Goal: Task Accomplishment & Management: Manage account settings

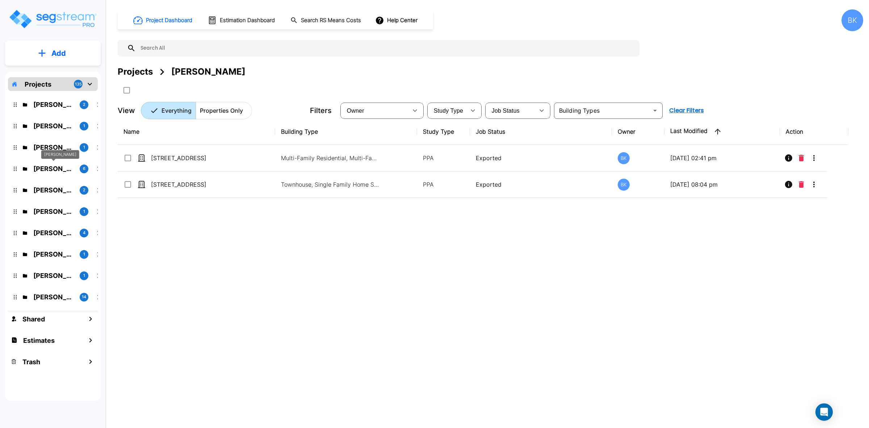
click at [44, 167] on p "Neil Krech" at bounding box center [53, 169] width 41 height 10
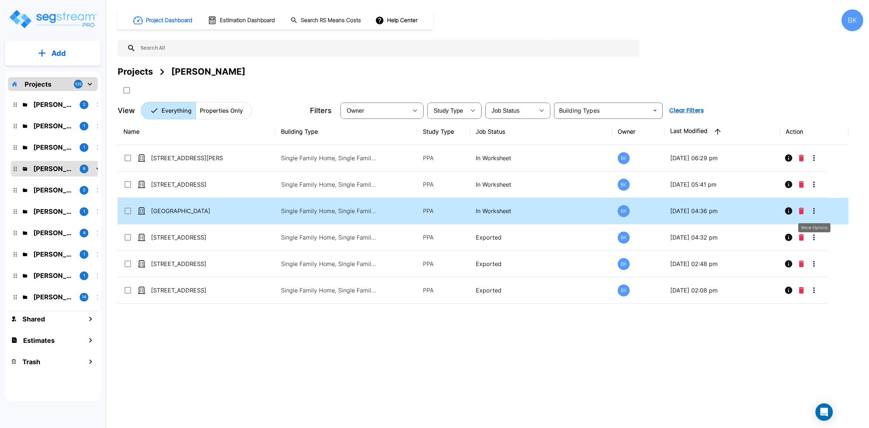
click at [813, 209] on icon "More-Options" at bounding box center [814, 210] width 9 height 9
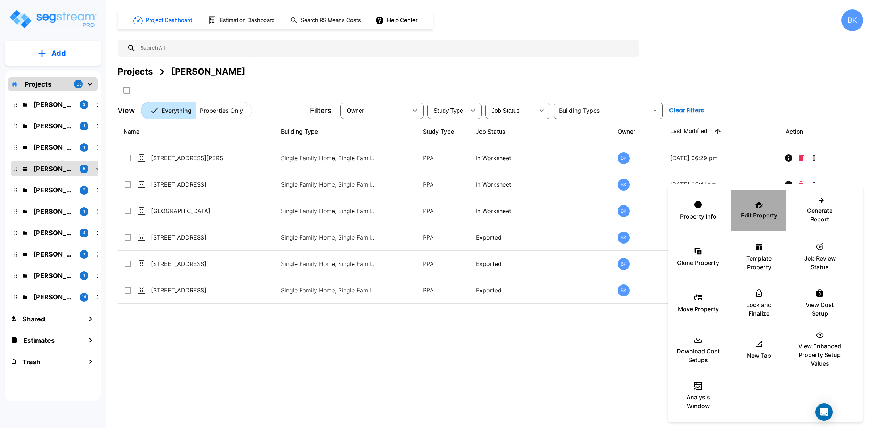
click at [759, 207] on icon at bounding box center [760, 204] width 8 height 7
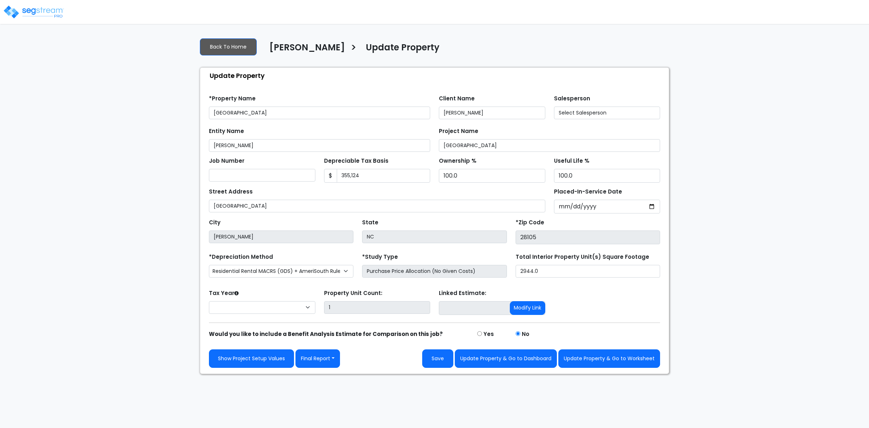
select select "2024"
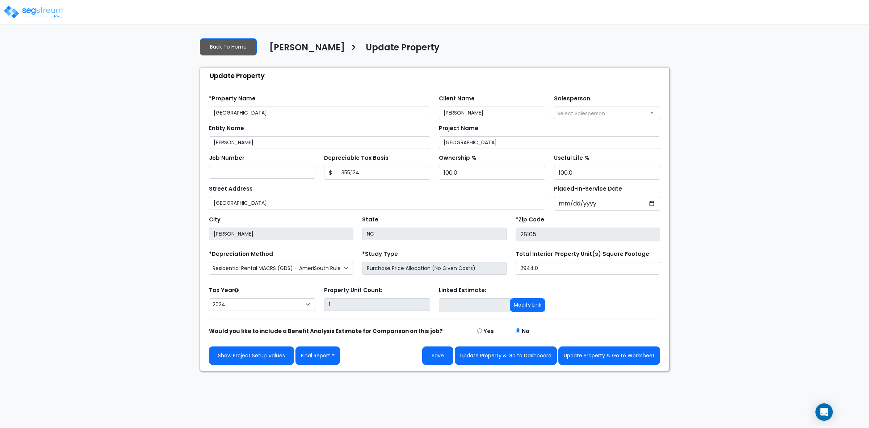
click at [801, 346] on div "We are Building your Property. So please grab a coffee and let us do the heavy …" at bounding box center [434, 201] width 869 height 339
click at [324, 359] on button "Final Report" at bounding box center [318, 355] width 45 height 18
click at [315, 379] on link "Report Custom Fields" at bounding box center [334, 377] width 76 height 17
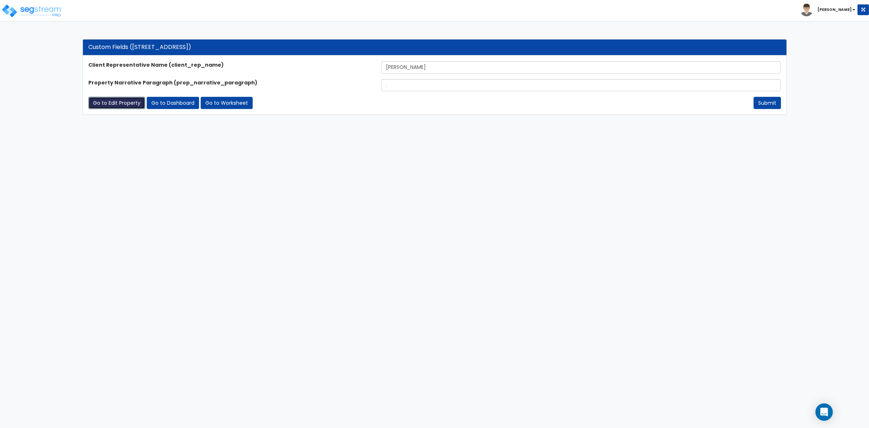
click at [105, 105] on link "Go to Edit Property" at bounding box center [116, 103] width 57 height 12
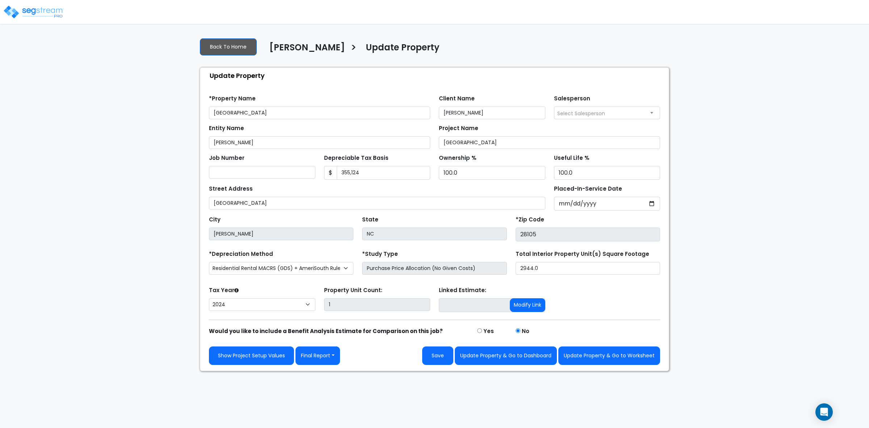
select select "2024"
click at [321, 359] on button "Final Report" at bounding box center [318, 355] width 45 height 18
click at [335, 394] on link "Report Images" at bounding box center [334, 393] width 76 height 17
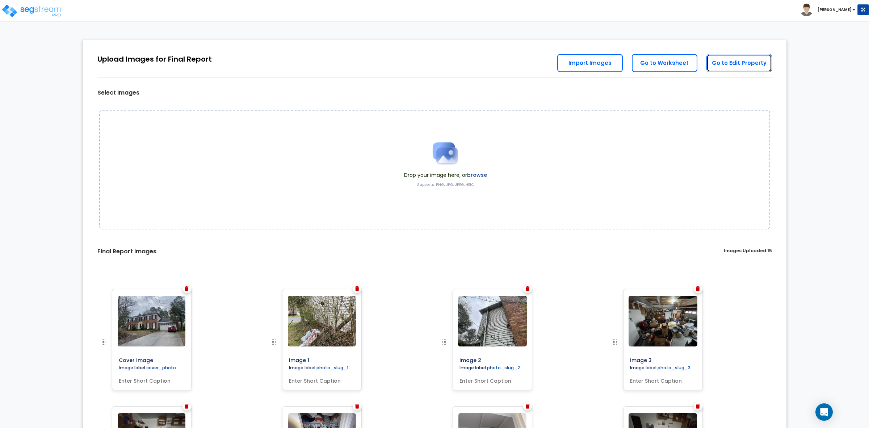
click at [739, 64] on link "Go to Edit Property" at bounding box center [740, 63] width 66 height 18
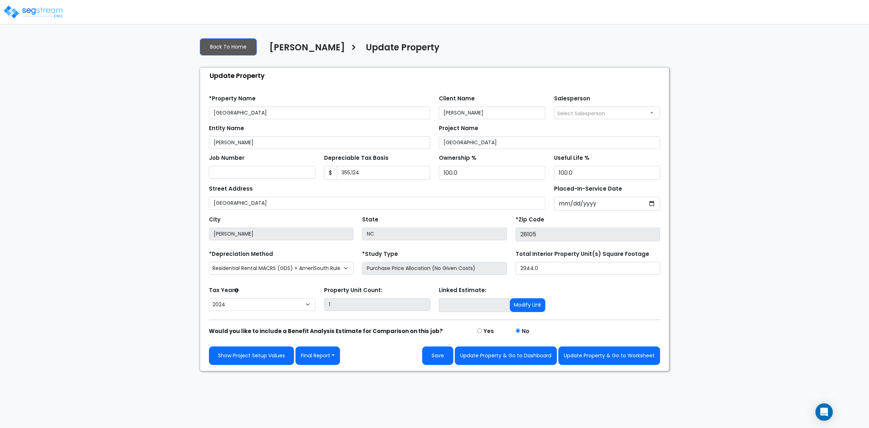
select select "2024"
click at [440, 359] on button "Save" at bounding box center [437, 355] width 31 height 18
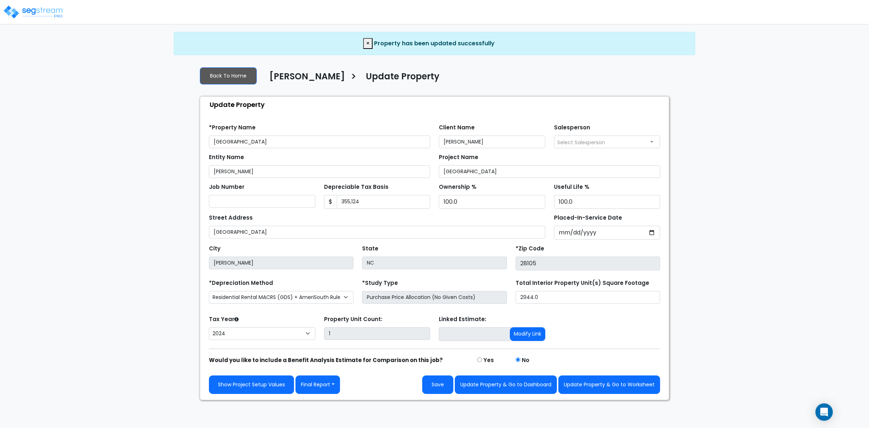
select select "2024"
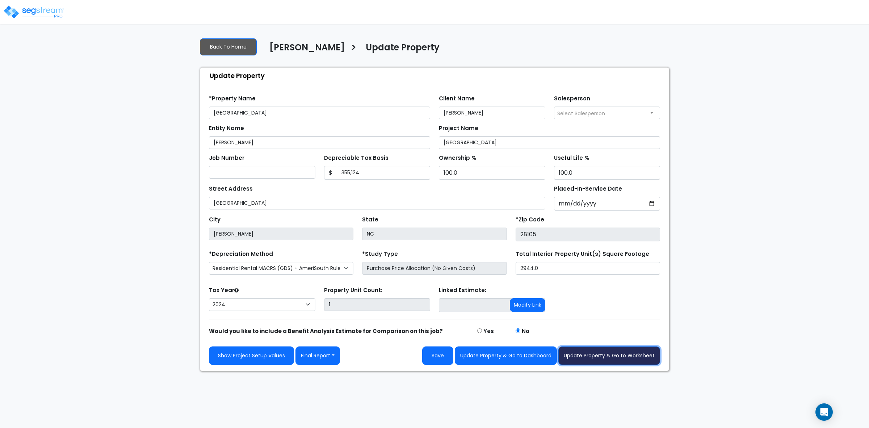
click at [604, 359] on button "Update Property & Go to Worksheet" at bounding box center [609, 355] width 102 height 18
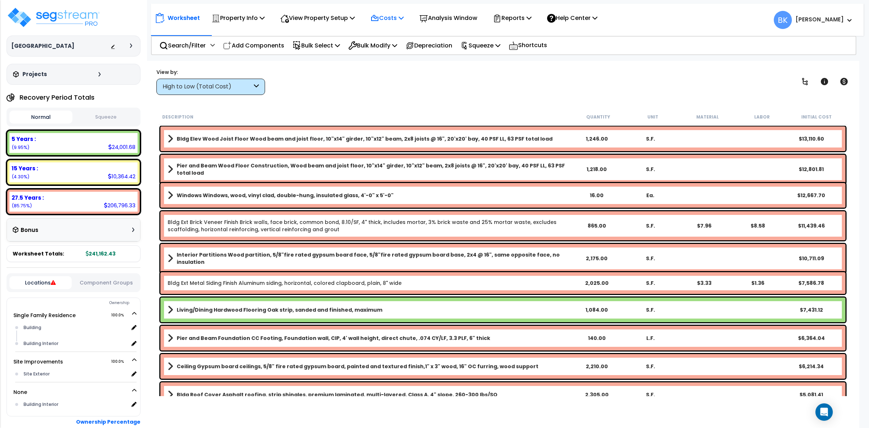
click at [392, 14] on p "Costs" at bounding box center [387, 18] width 33 height 10
click at [397, 51] on link "Direct Costs" at bounding box center [403, 49] width 72 height 14
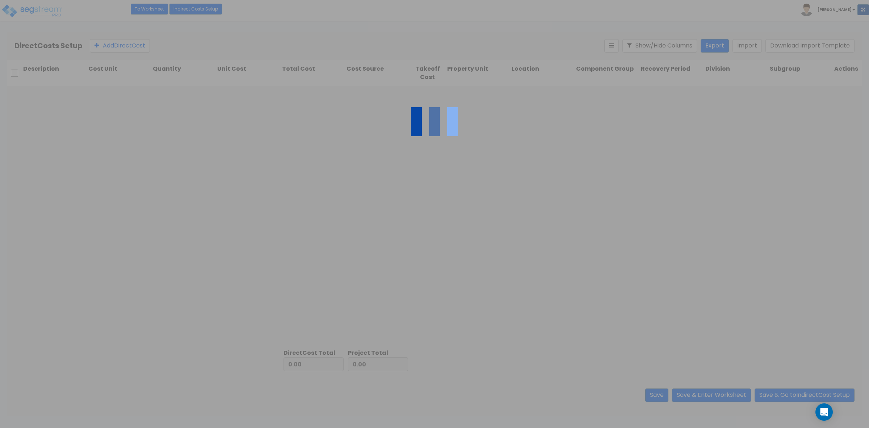
type input "1,784.80"
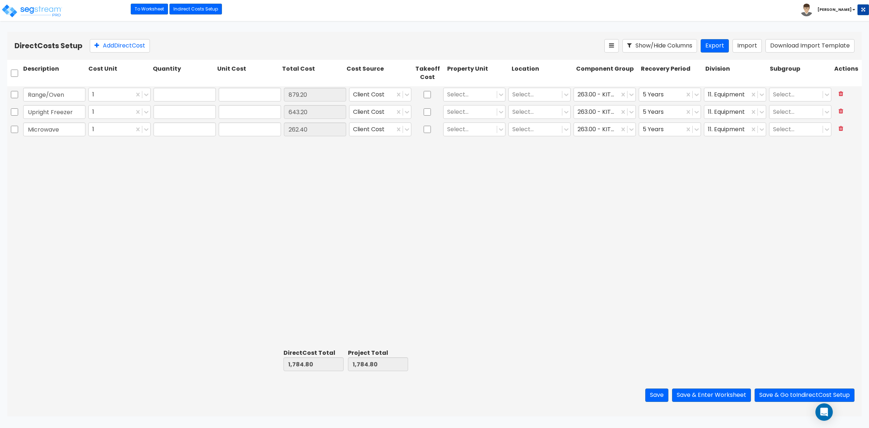
type input "1.00"
type input "879.20"
type input "1.00"
type input "643.20"
type input "1.00"
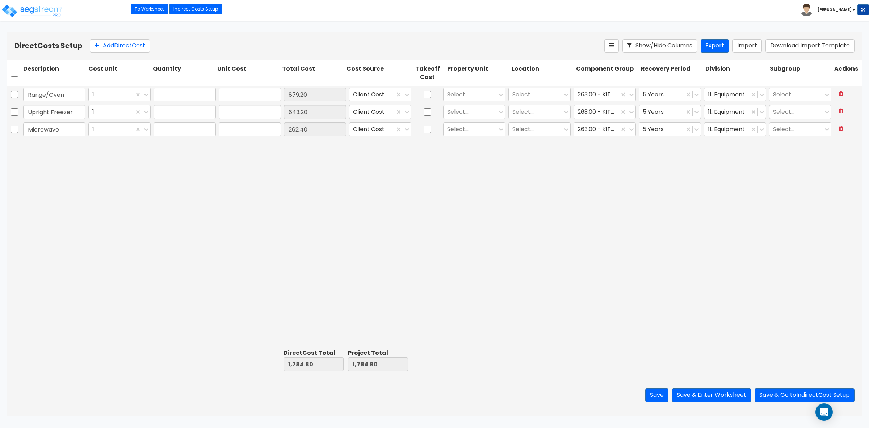
type input "262.40"
drag, startPoint x: 79, startPoint y: 112, endPoint x: -25, endPoint y: 113, distance: 104.0
click at [0, 113] on html "Toggle navigation To Worksheet Indirect Costs Setup Direct Costs Setup [PERSON_…" at bounding box center [434, 208] width 869 height 416
type input "Refrigerator"
click at [305, 220] on div "Range/Oven 1 1.00 879.20 879.20 Client Cost Select... Select... 263.00 - KITCHE…" at bounding box center [434, 216] width 855 height 260
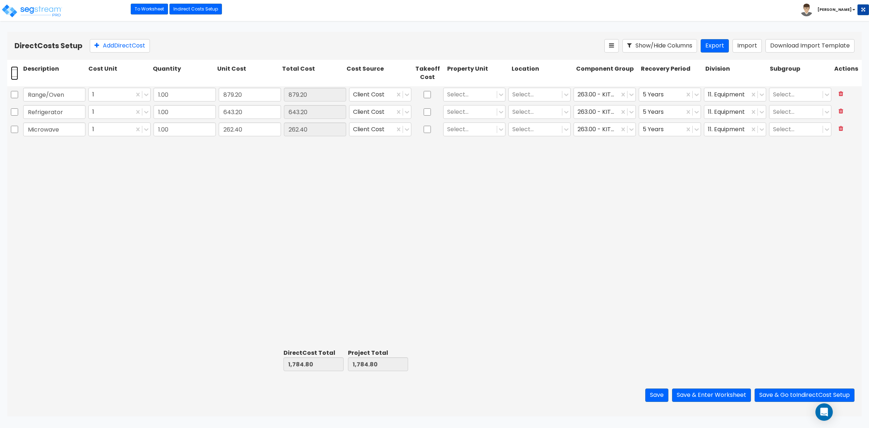
click at [16, 75] on input "checkbox" at bounding box center [14, 73] width 7 height 14
checkbox input "true"
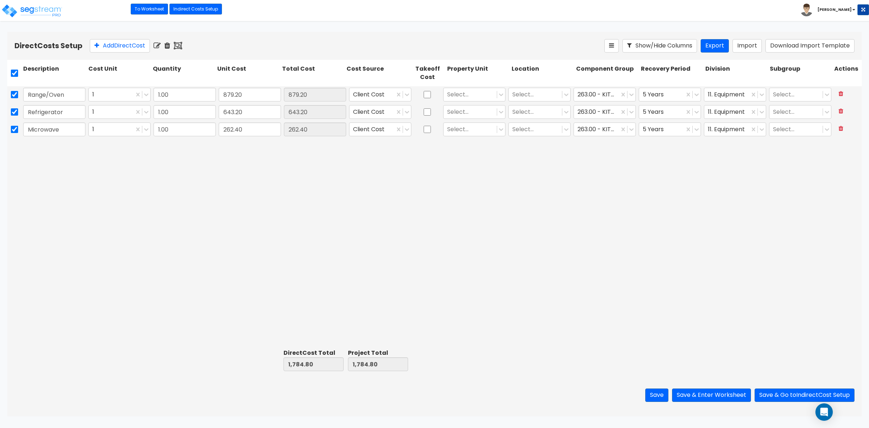
click at [160, 44] on icon at bounding box center [157, 45] width 7 height 7
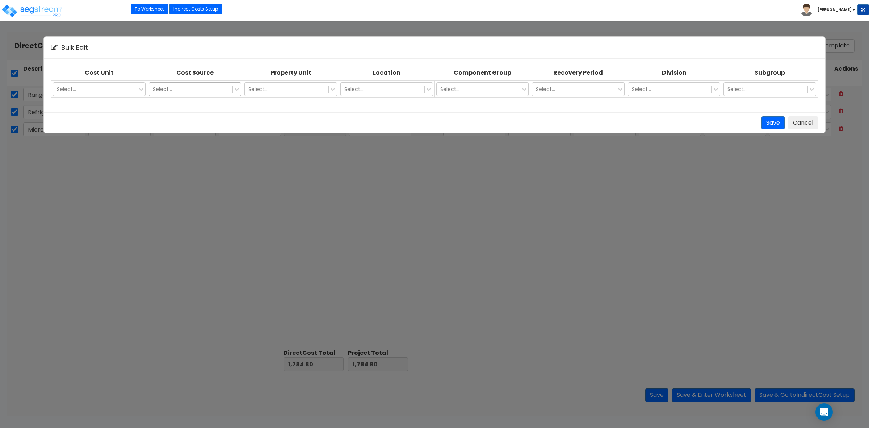
click at [179, 87] on div at bounding box center [191, 89] width 76 height 9
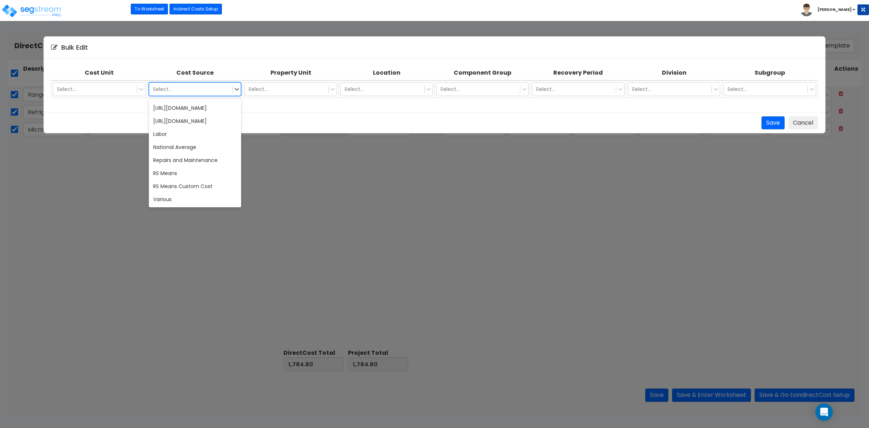
scroll to position [7015, 0]
click at [172, 193] on div "Various" at bounding box center [195, 199] width 92 height 13
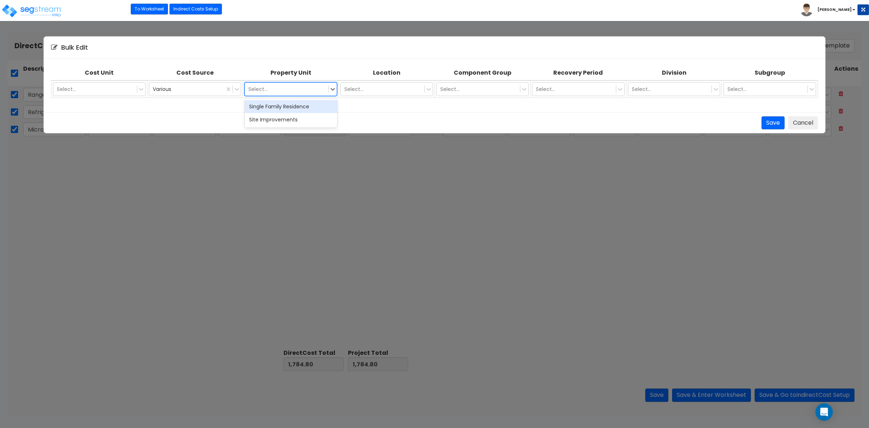
click at [317, 89] on div at bounding box center [286, 89] width 76 height 9
click at [290, 109] on div "Single Family Residence" at bounding box center [291, 106] width 92 height 13
click at [383, 89] on div at bounding box center [382, 89] width 76 height 9
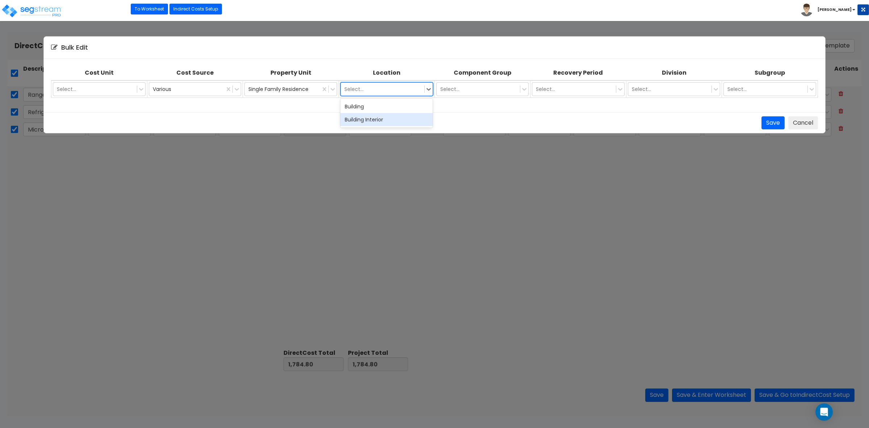
click at [363, 118] on div "Building Interior" at bounding box center [386, 119] width 92 height 13
click at [770, 122] on button "Save" at bounding box center [773, 122] width 23 height 13
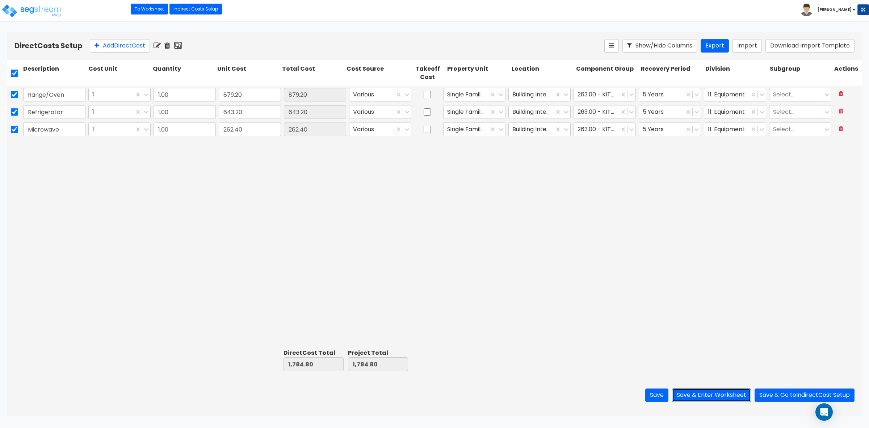
click at [703, 394] on button "Save & Enter Worksheet" at bounding box center [711, 394] width 79 height 13
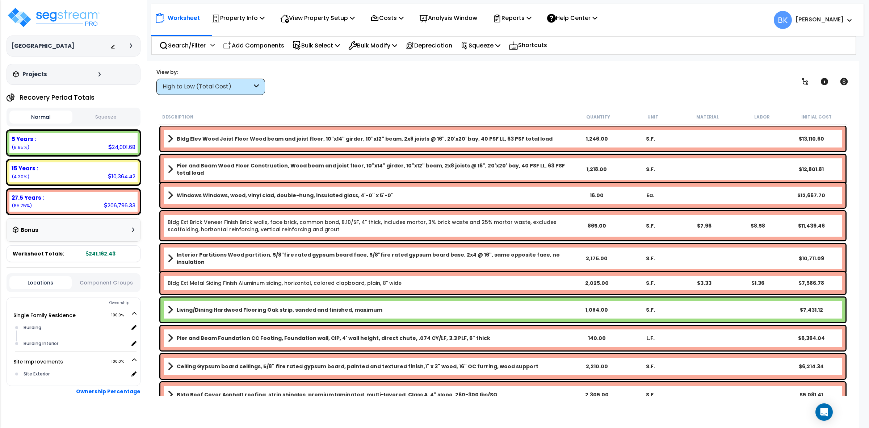
click at [245, 83] on div "High to Low (Total Cost)" at bounding box center [207, 87] width 89 height 8
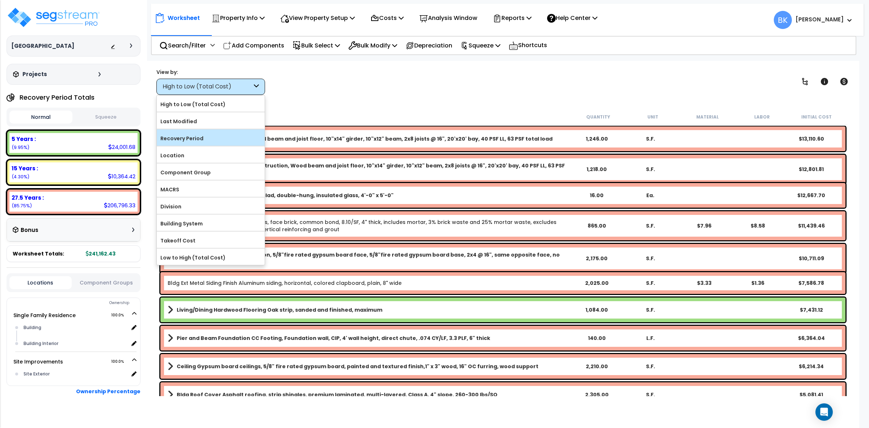
click at [189, 135] on label "Recovery Period" at bounding box center [211, 138] width 108 height 11
click at [0, 0] on input "Recovery Period" at bounding box center [0, 0] width 0 height 0
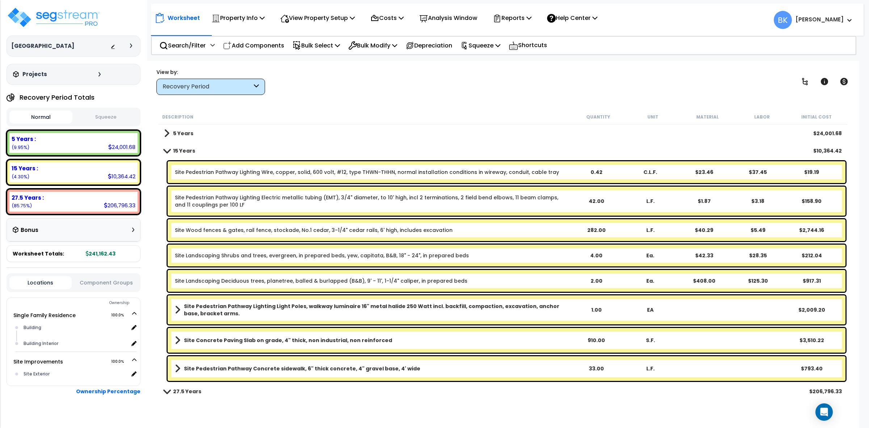
click at [193, 134] on div "5 Years $24,001.68" at bounding box center [502, 133] width 685 height 17
click at [276, 192] on div "Site Pedestrian Pathway Lighting Electric metallic tubing (EMT), 3/4" diameter,…" at bounding box center [507, 201] width 678 height 29
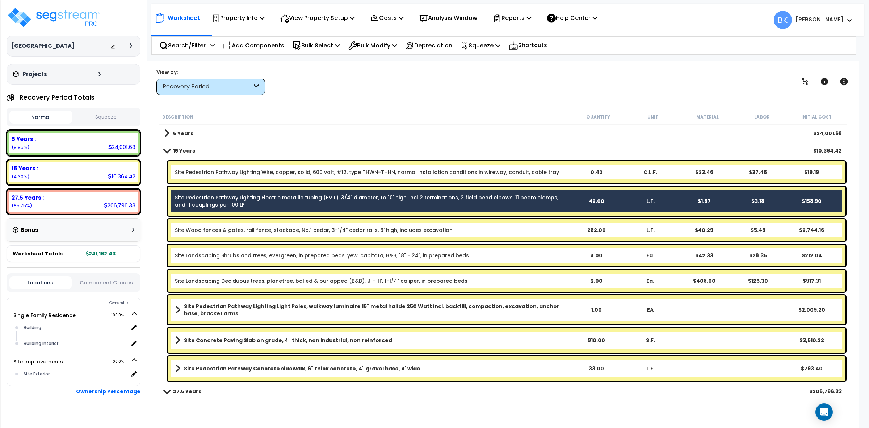
click at [276, 192] on div "Site Pedestrian Pathway Lighting Electric metallic tubing (EMT), 3/4" diameter,…" at bounding box center [507, 201] width 678 height 29
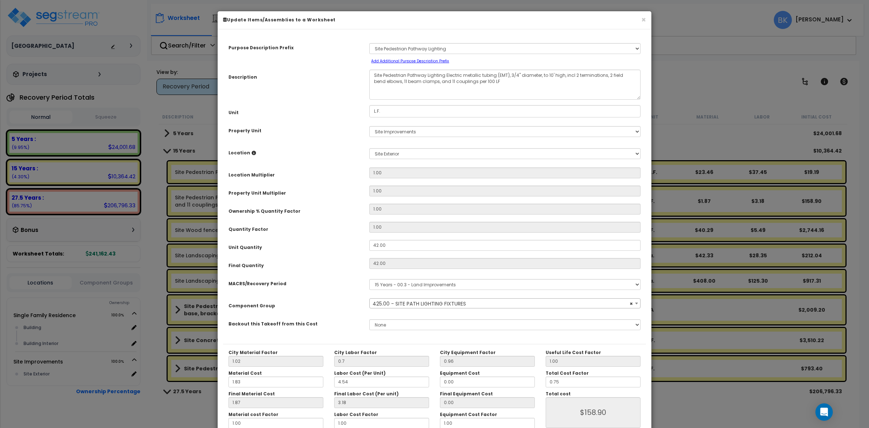
select select "39508"
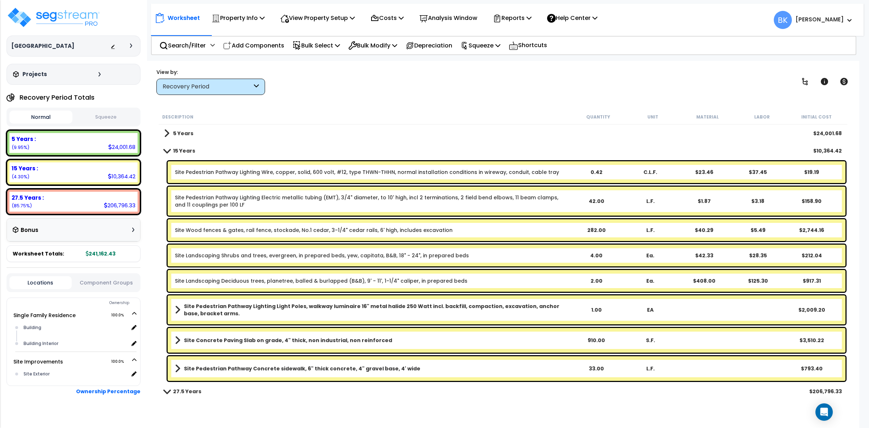
click at [288, 127] on div "5 Years $24,001.68" at bounding box center [502, 133] width 685 height 17
click at [167, 133] on span at bounding box center [166, 133] width 5 height 10
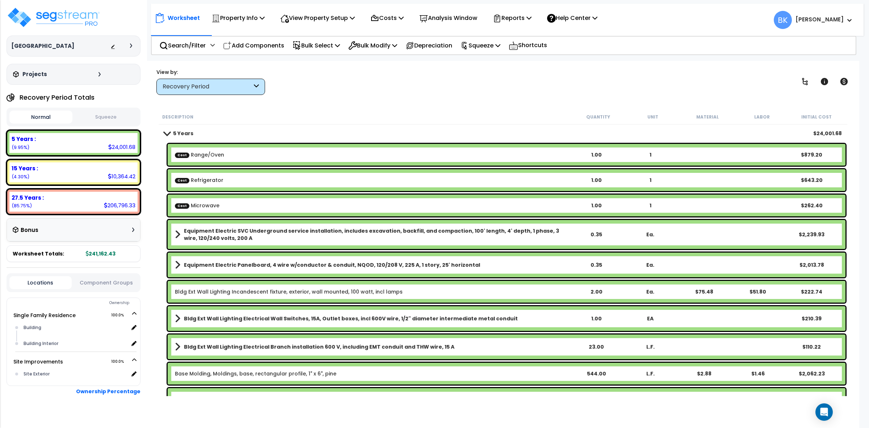
click at [307, 263] on b "Equipment Electric Panelboard, 4 wire w/conductor & conduit, NQOD, 120/208 V, 2…" at bounding box center [332, 264] width 296 height 7
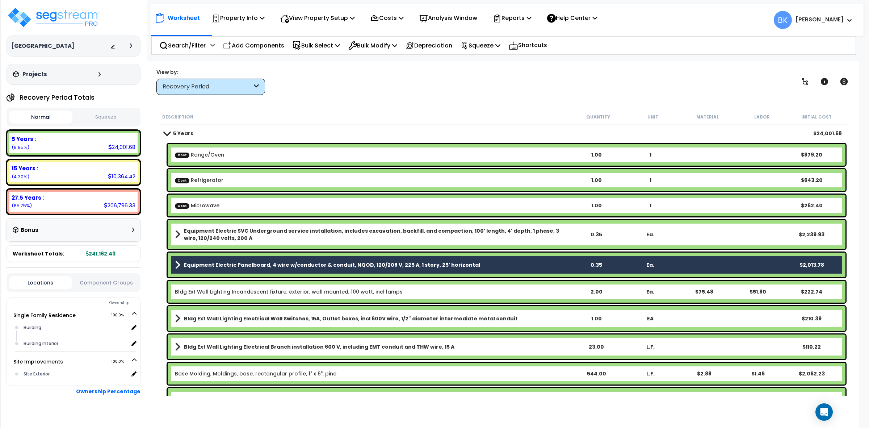
click at [307, 263] on b "Equipment Electric Panelboard, 4 wire w/conductor & conduit, NQOD, 120/208 V, 2…" at bounding box center [332, 264] width 296 height 7
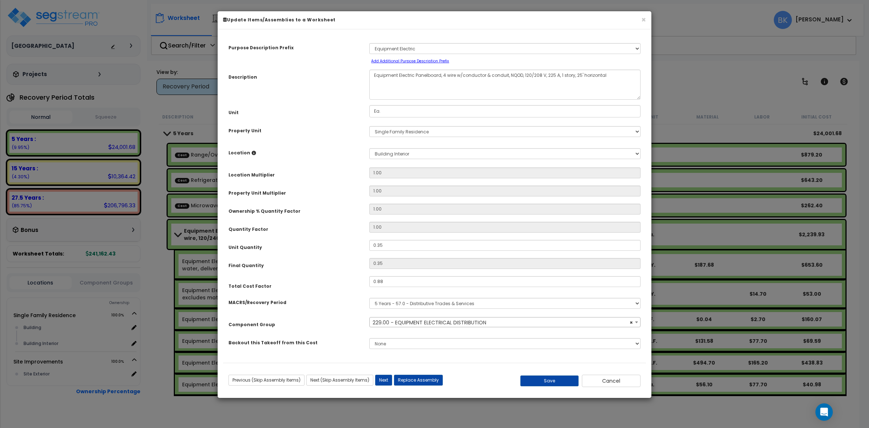
select select "39329"
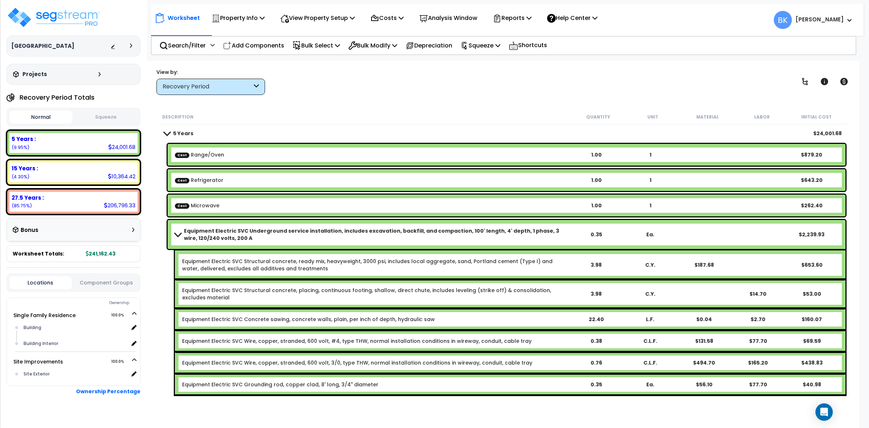
click at [167, 131] on span at bounding box center [167, 132] width 10 height 5
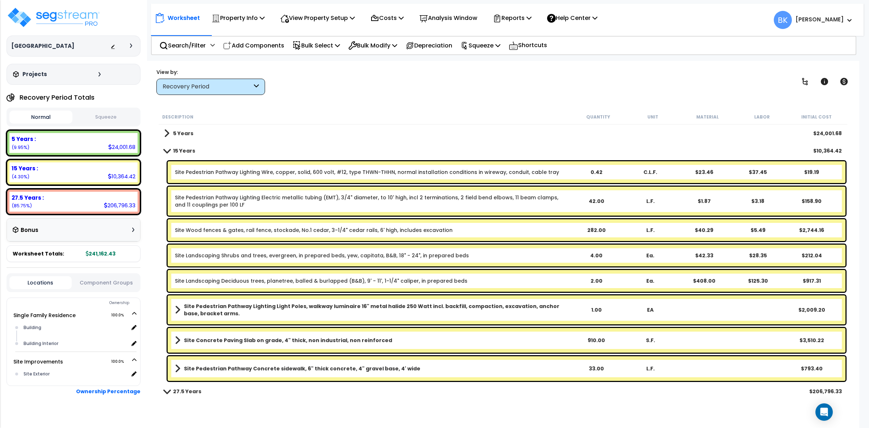
click at [168, 153] on link "15 Years" at bounding box center [179, 151] width 31 height 10
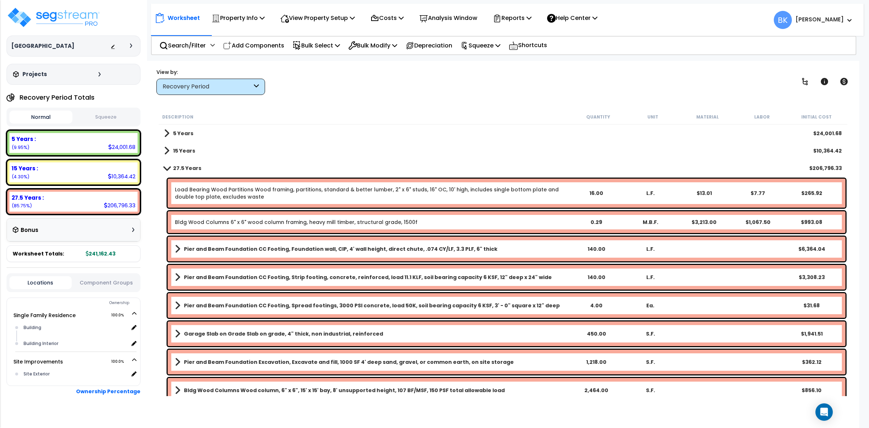
click at [412, 310] on link "Pier and Beam Foundation CC Footing, Spread footings, 3000 PSI concrete, load 5…" at bounding box center [372, 305] width 394 height 10
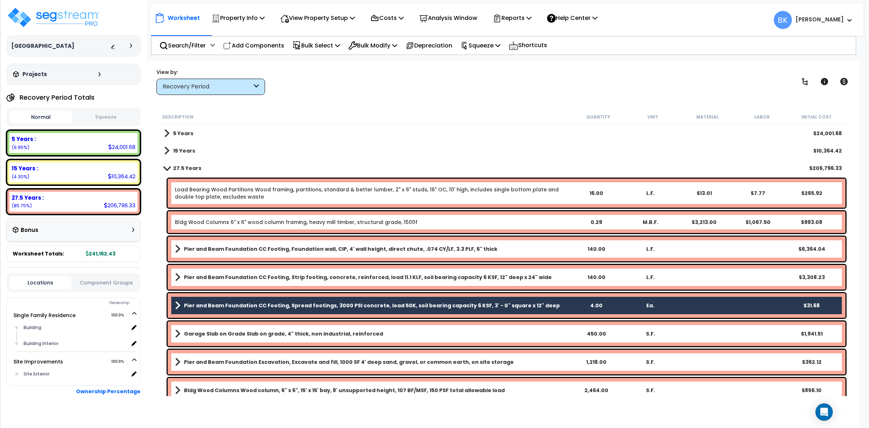
click at [412, 310] on link "Pier and Beam Foundation CC Footing, Spread footings, 3000 PSI concrete, load 5…" at bounding box center [372, 305] width 394 height 10
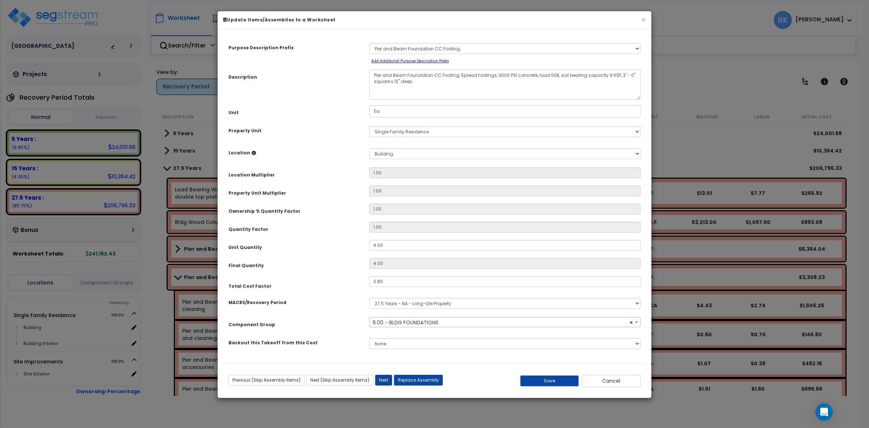
select select "39135"
click at [621, 380] on button "Cancel" at bounding box center [611, 380] width 59 height 12
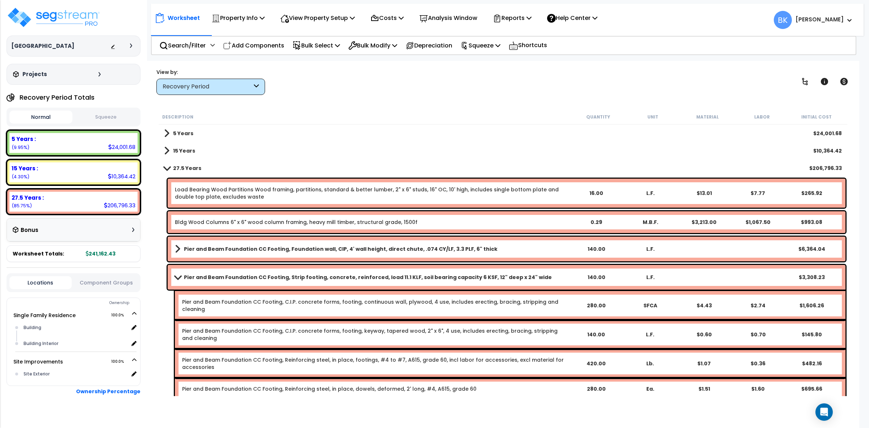
click at [167, 154] on span at bounding box center [166, 151] width 5 height 10
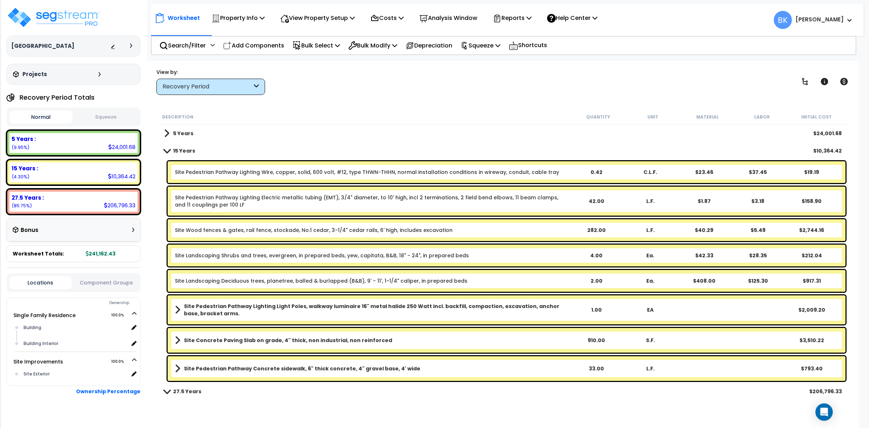
click at [557, 229] on b "Site Wood fences & gates, rail fence, stockade, No.1 cedar, 3-1/4" cedar rails,…" at bounding box center [372, 229] width 394 height 7
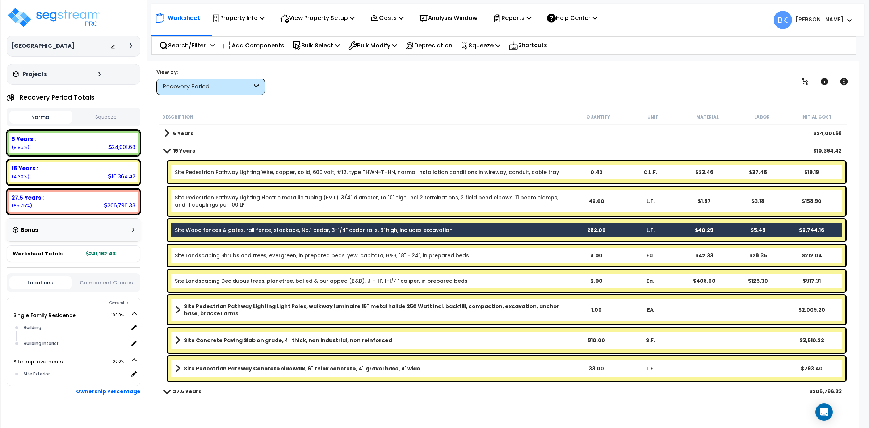
click at [557, 229] on b "Site Wood fences & gates, rail fence, stockade, No.1 cedar, 3-1/4" cedar rails,…" at bounding box center [372, 229] width 394 height 7
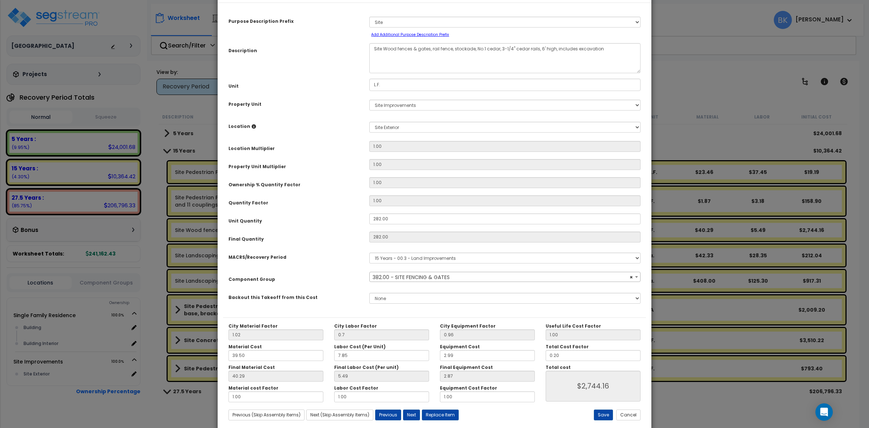
scroll to position [41, 0]
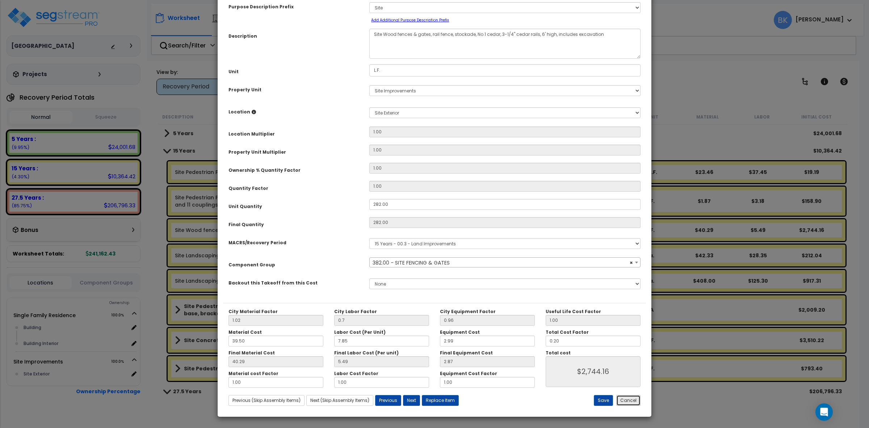
select select "39465"
click at [631, 397] on button "Cancel" at bounding box center [628, 400] width 24 height 11
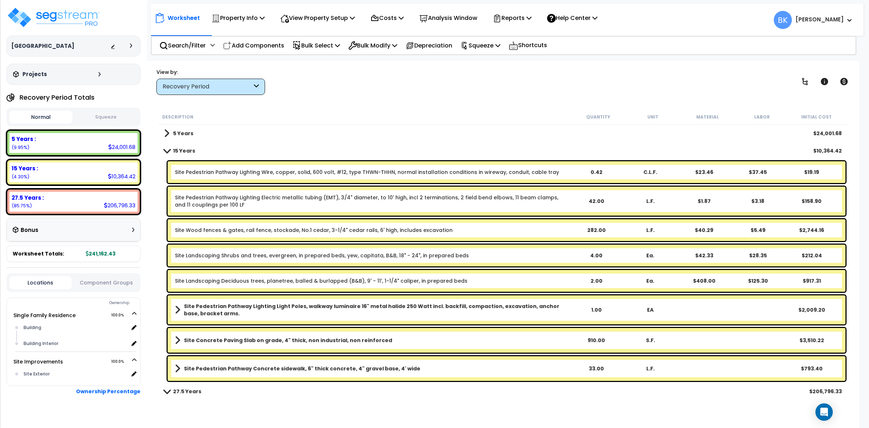
click at [447, 302] on b "Site Pedestrian Pathway Lighting Light Poles, walkway luminaire 16" metal halid…" at bounding box center [376, 309] width 385 height 14
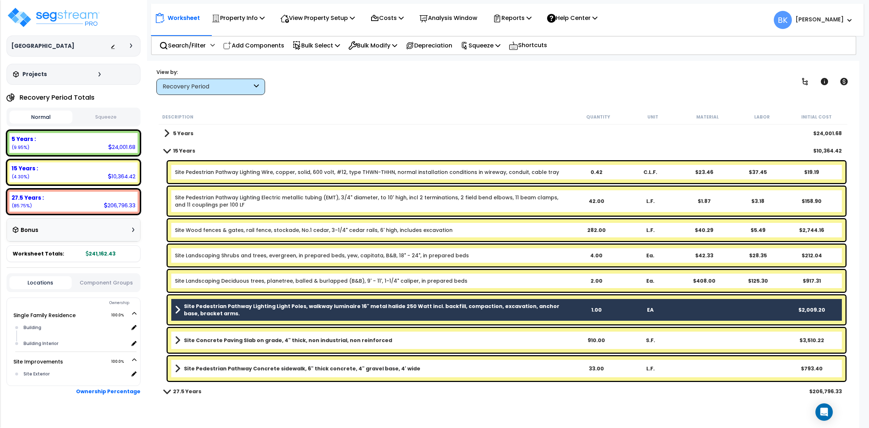
click at [447, 302] on b "Site Pedestrian Pathway Lighting Light Poles, walkway luminaire 16" metal halid…" at bounding box center [376, 309] width 385 height 14
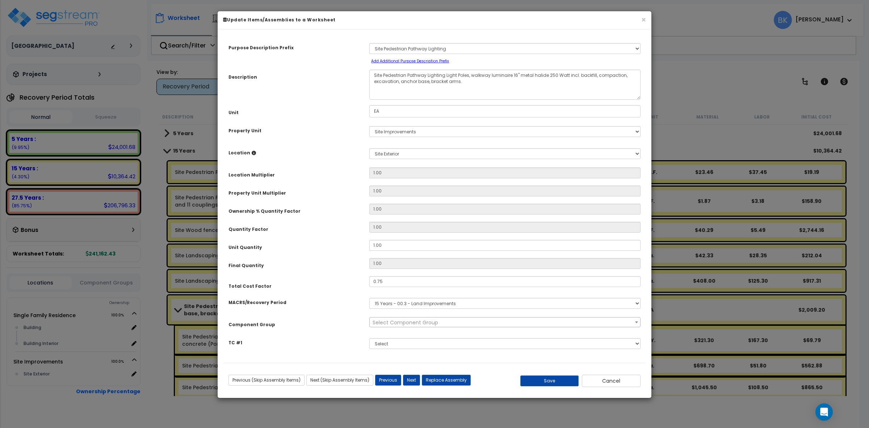
scroll to position [0, 0]
select select "39508"
click at [616, 378] on button "Cancel" at bounding box center [611, 380] width 59 height 12
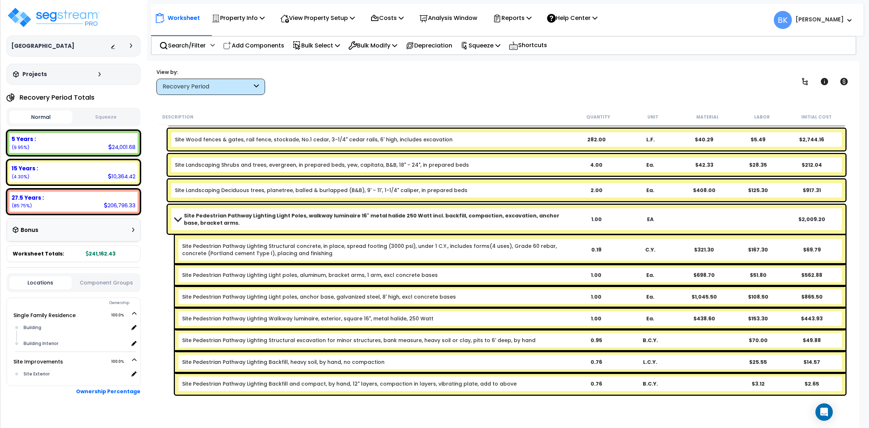
scroll to position [317, 0]
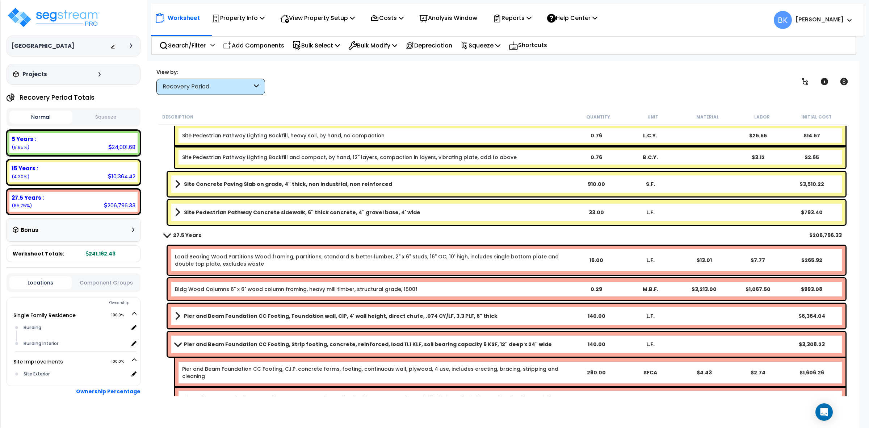
click at [416, 189] on div "Site Concrete Paving Slab on grade, 4" thick, non industrial, non reinforced 91…" at bounding box center [507, 184] width 678 height 25
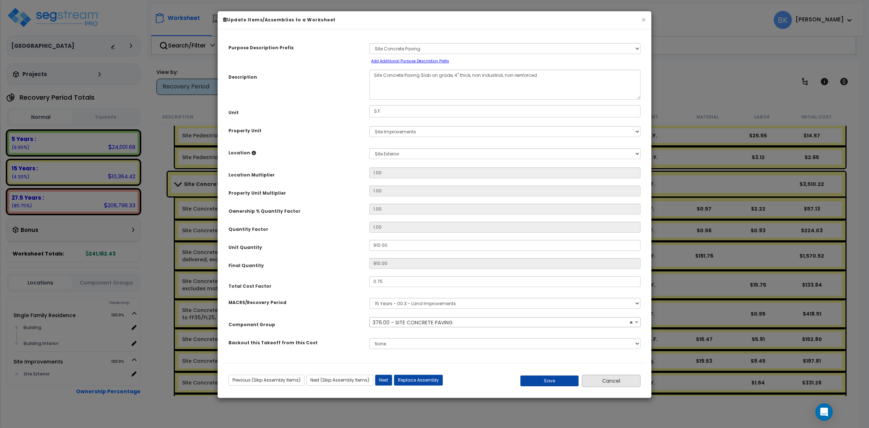
select select "39459"
click at [609, 381] on button "Cancel" at bounding box center [611, 380] width 59 height 12
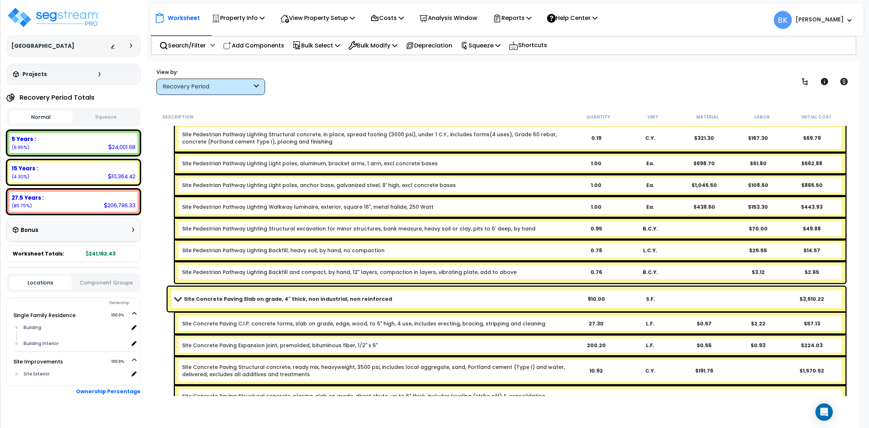
scroll to position [181, 0]
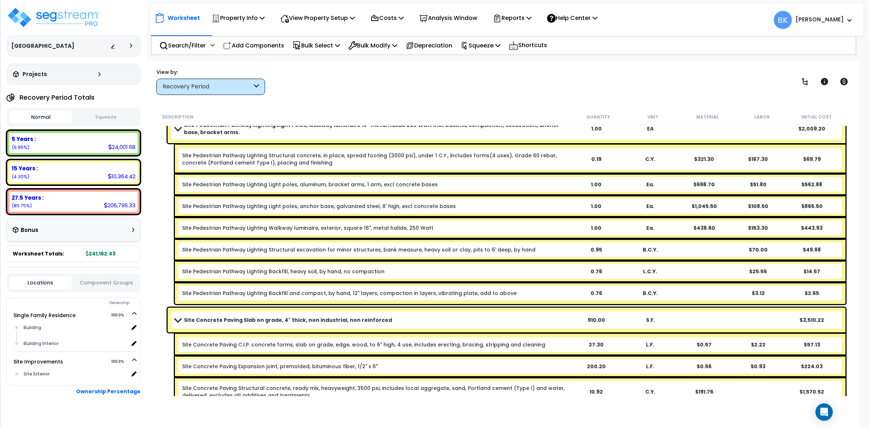
click at [178, 319] on span at bounding box center [178, 319] width 10 height 5
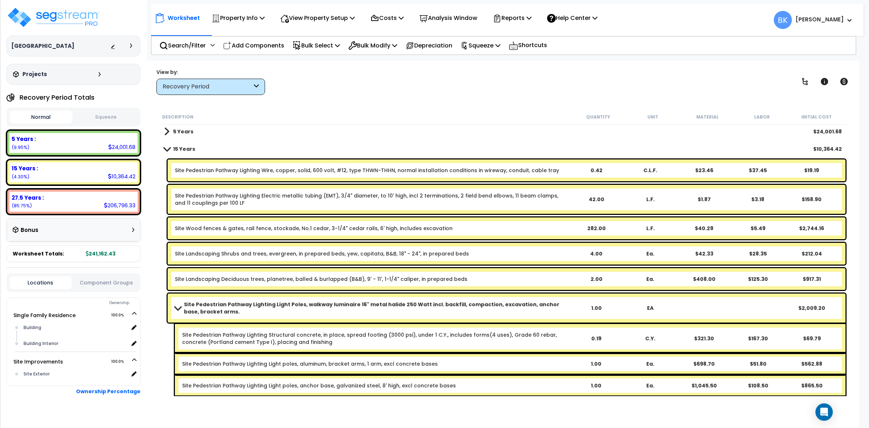
scroll to position [0, 0]
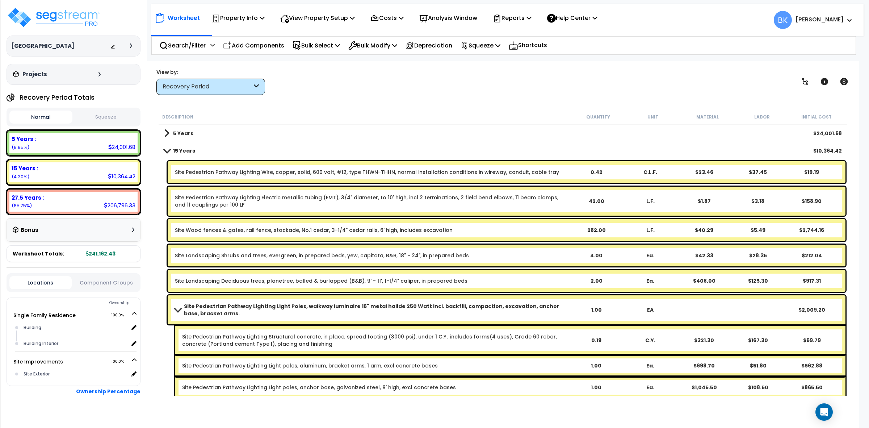
click at [180, 310] on span at bounding box center [178, 309] width 10 height 5
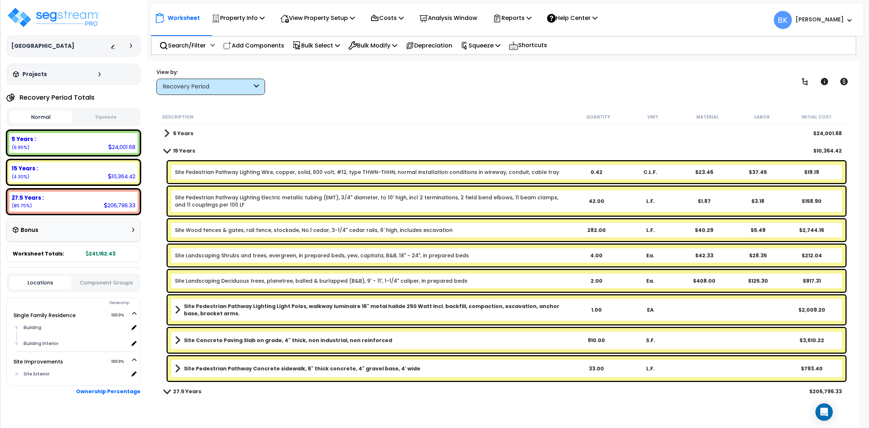
click at [567, 309] on b "Site Pedestrian Pathway Lighting Light Poles, walkway luminaire 16" metal halid…" at bounding box center [376, 309] width 385 height 14
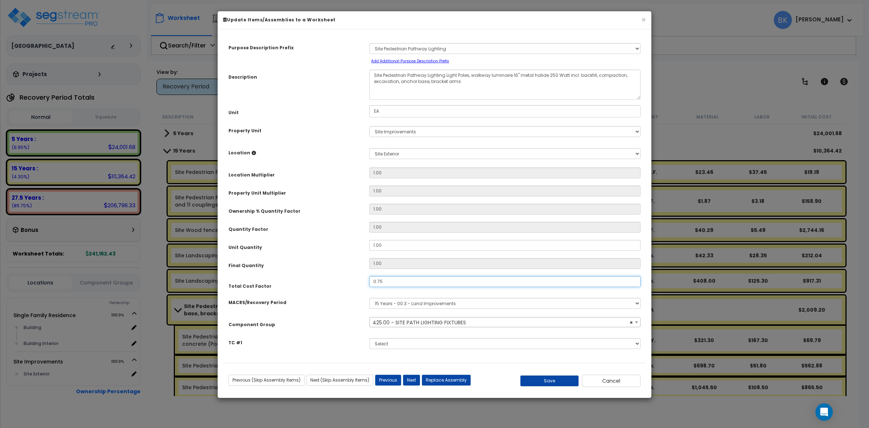
select select "39508"
click at [531, 380] on button "Save" at bounding box center [549, 380] width 59 height 11
type input "0.50"
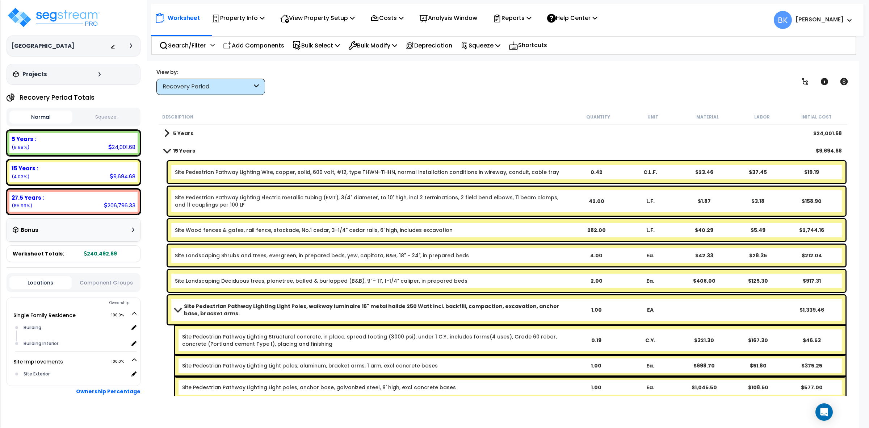
click at [500, 317] on div "Site Pedestrian Pathway Lighting Light Poles, walkway luminaire 16" metal halid…" at bounding box center [507, 309] width 678 height 29
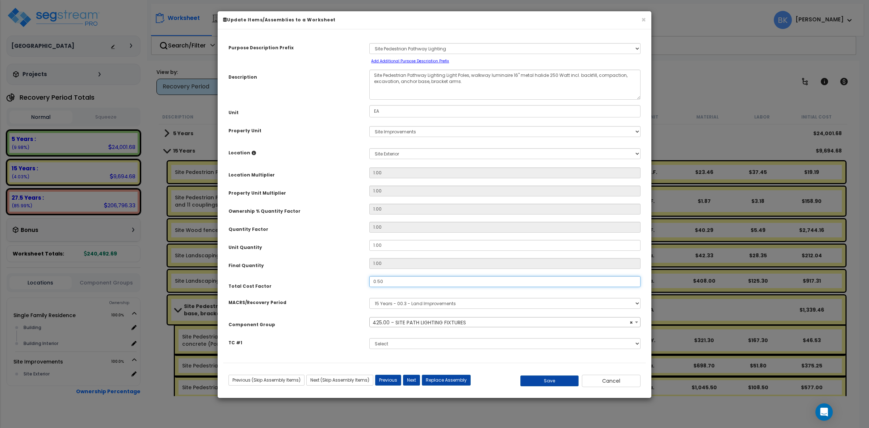
select select "39508"
type input "0.2"
select select "39508"
type input "0.25"
select select "39508"
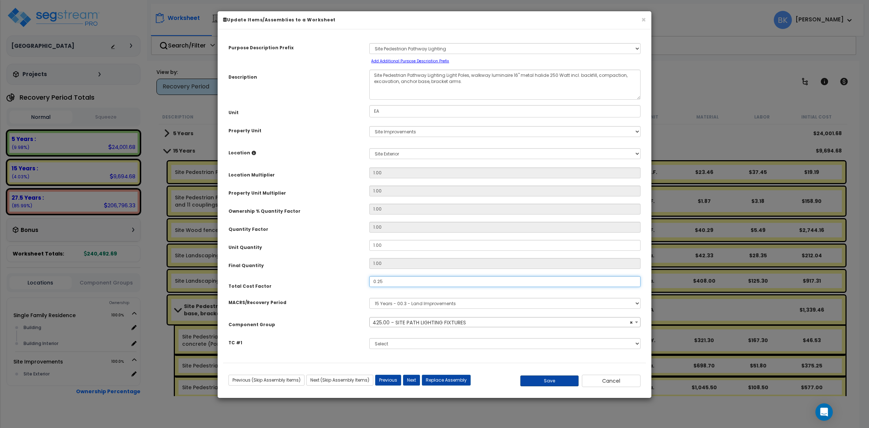
type input "0.25"
click at [543, 384] on button "Save" at bounding box center [549, 380] width 59 height 11
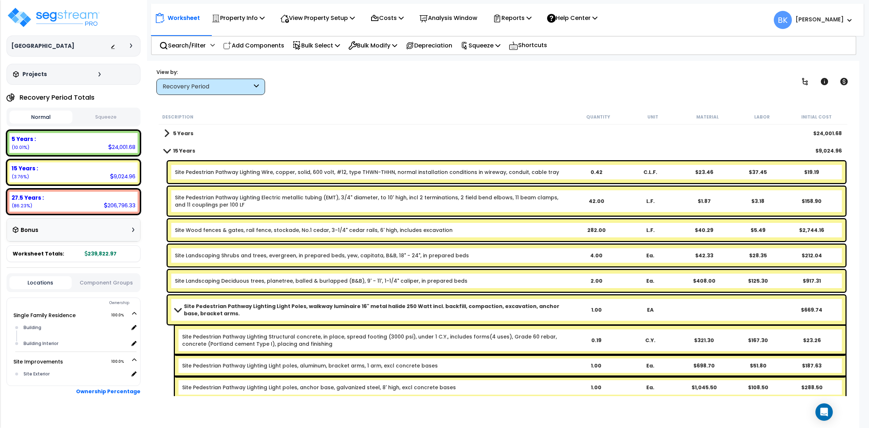
click at [546, 300] on div "Site Pedestrian Pathway Lighting Light Poles, walkway luminaire 16" metal halid…" at bounding box center [507, 309] width 678 height 29
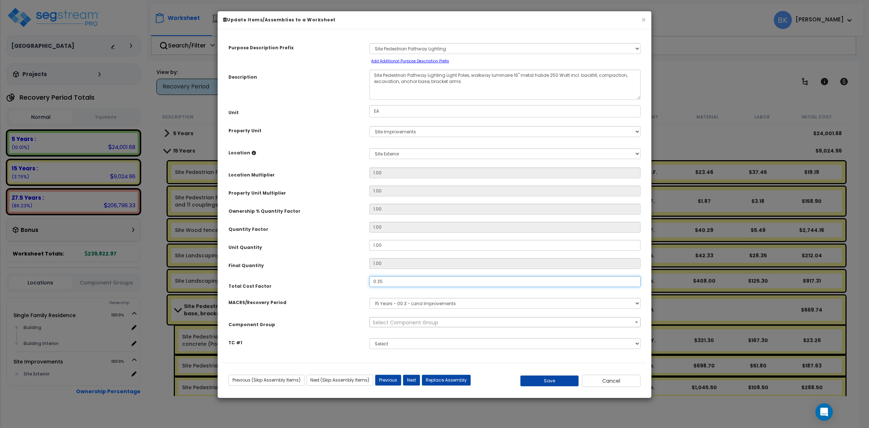
select select "39508"
type input "0"
select select "39508"
type input "0."
select select "39508"
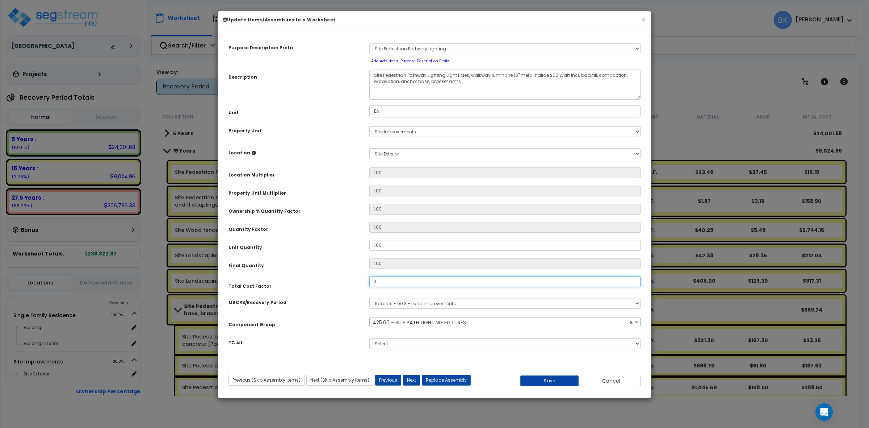
type input "0.3"
select select "39508"
type input "0.3"
select select "39508"
click at [552, 379] on button "Save" at bounding box center [549, 380] width 59 height 11
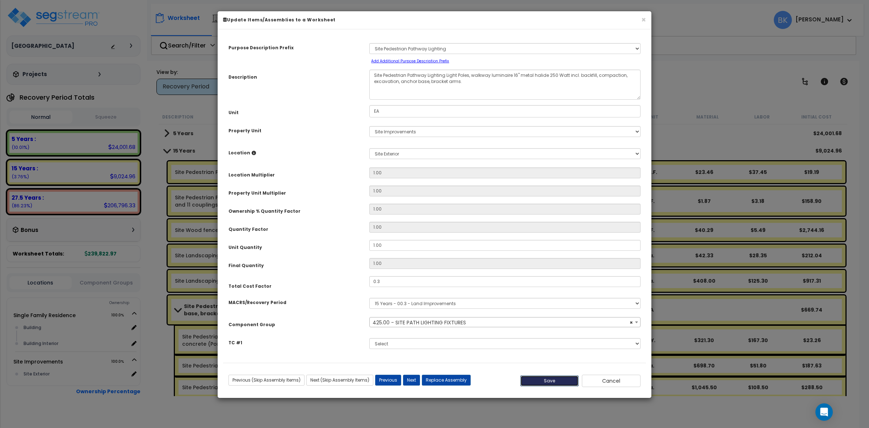
type input "0.30"
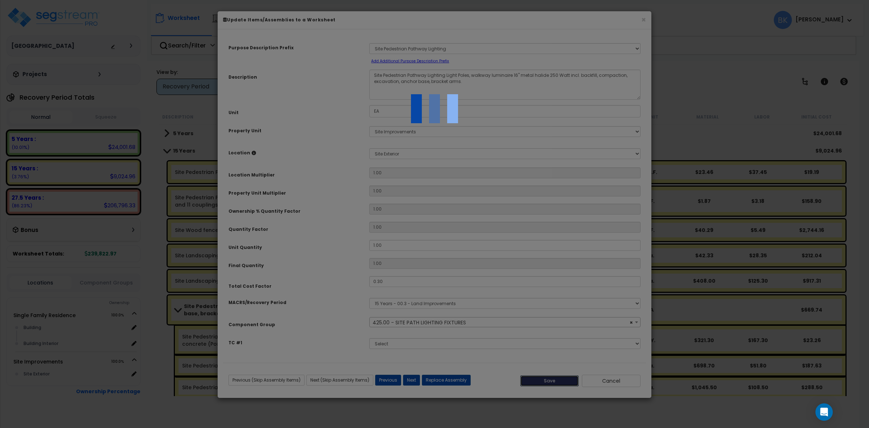
select select "39508"
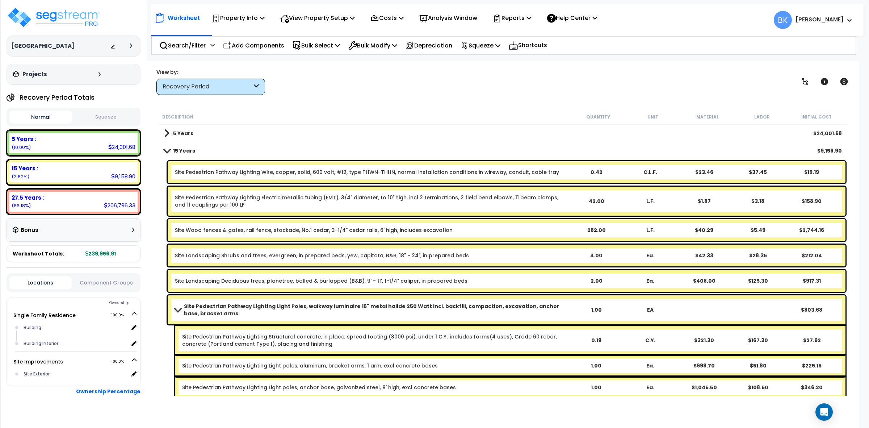
click at [401, 309] on b "Site Pedestrian Pathway Lighting Light Poles, walkway luminaire 16" metal halid…" at bounding box center [376, 309] width 385 height 14
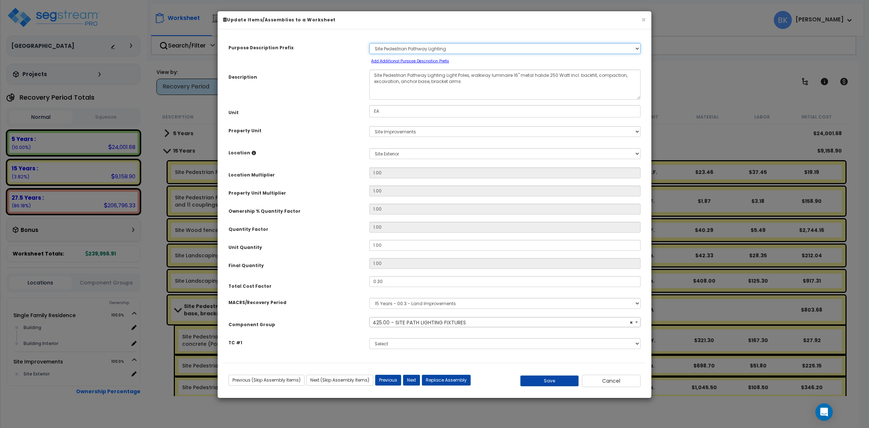
click at [459, 47] on select "Select A/V System A/V System Equipment A/V System Equipment Electric A/V System…" at bounding box center [504, 48] width 271 height 11
click at [490, 48] on select "Select A/V System A/V System Equipment A/V System Equipment Electric A/V System…" at bounding box center [504, 48] width 271 height 11
select select "39508"
drag, startPoint x: 372, startPoint y: 75, endPoint x: 445, endPoint y: 75, distance: 72.4
click at [445, 75] on textarea "Site Pedestrian Pathway Lighting Light Poles, walkway luminaire 16" metal halid…" at bounding box center [504, 85] width 271 height 30
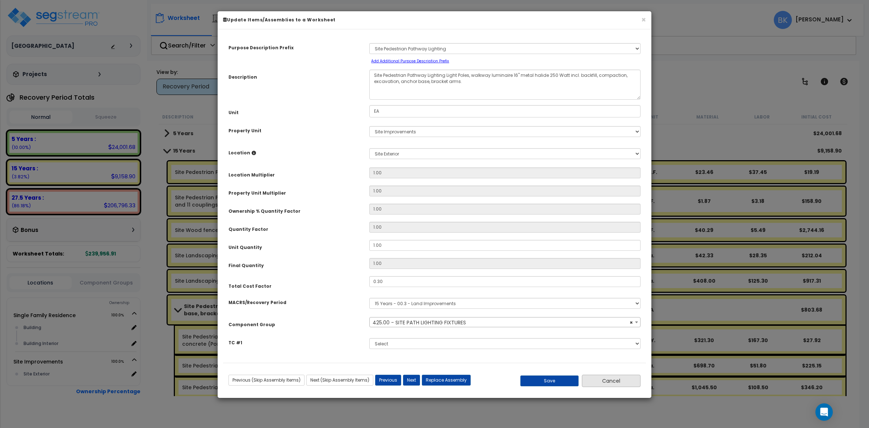
drag, startPoint x: 478, startPoint y: 22, endPoint x: 587, endPoint y: 375, distance: 369.1
click at [478, 22] on h6 "Update Items/Assemblies to a Worksheet" at bounding box center [434, 20] width 423 height 6
click at [603, 381] on button "Cancel" at bounding box center [611, 380] width 59 height 12
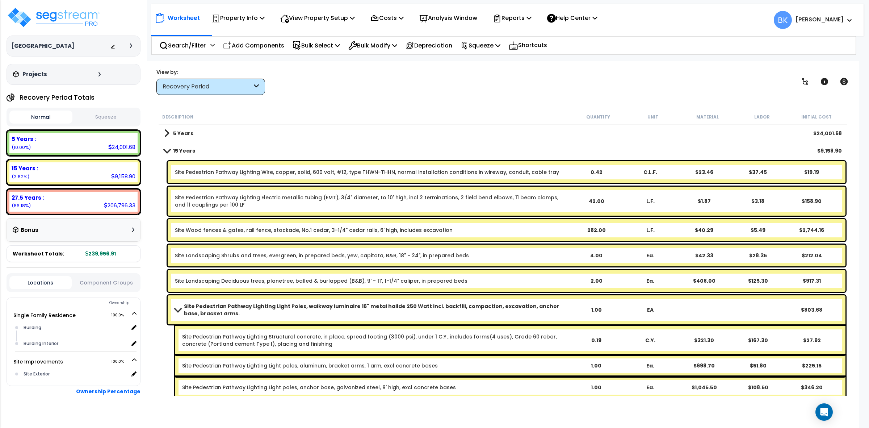
click at [167, 131] on span at bounding box center [166, 133] width 5 height 10
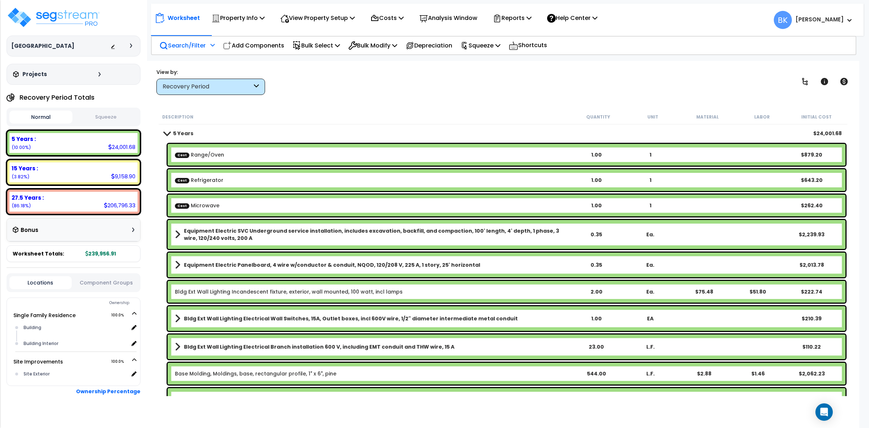
click at [182, 42] on p "Search/Filter" at bounding box center [182, 46] width 46 height 10
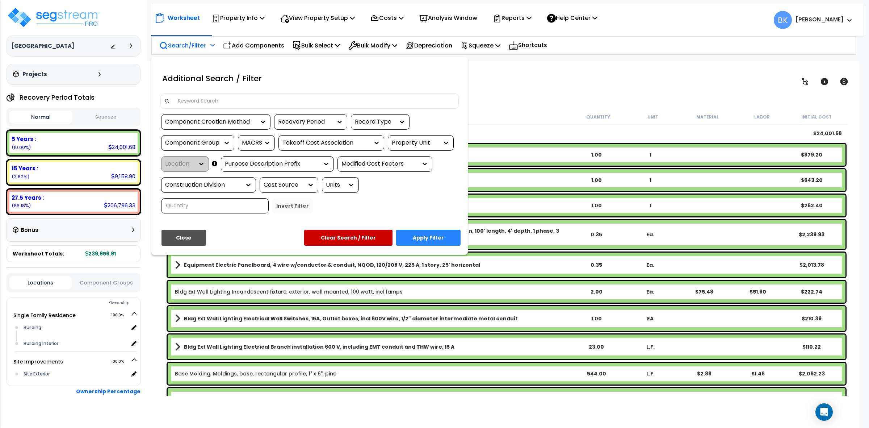
click at [219, 96] on input at bounding box center [313, 101] width 281 height 11
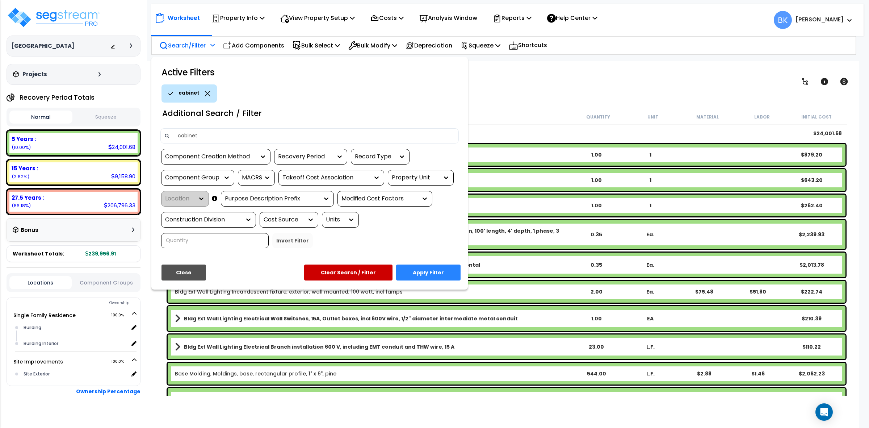
type input "cabinet"
click at [363, 269] on button "Clear Search / Filter" at bounding box center [348, 272] width 88 height 16
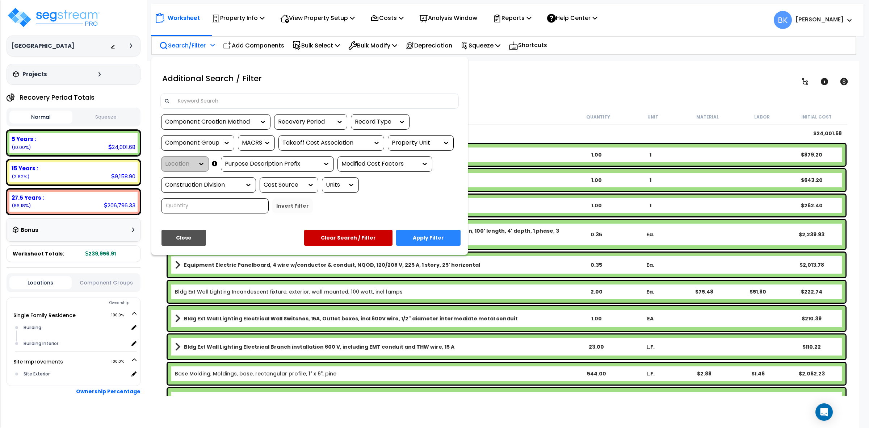
click at [218, 96] on div "Additional Search / Filter Component Creation Method Recovery Period Record Typ…" at bounding box center [309, 156] width 317 height 198
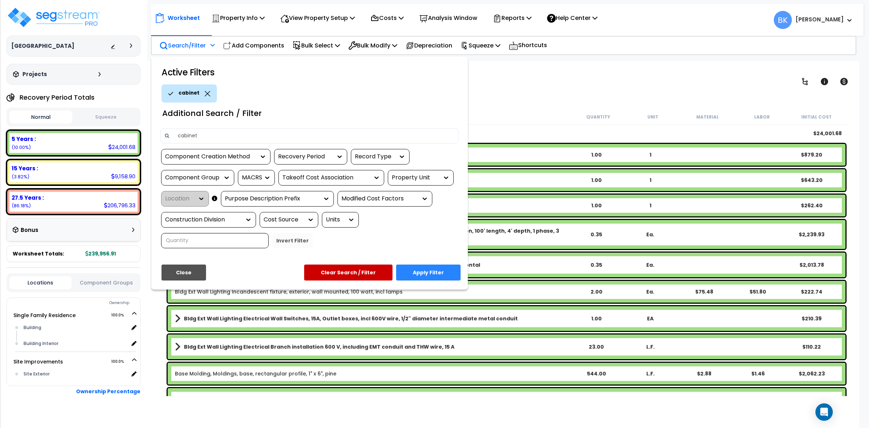
type input "cabinet"
click at [426, 271] on button "Apply Filter" at bounding box center [428, 272] width 64 height 16
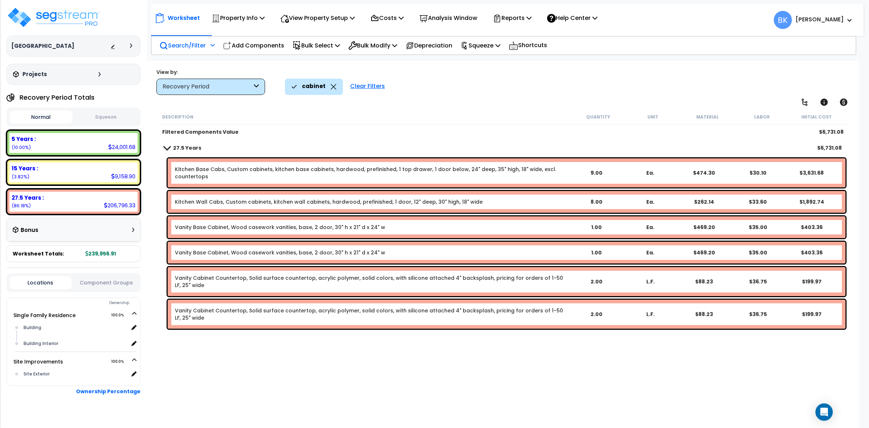
click at [330, 91] on div "cabinet" at bounding box center [314, 87] width 45 height 16
click at [331, 89] on div "cabinet" at bounding box center [314, 87] width 45 height 16
click at [332, 86] on icon at bounding box center [334, 86] width 6 height 5
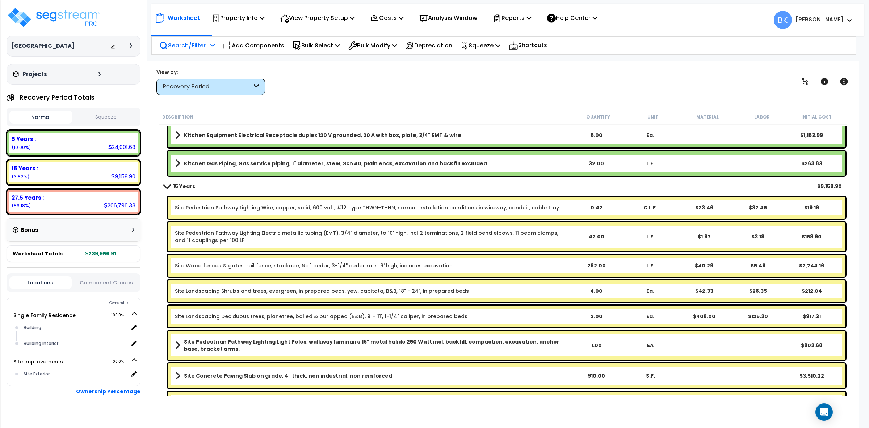
scroll to position [815, 0]
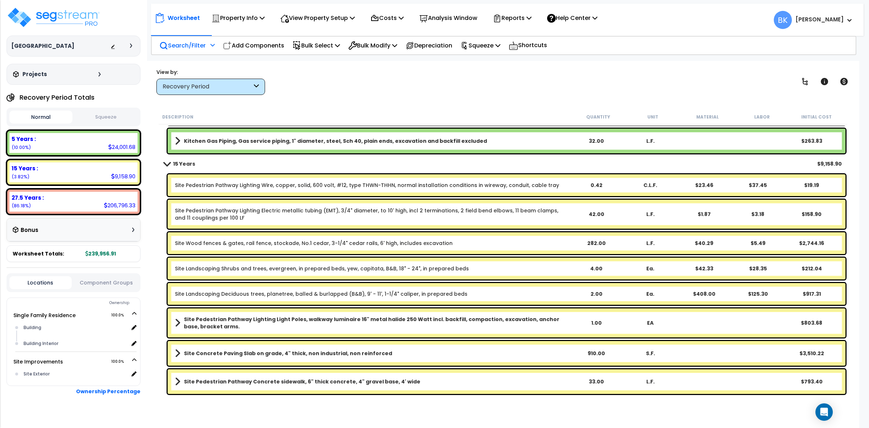
click at [435, 248] on div "Site Wood fences & gates, rail fence, stockade, No.1 cedar, 3-1/4" cedar rails,…" at bounding box center [507, 243] width 678 height 22
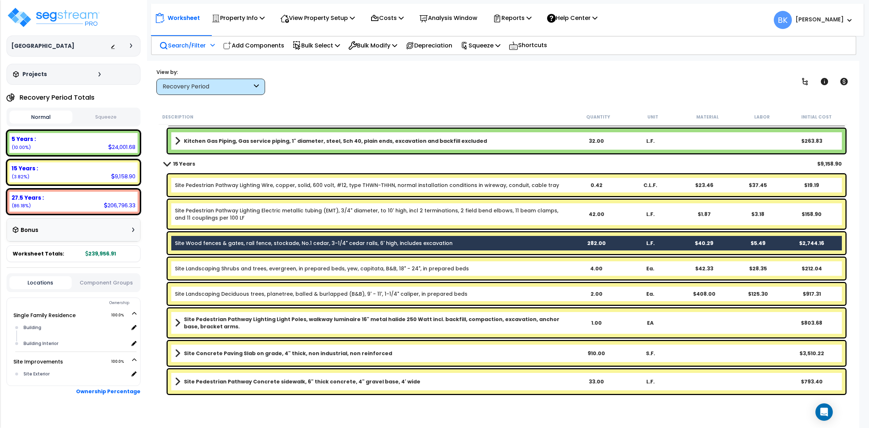
click at [435, 248] on div "Site Wood fences & gates, rail fence, stockade, No.1 cedar, 3-1/4" cedar rails,…" at bounding box center [507, 243] width 678 height 22
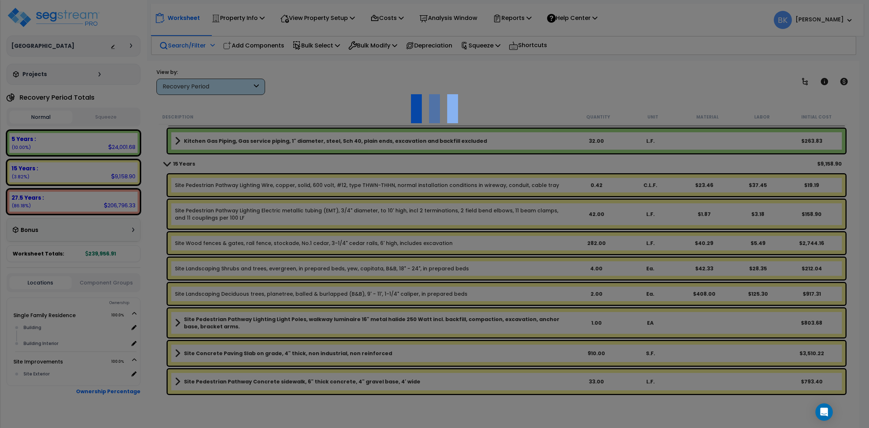
click at [435, 248] on div at bounding box center [434, 214] width 869 height 428
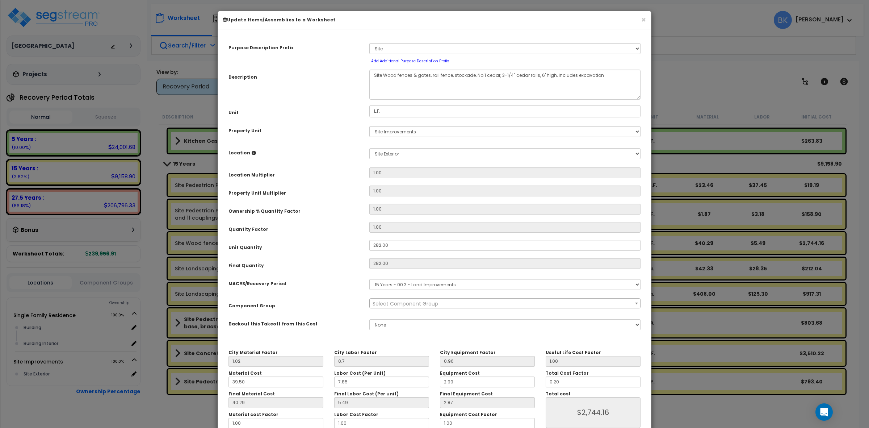
select select "39465"
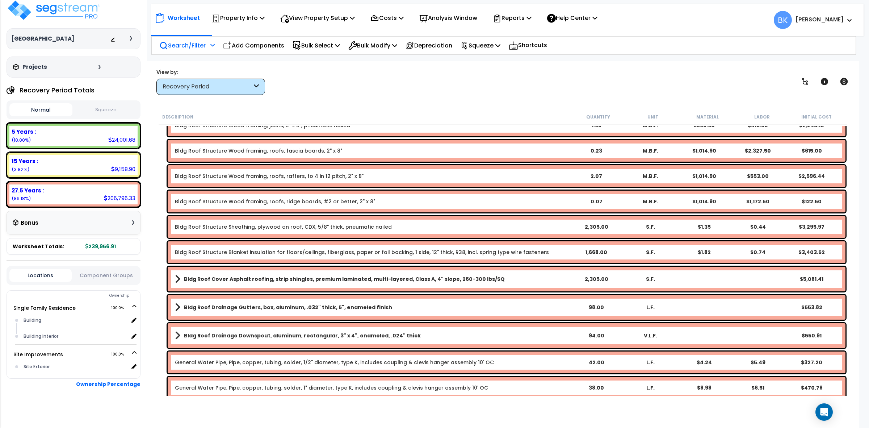
scroll to position [9, 0]
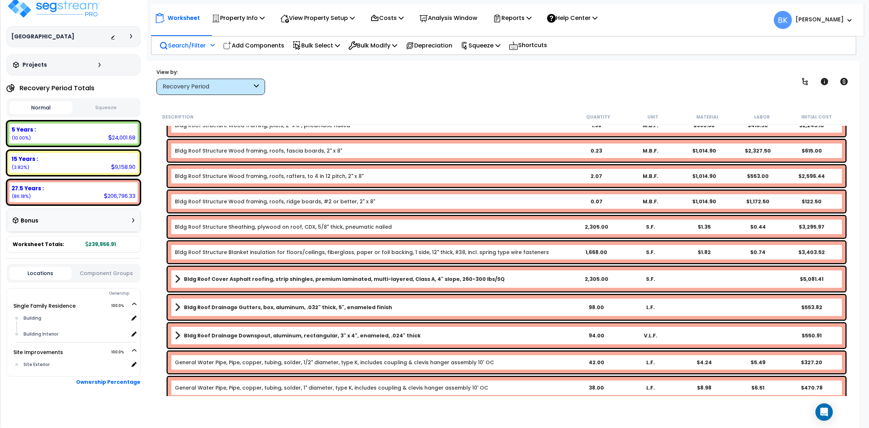
click at [227, 88] on div "Recovery Period" at bounding box center [207, 87] width 89 height 8
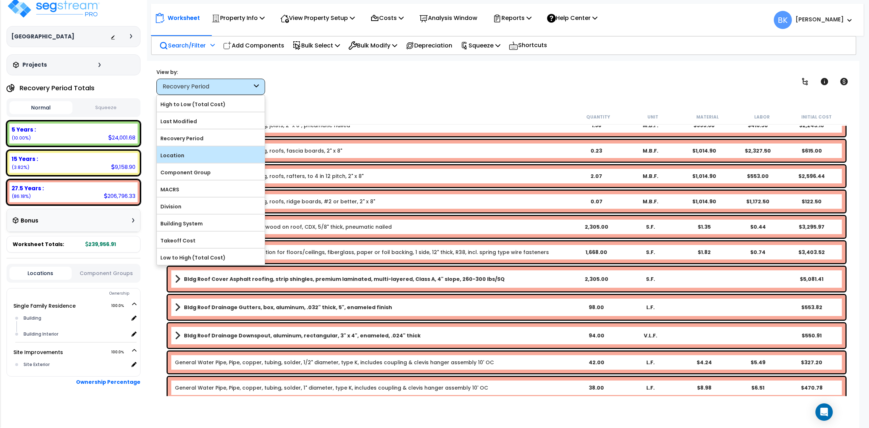
click at [200, 152] on label "Location" at bounding box center [211, 155] width 108 height 11
click at [0, 0] on input "Location" at bounding box center [0, 0] width 0 height 0
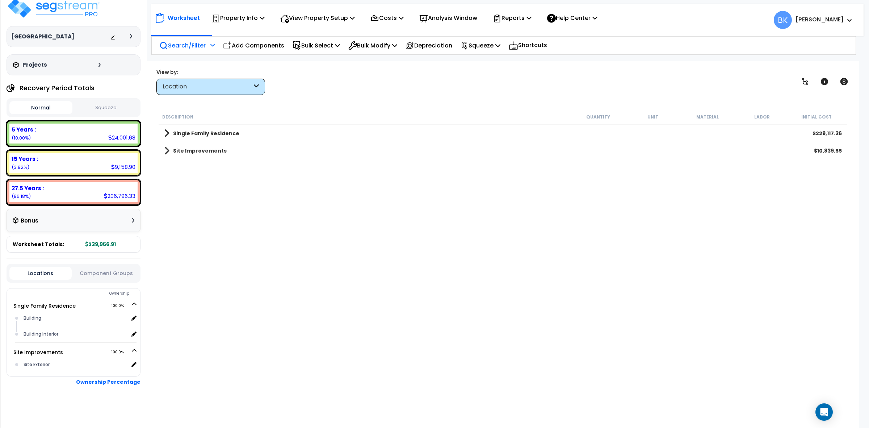
scroll to position [0, 0]
click at [169, 151] on link "Site Improvements" at bounding box center [195, 151] width 63 height 10
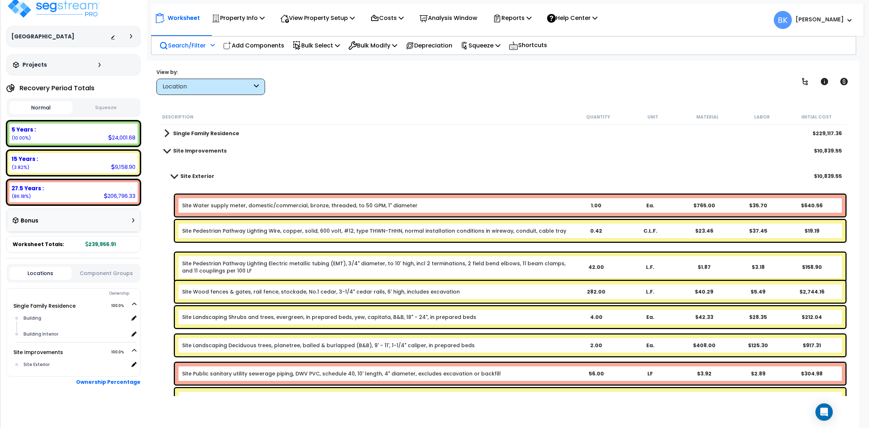
click at [227, 197] on div "Site Water supply meter, domestic/commercial, bronze, threaded, to 50 GPM, 1" d…" at bounding box center [510, 205] width 671 height 22
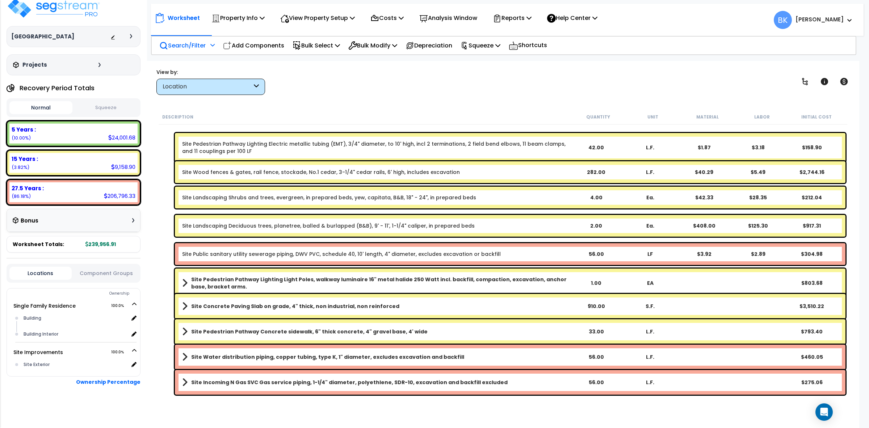
scroll to position [111, 0]
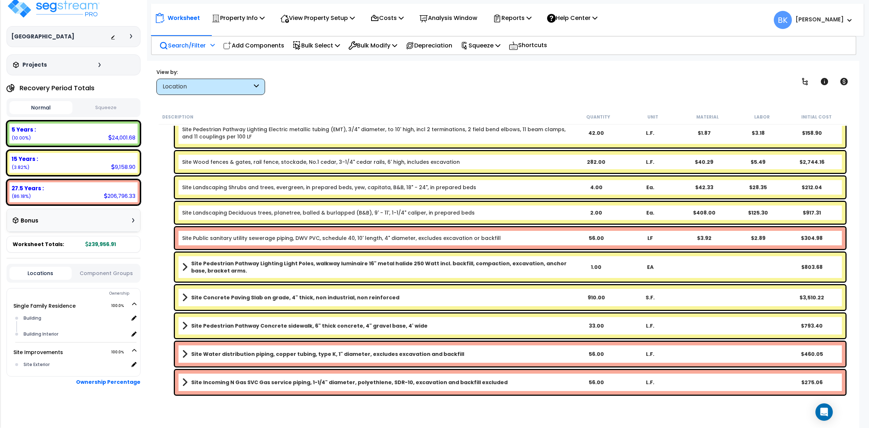
click at [263, 252] on div "Site Pedestrian Pathway Lighting Light Poles, walkway luminaire 16" metal halid…" at bounding box center [510, 266] width 671 height 29
click at [263, 229] on div "Site Public sanitary utility sewerage piping, DWV PVC, schedule 40, 10' length,…" at bounding box center [510, 238] width 671 height 22
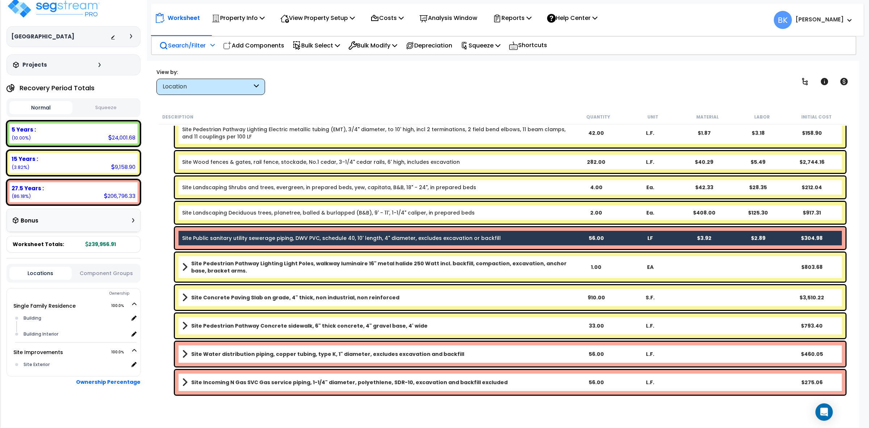
scroll to position [32, 0]
click at [267, 351] on b "Site Water distribution piping, copper tubing, type K, 1" diameter, excludes ex…" at bounding box center [327, 353] width 273 height 7
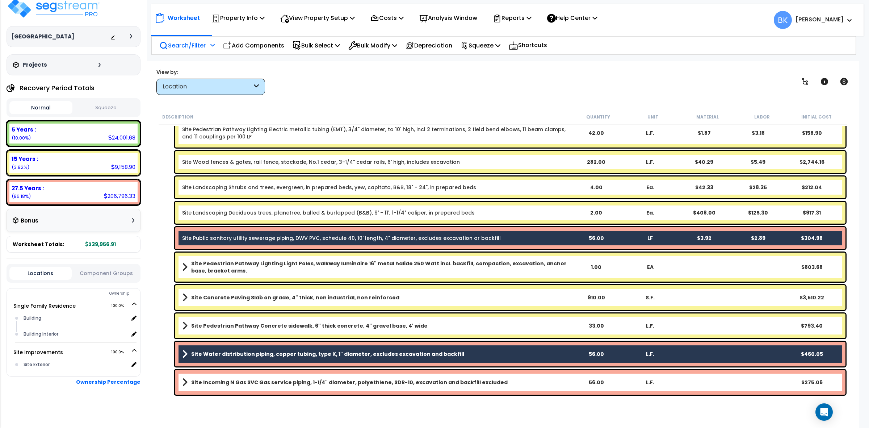
click at [280, 395] on div "Site Incoming N Gas SVC Gas service piping, 1-1/4" diameter, polyethlene, SDR-1…" at bounding box center [503, 382] width 689 height 28
click at [279, 386] on link "Site Incoming N Gas SVC Gas service piping, 1-1/4" diameter, polyethlene, SDR-1…" at bounding box center [375, 382] width 386 height 10
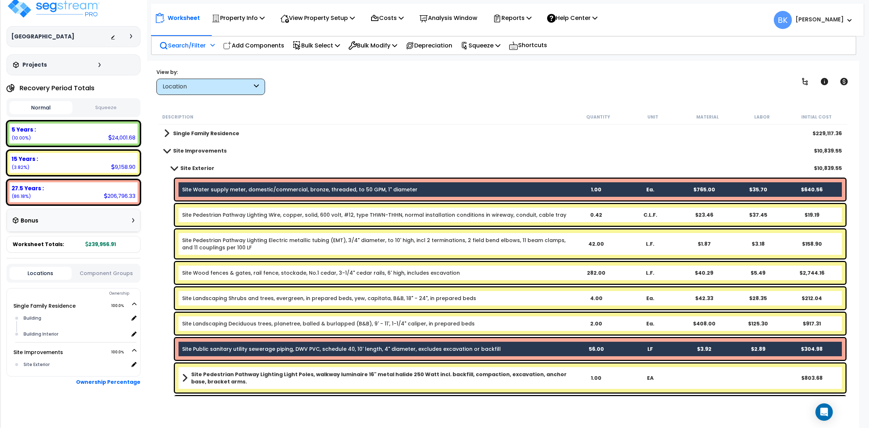
scroll to position [0, 0]
click at [386, 45] on p "Bulk Modify" at bounding box center [372, 46] width 49 height 10
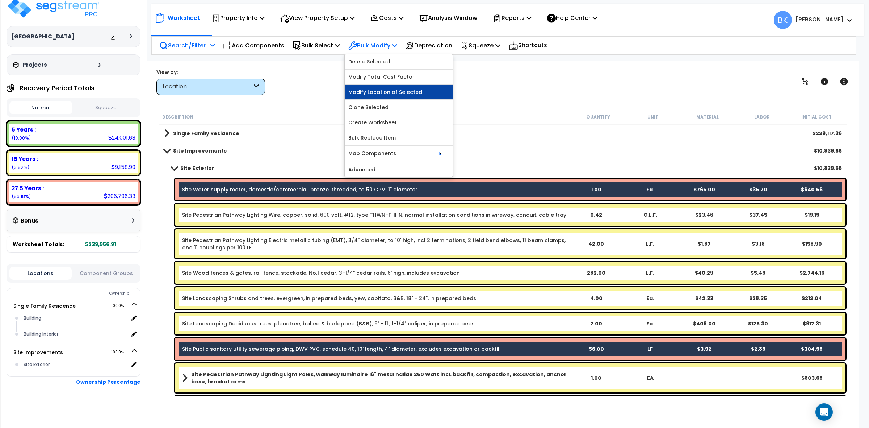
click at [379, 87] on link "Modify Location of Selected" at bounding box center [399, 92] width 108 height 14
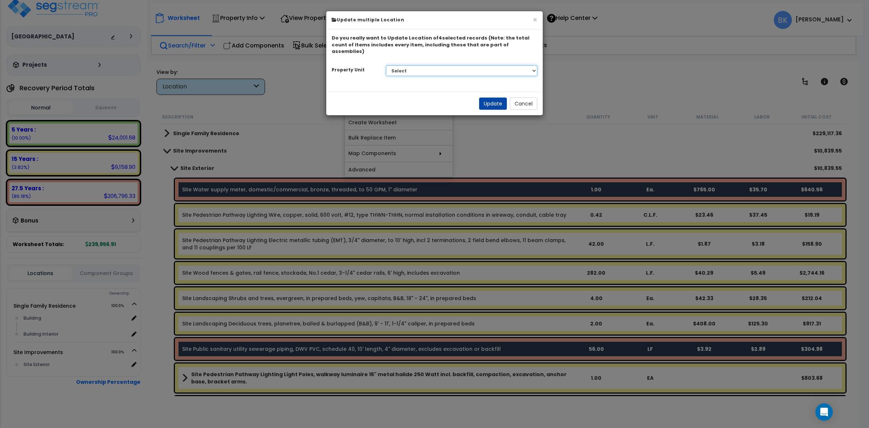
click at [426, 66] on select "Select Single Family Residence Site Improvements" at bounding box center [462, 70] width 152 height 11
select select "168662"
click at [386, 65] on select "Select Single Family Residence Site Improvements" at bounding box center [462, 70] width 152 height 11
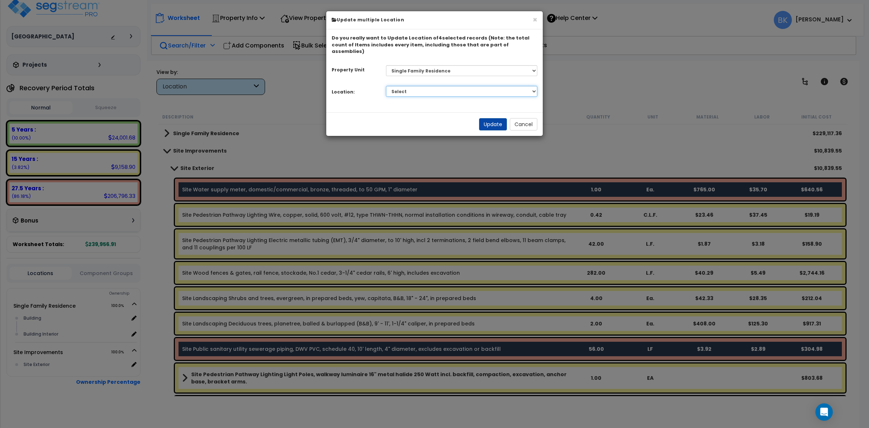
click at [419, 86] on select "Select Building Building Interior Add Additional Location" at bounding box center [462, 91] width 152 height 11
select select "6"
click at [386, 86] on select "Select Building Building Interior Add Additional Location" at bounding box center [462, 91] width 152 height 11
click at [489, 118] on button "Update" at bounding box center [493, 124] width 28 height 12
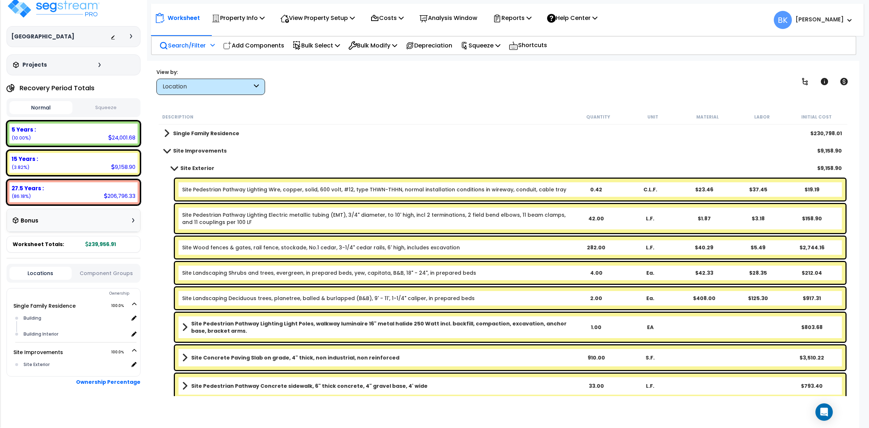
click at [174, 165] on link "Site Exterior" at bounding box center [189, 168] width 50 height 10
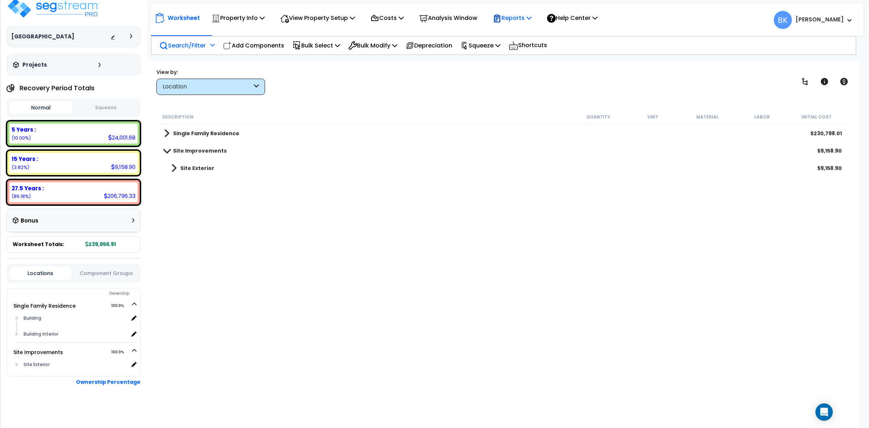
click at [525, 15] on p "Reports" at bounding box center [512, 18] width 39 height 10
click at [520, 32] on link "Get Report" at bounding box center [525, 34] width 72 height 14
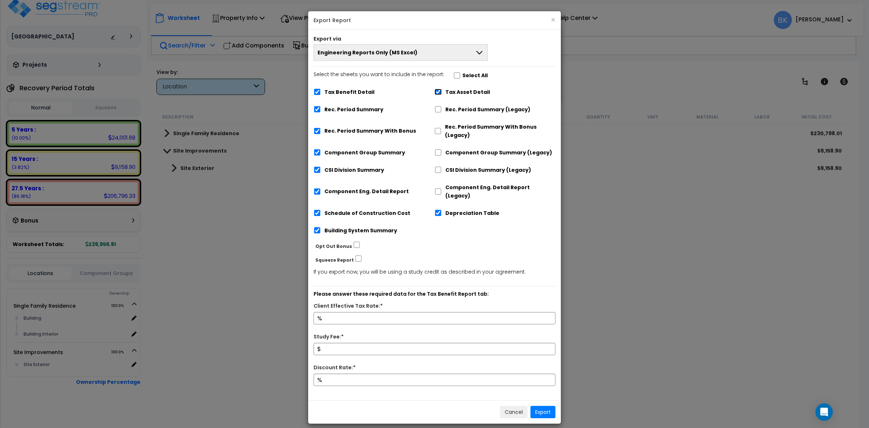
click at [441, 91] on input "Tax Asset Detail" at bounding box center [438, 92] width 7 height 6
checkbox input "false"
click at [353, 90] on label "Tax Benefit Detail" at bounding box center [350, 92] width 50 height 8
click at [321, 90] on input "Tax Benefit Detail" at bounding box center [317, 92] width 7 height 6
checkbox input "false"
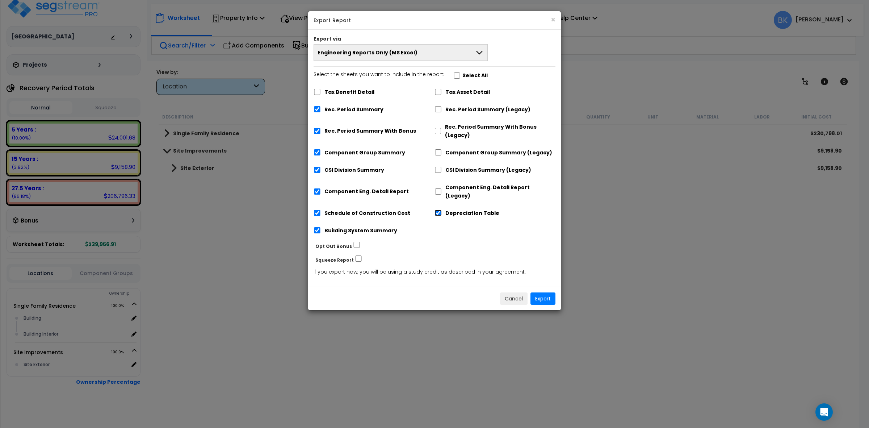
click at [442, 205] on div "Depreciation Table" at bounding box center [495, 212] width 121 height 14
click at [440, 210] on input "Depreciation Table" at bounding box center [438, 213] width 7 height 6
checkbox input "false"
click at [345, 127] on label "Rec. Period Summary With Bonus" at bounding box center [371, 131] width 92 height 8
click at [321, 128] on input "Rec. Period Summary With Bonus" at bounding box center [317, 131] width 7 height 6
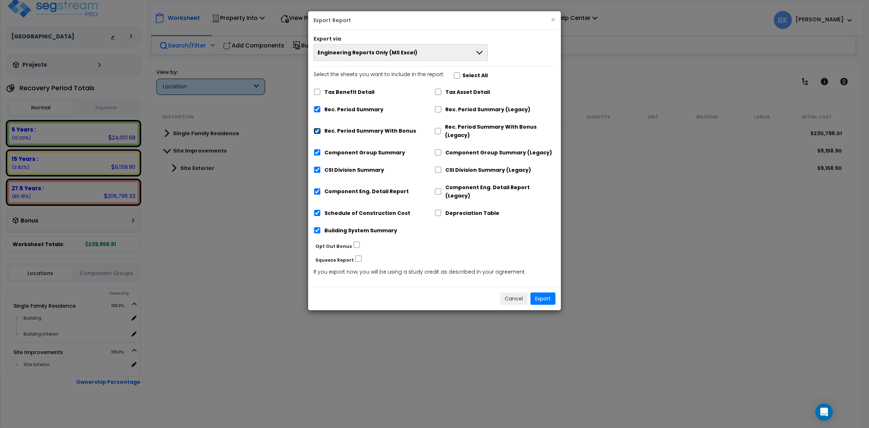
checkbox input "false"
click at [544, 299] on div "Cancel Export" at bounding box center [434, 298] width 253 height 24
click at [544, 292] on button "Export" at bounding box center [543, 298] width 25 height 12
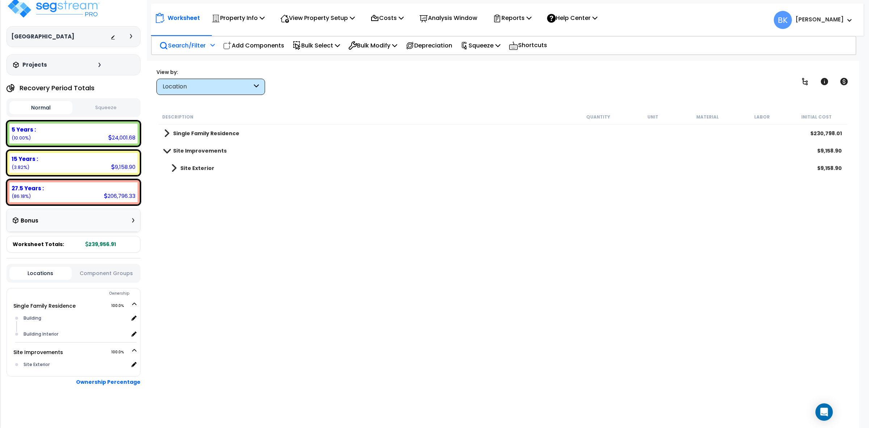
click at [242, 91] on div "Location" at bounding box center [210, 87] width 109 height 16
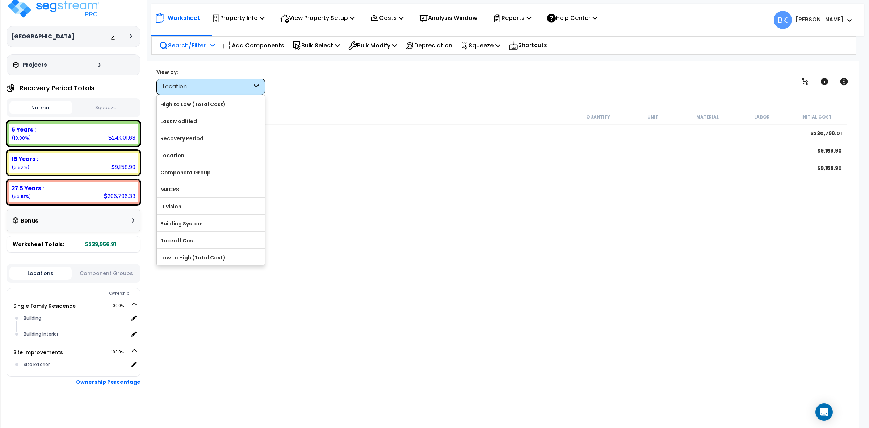
drag, startPoint x: 197, startPoint y: 138, endPoint x: 322, endPoint y: 98, distance: 131.4
click at [197, 138] on label "Recovery Period" at bounding box center [211, 138] width 108 height 11
click at [0, 0] on input "Recovery Period" at bounding box center [0, 0] width 0 height 0
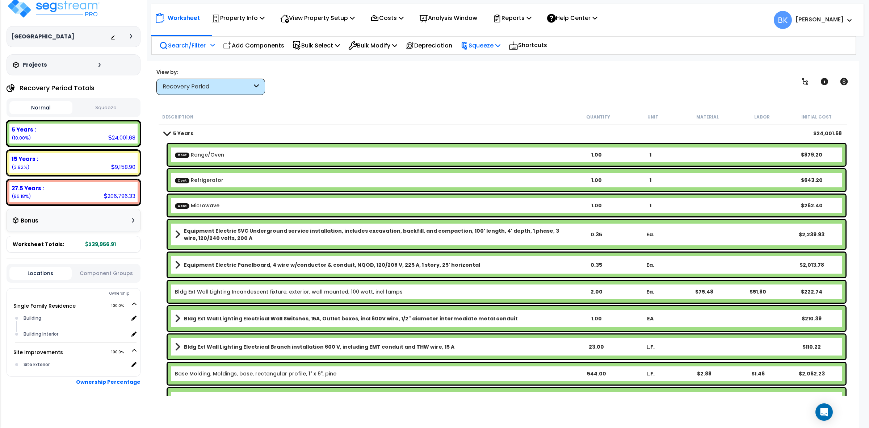
click at [480, 45] on p "Squeeze" at bounding box center [481, 46] width 40 height 10
click at [493, 61] on link "Squeeze" at bounding box center [493, 61] width 72 height 14
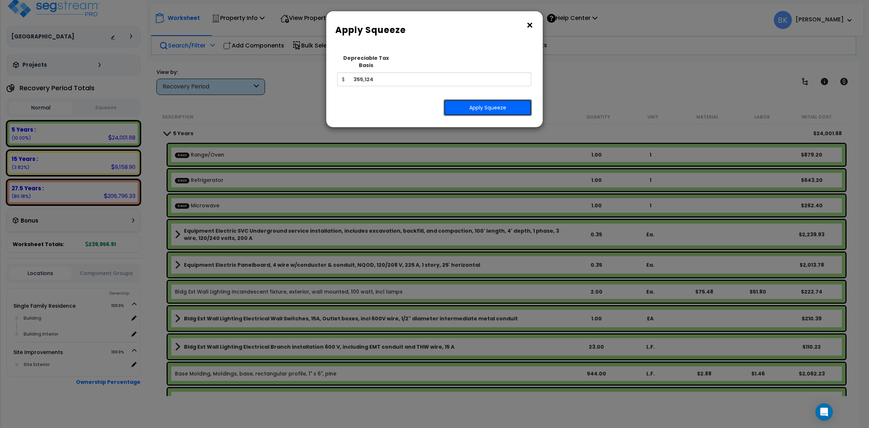
click at [493, 102] on button "Apply Squeeze" at bounding box center [488, 107] width 88 height 17
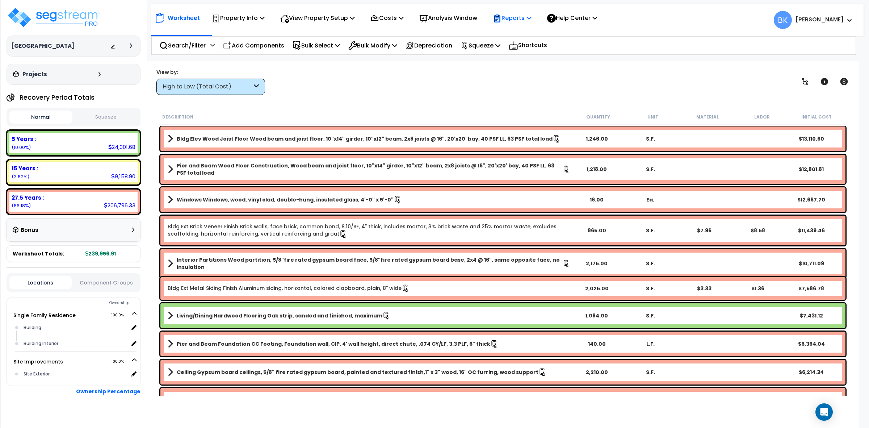
click at [527, 17] on p "Reports" at bounding box center [512, 18] width 39 height 10
click at [526, 30] on link "Get Report" at bounding box center [525, 34] width 72 height 14
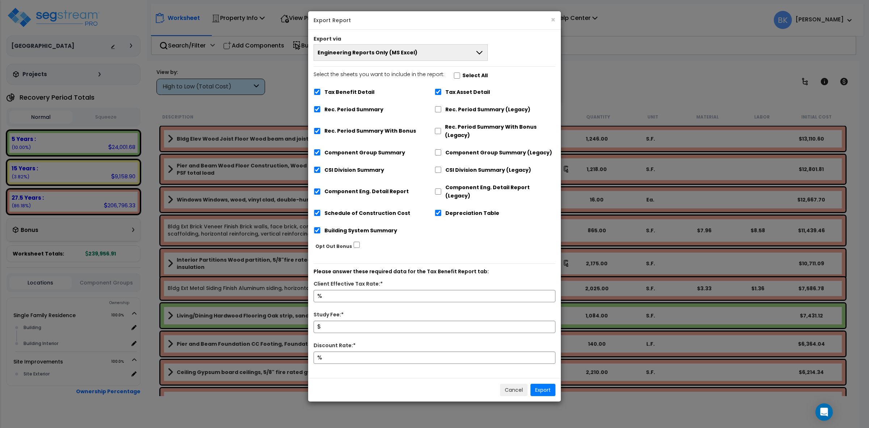
drag, startPoint x: 449, startPoint y: 17, endPoint x: 418, endPoint y: 108, distance: 95.8
click at [449, 17] on h5 "Export Report" at bounding box center [435, 20] width 242 height 7
click at [339, 88] on label "Tax Benefit Detail" at bounding box center [350, 92] width 50 height 8
click at [321, 89] on input "Tax Benefit Detail" at bounding box center [317, 92] width 7 height 6
checkbox input "false"
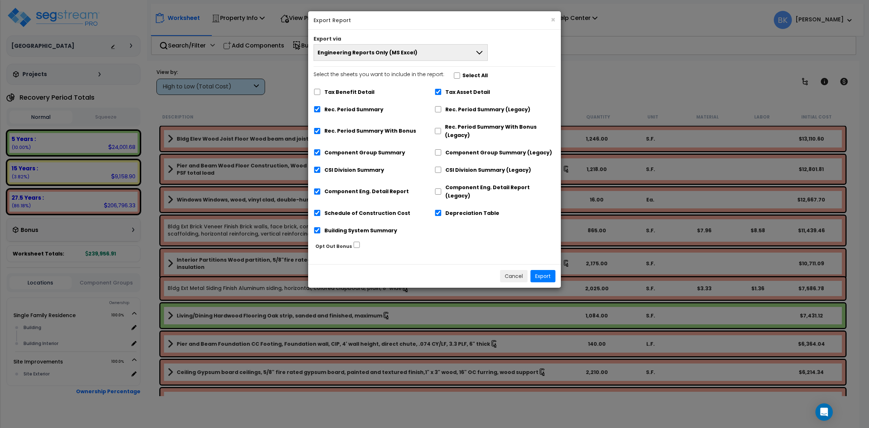
click at [450, 90] on label "Tax Asset Detail" at bounding box center [467, 92] width 45 height 8
click at [442, 90] on input "Tax Asset Detail" at bounding box center [438, 92] width 7 height 6
checkbox input "false"
click at [347, 128] on label "Rec. Period Summary With Bonus" at bounding box center [371, 131] width 92 height 8
click at [321, 128] on input "Rec. Period Summary With Bonus" at bounding box center [317, 131] width 7 height 6
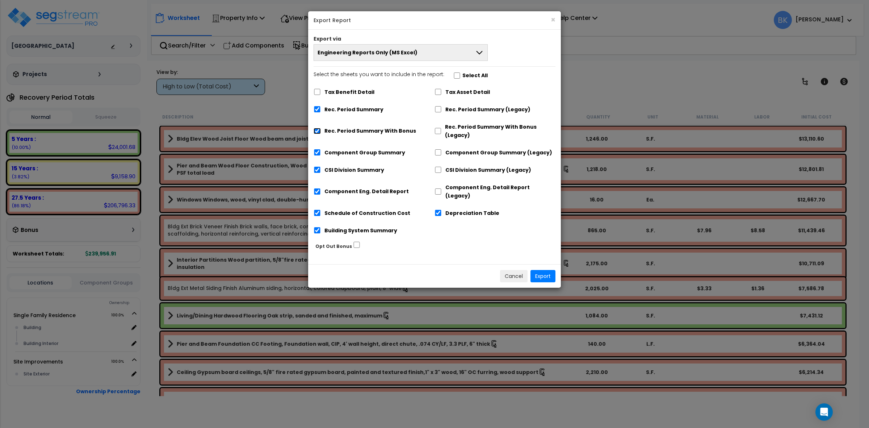
checkbox input "false"
click at [440, 210] on input "Depreciation Table" at bounding box center [438, 213] width 7 height 6
checkbox input "false"
click at [544, 270] on button "Export" at bounding box center [543, 276] width 25 height 12
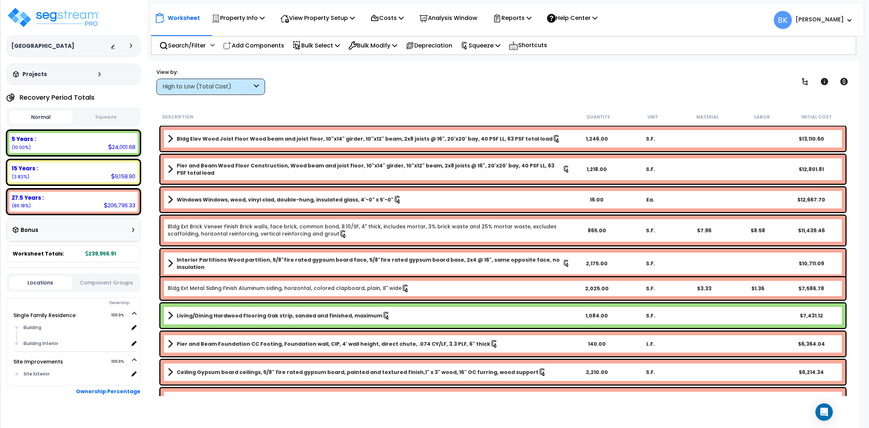
click at [198, 91] on div "High to Low (Total Cost)" at bounding box center [210, 87] width 109 height 16
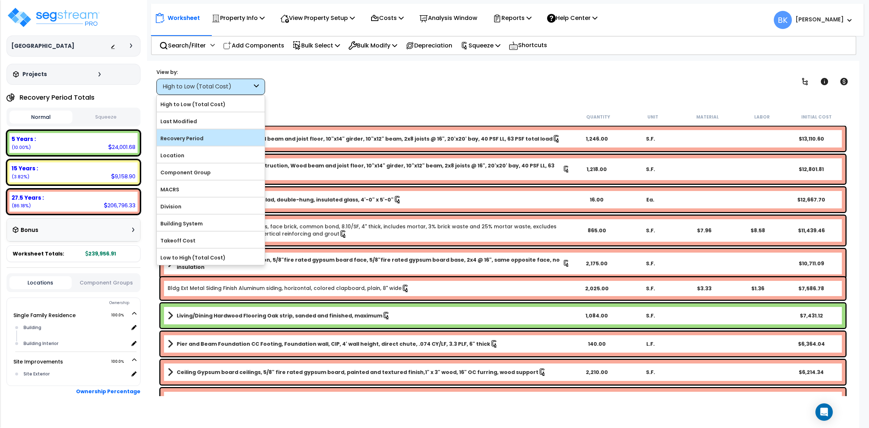
click at [184, 141] on label "Recovery Period" at bounding box center [211, 138] width 108 height 11
click at [0, 0] on input "Recovery Period" at bounding box center [0, 0] width 0 height 0
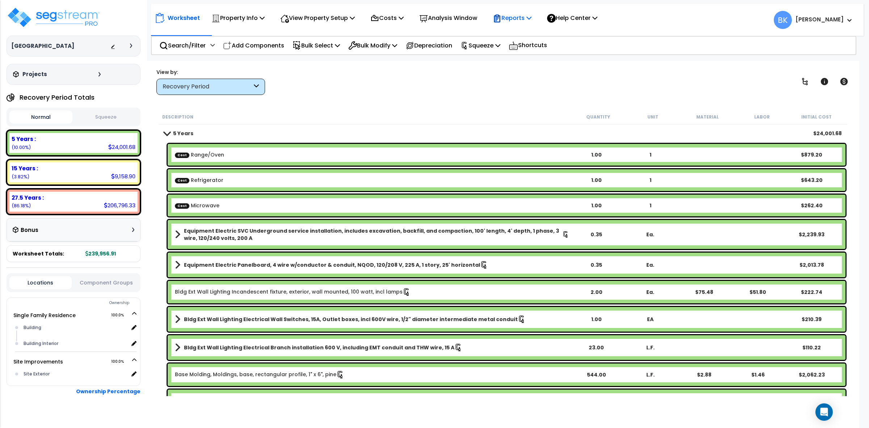
click at [523, 20] on p "Reports" at bounding box center [512, 18] width 39 height 10
click at [520, 34] on link "Get Report" at bounding box center [525, 34] width 72 height 14
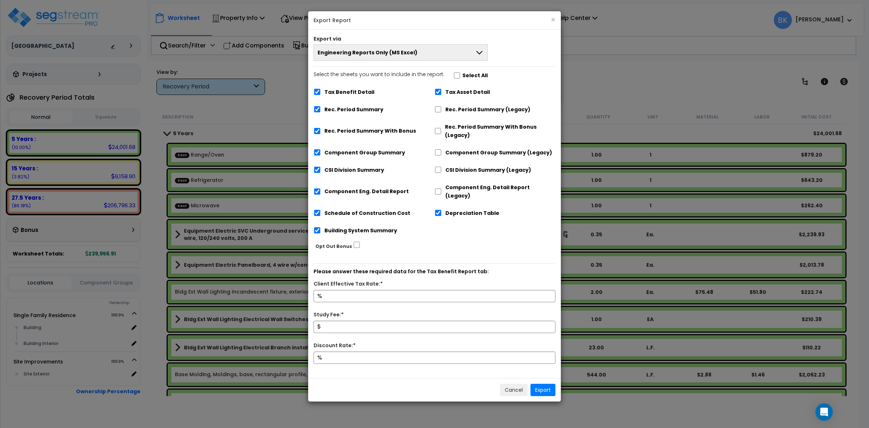
click at [412, 55] on button "Engineering Reports Only (MS Excel)" at bounding box center [401, 52] width 174 height 17
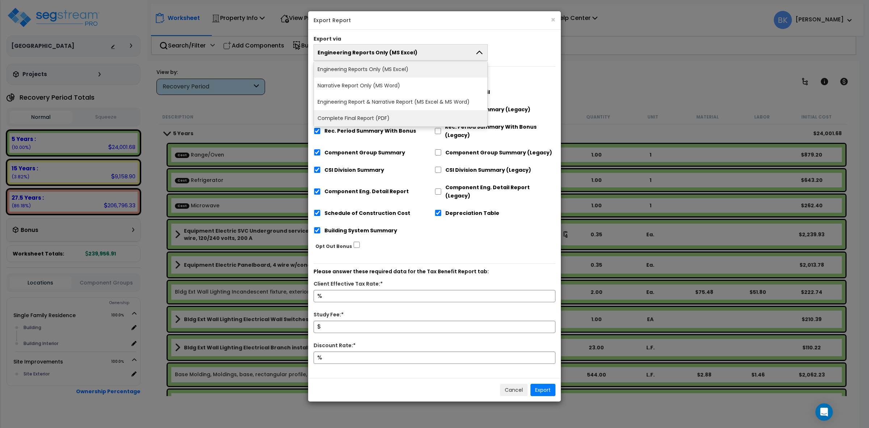
click at [354, 120] on li "Complete Final Report (PDF)" at bounding box center [400, 118] width 173 height 16
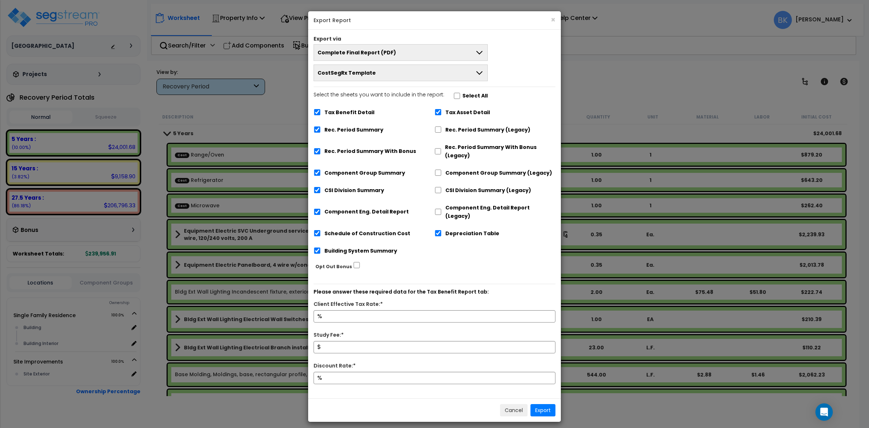
click at [346, 109] on label "Tax Benefit Detail" at bounding box center [350, 112] width 50 height 8
click at [321, 109] on input "Tax Benefit Detail" at bounding box center [317, 112] width 7 height 6
checkbox input "false"
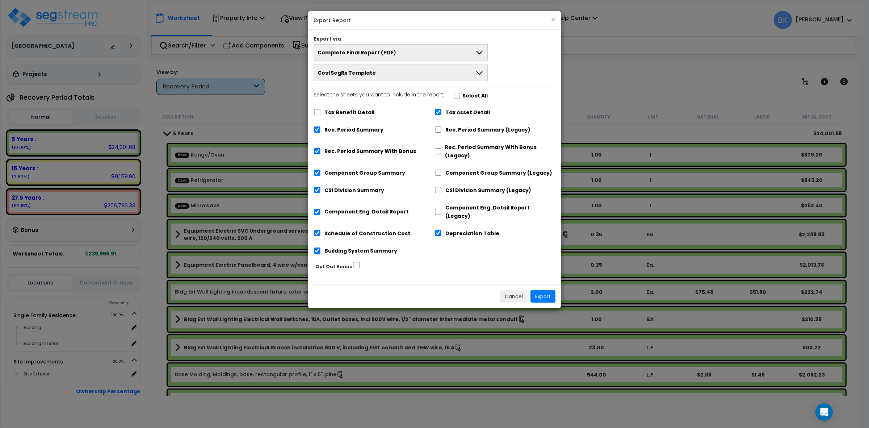
click at [459, 108] on div "Tax Asset Detail" at bounding box center [495, 112] width 121 height 14
click at [464, 113] on label "Tax Asset Detail" at bounding box center [467, 112] width 45 height 8
click at [442, 113] on input "Tax Asset Detail" at bounding box center [438, 112] width 7 height 6
checkbox input "false"
click at [453, 229] on label "Depreciation Table" at bounding box center [472, 233] width 54 height 8
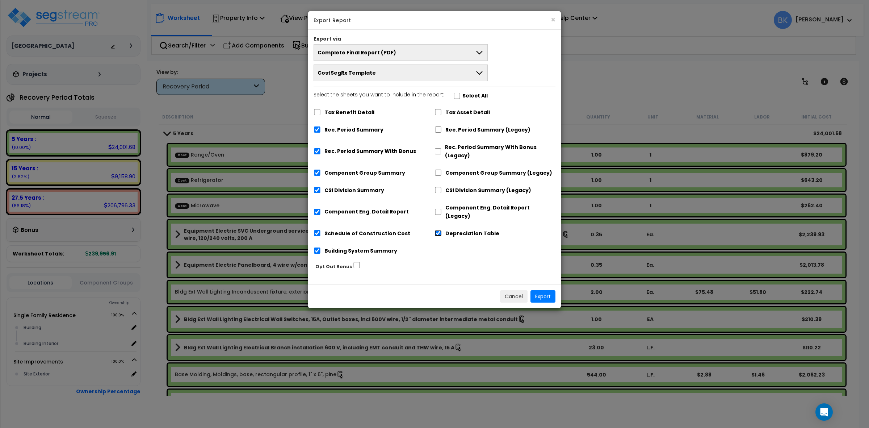
click at [442, 230] on input "Depreciation Table" at bounding box center [438, 233] width 7 height 6
checkbox input "false"
click at [397, 151] on label "Rec. Period Summary With Bonus" at bounding box center [371, 151] width 92 height 8
click at [321, 151] on input "Rec. Period Summary With Bonus" at bounding box center [317, 151] width 7 height 6
checkbox input "false"
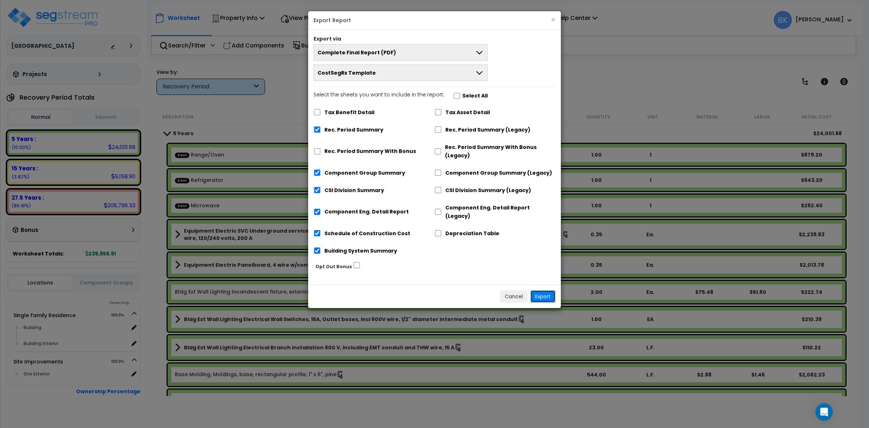
click at [542, 290] on button "Export" at bounding box center [543, 296] width 25 height 12
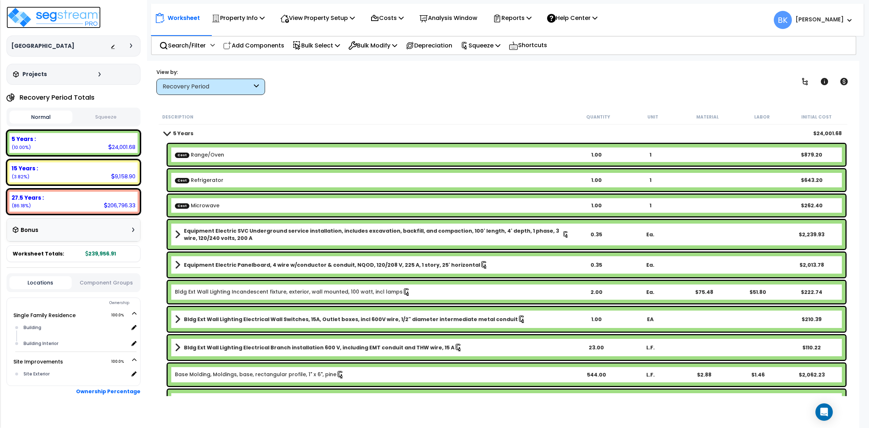
click at [88, 20] on img at bounding box center [54, 18] width 94 height 22
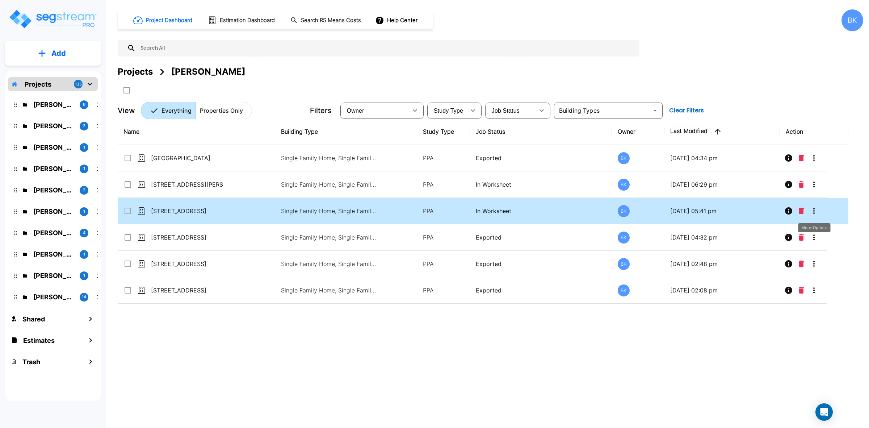
click at [813, 209] on icon "More-Options" at bounding box center [814, 210] width 9 height 9
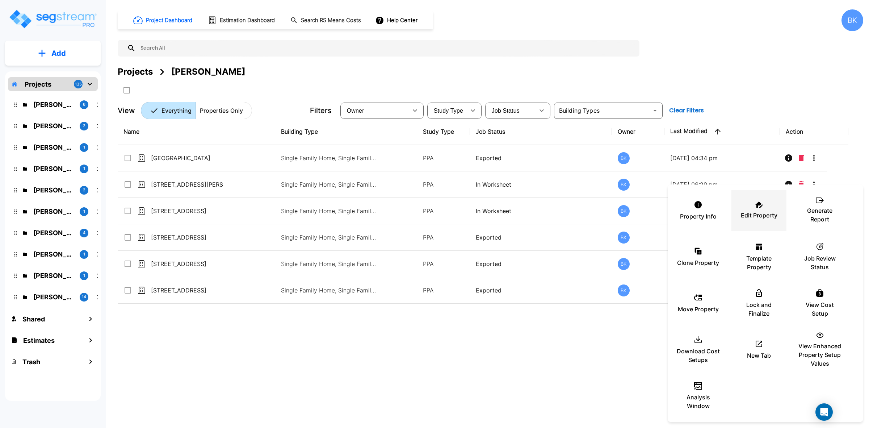
click at [748, 211] on p "Edit Property" at bounding box center [759, 215] width 37 height 9
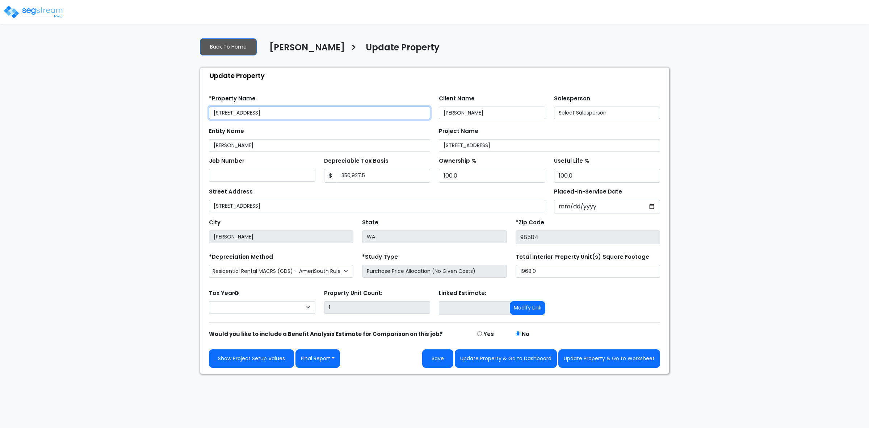
select select "2024"
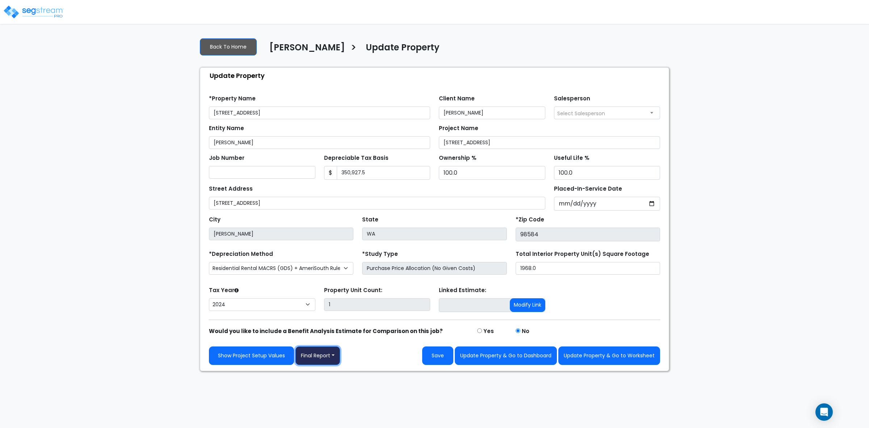
click at [336, 355] on button "Final Report" at bounding box center [318, 355] width 45 height 18
click at [328, 373] on link "Report Custom Fields" at bounding box center [334, 377] width 76 height 17
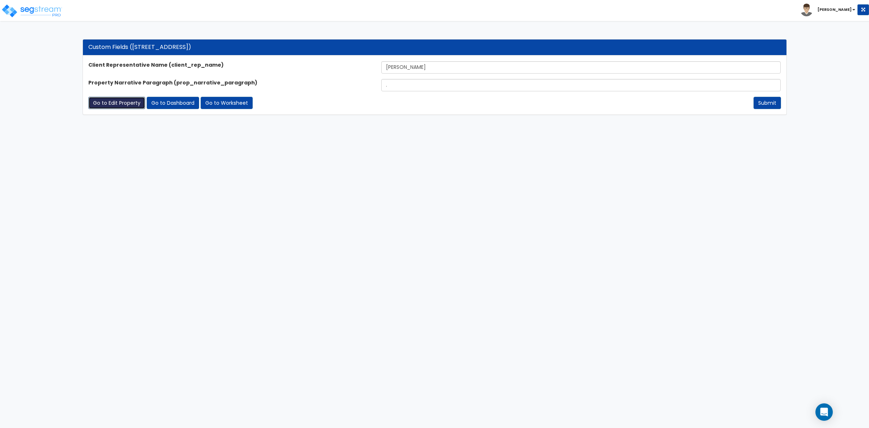
click at [105, 100] on link "Go to Edit Property" at bounding box center [116, 103] width 57 height 12
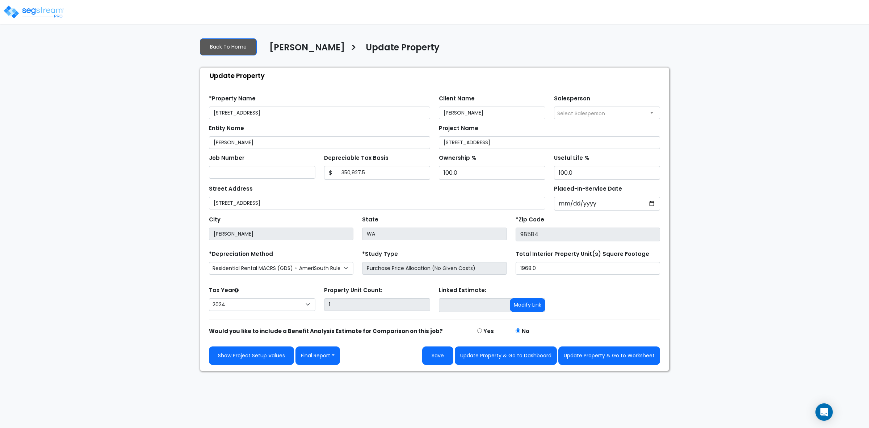
select select "2024"
click at [323, 348] on button "Final Report" at bounding box center [318, 355] width 45 height 18
click at [339, 390] on link "Report Images" at bounding box center [334, 393] width 76 height 17
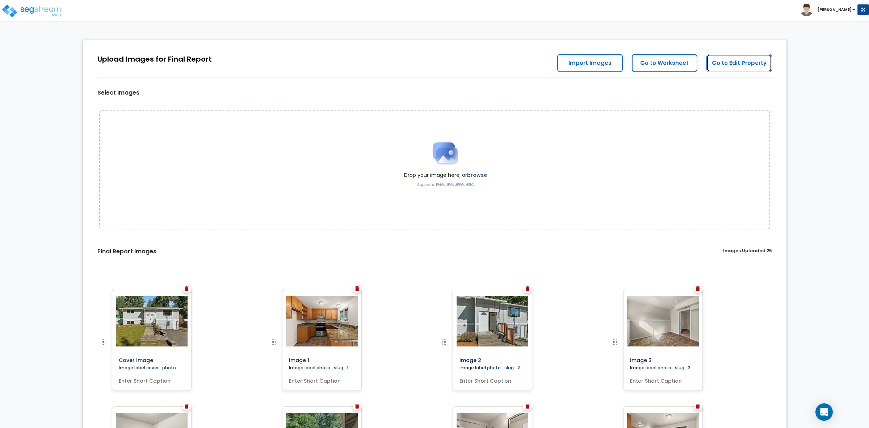
click at [735, 62] on link "Go to Edit Property" at bounding box center [740, 63] width 66 height 18
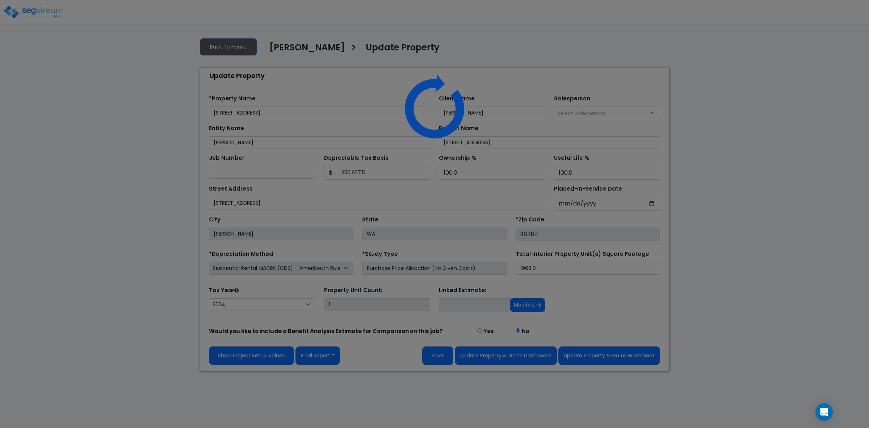
select select "2024"
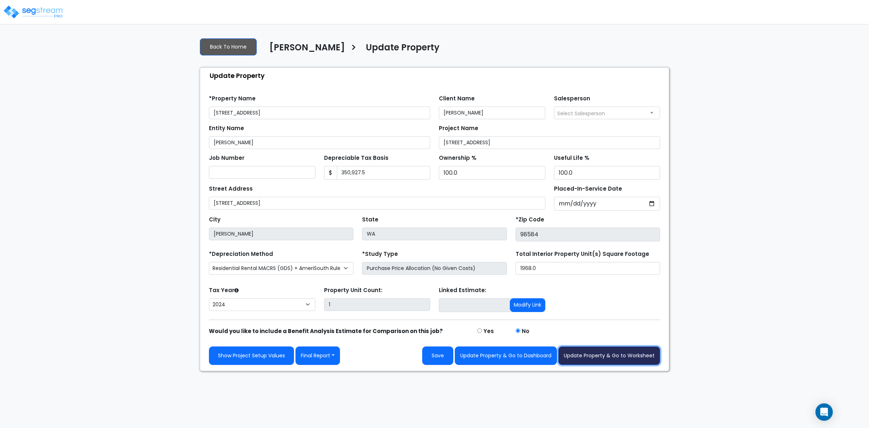
click at [608, 357] on button "Update Property & Go to Worksheet" at bounding box center [609, 355] width 102 height 18
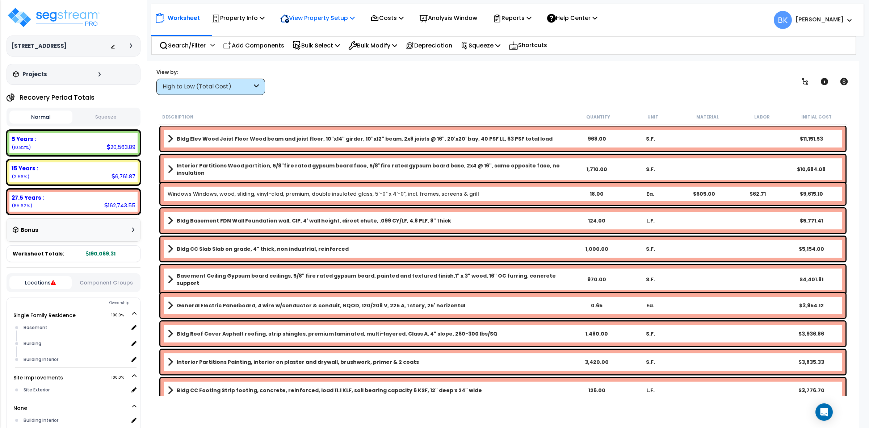
click at [334, 15] on p "View Property Setup" at bounding box center [317, 18] width 75 height 10
click at [396, 18] on p "Costs" at bounding box center [387, 18] width 33 height 10
click at [393, 49] on link "Direct Costs" at bounding box center [403, 49] width 72 height 14
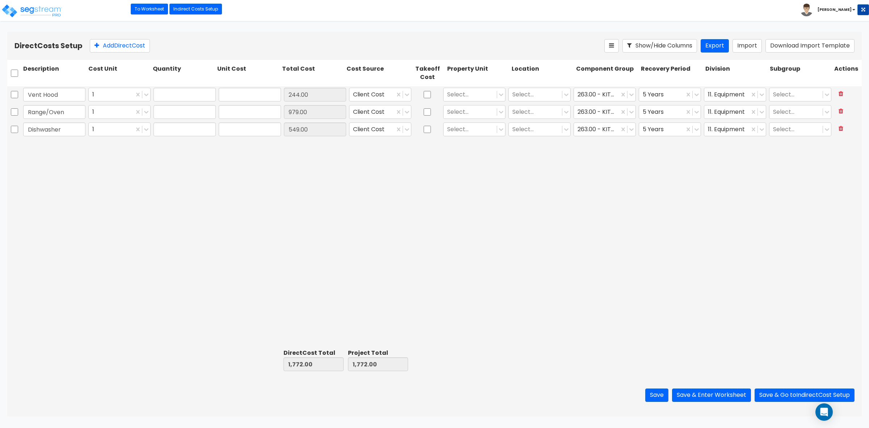
type input "1,772.00"
type input "1.00"
type input "244.00"
type input "1.00"
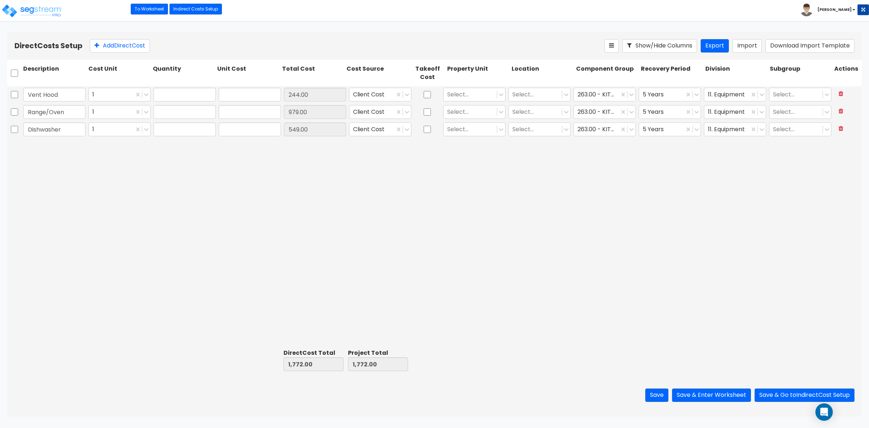
type input "979.00"
type input "1.00"
type input "549.00"
click at [38, 92] on input "Vent Hood" at bounding box center [54, 95] width 62 height 14
drag, startPoint x: 42, startPoint y: 93, endPoint x: 9, endPoint y: 94, distance: 32.3
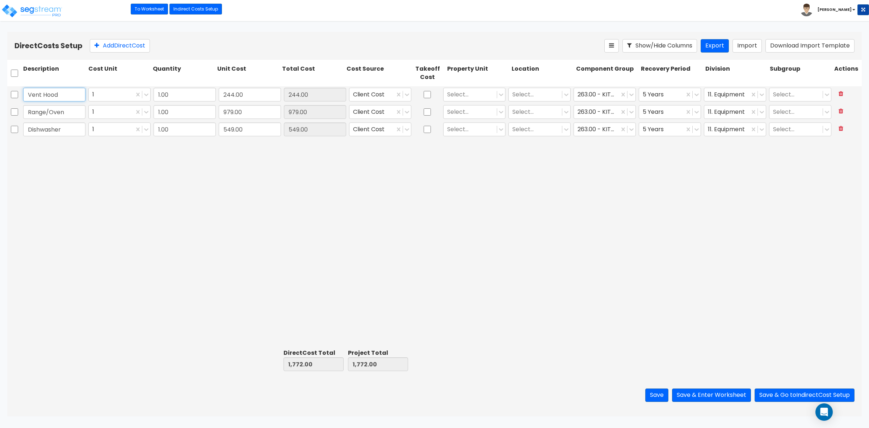
click at [9, 94] on div "Vent Hood 1 1.00 244.00 244.00 Client Cost Select... Select... 263.00 - KITCHEN…" at bounding box center [434, 94] width 855 height 17
type input "Range Hood"
click at [227, 242] on div "Range Hood 1 1.00 244.00 244.00 Client Cost Select... Select... 263.00 - KITCHE…" at bounding box center [434, 216] width 855 height 260
click at [649, 393] on button "Save" at bounding box center [656, 394] width 23 height 13
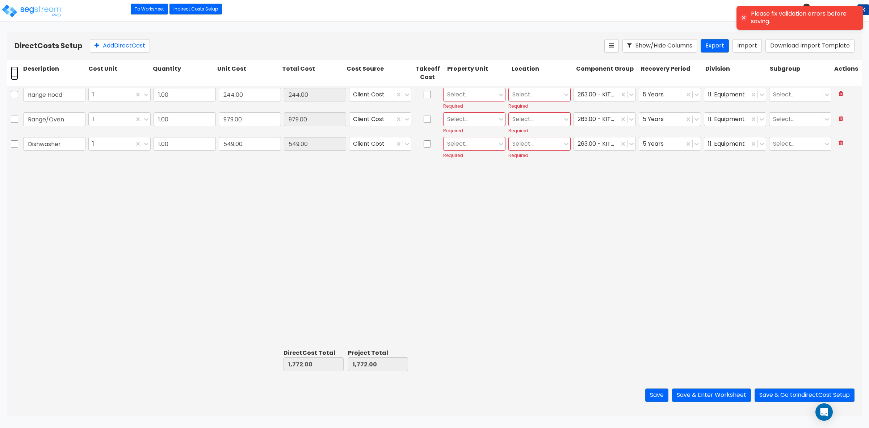
click at [12, 72] on input "checkbox" at bounding box center [14, 73] width 7 height 14
checkbox input "true"
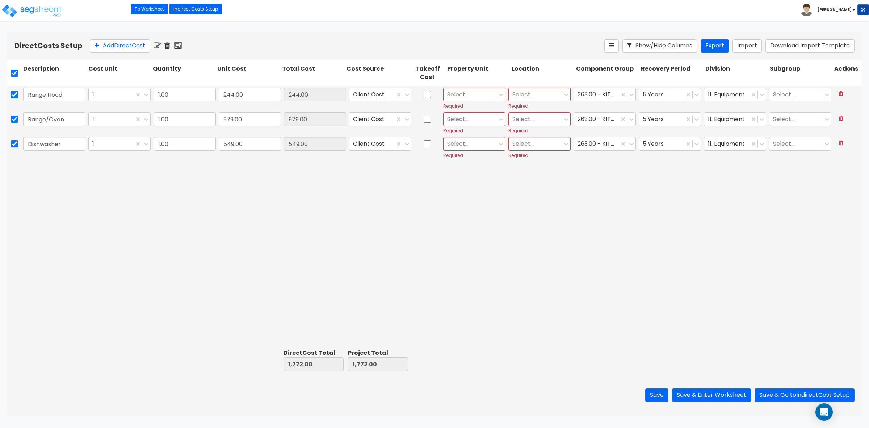
click at [157, 49] on icon at bounding box center [157, 45] width 7 height 7
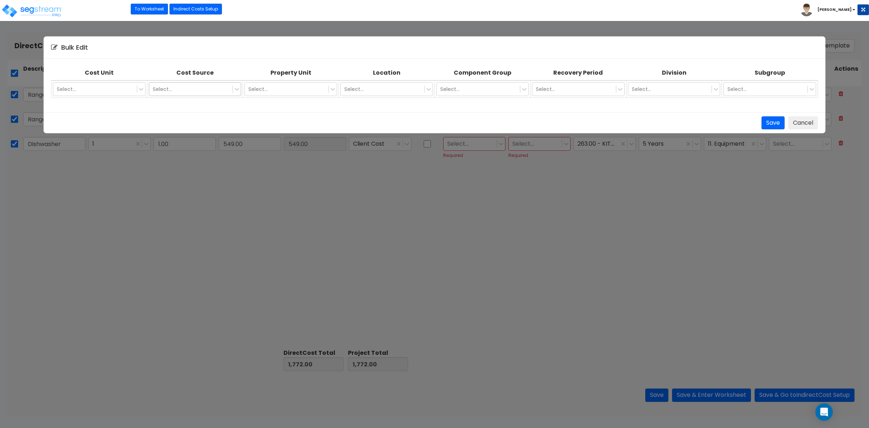
click at [190, 87] on div at bounding box center [191, 89] width 76 height 9
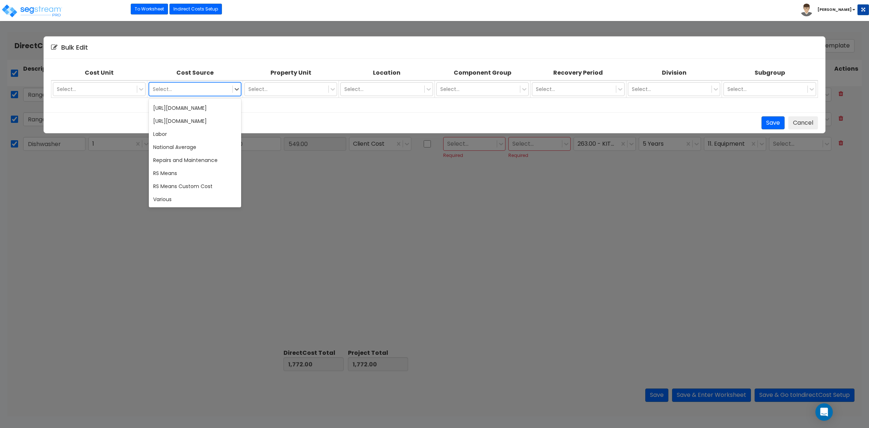
scroll to position [7015, 0]
drag, startPoint x: 188, startPoint y: 193, endPoint x: 236, endPoint y: 158, distance: 59.5
click at [188, 193] on div "Various" at bounding box center [195, 199] width 92 height 13
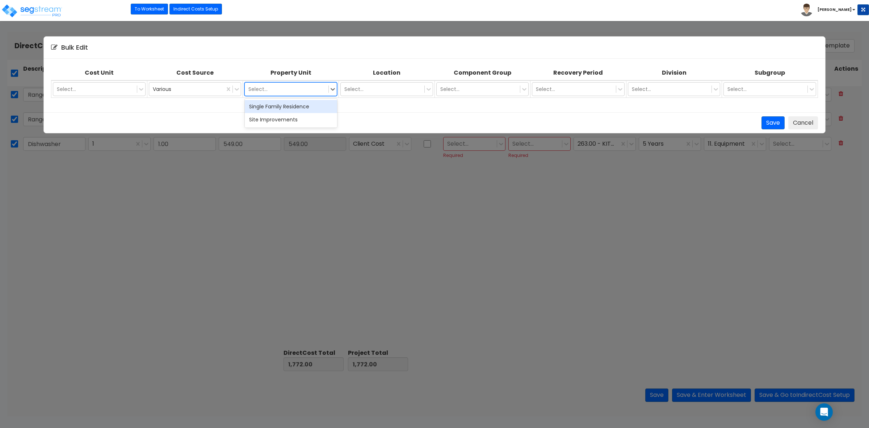
click at [291, 91] on div at bounding box center [286, 89] width 76 height 9
click at [282, 107] on div "Single Family Residence" at bounding box center [291, 106] width 92 height 13
click at [376, 89] on div at bounding box center [382, 89] width 76 height 9
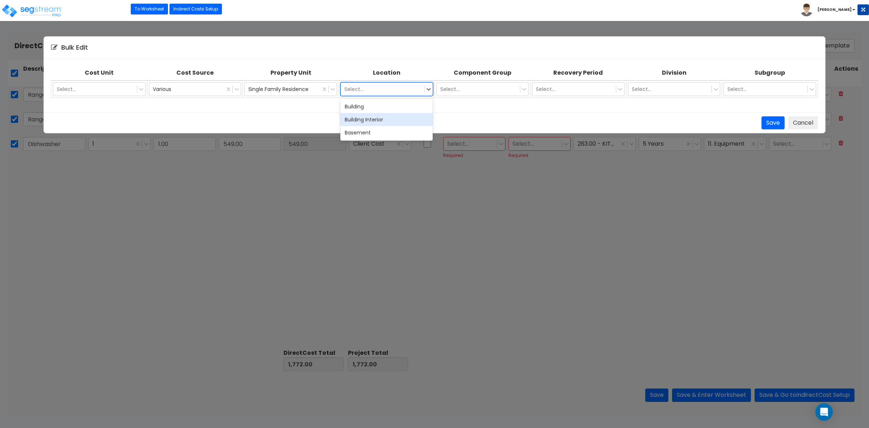
click at [375, 117] on div "Building Interior" at bounding box center [386, 119] width 92 height 13
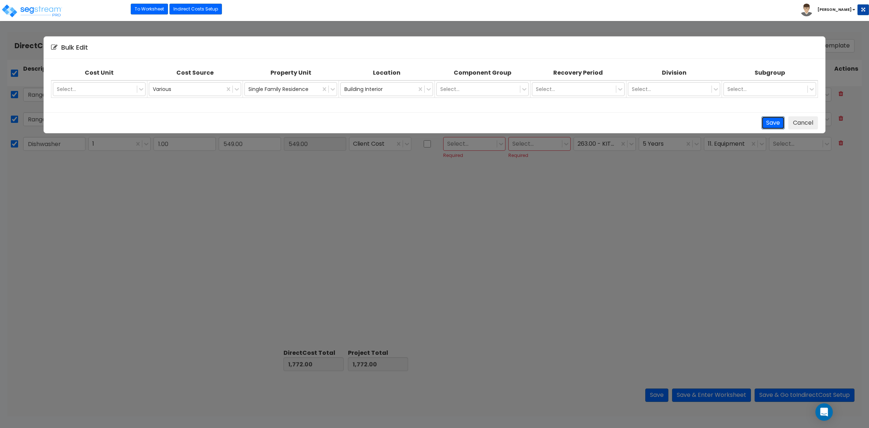
click at [769, 123] on button "Save" at bounding box center [773, 122] width 23 height 13
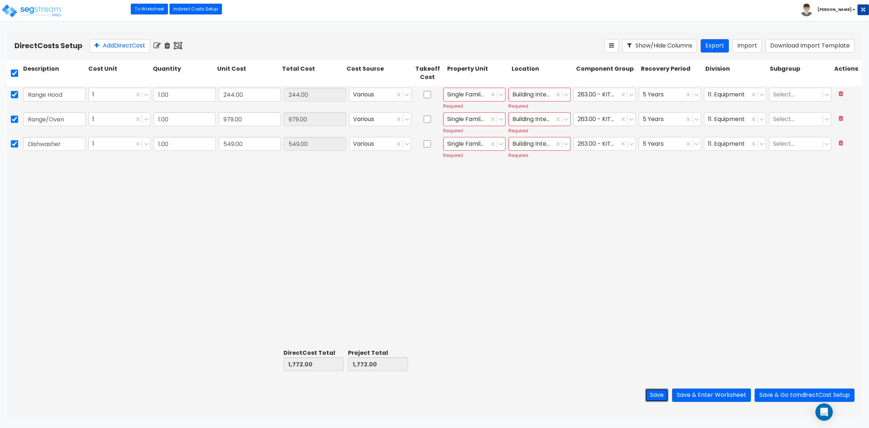
click at [655, 395] on button "Save" at bounding box center [656, 394] width 23 height 13
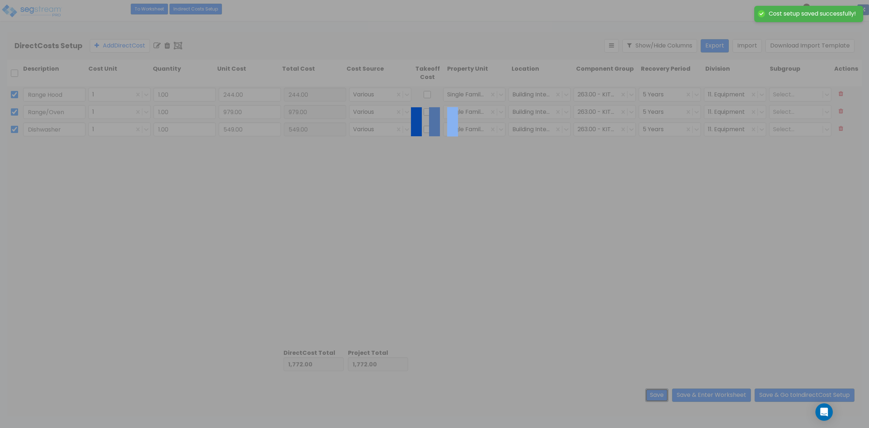
checkbox input "false"
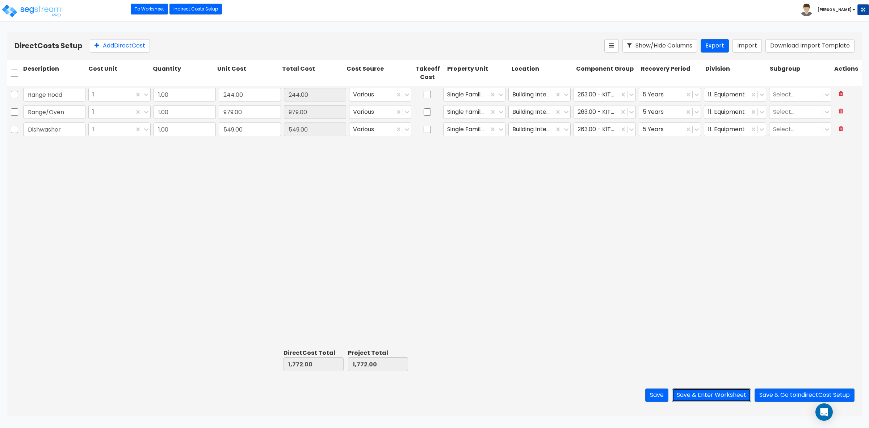
click at [698, 394] on button "Save & Enter Worksheet" at bounding box center [711, 394] width 79 height 13
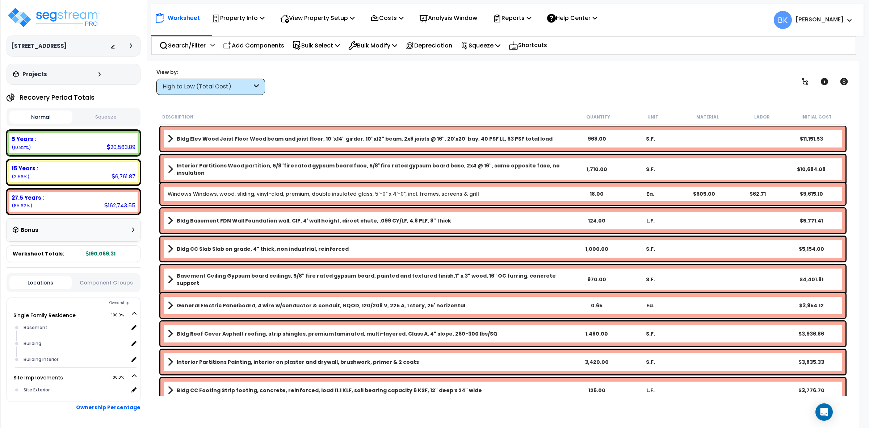
click at [247, 83] on div "High to Low (Total Cost)" at bounding box center [207, 87] width 89 height 8
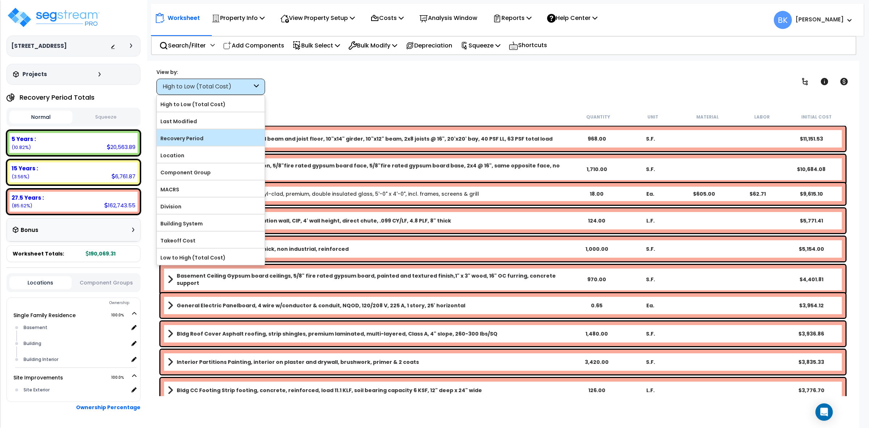
click at [193, 139] on label "Recovery Period" at bounding box center [211, 138] width 108 height 11
click at [0, 0] on input "Recovery Period" at bounding box center [0, 0] width 0 height 0
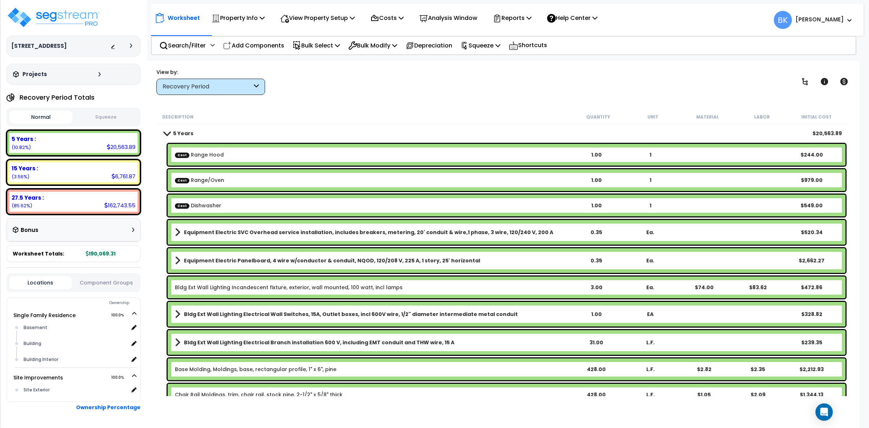
click at [171, 131] on span at bounding box center [167, 132] width 10 height 5
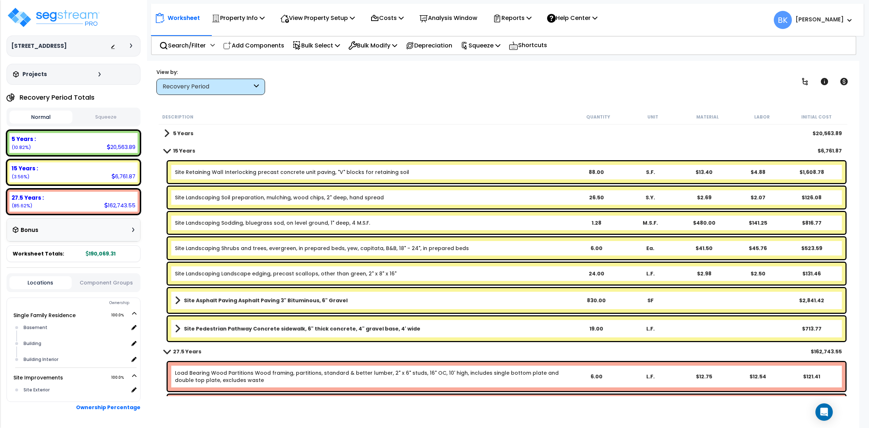
click at [465, 169] on b "Site Retaining Wall Interlocking precast concrete unit paving, "V" blocks for r…" at bounding box center [372, 171] width 394 height 7
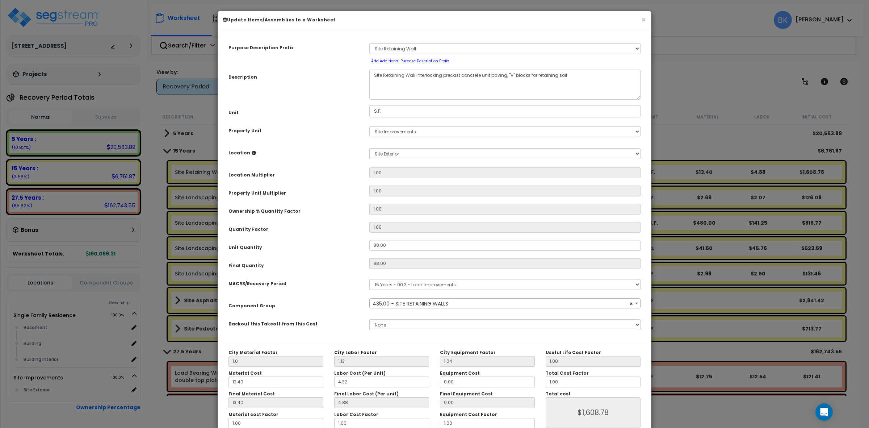
select select "39126"
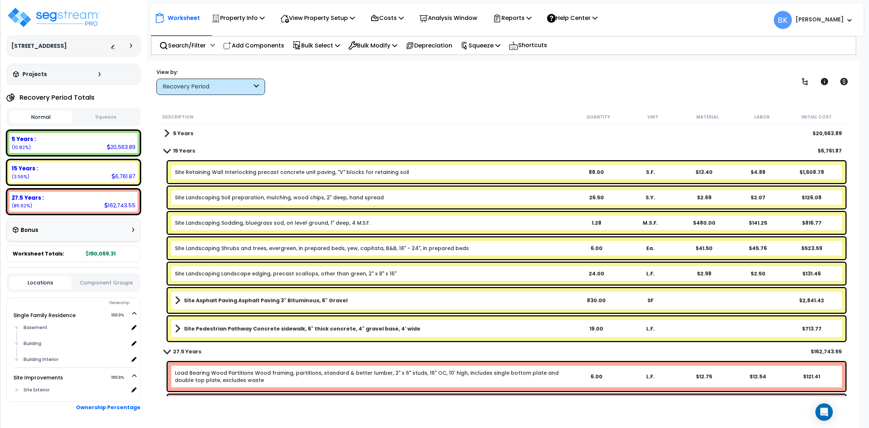
click at [483, 296] on link "Site Asphalt Paving Asphalt Paving 3" Bituminous, 6" Gravel" at bounding box center [372, 300] width 394 height 10
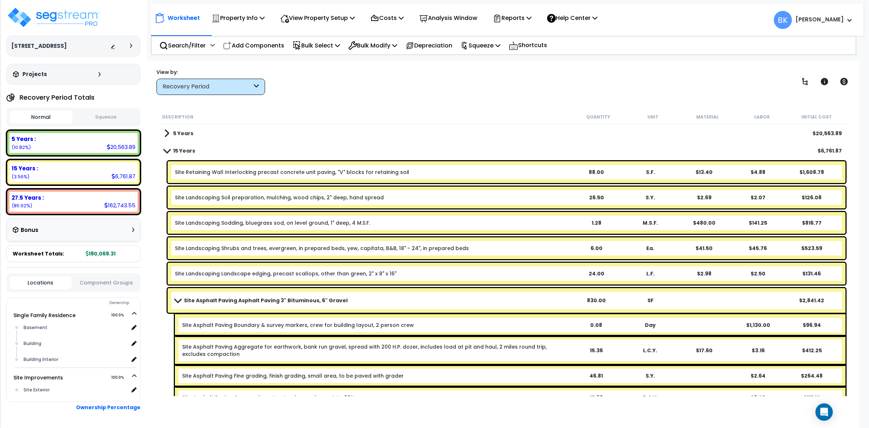
click at [483, 296] on link "Site Asphalt Paving Asphalt Paving 3" Bituminous, 6" Gravel" at bounding box center [372, 300] width 394 height 10
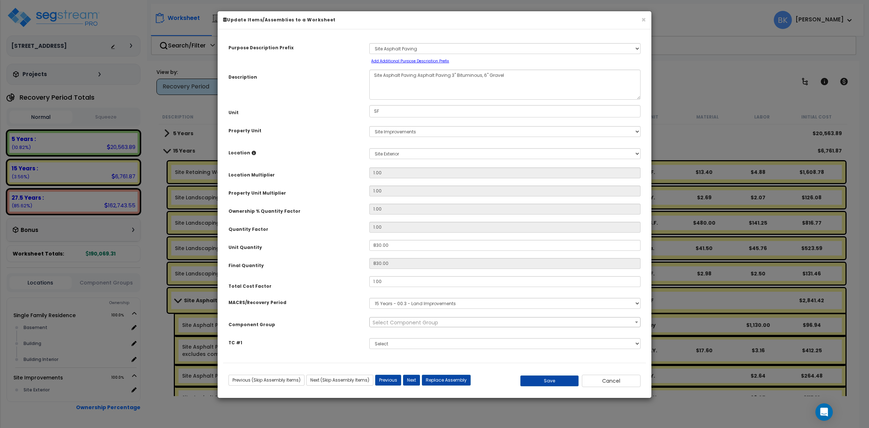
select select "39444"
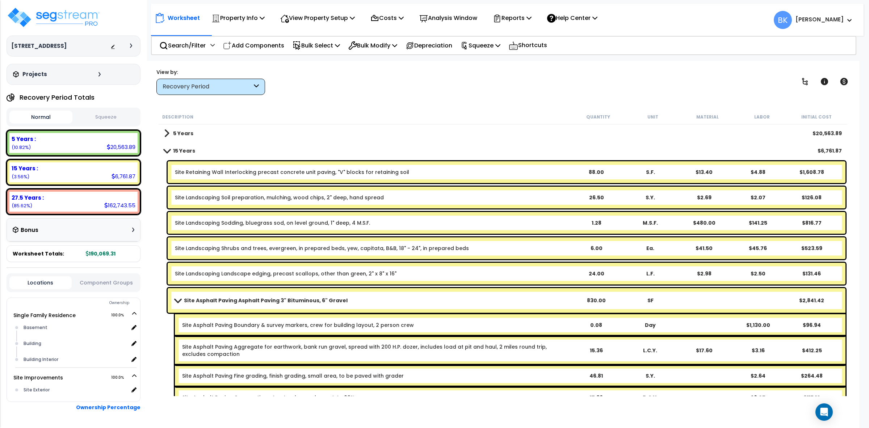
click at [167, 149] on span at bounding box center [167, 150] width 10 height 5
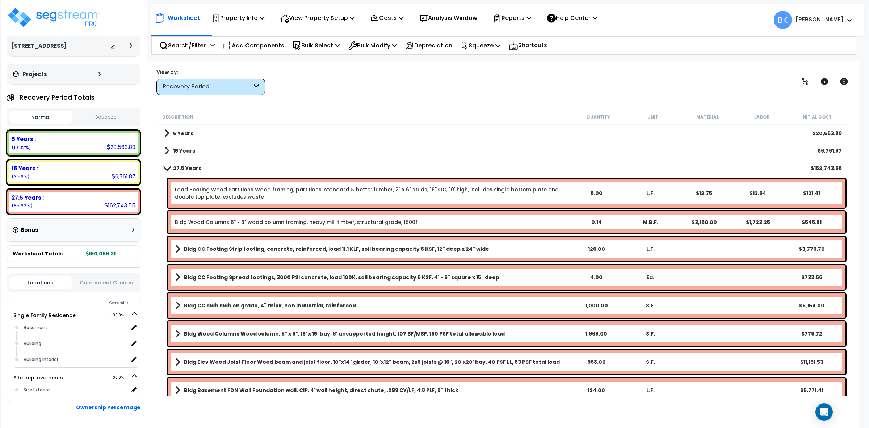
click at [169, 131] on link "5 Years" at bounding box center [178, 133] width 29 height 10
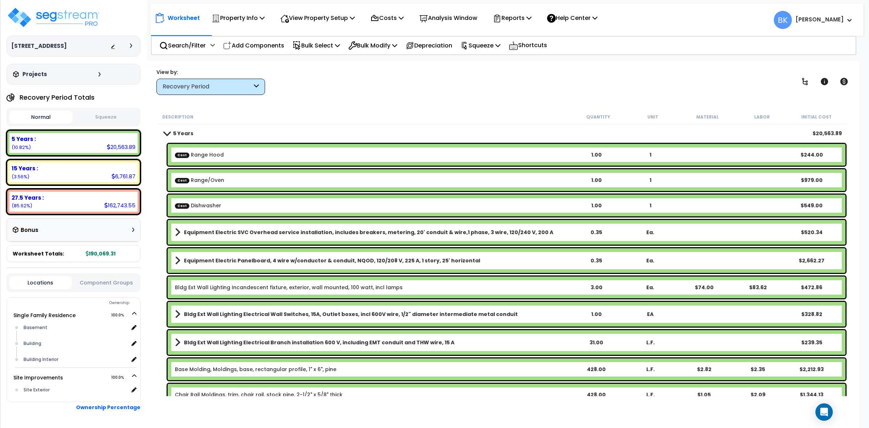
click at [324, 309] on link "Bldg Ext Wall Lighting Electrical Wall Switches, 15A, Outlet boxes, incl 600V w…" at bounding box center [372, 314] width 394 height 10
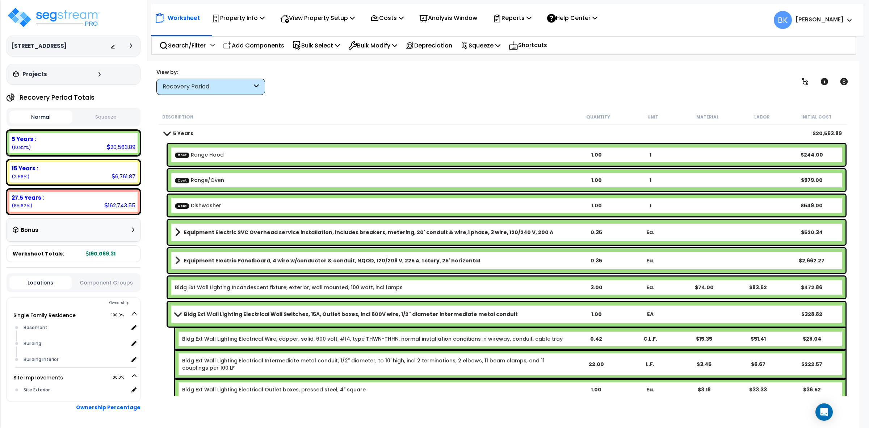
click at [324, 309] on link "Bldg Ext Wall Lighting Electrical Wall Switches, 15A, Outlet boxes, incl 600V w…" at bounding box center [372, 314] width 394 height 10
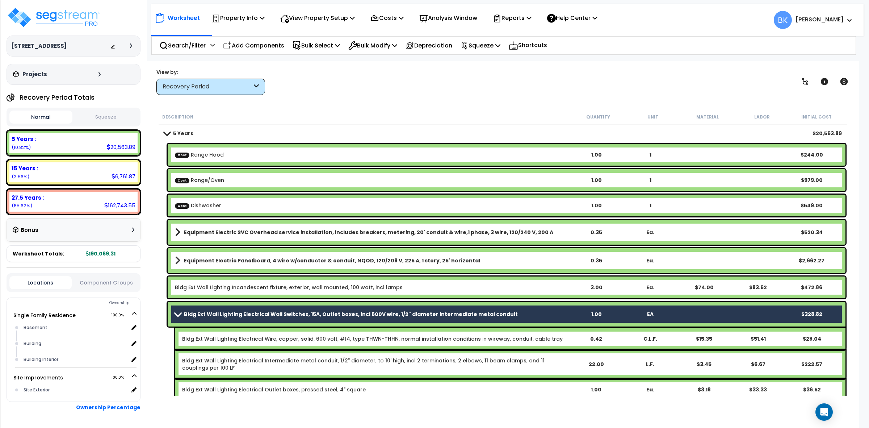
click at [324, 309] on link "Bldg Ext Wall Lighting Electrical Wall Switches, 15A, Outlet boxes, incl 600V w…" at bounding box center [372, 314] width 394 height 10
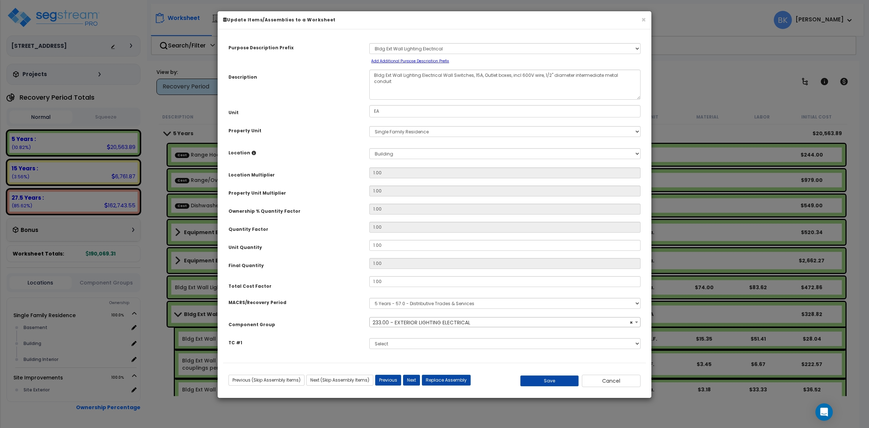
select select "39333"
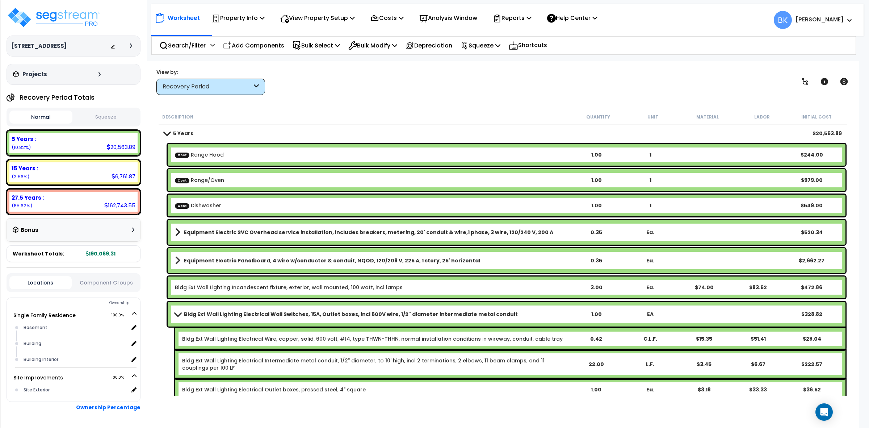
click at [167, 129] on link "5 Years" at bounding box center [178, 133] width 29 height 10
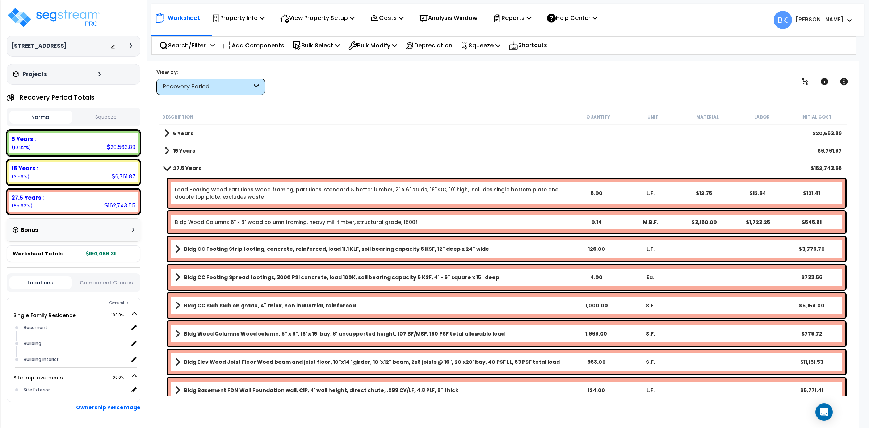
click at [167, 168] on span at bounding box center [167, 167] width 10 height 5
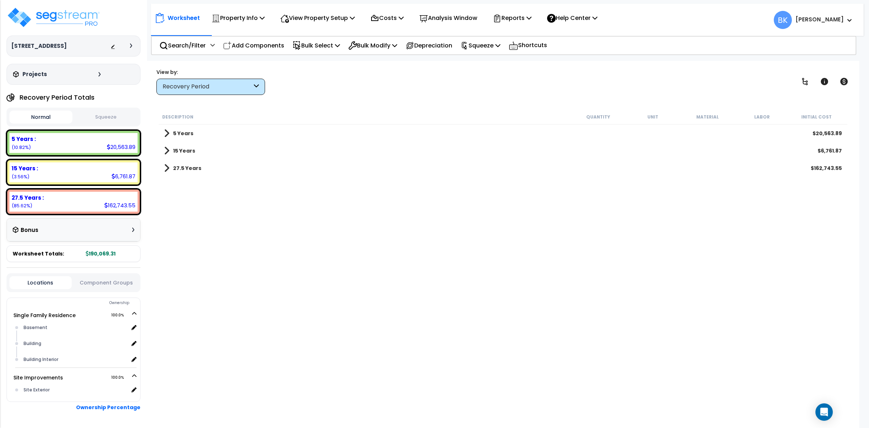
click at [167, 168] on span at bounding box center [166, 168] width 5 height 10
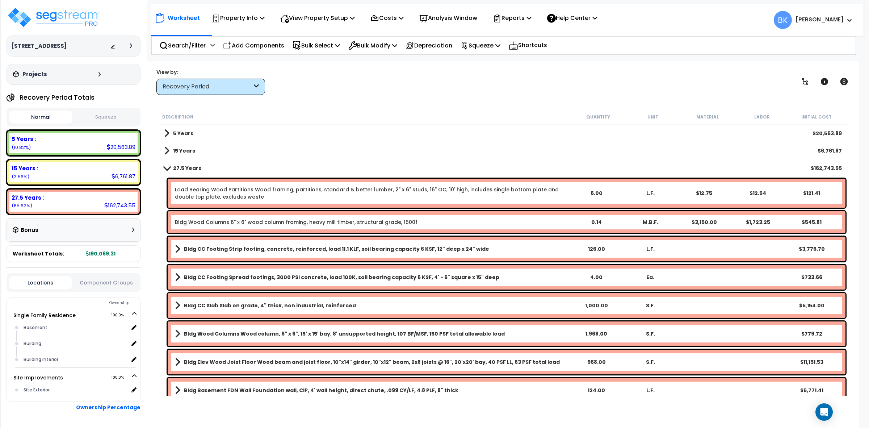
scroll to position [272, 0]
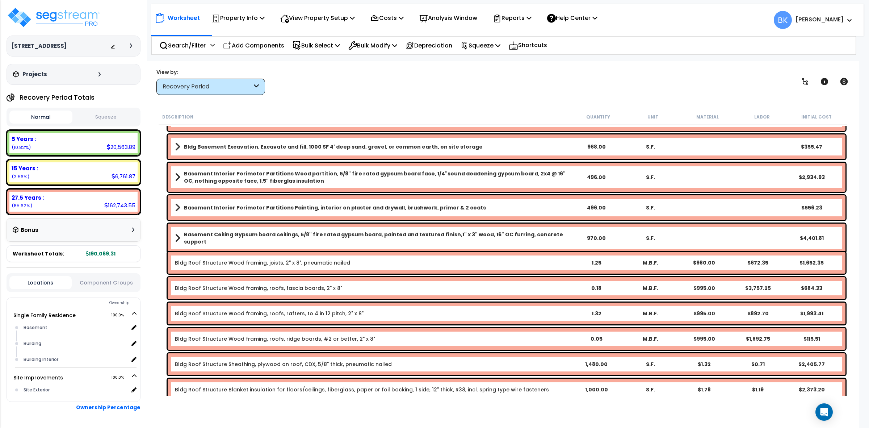
click at [252, 305] on div "Bldg Roof Structure Wood framing, roofs, rafters, to 4 in 12 pitch, 2" x 8" 1.3…" at bounding box center [507, 313] width 678 height 22
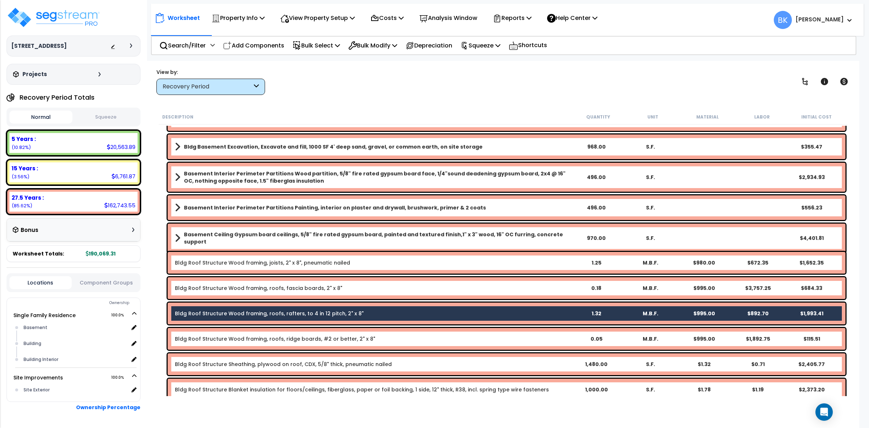
click at [252, 305] on div "Bldg Roof Structure Wood framing, roofs, rafters, to 4 in 12 pitch, 2" x 8" 1.3…" at bounding box center [507, 313] width 678 height 22
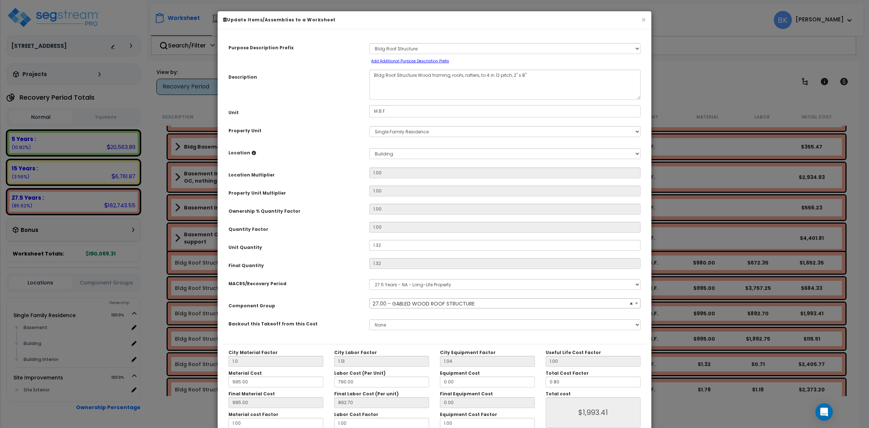
select select "39148"
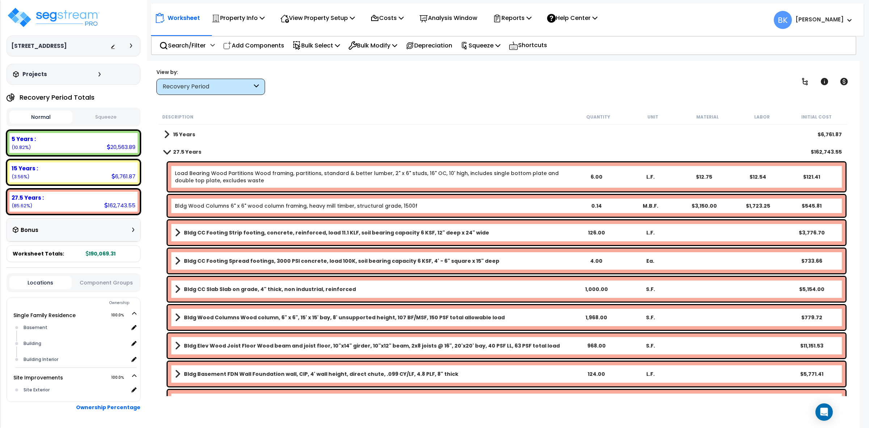
scroll to position [0, 0]
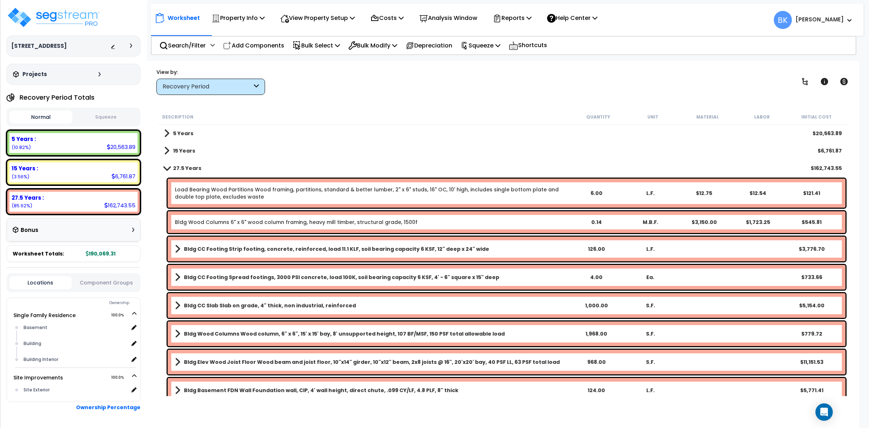
click at [169, 147] on link "15 Years" at bounding box center [179, 151] width 31 height 10
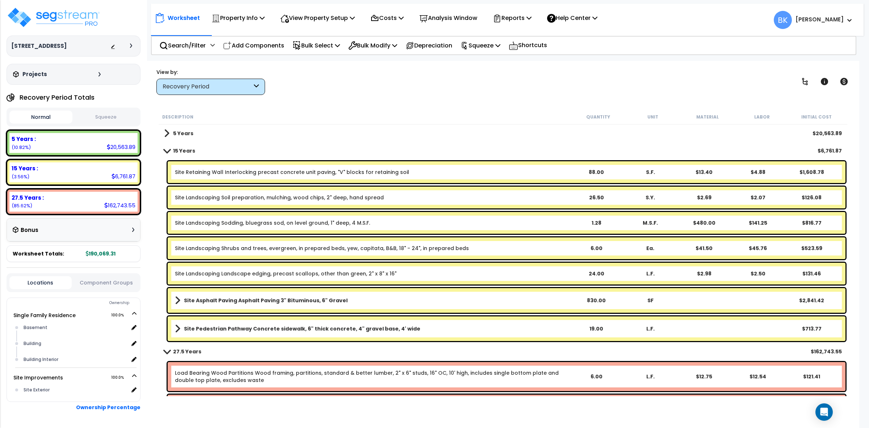
click at [339, 303] on link "Site Asphalt Paving Asphalt Paving 3" Bituminous, 6" Gravel" at bounding box center [372, 300] width 394 height 10
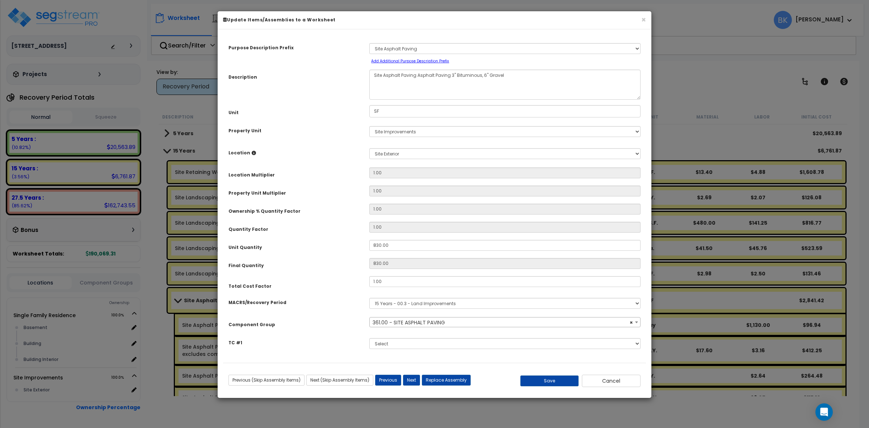
select select "39444"
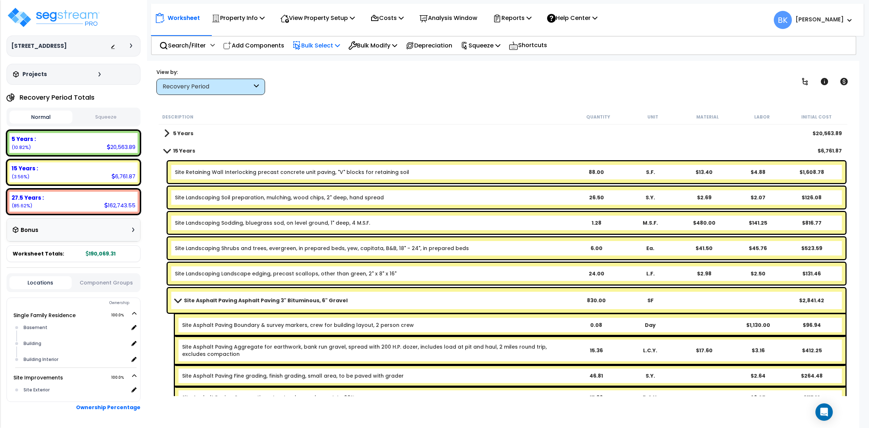
click at [328, 45] on p "Bulk Select" at bounding box center [316, 46] width 47 height 10
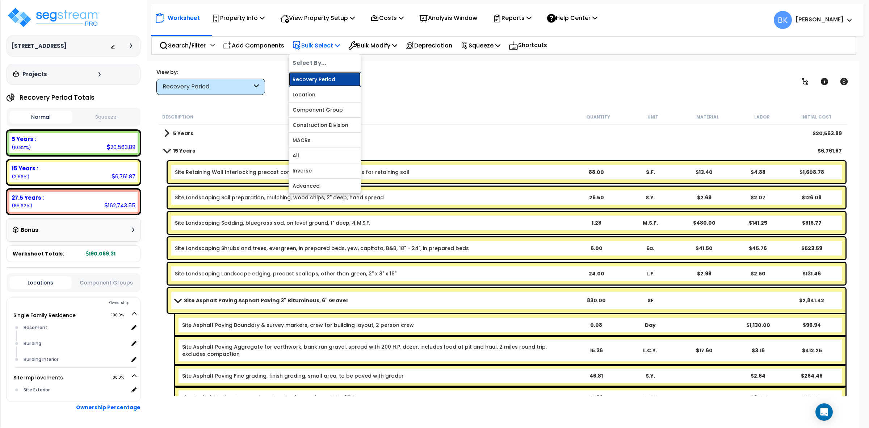
click at [318, 80] on link "Recovery Period" at bounding box center [325, 79] width 72 height 14
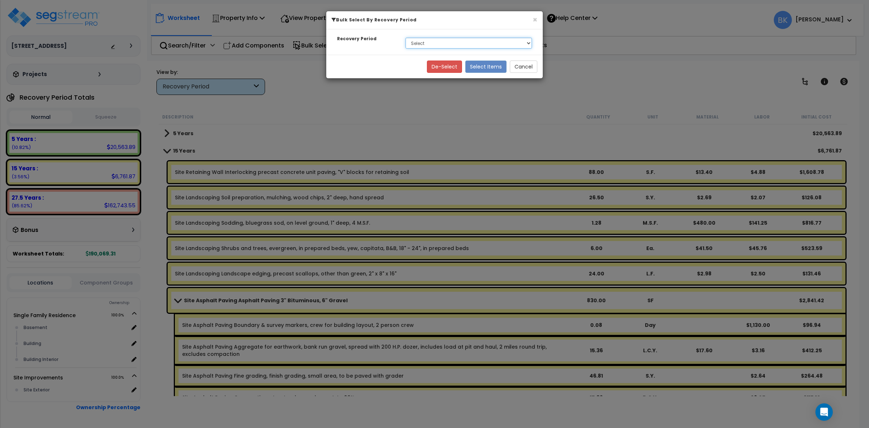
click at [435, 46] on select "Select 5 Years 15 Years 27.5 Years" at bounding box center [469, 43] width 126 height 11
select select "15Y"
click at [406, 38] on select "Select 5 Years 15 Years 27.5 Years" at bounding box center [469, 43] width 126 height 11
click at [484, 70] on button "Select Items" at bounding box center [485, 66] width 41 height 12
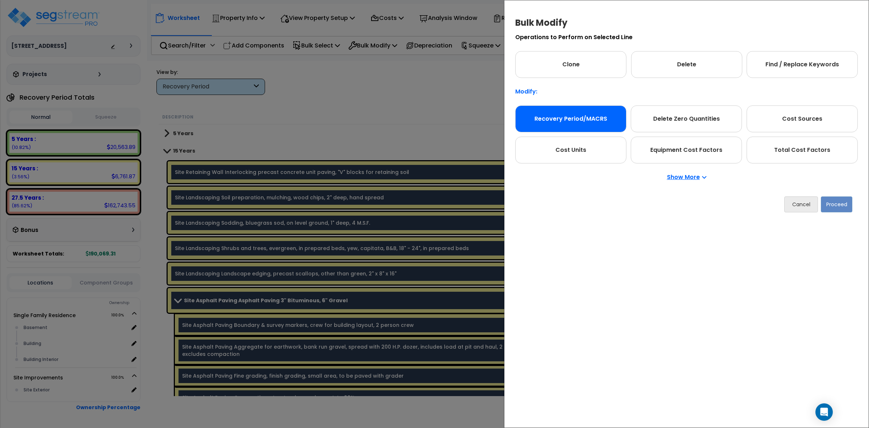
click at [580, 113] on div "Recovery Period/MACRS" at bounding box center [570, 118] width 111 height 27
click at [838, 206] on button "Proceed" at bounding box center [837, 204] width 32 height 16
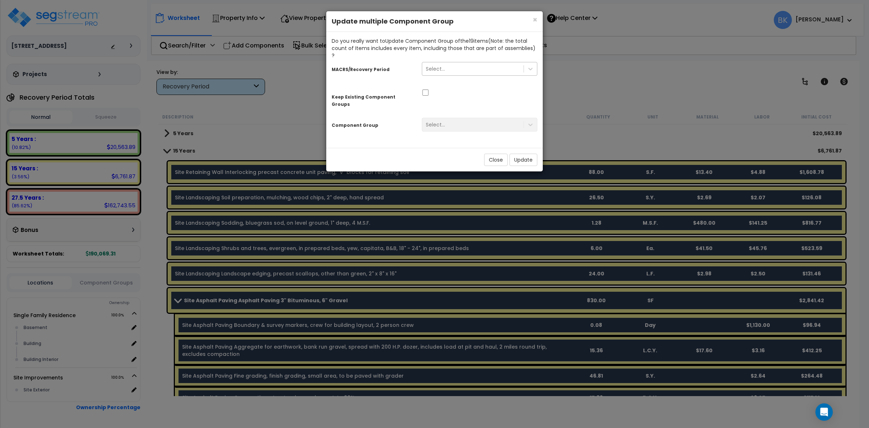
click at [462, 63] on div "Select..." at bounding box center [472, 69] width 101 height 12
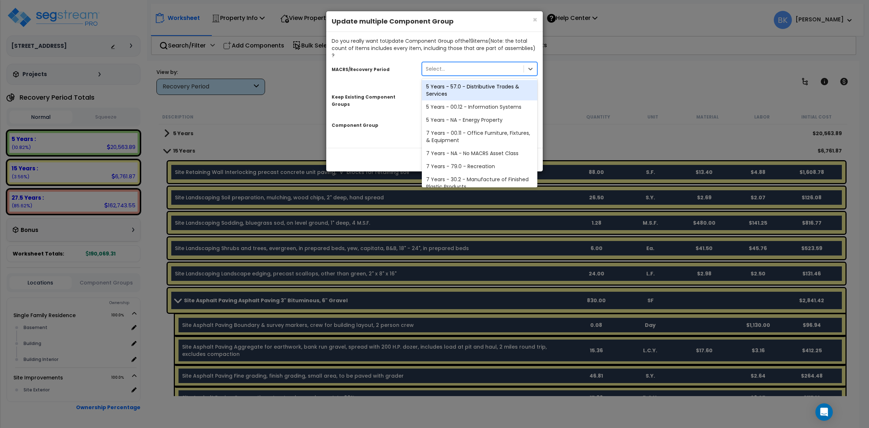
click at [462, 63] on div "Select..." at bounding box center [472, 69] width 101 height 12
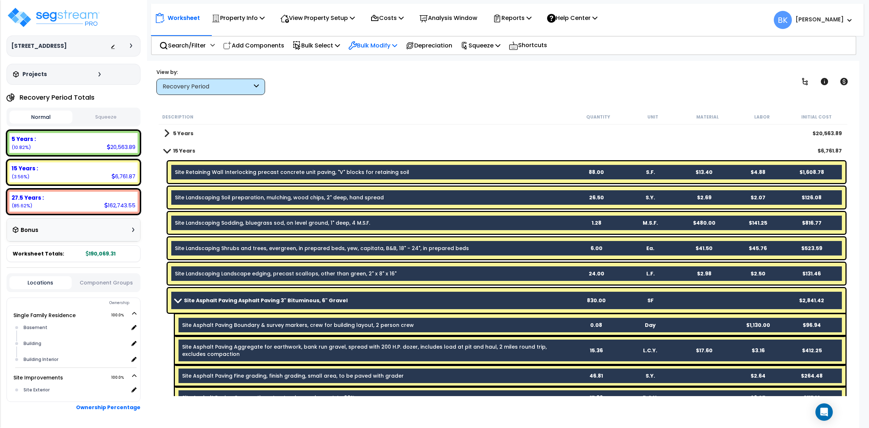
click at [368, 42] on p "Bulk Modify" at bounding box center [372, 46] width 49 height 10
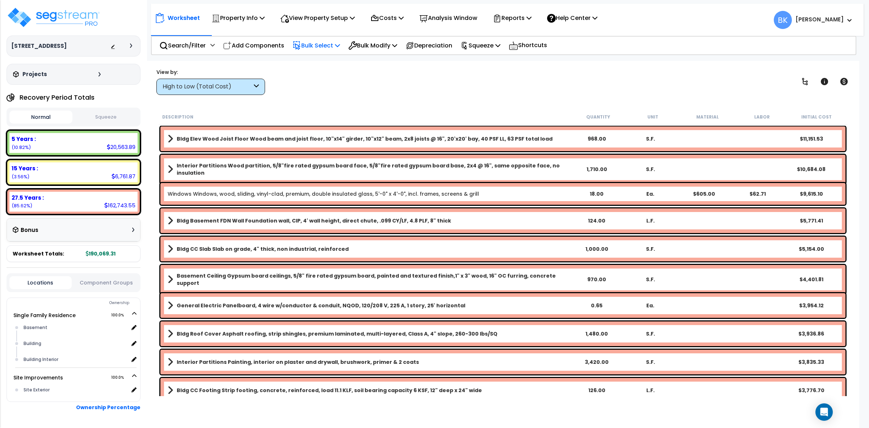
click at [315, 43] on p "Bulk Select" at bounding box center [316, 46] width 47 height 10
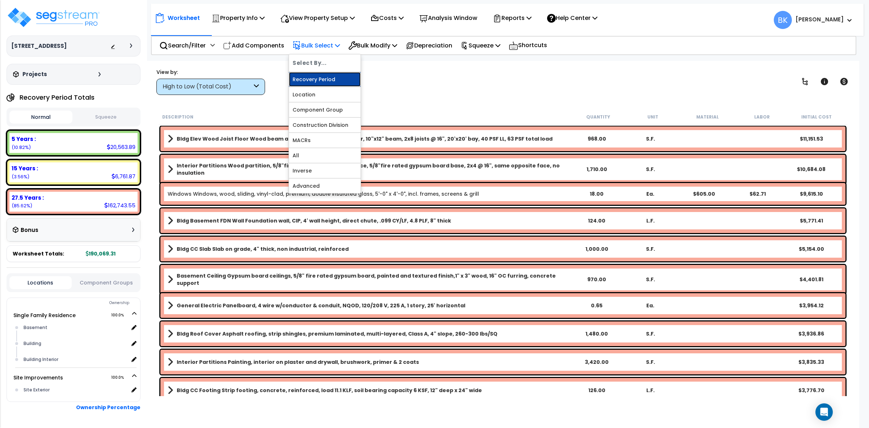
click at [323, 79] on link "Recovery Period" at bounding box center [325, 79] width 72 height 14
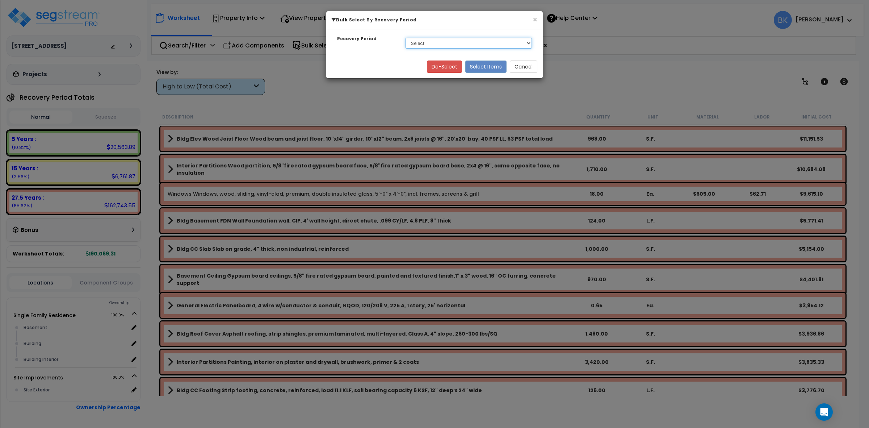
click at [437, 40] on select "Select 5 Years 15 Years 27.5 Years" at bounding box center [469, 43] width 126 height 11
select select "15Y"
click at [406, 38] on select "Select 5 Years 15 Years 27.5 Years" at bounding box center [469, 43] width 126 height 11
click at [490, 66] on button "Select Items" at bounding box center [485, 66] width 41 height 12
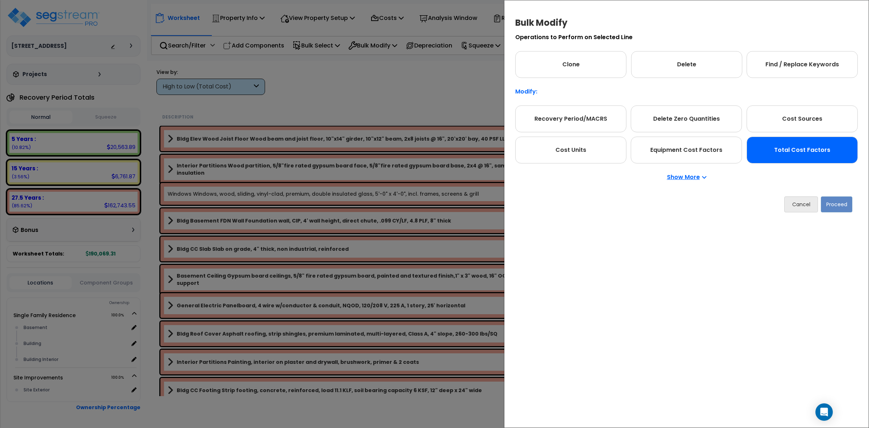
click at [813, 156] on div "Total Cost Factors" at bounding box center [802, 150] width 111 height 27
click at [837, 197] on button "Proceed" at bounding box center [837, 204] width 32 height 16
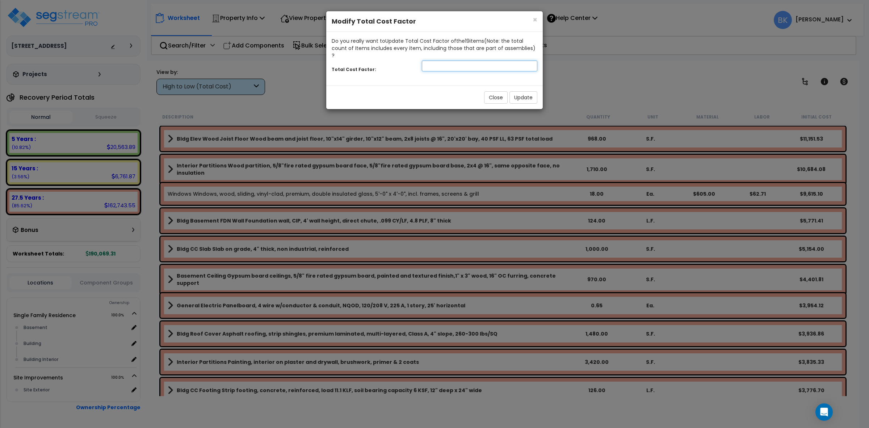
click at [449, 60] on input "number" at bounding box center [480, 65] width 116 height 11
type input "0.9"
click at [528, 91] on button "Update" at bounding box center [524, 97] width 28 height 12
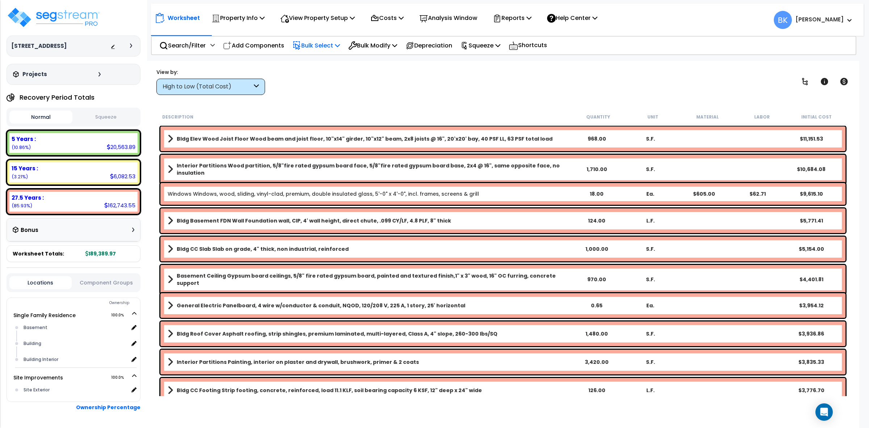
click at [320, 44] on p "Bulk Select" at bounding box center [316, 46] width 47 height 10
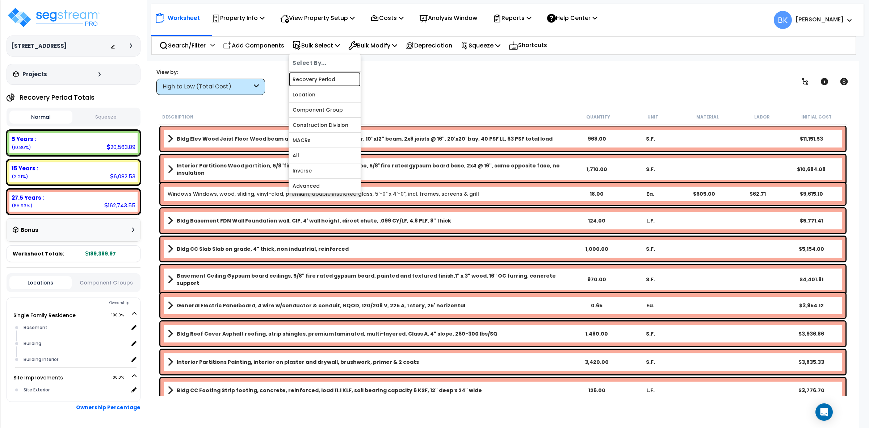
click at [315, 82] on link "Recovery Period" at bounding box center [325, 79] width 72 height 14
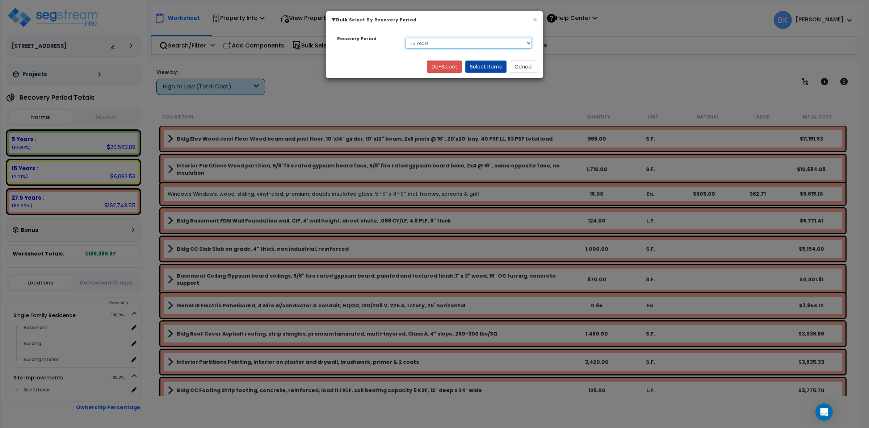
click at [478, 45] on select "Select 5 Years 15 Years 27.5 Years" at bounding box center [469, 43] width 126 height 11
select select "5Y"
click at [406, 38] on select "Select 5 Years 15 Years 27.5 Years" at bounding box center [469, 43] width 126 height 11
click at [481, 66] on button "Select Items" at bounding box center [485, 66] width 41 height 12
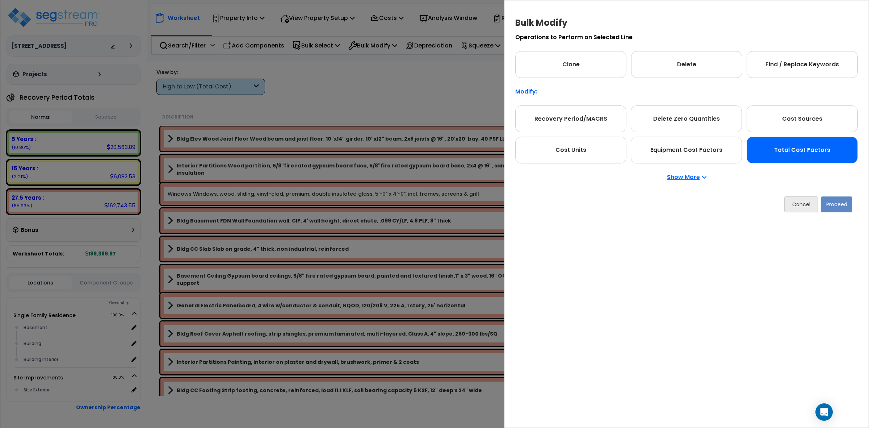
click at [837, 148] on div "Total Cost Factors" at bounding box center [802, 150] width 111 height 27
click at [840, 203] on button "Proceed" at bounding box center [837, 204] width 32 height 16
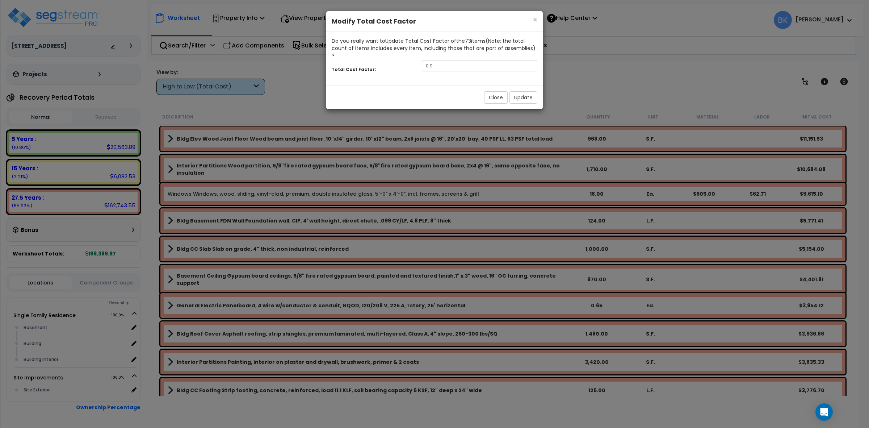
click at [524, 97] on div "Close Update" at bounding box center [434, 97] width 217 height 24
click at [524, 91] on button "Update" at bounding box center [524, 97] width 28 height 12
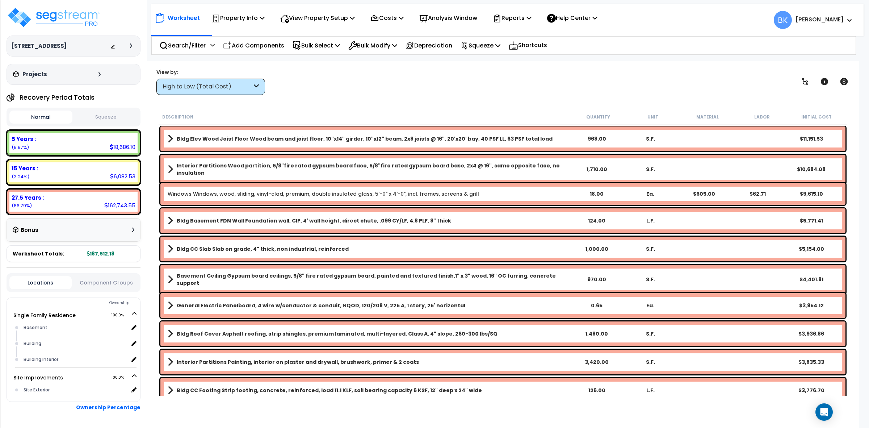
click at [482, 249] on link "Bldg CC Slab Slab on grade, 4" thick, non industrial, reinforced" at bounding box center [369, 249] width 402 height 10
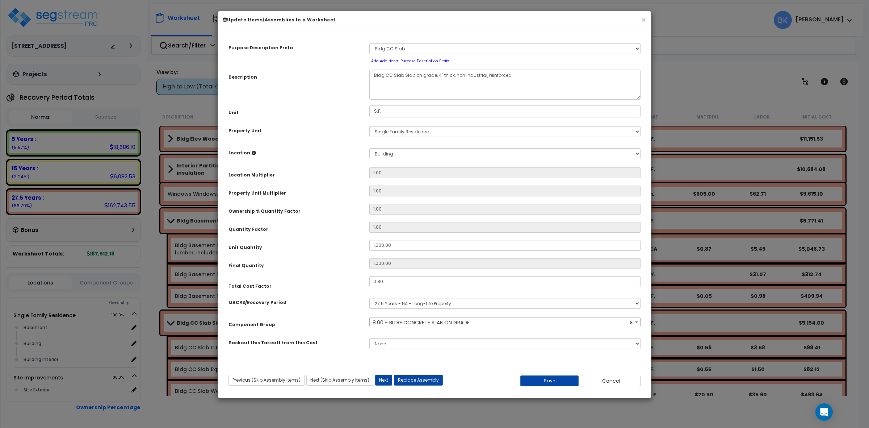
select select "39138"
click at [608, 381] on button "Cancel" at bounding box center [611, 380] width 59 height 12
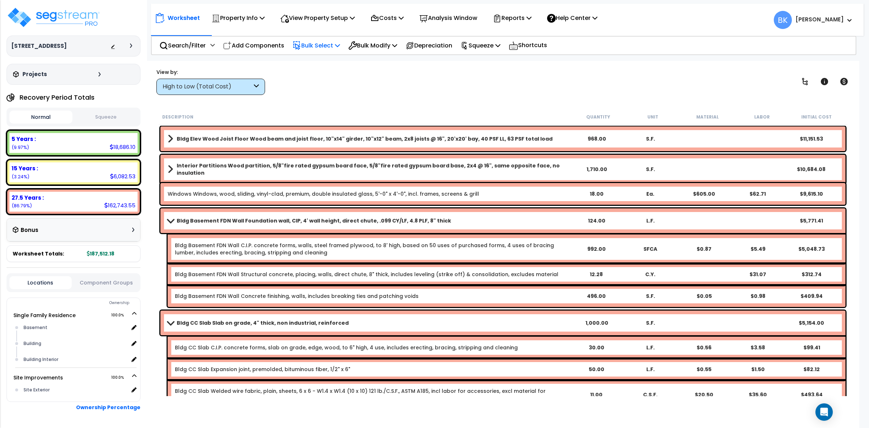
click at [321, 42] on p "Bulk Select" at bounding box center [316, 46] width 47 height 10
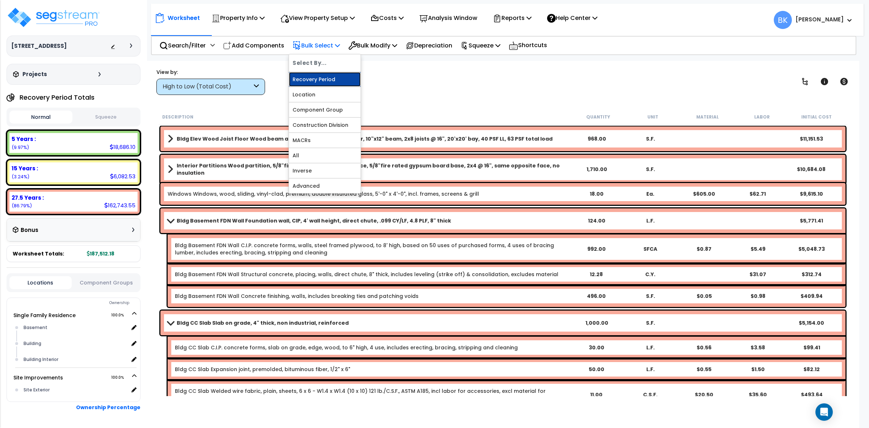
click at [317, 74] on link "Recovery Period" at bounding box center [325, 79] width 72 height 14
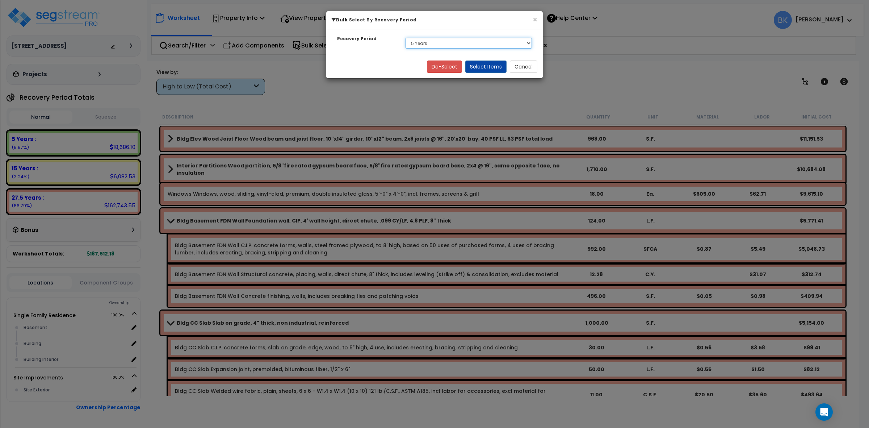
click at [451, 46] on select "Select 5 Years 15 Years 27.5 Years" at bounding box center [469, 43] width 126 height 11
select select "275Y"
click at [406, 38] on select "Select 5 Years 15 Years 27.5 Years" at bounding box center [469, 43] width 126 height 11
click at [522, 69] on button "Cancel" at bounding box center [524, 66] width 28 height 12
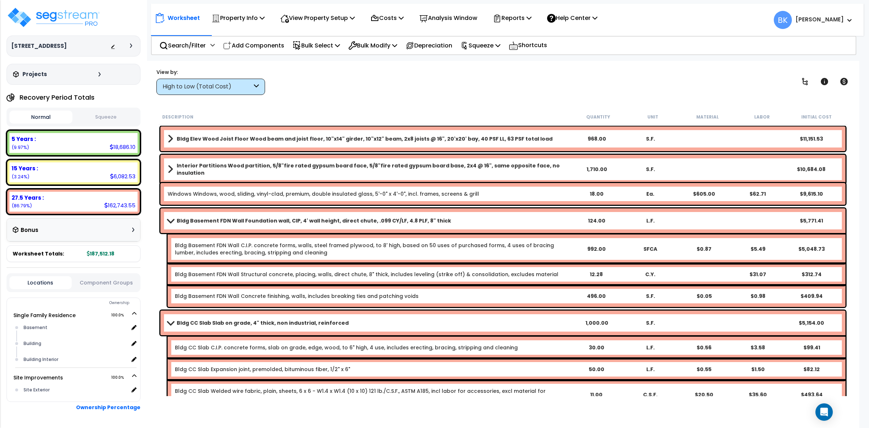
click at [469, 234] on div "Bldg Basement FDN Wall C.I.P. concrete forms, walls, steel framed plywood, to 8…" at bounding box center [507, 248] width 678 height 29
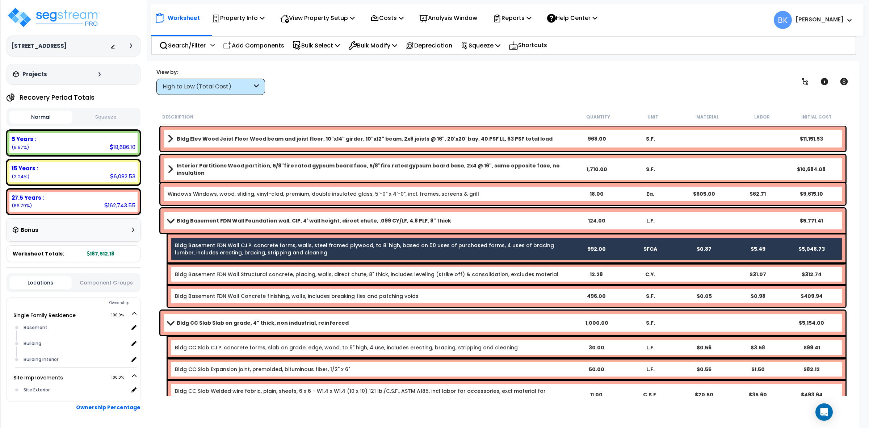
click at [469, 234] on div "Bldg Basement FDN Wall C.I.P. concrete forms, walls, steel framed plywood, to 8…" at bounding box center [507, 248] width 678 height 29
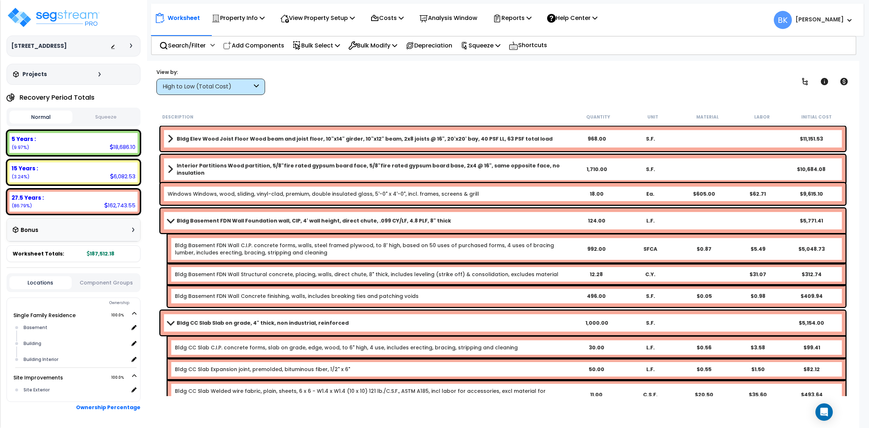
click at [452, 311] on div "Bldg CC Slab Slab on grade, 4" thick, non industrial, reinforced 1,000.00 S.F. …" at bounding box center [502, 322] width 685 height 25
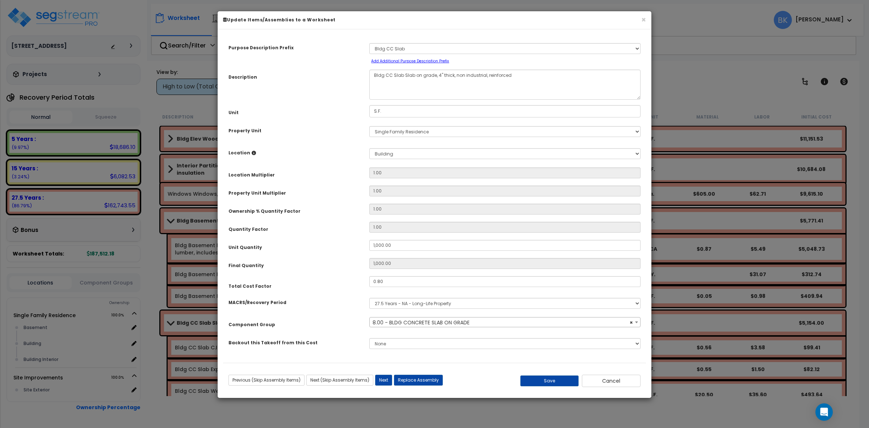
select select "39138"
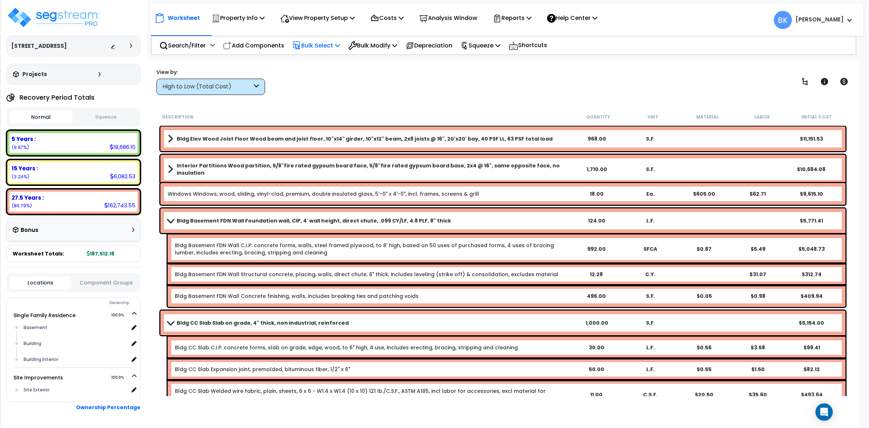
click at [318, 41] on p "Bulk Select" at bounding box center [316, 46] width 47 height 10
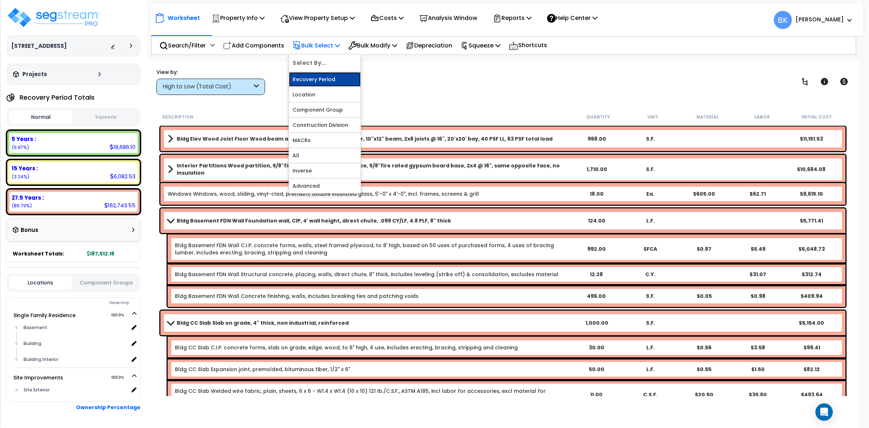
click at [318, 73] on link "Recovery Period" at bounding box center [325, 79] width 72 height 14
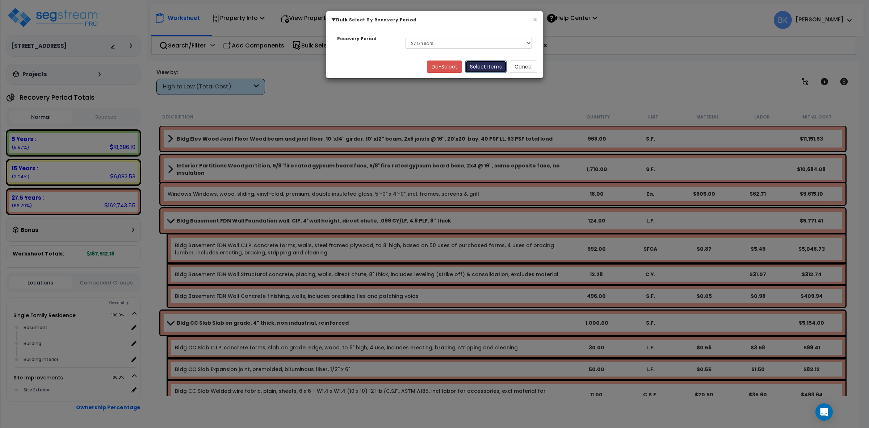
click at [490, 64] on button "Select Items" at bounding box center [485, 66] width 41 height 12
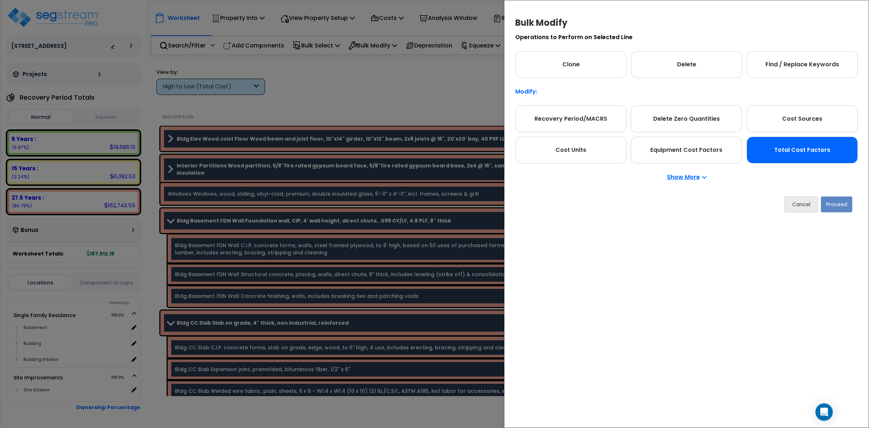
click at [805, 153] on div "Total Cost Factors" at bounding box center [802, 150] width 111 height 27
click at [846, 204] on button "Proceed" at bounding box center [837, 204] width 32 height 16
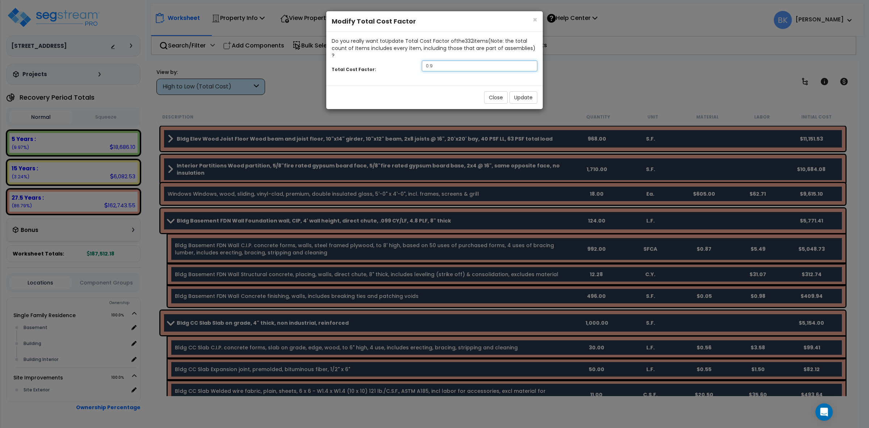
click at [459, 60] on input "0.9" at bounding box center [480, 65] width 116 height 11
type input "0.85"
click at [523, 91] on button "Update" at bounding box center [524, 97] width 28 height 12
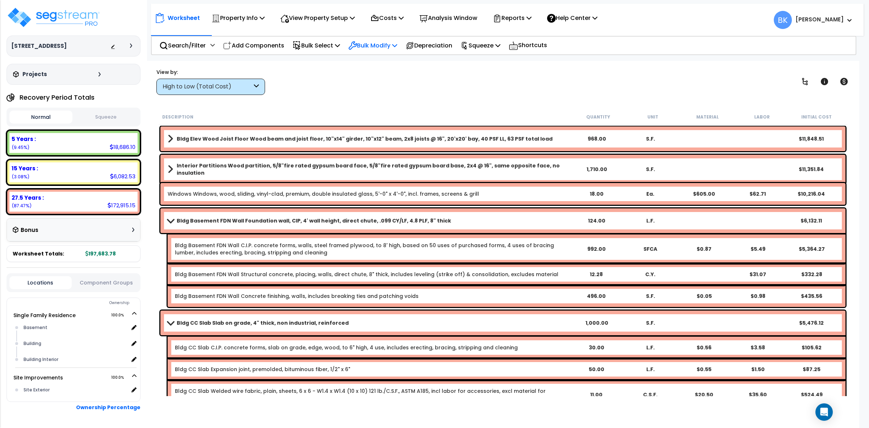
click at [386, 48] on p "Bulk Modify" at bounding box center [372, 46] width 49 height 10
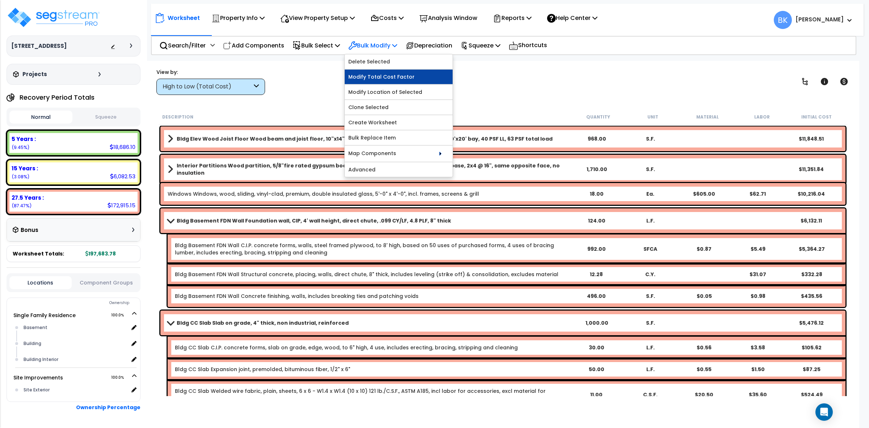
click at [379, 75] on link "Modify Total Cost Factor" at bounding box center [399, 77] width 108 height 14
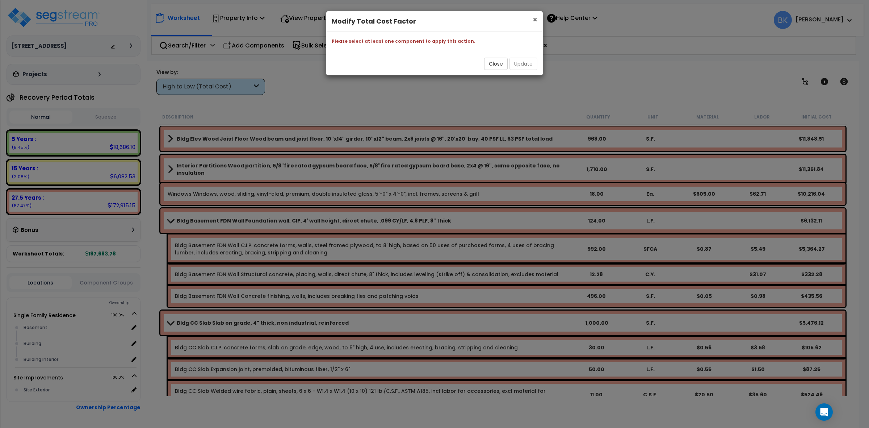
click at [536, 15] on span "×" at bounding box center [535, 19] width 5 height 11
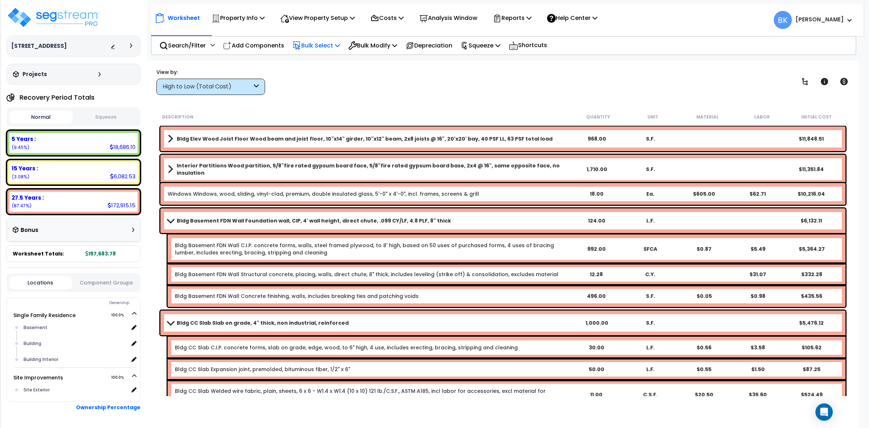
click at [315, 44] on p "Bulk Select" at bounding box center [316, 46] width 47 height 10
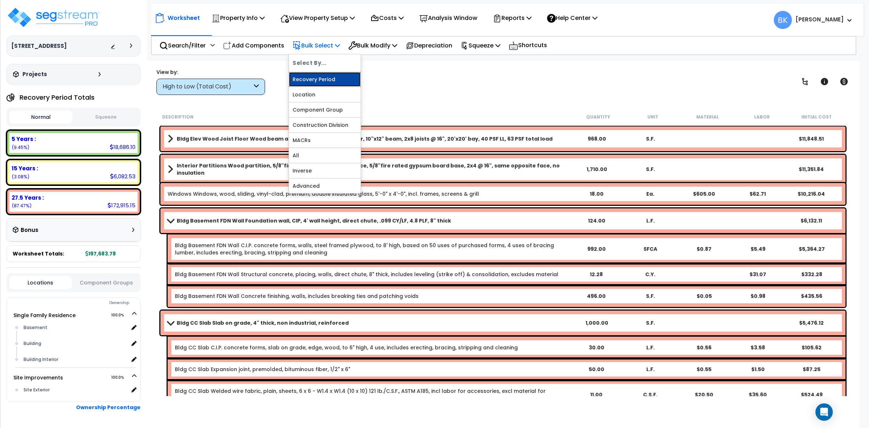
click at [334, 79] on link "Recovery Period" at bounding box center [325, 79] width 72 height 14
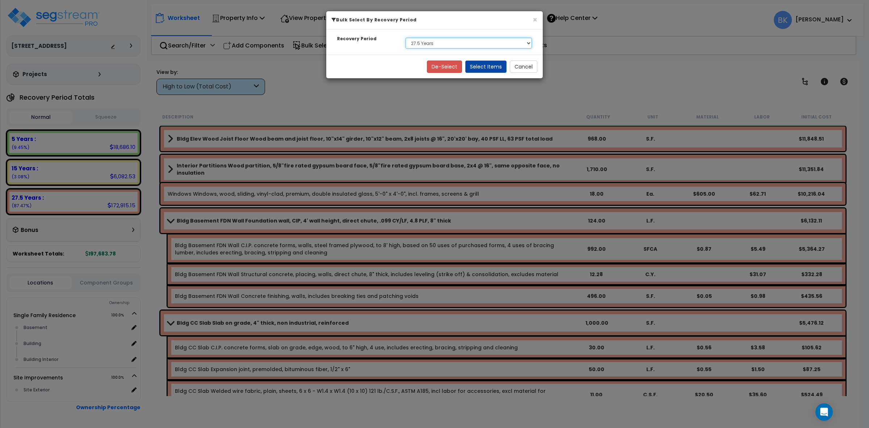
click at [490, 40] on select "Select 5 Years 15 Years 27.5 Years" at bounding box center [469, 43] width 126 height 11
click at [481, 66] on button "Select Items" at bounding box center [485, 66] width 41 height 12
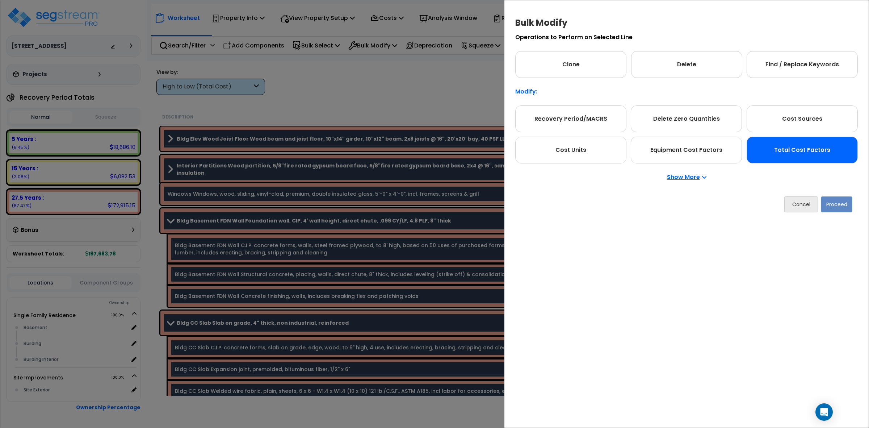
click at [821, 141] on div "Total Cost Factors" at bounding box center [802, 150] width 111 height 27
click at [842, 197] on button "Proceed" at bounding box center [837, 204] width 32 height 16
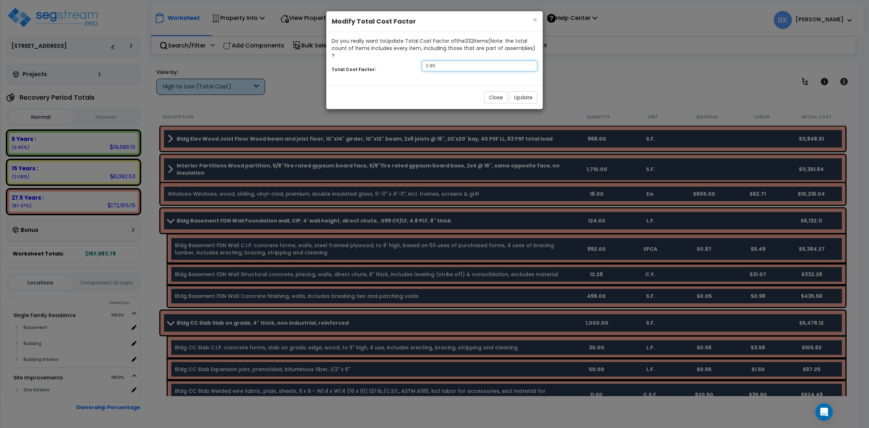
drag, startPoint x: 441, startPoint y: 61, endPoint x: 334, endPoint y: 59, distance: 106.9
click at [334, 59] on div "Total Cost Factor: 0.85" at bounding box center [434, 67] width 217 height 16
type input ".75"
click at [434, 74] on div "Do you really want to Update Total Cost Factor of the 332 item s (Note: the tot…" at bounding box center [434, 59] width 217 height 54
click at [520, 91] on button "Update" at bounding box center [524, 97] width 28 height 12
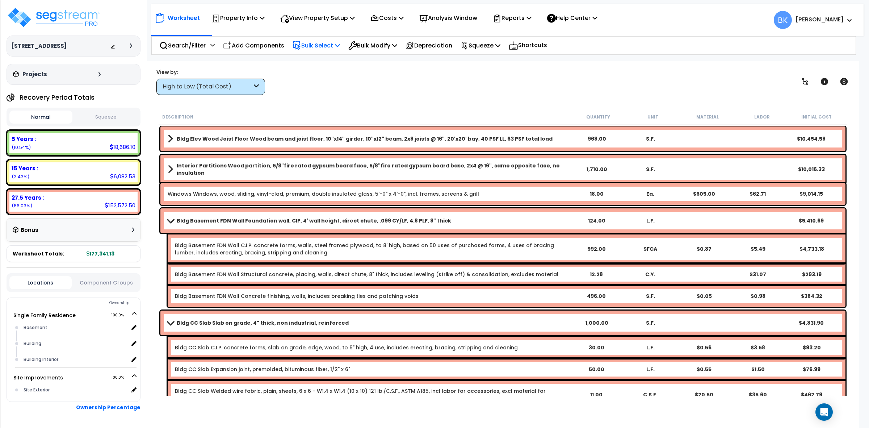
click at [314, 41] on p "Bulk Select" at bounding box center [316, 46] width 47 height 10
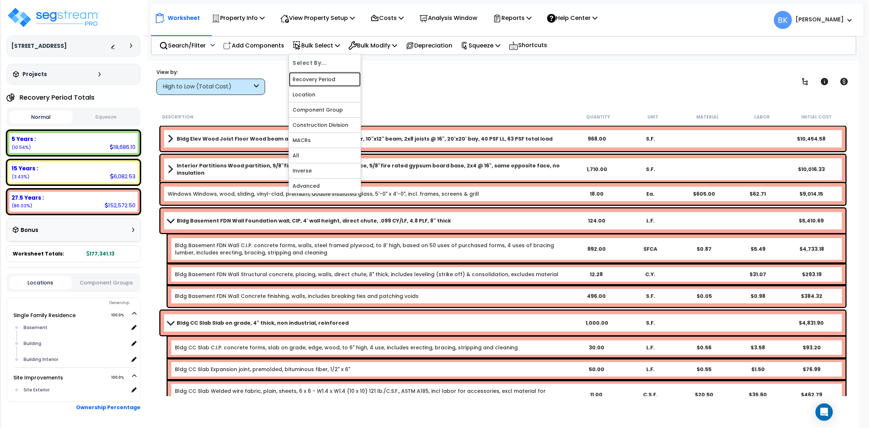
drag, startPoint x: 317, startPoint y: 73, endPoint x: 321, endPoint y: 60, distance: 13.1
click at [317, 74] on link "Recovery Period" at bounding box center [325, 79] width 72 height 14
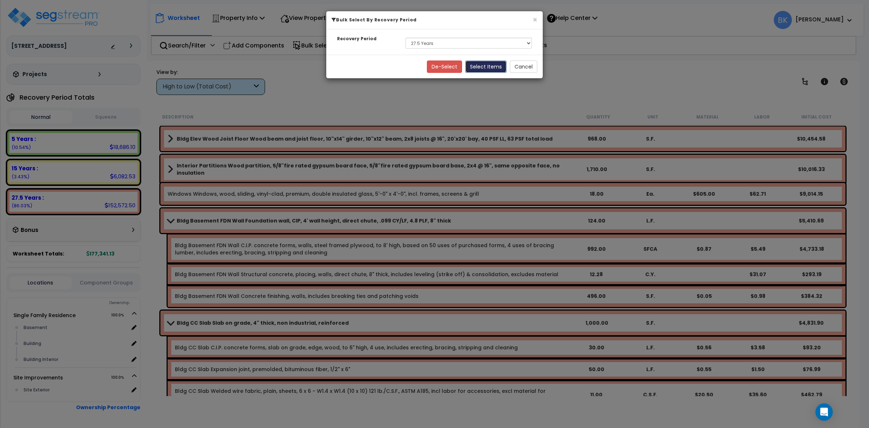
click at [493, 69] on button "Select Items" at bounding box center [485, 66] width 41 height 12
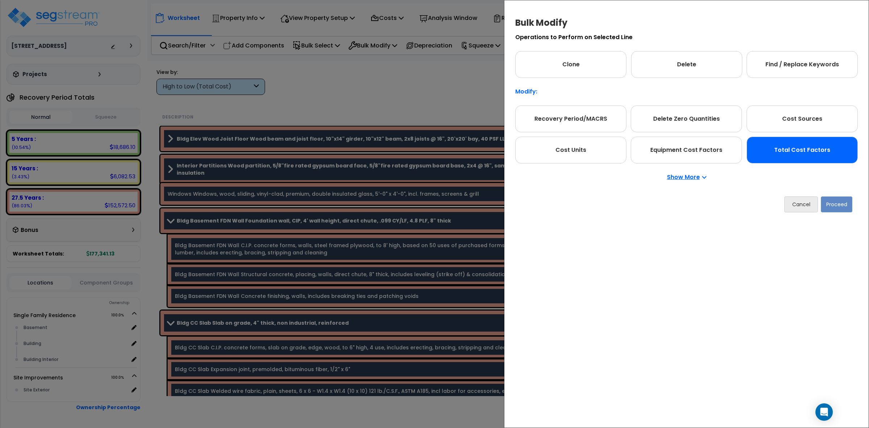
click at [810, 158] on div "Total Cost Factors" at bounding box center [802, 150] width 111 height 27
click at [833, 203] on button "Proceed" at bounding box center [837, 204] width 32 height 16
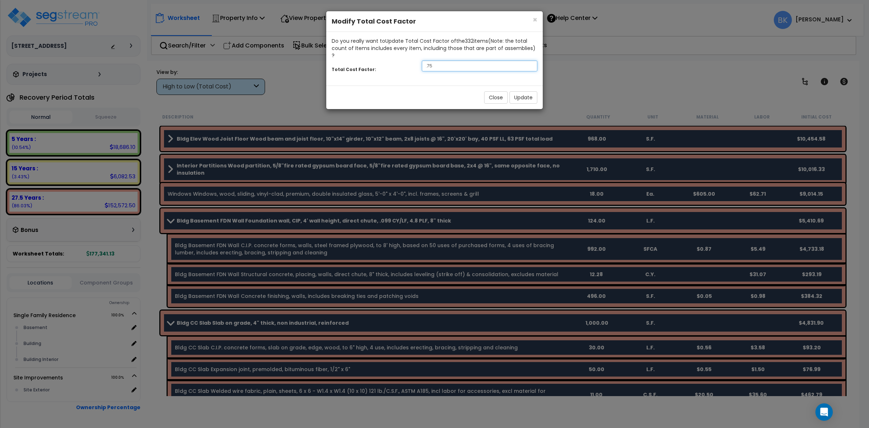
drag, startPoint x: 439, startPoint y: 60, endPoint x: 316, endPoint y: 55, distance: 123.6
click at [319, 58] on div "× Close Modify Total Cost Factor Do you really want to Update Total Cost Factor…" at bounding box center [434, 214] width 869 height 428
type input ".88"
click at [531, 91] on button "Update" at bounding box center [524, 97] width 28 height 12
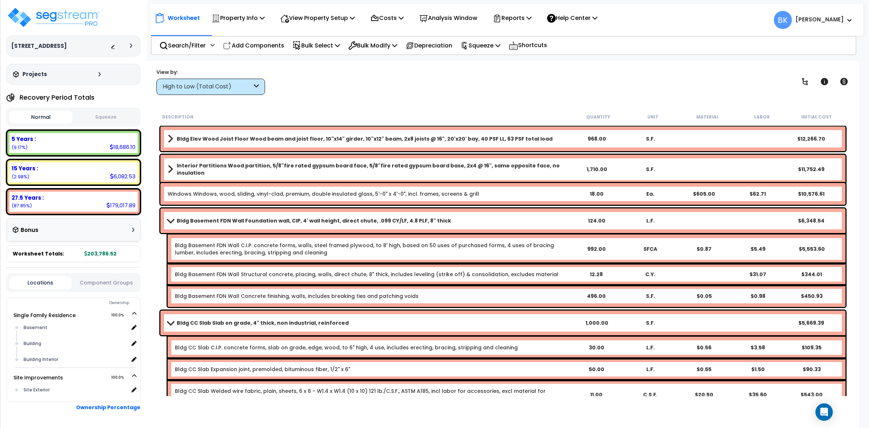
click at [390, 225] on link "Bldg Basement FDN Wall Foundation wall, CIP, 4' wall height, direct chute, .099…" at bounding box center [369, 220] width 402 height 10
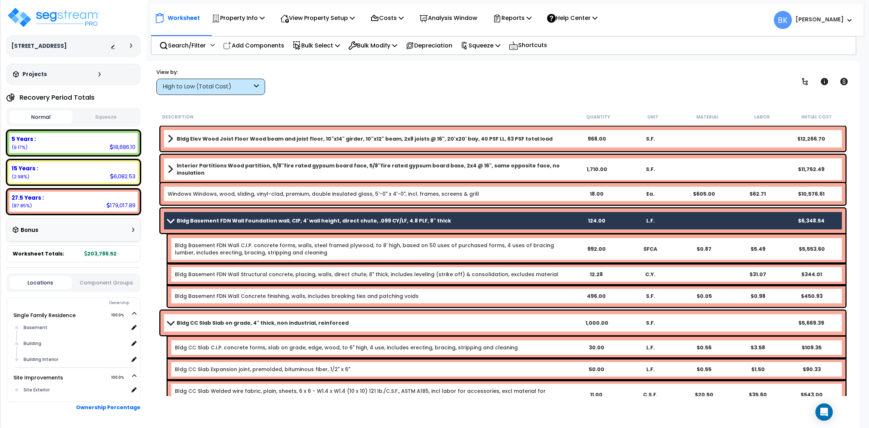
click at [390, 225] on link "Bldg Basement FDN Wall Foundation wall, CIP, 4' wall height, direct chute, .099…" at bounding box center [369, 220] width 402 height 10
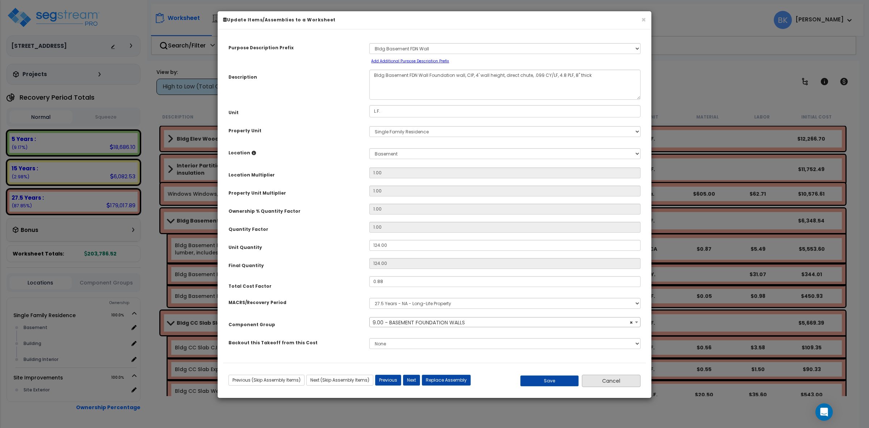
select select "39139"
click at [620, 381] on button "Cancel" at bounding box center [611, 380] width 59 height 12
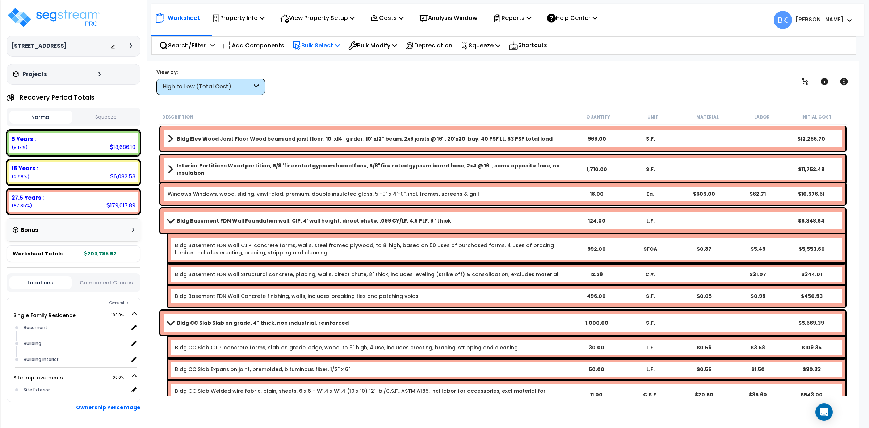
click at [311, 47] on p "Bulk Select" at bounding box center [316, 46] width 47 height 10
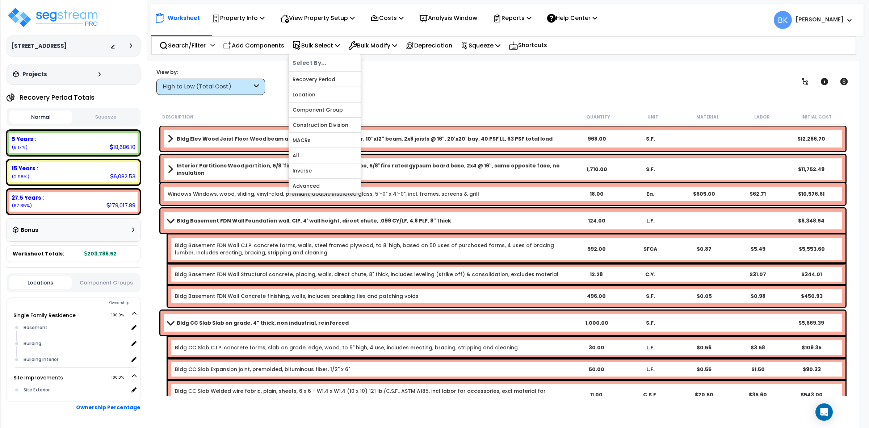
click at [586, 105] on div "Worksheet Property Info Property Setup Add Property Unit Template property Clon…" at bounding box center [503, 275] width 713 height 428
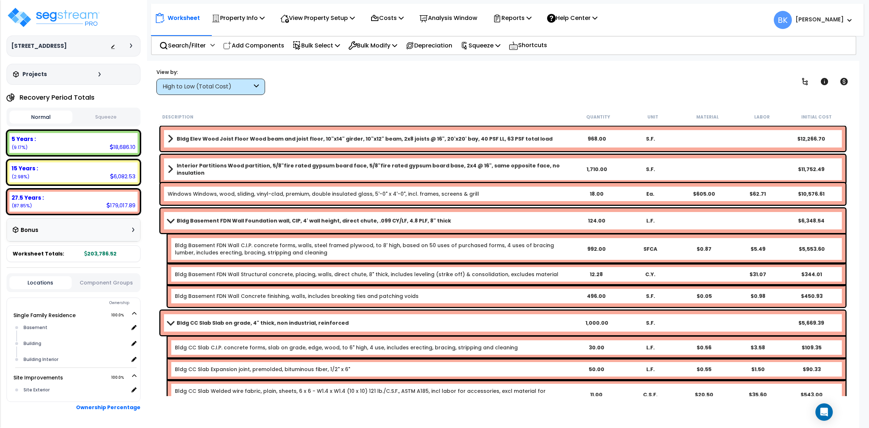
click at [226, 82] on div "High to Low (Total Cost)" at bounding box center [210, 87] width 109 height 16
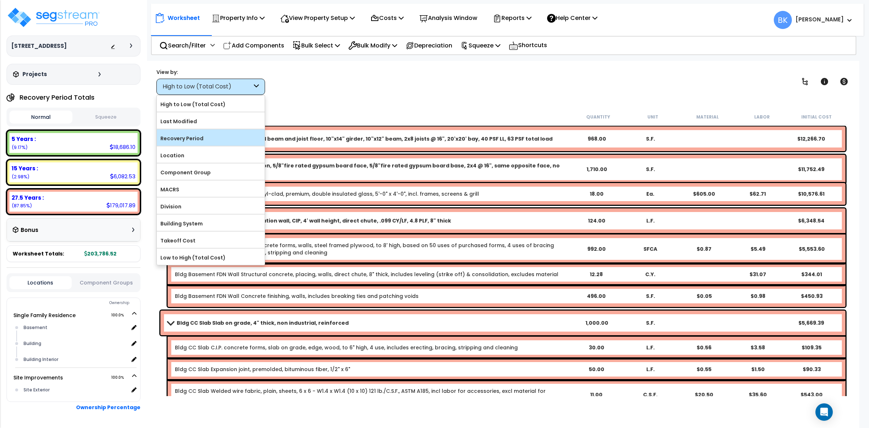
click at [207, 133] on label "Recovery Period" at bounding box center [211, 138] width 108 height 11
click at [0, 0] on input "Recovery Period" at bounding box center [0, 0] width 0 height 0
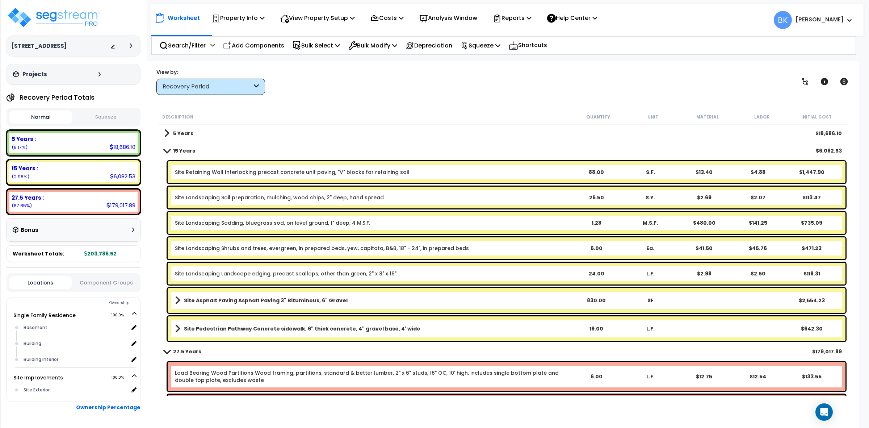
click at [194, 172] on link "Site Retaining Wall Interlocking precast concrete unit paving, "V" blocks for r…" at bounding box center [292, 171] width 234 height 7
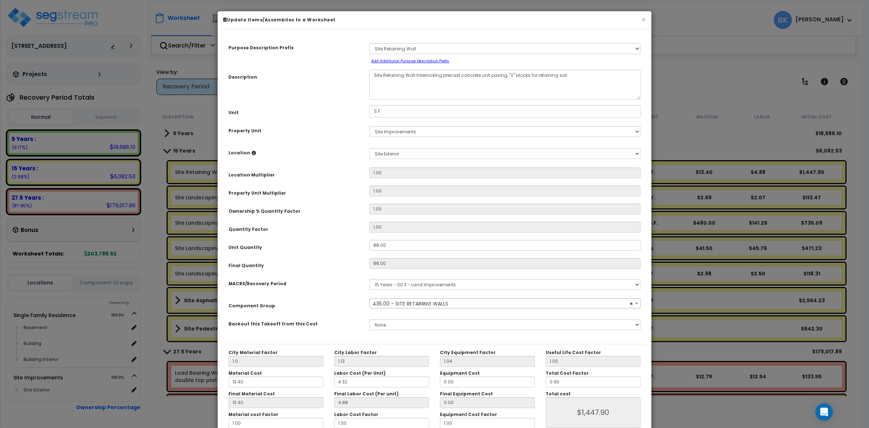
select select "39126"
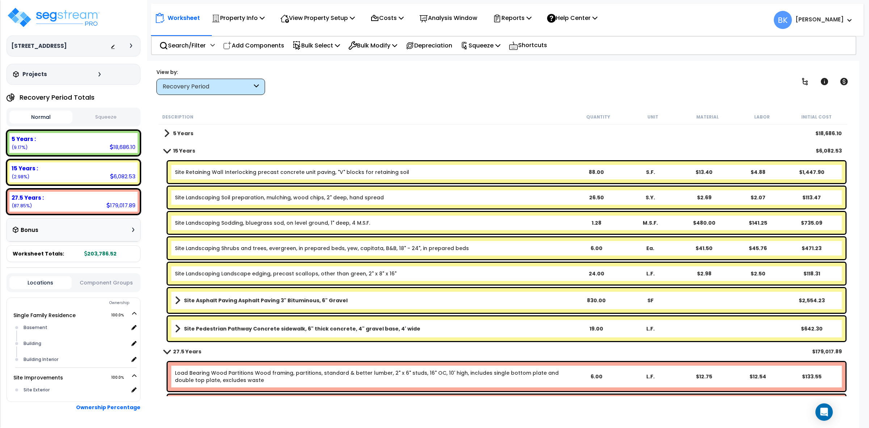
click at [169, 131] on link "5 Years" at bounding box center [178, 133] width 29 height 10
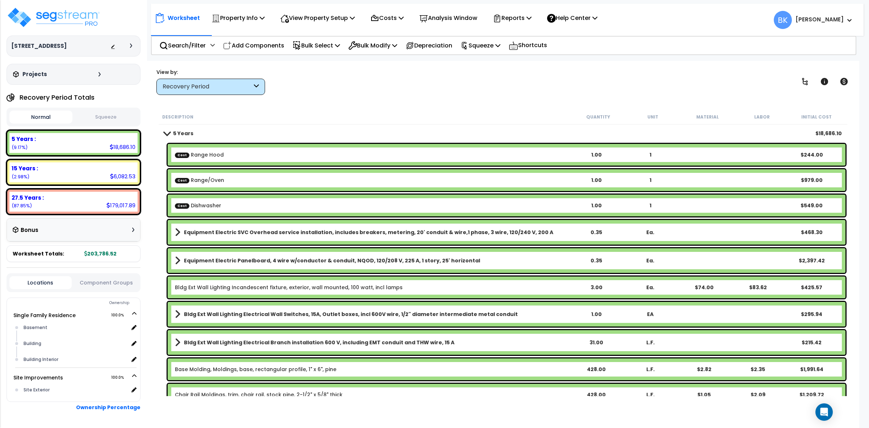
click at [249, 280] on div "Bldg Ext Wall Lighting Incandescent fixture, exterior, wall mounted, 100 watt, …" at bounding box center [507, 287] width 678 height 22
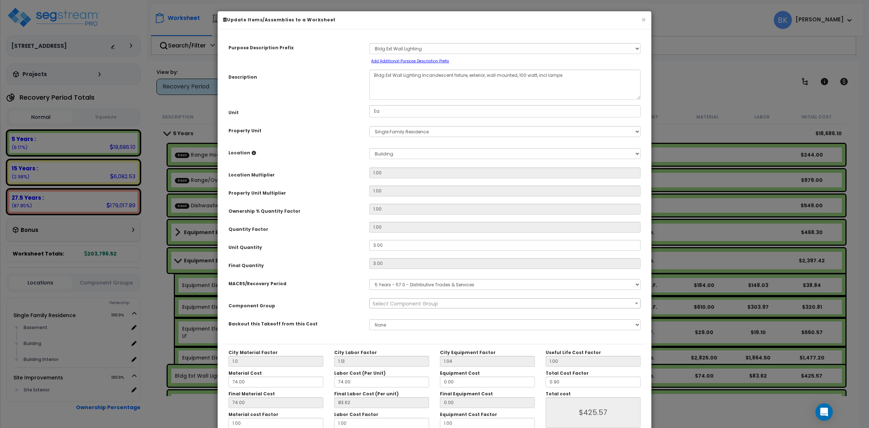
select select "39332"
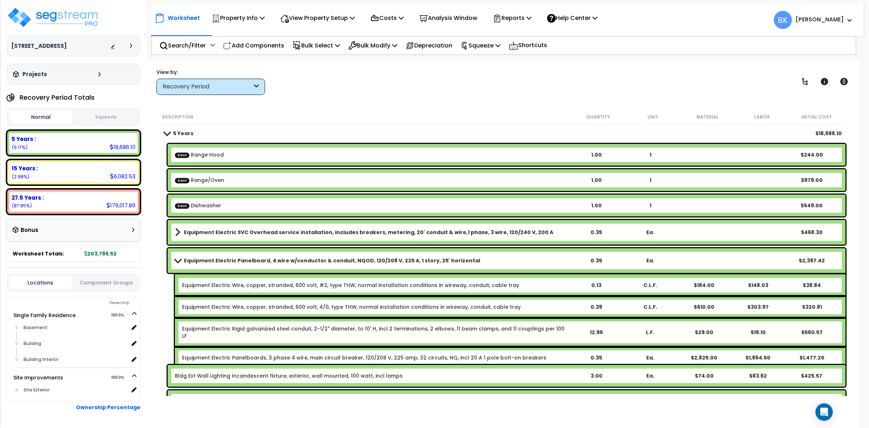
click at [166, 133] on span at bounding box center [167, 132] width 10 height 5
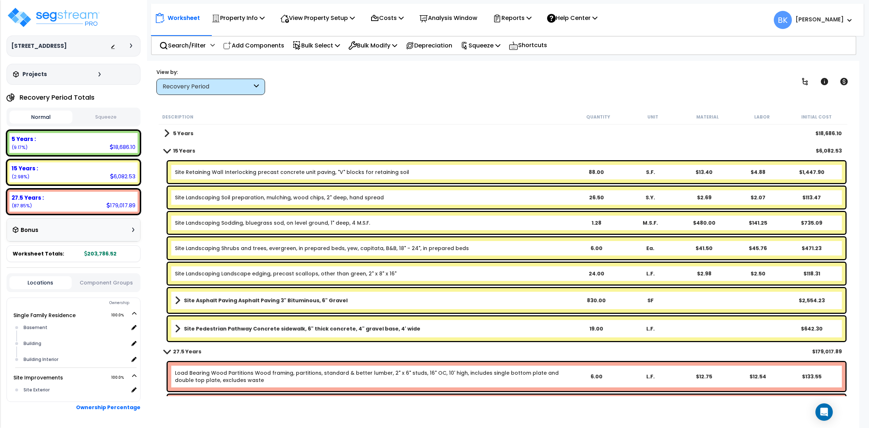
click at [313, 302] on b "Site Asphalt Paving Asphalt Paving 3" Bituminous, 6" Gravel" at bounding box center [266, 300] width 164 height 7
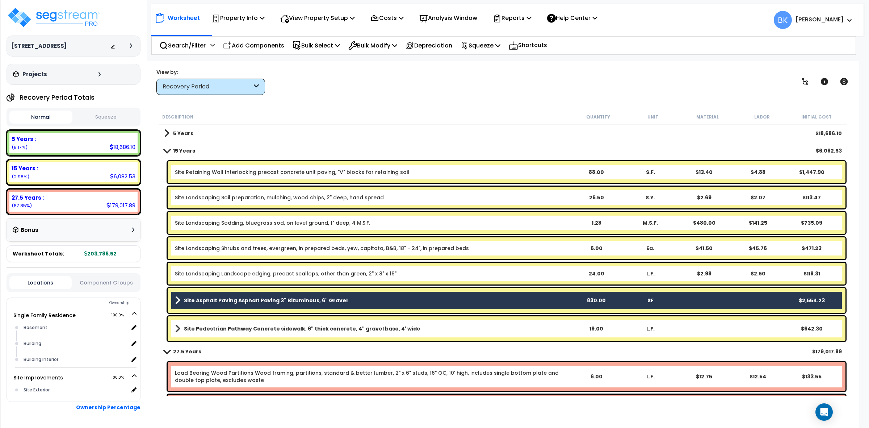
click at [313, 302] on b "Site Asphalt Paving Asphalt Paving 3" Bituminous, 6" Gravel" at bounding box center [266, 300] width 164 height 7
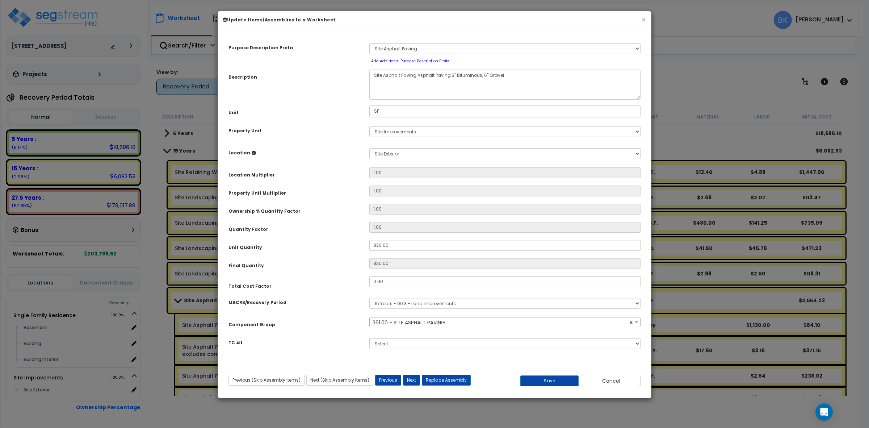
select select "39444"
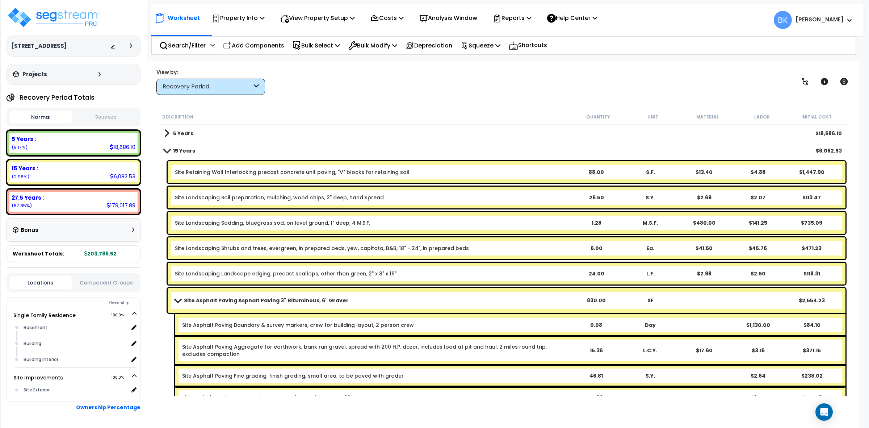
click at [168, 150] on span at bounding box center [167, 150] width 10 height 5
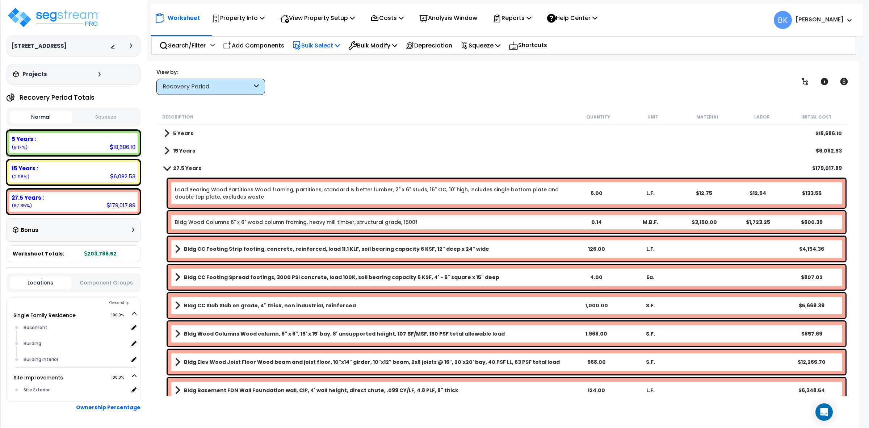
click at [317, 42] on p "Bulk Select" at bounding box center [316, 46] width 47 height 10
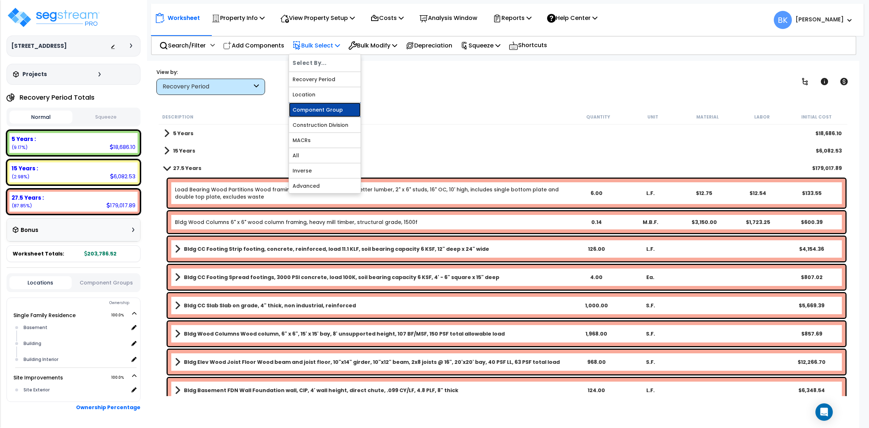
click at [322, 112] on link "Component Group" at bounding box center [325, 109] width 72 height 14
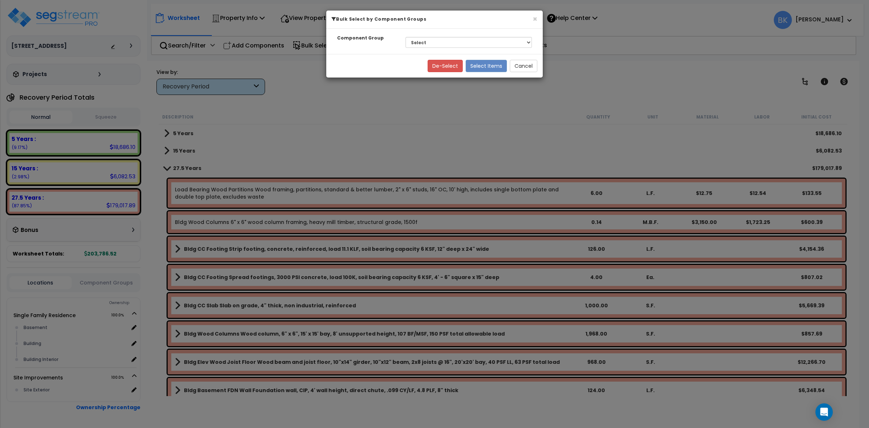
click at [465, 48] on div "Select BLDG CLEARING, GRADING, & EXCAVATION BLDG FOUNDATIONS BLDG CONCRETE SLAB…" at bounding box center [468, 42] width 137 height 17
click at [458, 36] on div "Select BLDG CLEARING, GRADING, & EXCAVATION BLDG FOUNDATIONS BLDG CONCRETE SLAB…" at bounding box center [468, 42] width 137 height 17
click at [456, 45] on select "Select BLDG CLEARING, GRADING, & EXCAVATION BLDG FOUNDATIONS BLDG CONCRETE SLAB…" at bounding box center [469, 42] width 126 height 11
drag, startPoint x: 598, startPoint y: 79, endPoint x: 535, endPoint y: 77, distance: 62.3
click at [597, 79] on div "× Bulk Select by Component Groups Component Group Select BLDG CLEARING, GRADING…" at bounding box center [434, 214] width 869 height 428
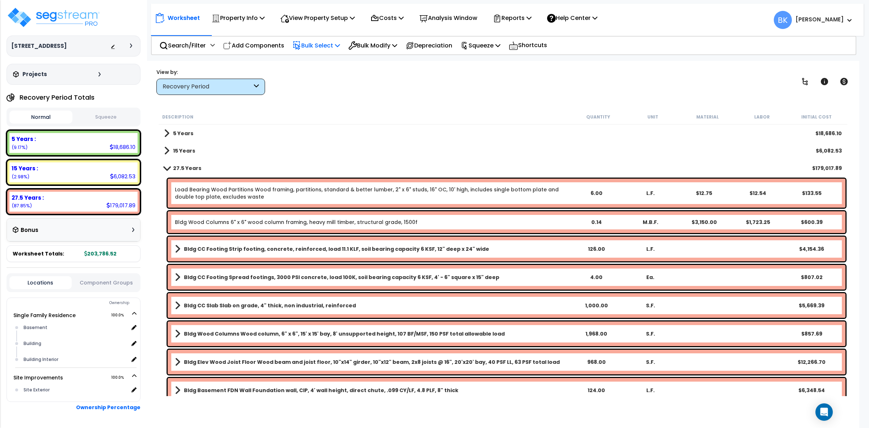
click at [322, 46] on p "Bulk Select" at bounding box center [316, 46] width 47 height 10
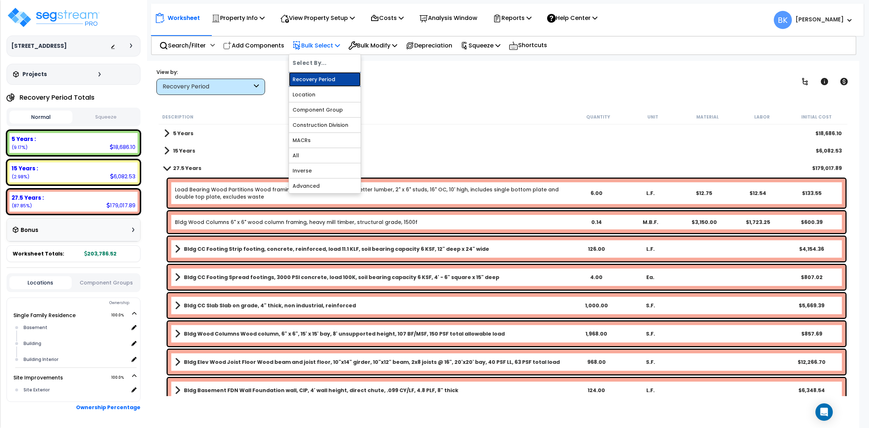
click at [331, 77] on link "Recovery Period" at bounding box center [325, 79] width 72 height 14
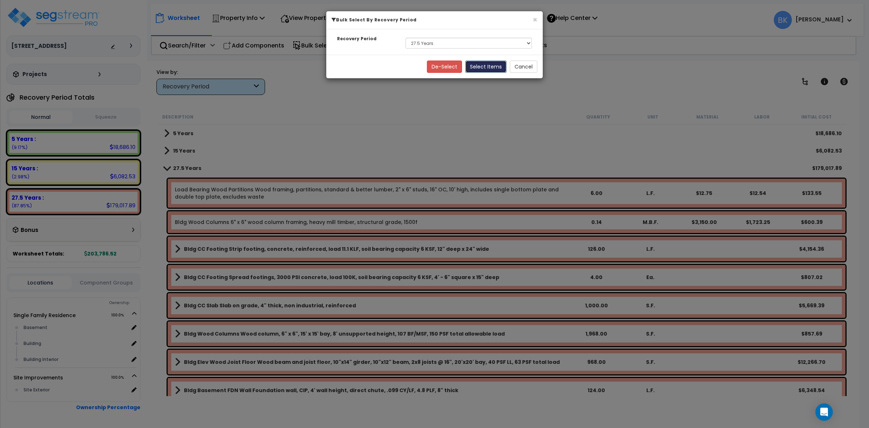
click at [476, 69] on button "Select Items" at bounding box center [485, 66] width 41 height 12
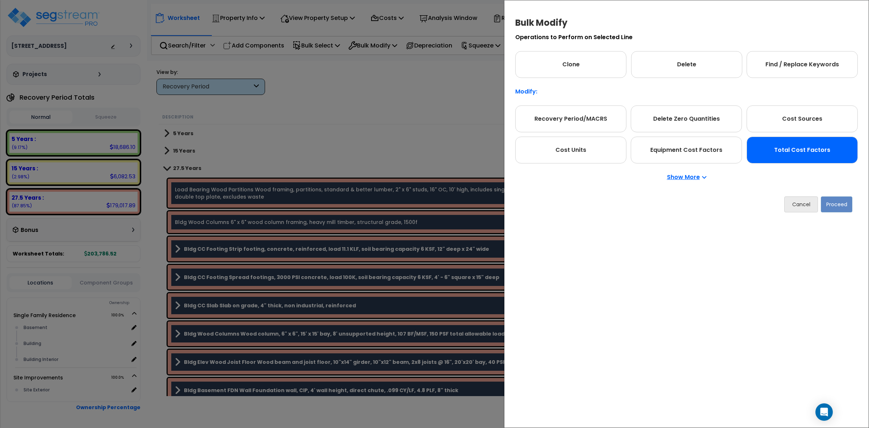
click at [836, 159] on div "Total Cost Factors" at bounding box center [802, 150] width 111 height 27
click at [837, 200] on button "Proceed" at bounding box center [837, 204] width 32 height 16
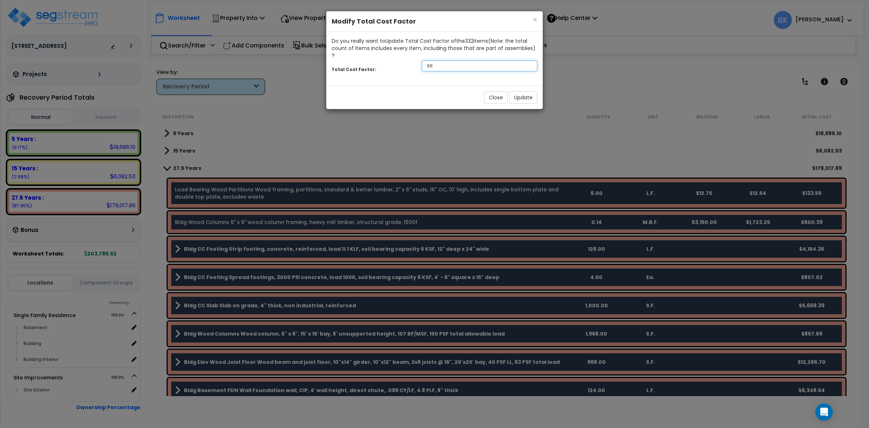
drag, startPoint x: 455, startPoint y: 62, endPoint x: 470, endPoint y: 54, distance: 17.5
click at [430, 63] on input ".88" at bounding box center [480, 65] width 116 height 11
type input ".80"
click at [519, 91] on button "Update" at bounding box center [524, 97] width 28 height 12
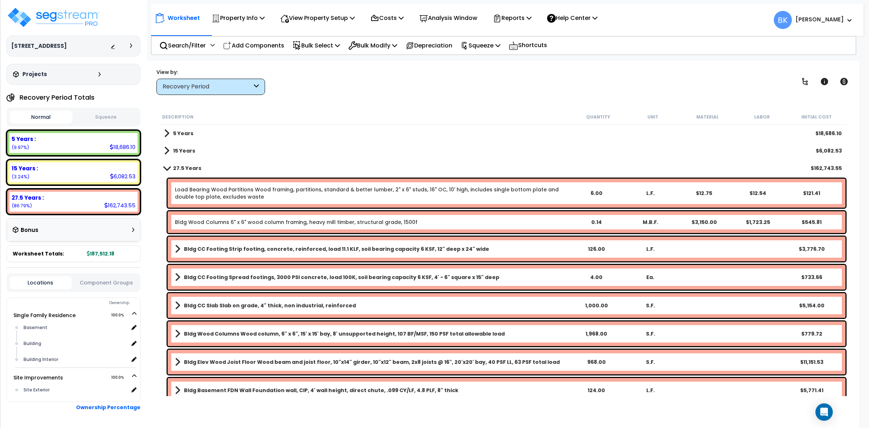
click at [223, 85] on div "Recovery Period" at bounding box center [207, 87] width 89 height 8
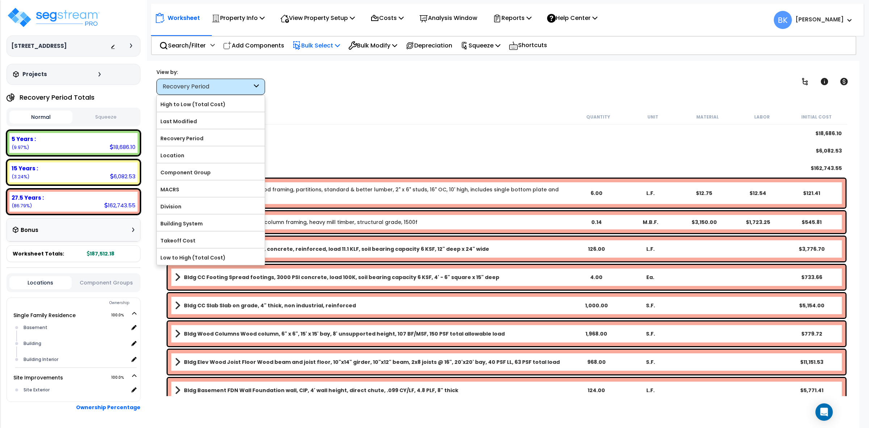
click at [322, 44] on p "Bulk Select" at bounding box center [316, 46] width 47 height 10
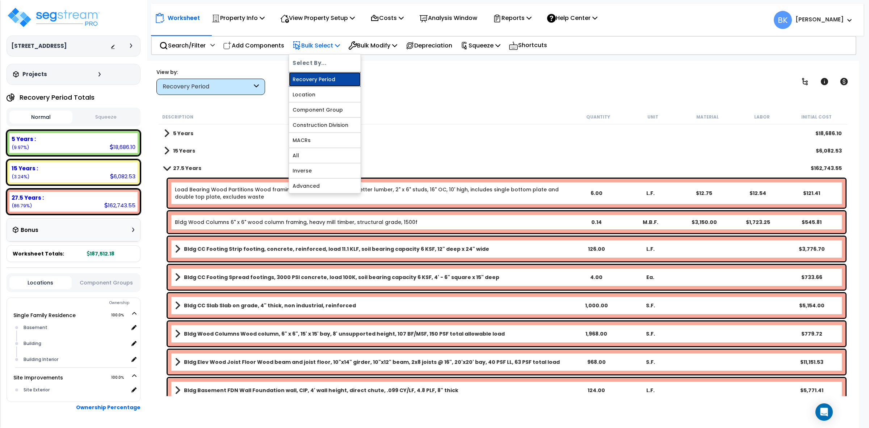
click at [317, 78] on link "Recovery Period" at bounding box center [325, 79] width 72 height 14
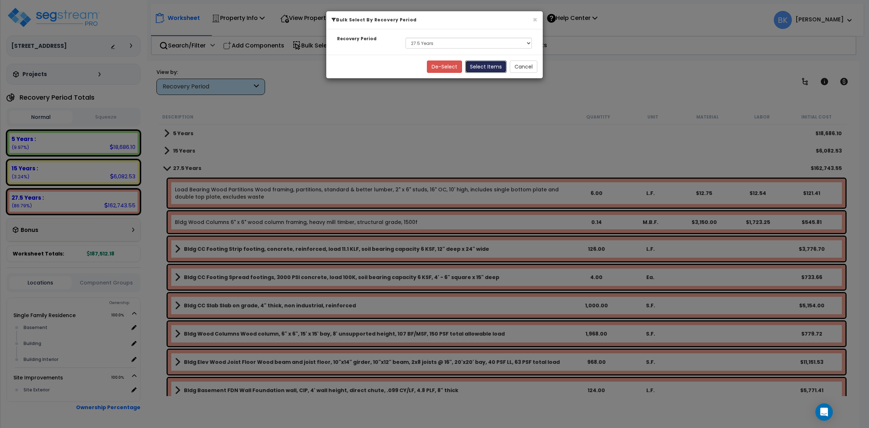
drag, startPoint x: 481, startPoint y: 68, endPoint x: 576, endPoint y: 109, distance: 104.1
click at [481, 68] on button "Select Items" at bounding box center [485, 66] width 41 height 12
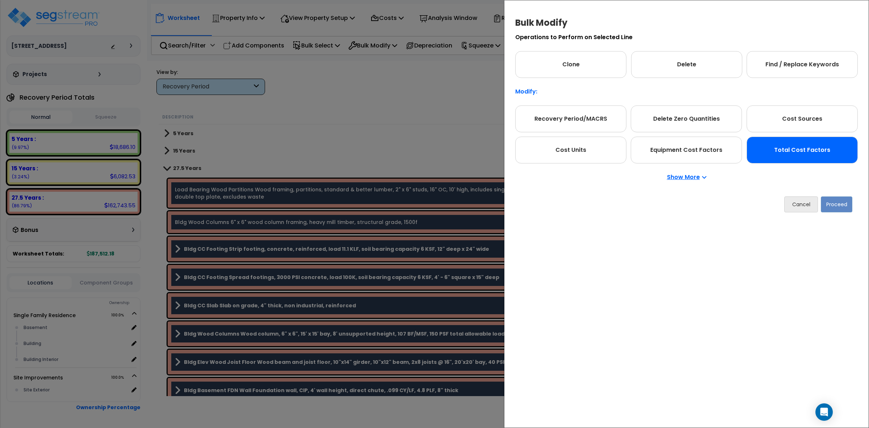
click at [806, 153] on div "Total Cost Factors" at bounding box center [802, 150] width 111 height 27
click at [830, 205] on button "Proceed" at bounding box center [837, 204] width 32 height 16
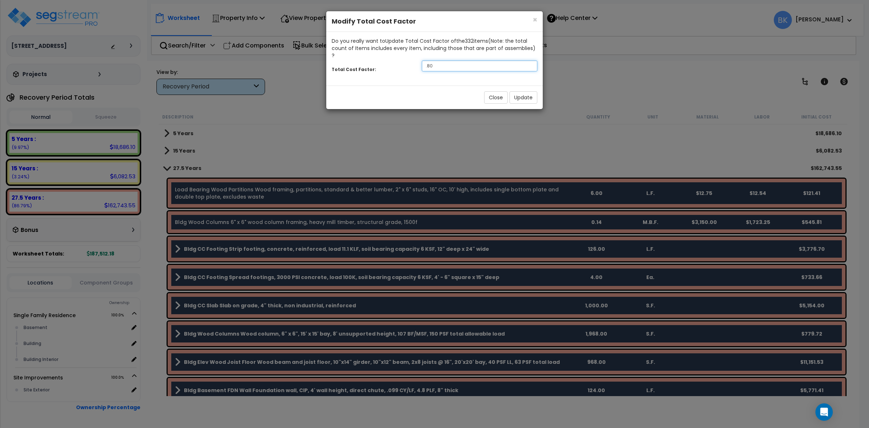
drag, startPoint x: 477, startPoint y: 64, endPoint x: 459, endPoint y: 55, distance: 20.1
click at [459, 59] on div "Total Cost Factor: .80" at bounding box center [434, 67] width 217 height 16
drag, startPoint x: 451, startPoint y: 56, endPoint x: 410, endPoint y: 54, distance: 41.0
click at [410, 59] on div "Total Cost Factor: .80" at bounding box center [434, 67] width 217 height 16
type input "0.70"
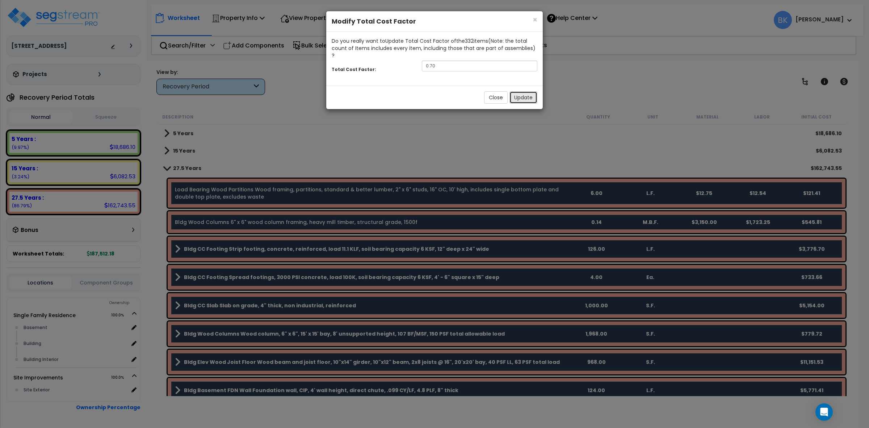
click at [527, 91] on button "Update" at bounding box center [524, 97] width 28 height 12
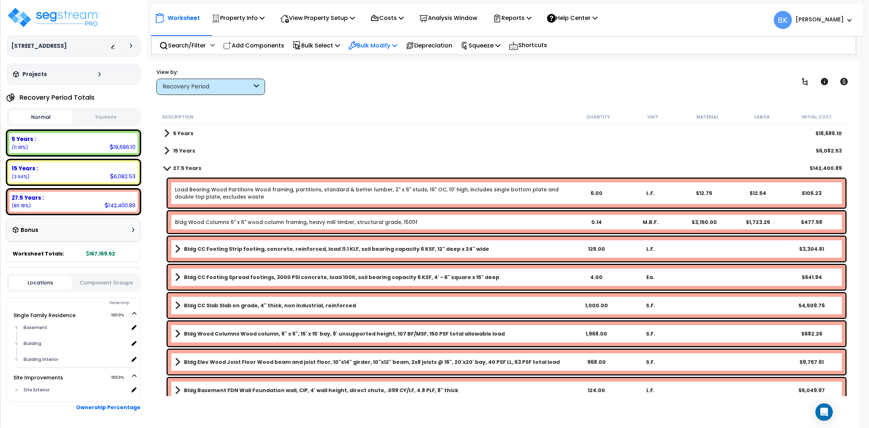
click at [392, 42] on p "Bulk Modify" at bounding box center [372, 46] width 49 height 10
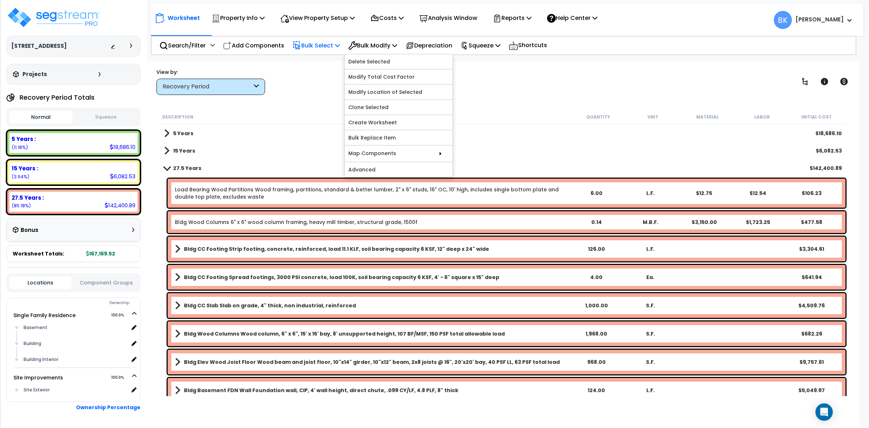
click at [335, 45] on p "Bulk Select" at bounding box center [316, 46] width 47 height 10
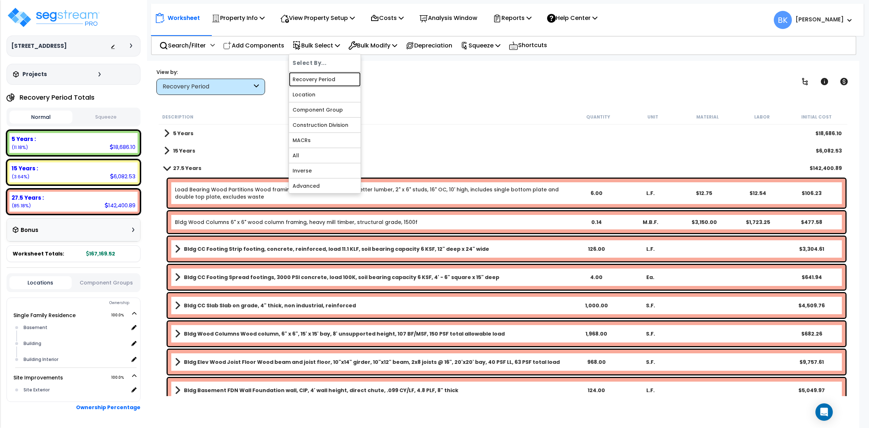
click at [322, 78] on link "Recovery Period" at bounding box center [325, 79] width 72 height 14
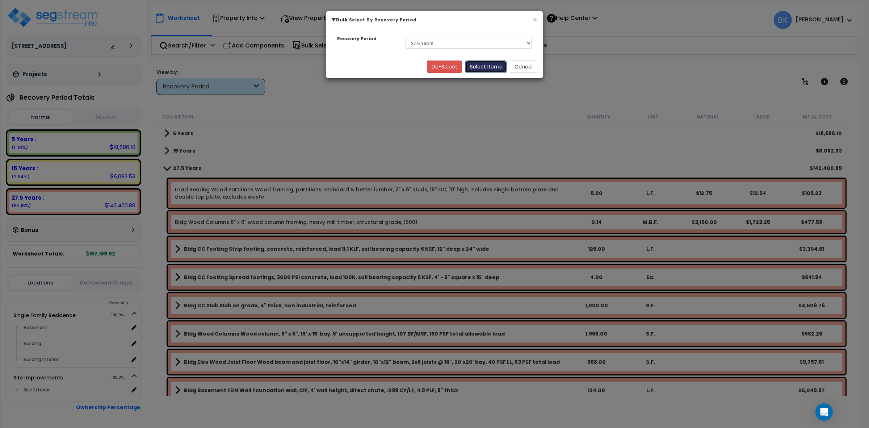
click at [485, 71] on button "Select Items" at bounding box center [485, 66] width 41 height 12
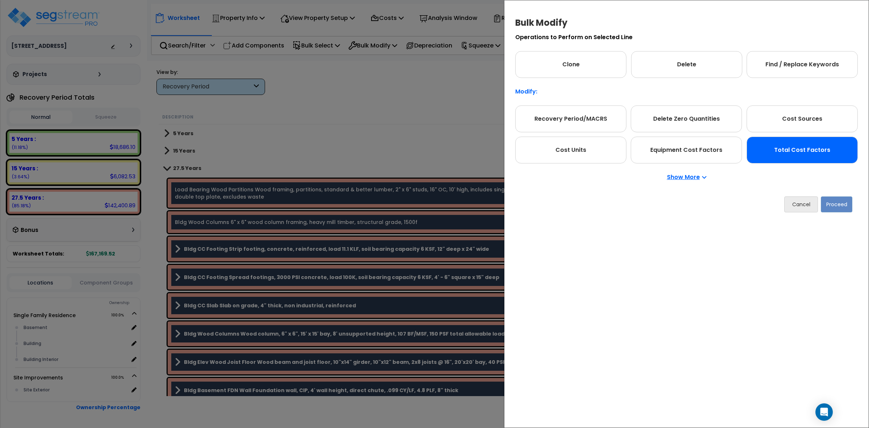
click at [817, 154] on div "Total Cost Factors" at bounding box center [802, 150] width 111 height 27
click at [832, 209] on button "Proceed" at bounding box center [837, 204] width 32 height 16
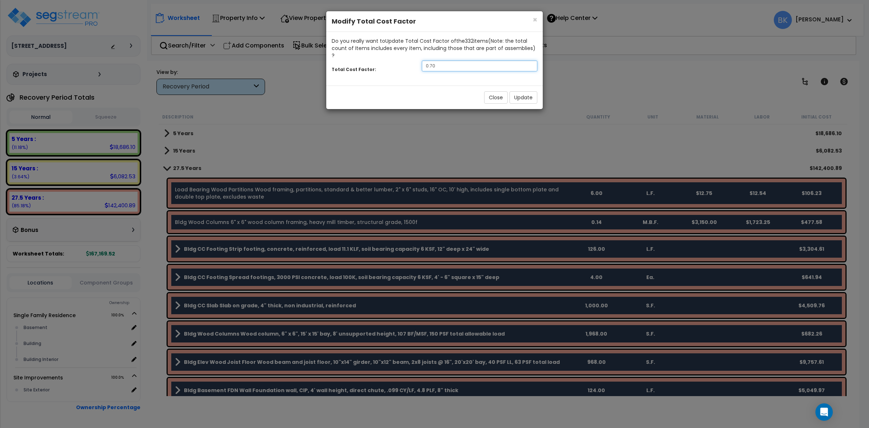
click at [433, 60] on input "0.70" at bounding box center [480, 65] width 116 height 11
type input "0.80"
click at [524, 95] on button "Update" at bounding box center [524, 97] width 28 height 12
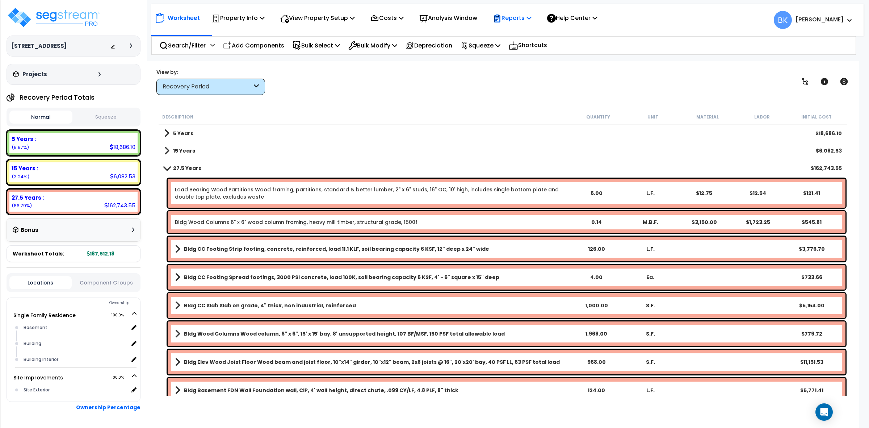
click at [524, 22] on p "Reports" at bounding box center [512, 18] width 39 height 10
click at [525, 33] on link "Get Report" at bounding box center [525, 34] width 72 height 14
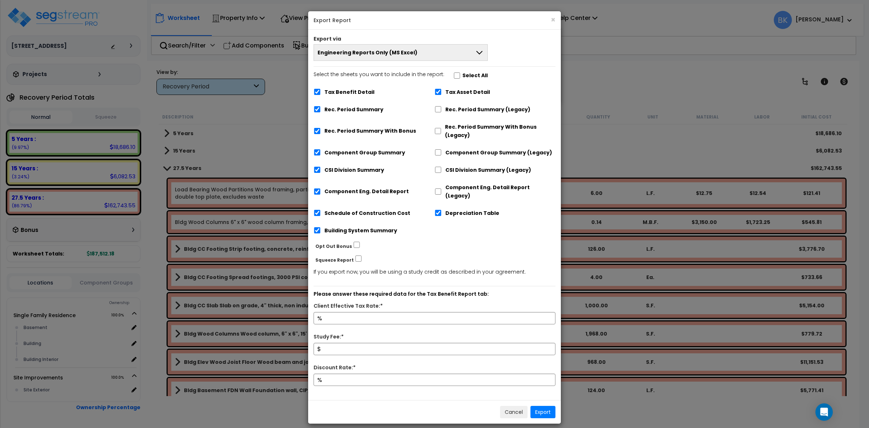
click at [356, 92] on label "Tax Benefit Detail" at bounding box center [350, 92] width 50 height 8
click at [321, 92] on input "Tax Benefit Detail" at bounding box center [317, 92] width 7 height 6
checkbox input "false"
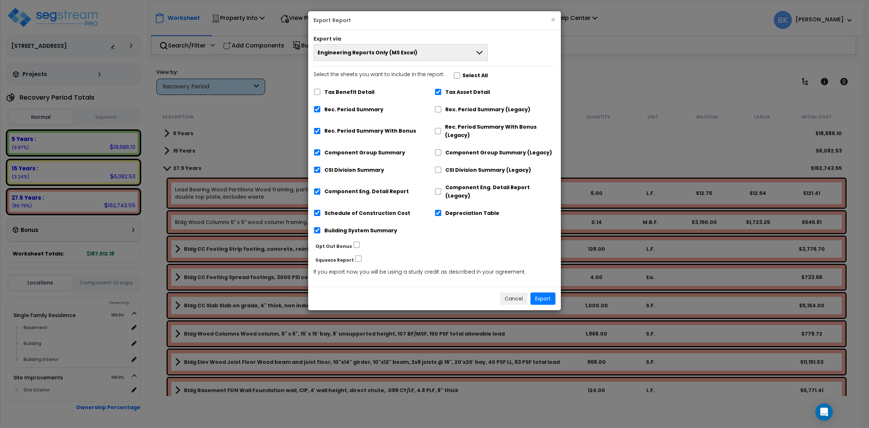
click at [344, 129] on label "Rec. Period Summary With Bonus" at bounding box center [371, 131] width 92 height 8
click at [321, 129] on input "Rec. Period Summary With Bonus" at bounding box center [317, 131] width 7 height 6
checkbox input "false"
click at [450, 91] on label "Tax Asset Detail" at bounding box center [467, 92] width 45 height 8
click at [442, 91] on input "Tax Asset Detail" at bounding box center [438, 92] width 7 height 6
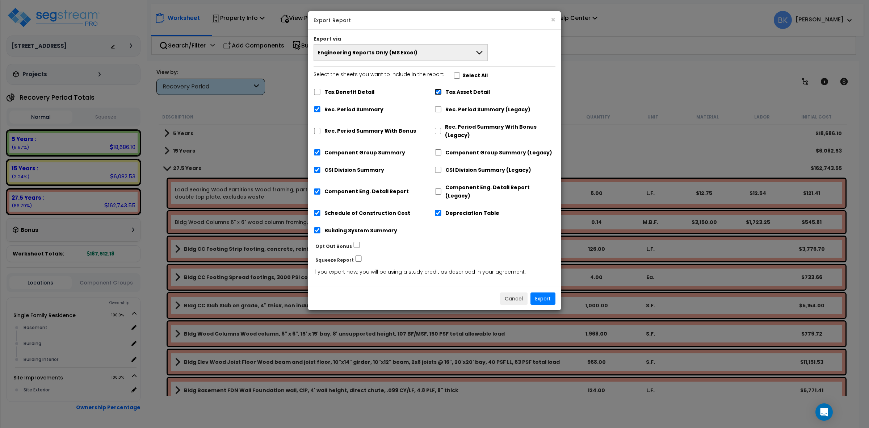
checkbox input "false"
click at [453, 209] on label "Depreciation Table" at bounding box center [472, 213] width 54 height 8
click at [442, 210] on input "Depreciation Table" at bounding box center [438, 213] width 7 height 6
checkbox input "false"
click at [544, 292] on button "Export" at bounding box center [543, 298] width 25 height 12
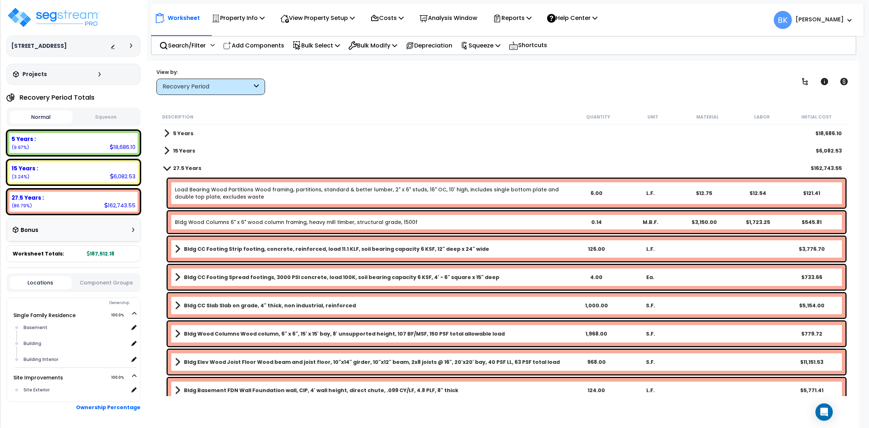
click at [225, 91] on div "Recovery Period" at bounding box center [207, 87] width 89 height 8
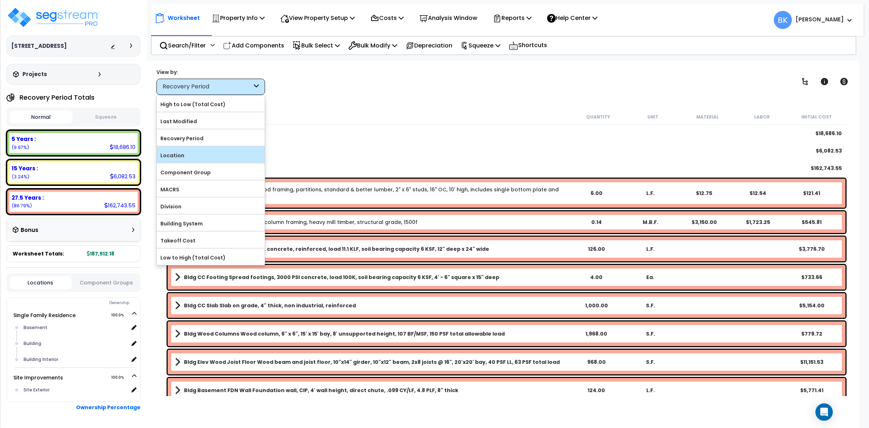
click at [196, 159] on label "Location" at bounding box center [211, 155] width 108 height 11
click at [0, 0] on input "Location" at bounding box center [0, 0] width 0 height 0
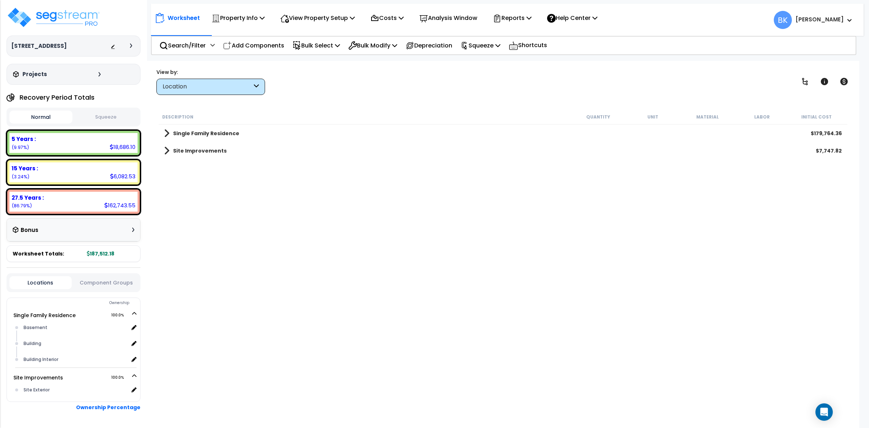
click at [174, 148] on b "Site Improvements" at bounding box center [200, 150] width 54 height 7
click at [167, 154] on link "Site Improvements" at bounding box center [195, 151] width 63 height 10
click at [169, 154] on span at bounding box center [166, 151] width 5 height 10
click at [175, 167] on span at bounding box center [173, 168] width 5 height 10
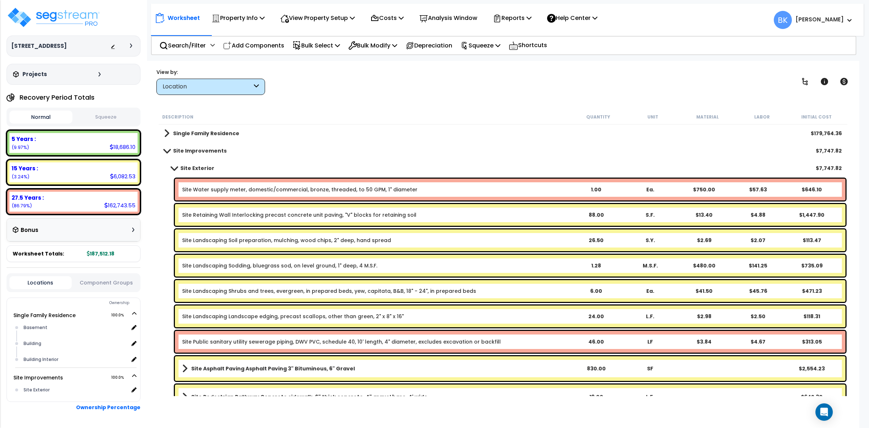
click at [276, 192] on link "Site Water supply meter, domestic/commercial, bronze, threaded, to 50 GPM, 1" d…" at bounding box center [299, 189] width 235 height 7
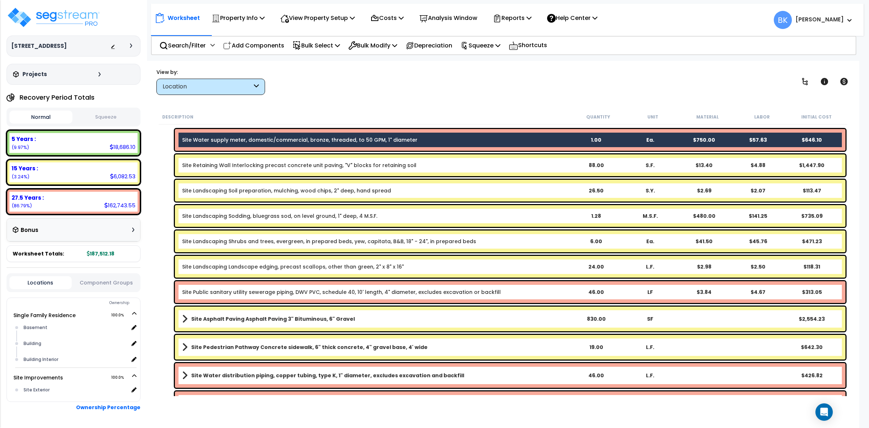
scroll to position [71, 0]
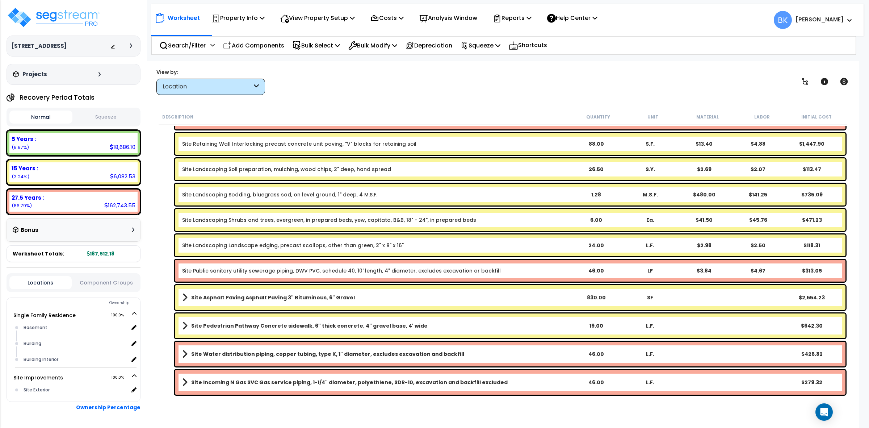
click at [252, 272] on link "Site Public sanitary utility sewerage piping, DWV PVC, schedule 40, 10' length,…" at bounding box center [341, 270] width 319 height 7
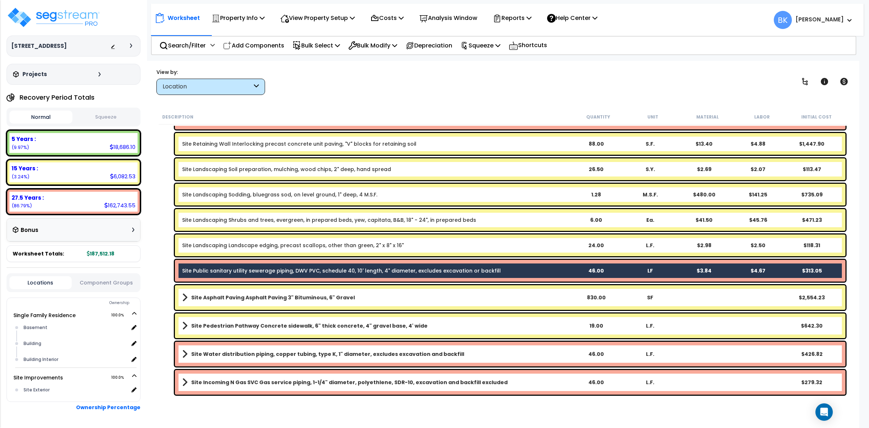
scroll to position [32, 0]
click at [247, 346] on div "Site Water distribution piping, copper tubing, type K, 1" diameter, excludes ex…" at bounding box center [510, 354] width 671 height 25
click at [247, 354] on b "Site Water distribution piping, copper tubing, type K, 1" diameter, excludes ex…" at bounding box center [327, 353] width 273 height 7
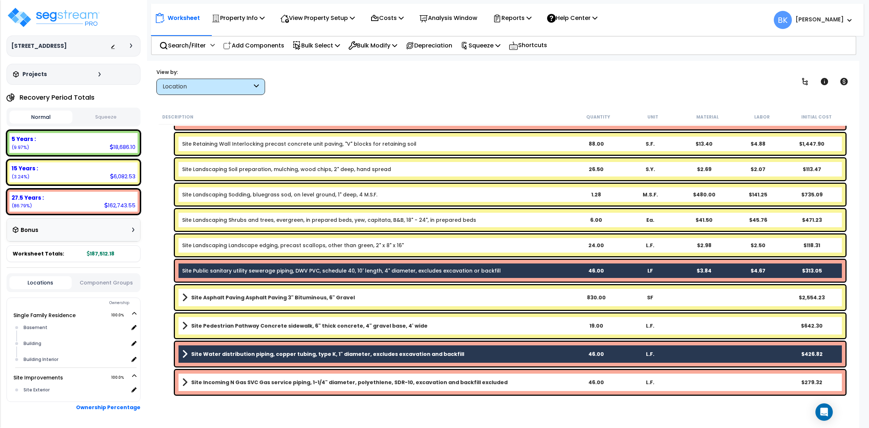
click at [254, 378] on b "Site Incoming N Gas SVC Gas service piping, 1-1/4" diameter, polyethlene, SDR-1…" at bounding box center [349, 381] width 317 height 7
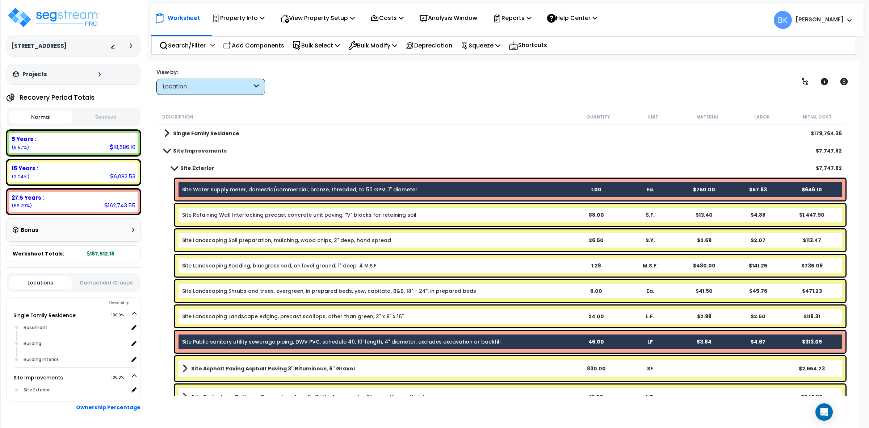
scroll to position [0, 0]
click at [390, 46] on p "Bulk Modify" at bounding box center [372, 46] width 49 height 10
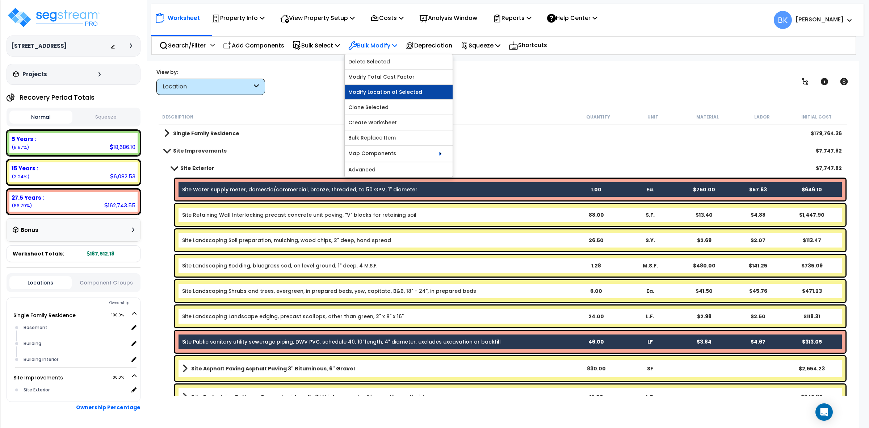
click at [388, 93] on link "Modify Location of Selected" at bounding box center [399, 92] width 108 height 14
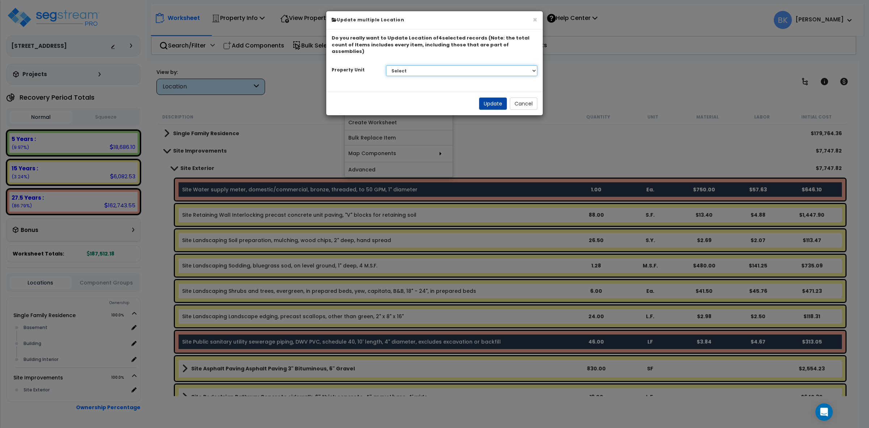
click at [422, 65] on select "Select Single Family Residence Site Improvements" at bounding box center [462, 70] width 152 height 11
select select "168674"
click at [386, 65] on select "Select Single Family Residence Site Improvements" at bounding box center [462, 70] width 152 height 11
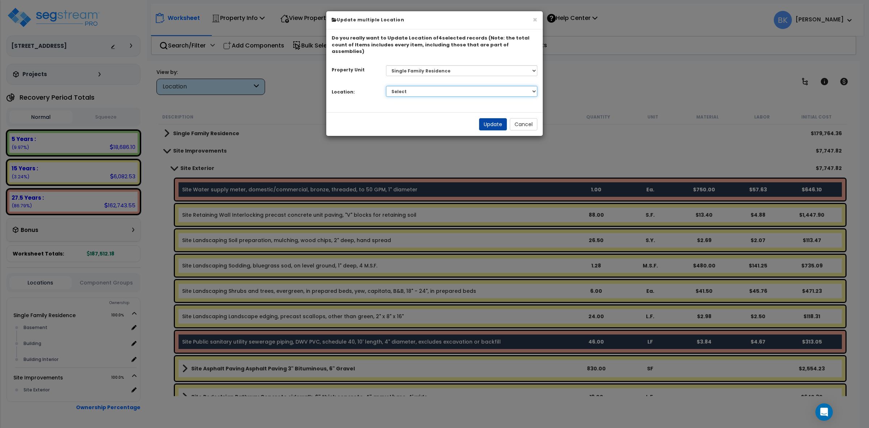
click at [423, 87] on select "Select Basement Building Building Interior Add Additional Location" at bounding box center [462, 91] width 152 height 11
select select "6"
click at [386, 86] on select "Select Basement Building Building Interior Add Additional Location" at bounding box center [462, 91] width 152 height 11
click at [489, 118] on button "Update" at bounding box center [493, 124] width 28 height 12
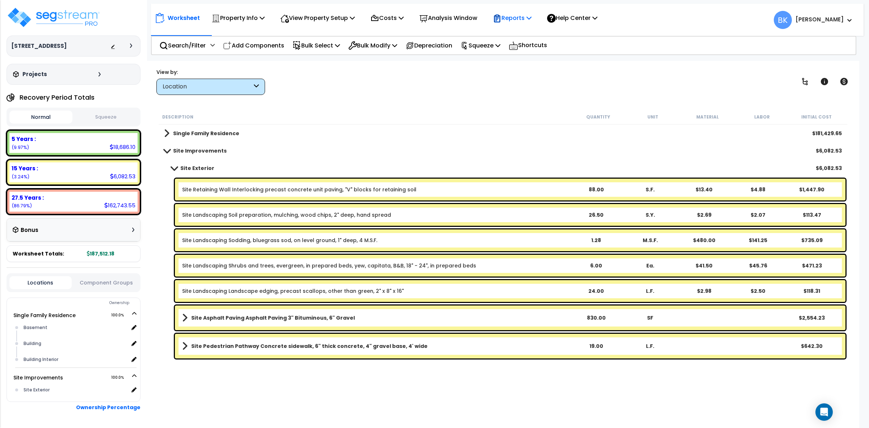
click at [510, 22] on p "Reports" at bounding box center [512, 18] width 39 height 10
click at [545, 37] on link "Get Report" at bounding box center [525, 34] width 72 height 14
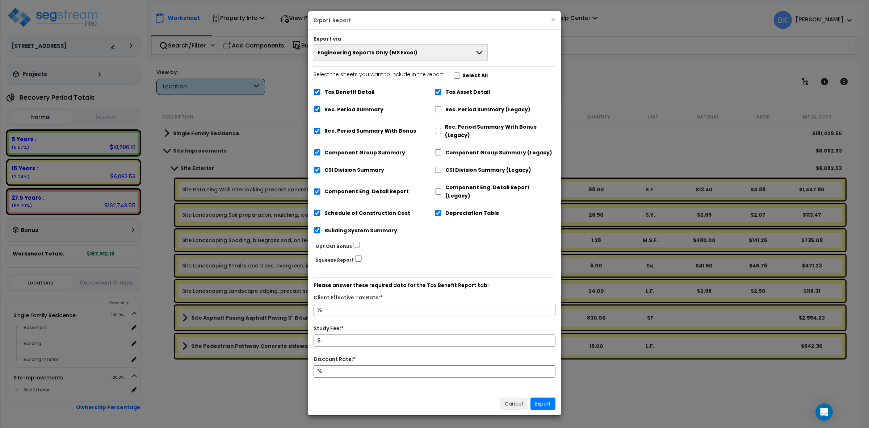
click at [361, 89] on label "Tax Benefit Detail" at bounding box center [350, 92] width 50 height 8
click at [321, 89] on input "Tax Benefit Detail" at bounding box center [317, 92] width 7 height 6
checkbox input "false"
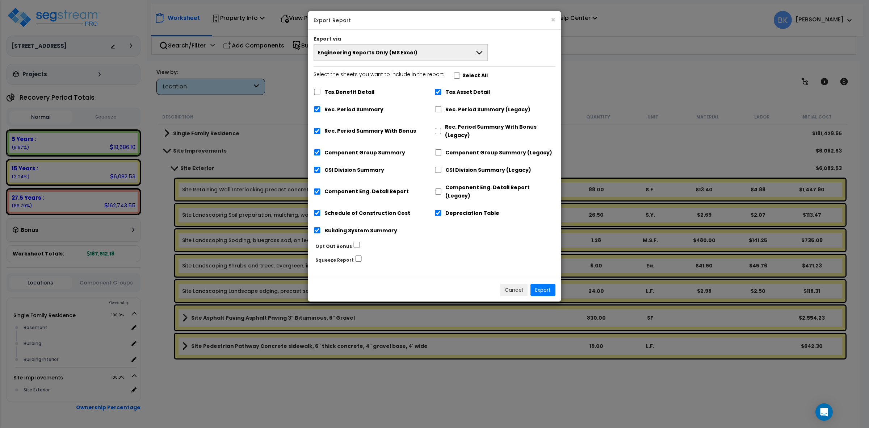
click at [468, 92] on label "Tax Asset Detail" at bounding box center [467, 92] width 45 height 8
click at [442, 92] on input "Tax Asset Detail" at bounding box center [438, 92] width 7 height 6
checkbox input "false"
click at [455, 209] on label "Depreciation Table" at bounding box center [472, 213] width 54 height 8
click at [442, 210] on input "Depreciation Table" at bounding box center [438, 213] width 7 height 6
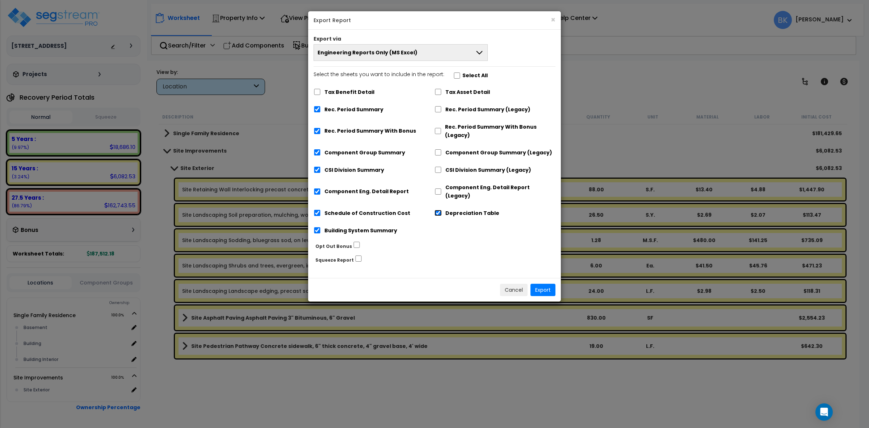
checkbox input "false"
click at [386, 127] on label "Rec. Period Summary With Bonus" at bounding box center [371, 131] width 92 height 8
click at [321, 128] on input "Rec. Period Summary With Bonus" at bounding box center [317, 131] width 7 height 6
checkbox input "false"
click at [542, 284] on button "Export" at bounding box center [543, 290] width 25 height 12
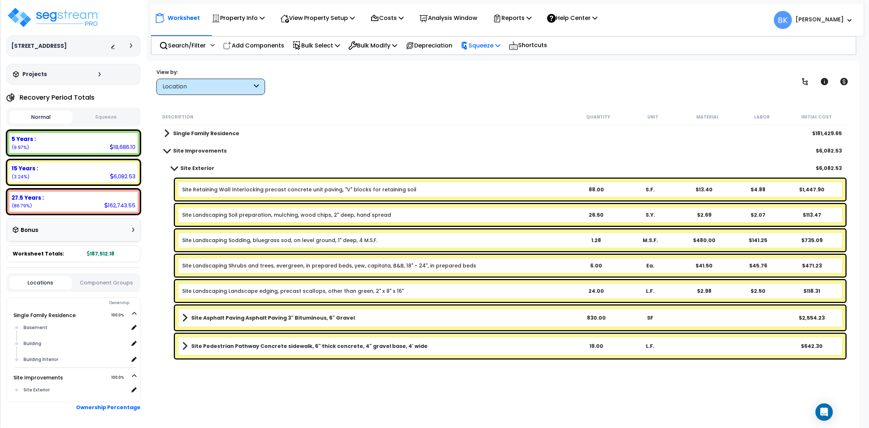
click at [488, 41] on p "Squeeze" at bounding box center [481, 46] width 40 height 10
click at [493, 62] on link "Squeeze" at bounding box center [493, 61] width 72 height 14
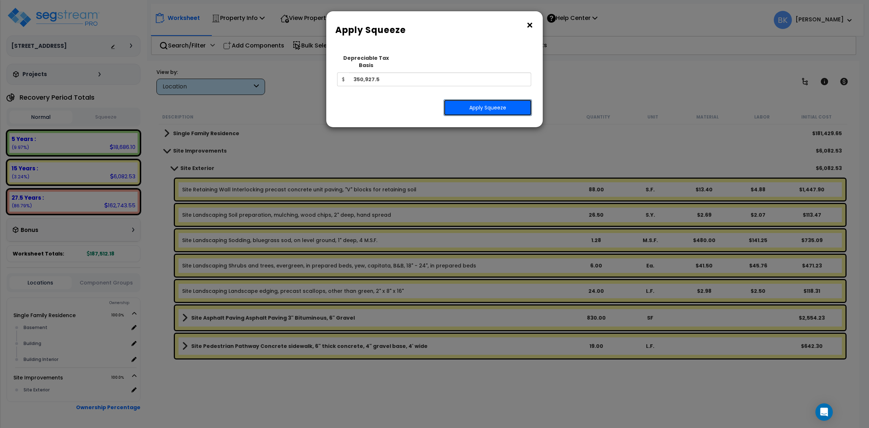
click at [477, 104] on button "Apply Squeeze" at bounding box center [488, 107] width 88 height 17
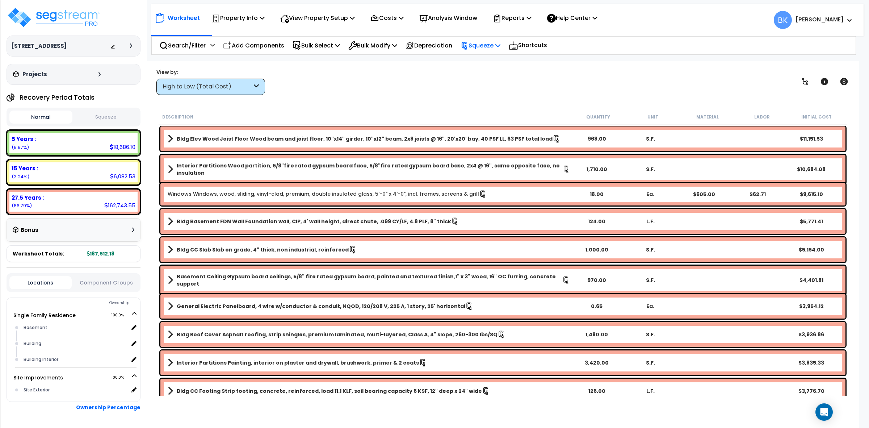
click at [501, 42] on p "Squeeze" at bounding box center [481, 46] width 40 height 10
click at [517, 20] on p "Reports" at bounding box center [512, 18] width 39 height 10
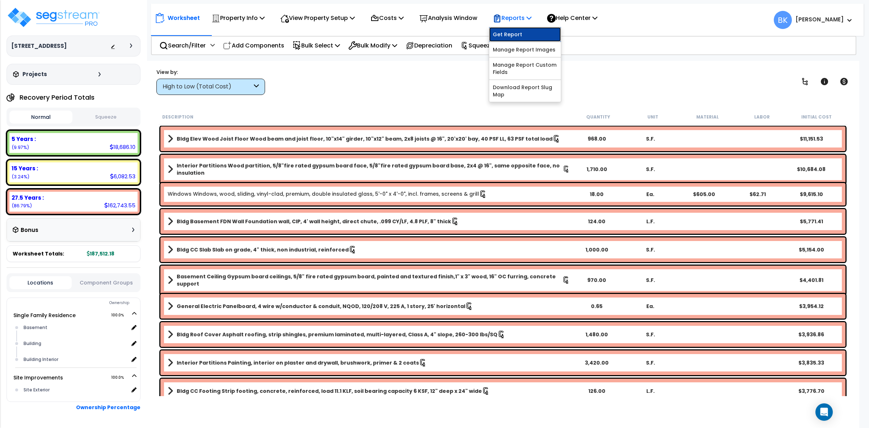
click at [527, 35] on link "Get Report" at bounding box center [525, 34] width 72 height 14
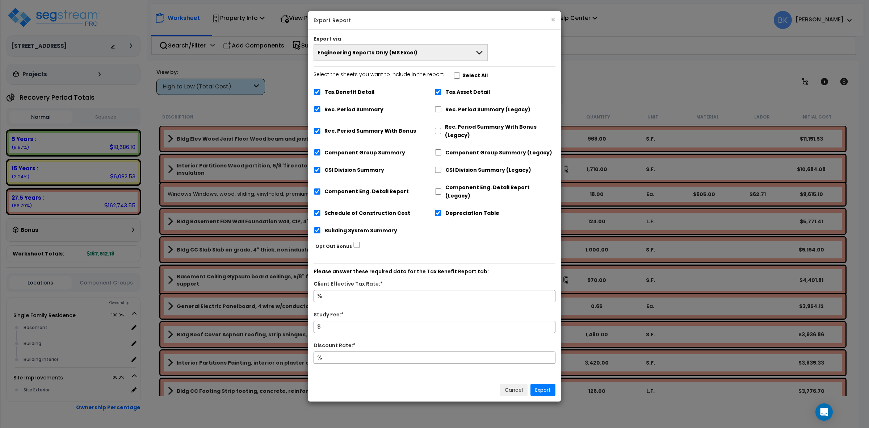
click at [417, 47] on button "Engineering Reports Only (MS Excel)" at bounding box center [401, 52] width 174 height 17
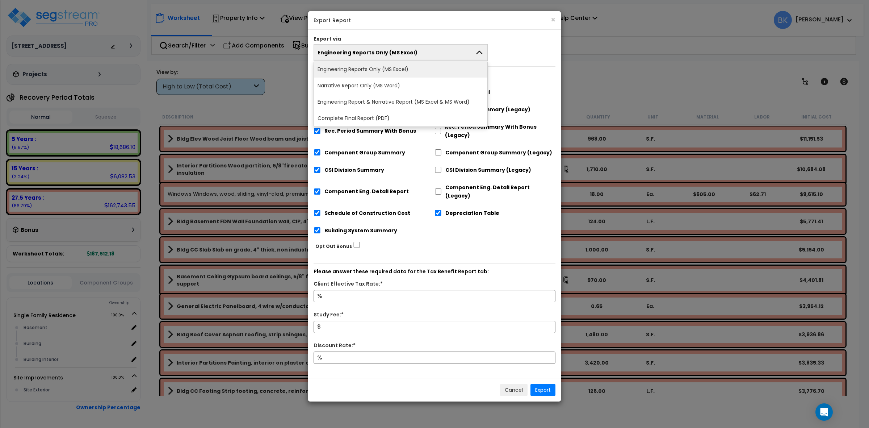
click at [393, 69] on li "Engineering Reports Only (MS Excel)" at bounding box center [400, 69] width 173 height 16
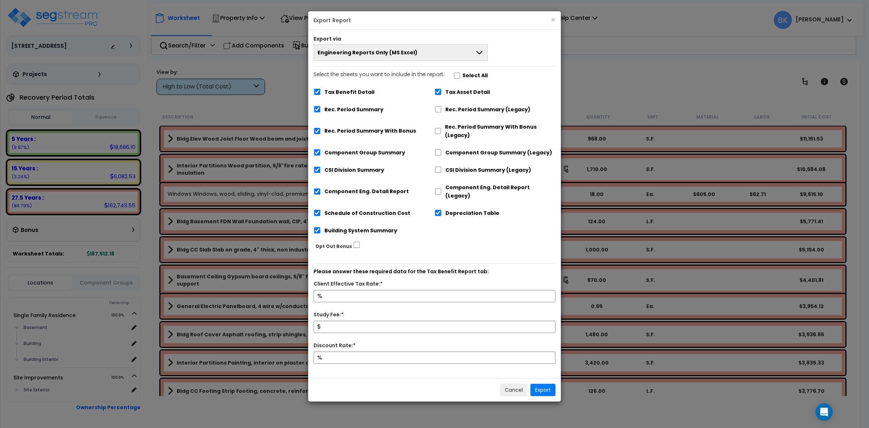
click at [343, 89] on label "Tax Benefit Detail" at bounding box center [350, 92] width 50 height 8
click at [321, 89] on input "Tax Benefit Detail" at bounding box center [317, 92] width 7 height 6
checkbox input "false"
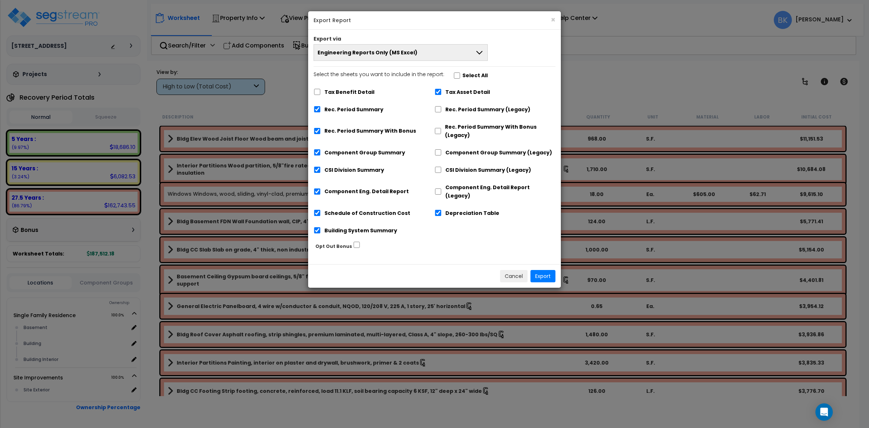
click at [462, 89] on label "Tax Asset Detail" at bounding box center [467, 92] width 45 height 8
click at [442, 89] on input "Tax Asset Detail" at bounding box center [438, 92] width 7 height 6
checkbox input "false"
click at [461, 209] on label "Depreciation Table" at bounding box center [472, 213] width 54 height 8
click at [442, 210] on input "Depreciation Table" at bounding box center [438, 213] width 7 height 6
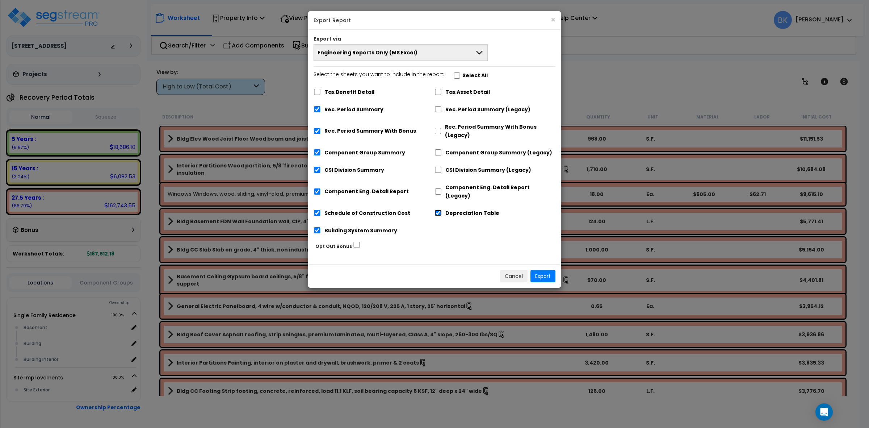
checkbox input "false"
click at [372, 128] on label "Rec. Period Summary With Bonus" at bounding box center [371, 131] width 92 height 8
click at [321, 128] on input "Rec. Period Summary With Bonus" at bounding box center [317, 131] width 7 height 6
checkbox input "false"
click at [552, 271] on button "Export" at bounding box center [543, 276] width 25 height 12
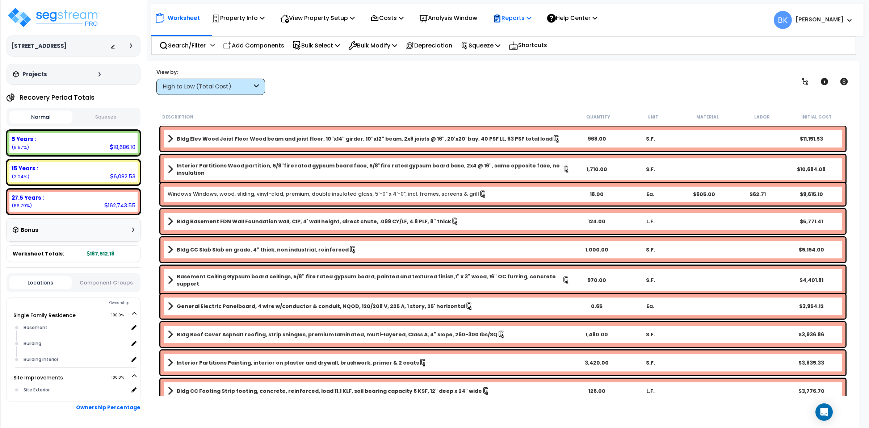
click at [515, 19] on p "Reports" at bounding box center [512, 18] width 39 height 10
click at [518, 32] on link "Get Report" at bounding box center [525, 34] width 72 height 14
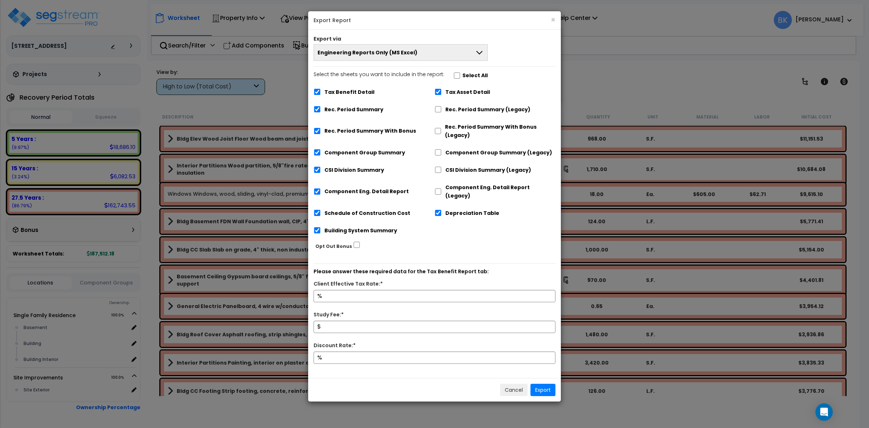
click at [426, 55] on button "Engineering Reports Only (MS Excel)" at bounding box center [401, 52] width 174 height 17
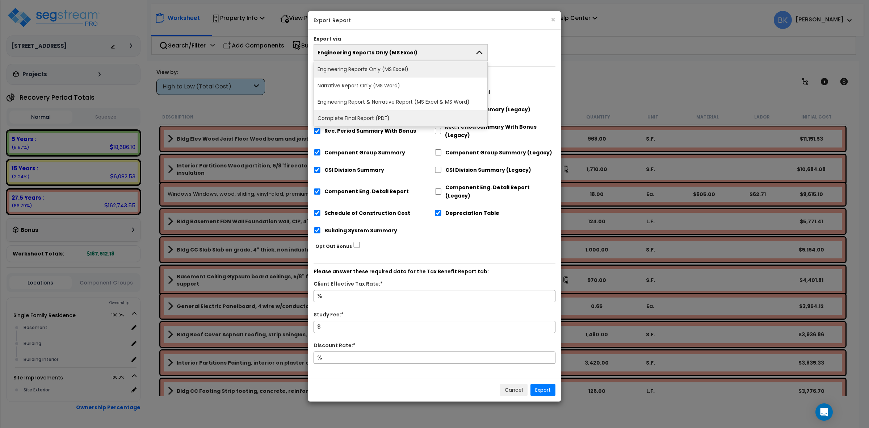
click at [342, 122] on li "Complete Final Report (PDF)" at bounding box center [400, 118] width 173 height 16
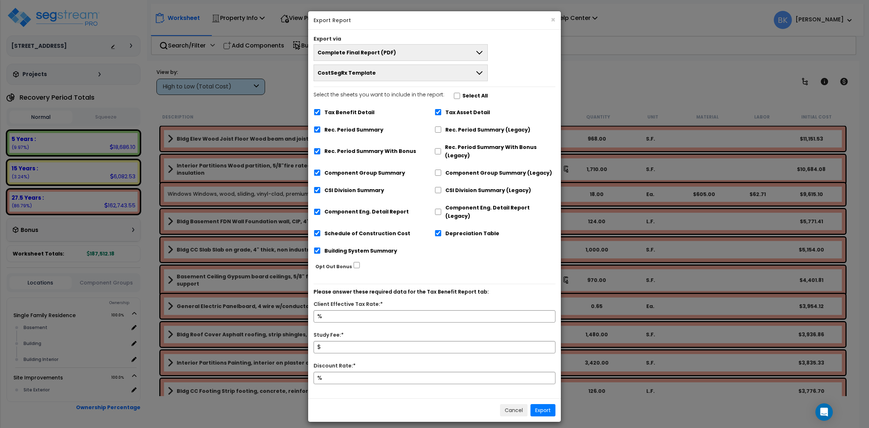
click at [332, 109] on label "Tax Benefit Detail" at bounding box center [350, 112] width 50 height 8
click at [321, 109] on input "Tax Benefit Detail" at bounding box center [317, 112] width 7 height 6
checkbox input "false"
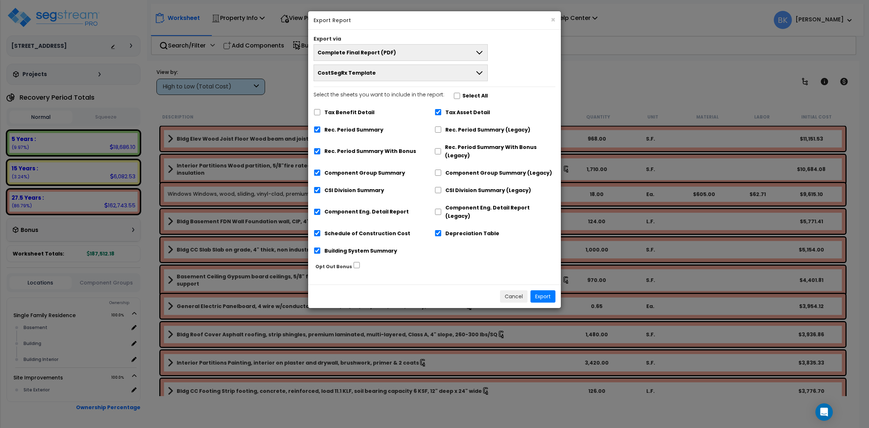
click at [444, 112] on div "Tax Asset Detail" at bounding box center [495, 112] width 121 height 14
click at [437, 109] on input "Tax Asset Detail" at bounding box center [438, 112] width 7 height 6
checkbox input "false"
click at [438, 230] on input "Depreciation Table" at bounding box center [438, 233] width 7 height 6
checkbox input "false"
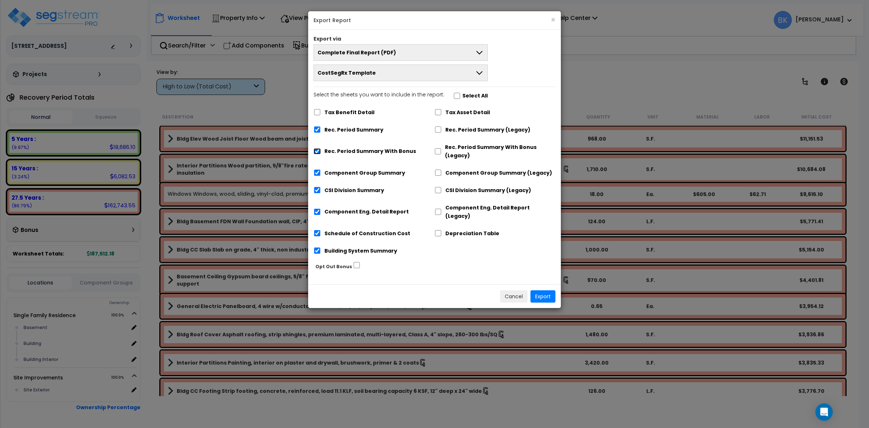
click at [319, 151] on input "Rec. Period Summary With Bonus" at bounding box center [317, 151] width 7 height 6
checkbox input "false"
click at [546, 290] on button "Export" at bounding box center [543, 296] width 25 height 12
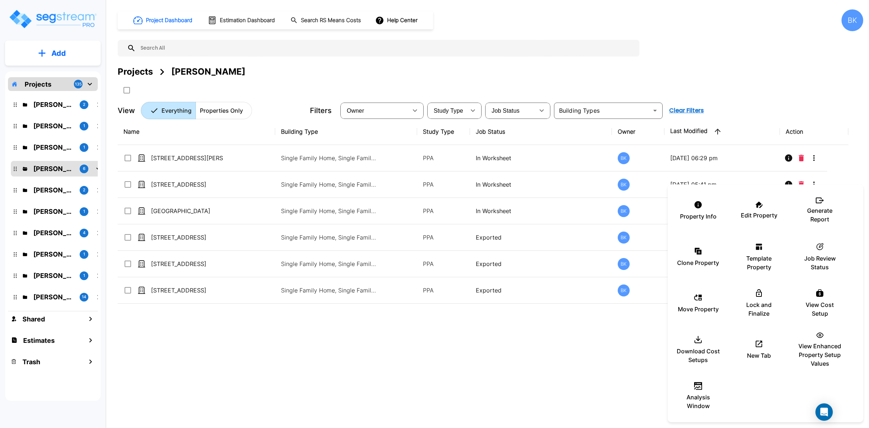
click at [453, 395] on div at bounding box center [434, 214] width 869 height 428
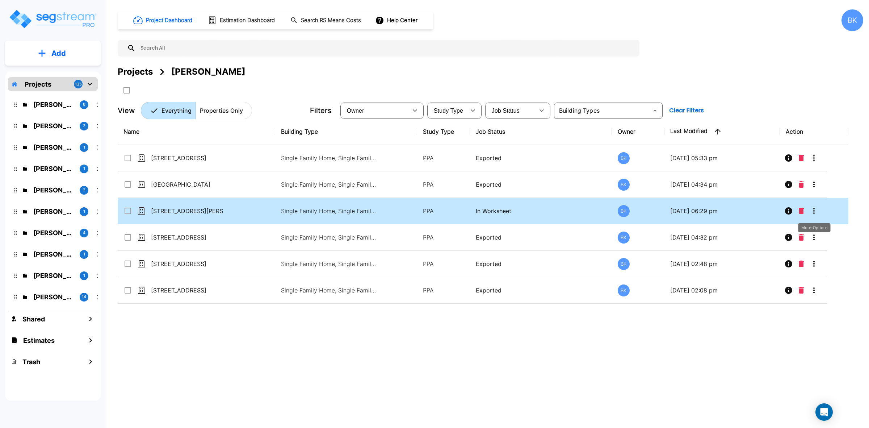
click at [816, 210] on icon "More-Options" at bounding box center [814, 210] width 9 height 9
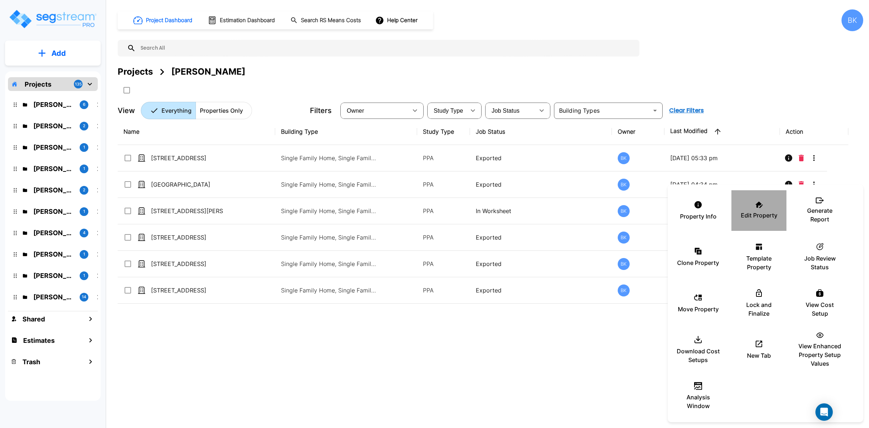
click at [749, 209] on div "Edit Property" at bounding box center [758, 210] width 43 height 36
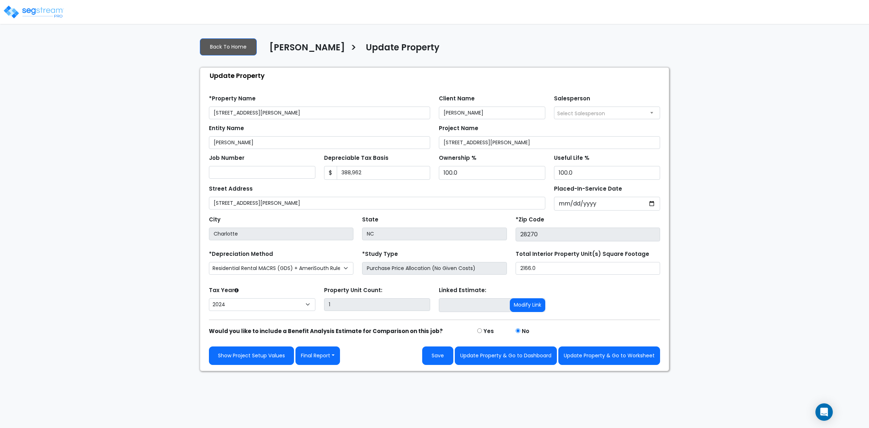
select select "2024"
click at [806, 200] on div "We are Building your Property. So please grab a coffee and let us do the heavy …" at bounding box center [434, 201] width 869 height 339
click at [318, 358] on button "Final Report" at bounding box center [318, 355] width 45 height 18
click at [341, 378] on link "Report Custom Fields" at bounding box center [334, 377] width 76 height 17
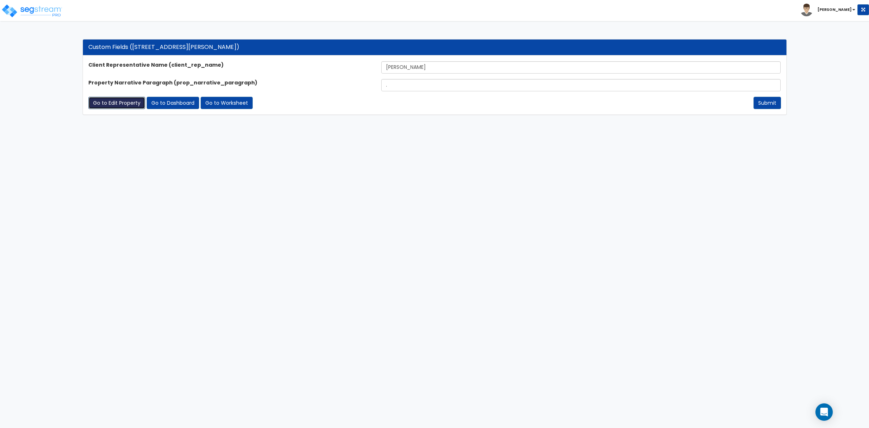
click at [115, 98] on link "Go to Edit Property" at bounding box center [116, 103] width 57 height 12
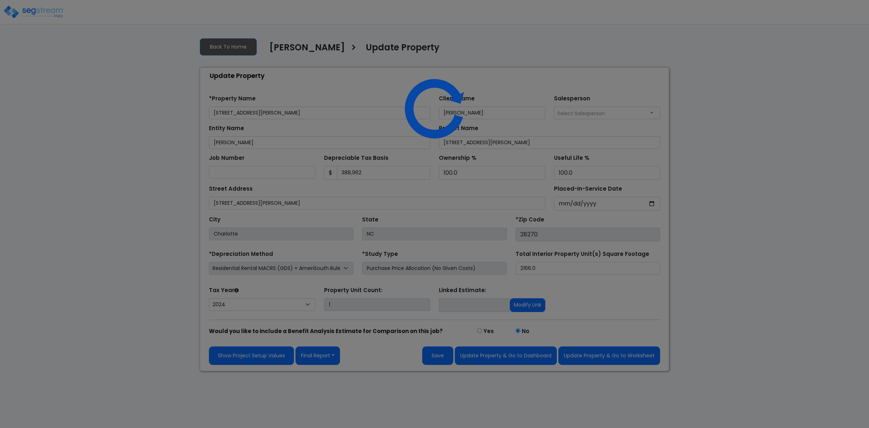
select select "2024"
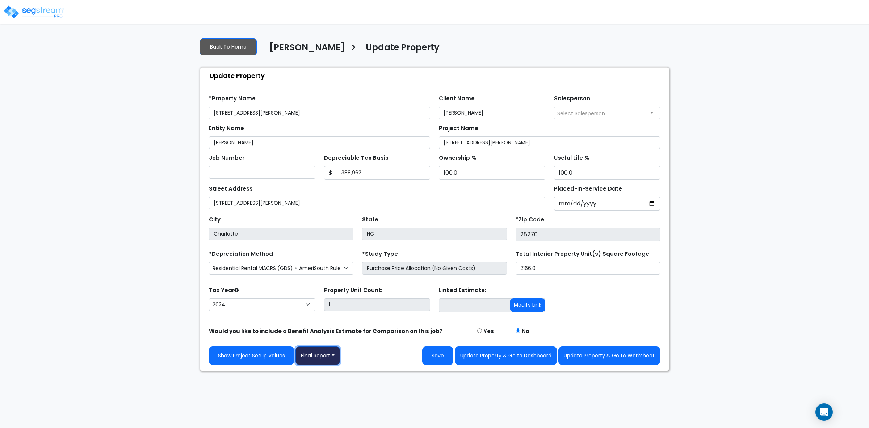
click at [325, 358] on button "Final Report" at bounding box center [318, 355] width 45 height 18
click at [328, 392] on link "Report Images" at bounding box center [334, 393] width 76 height 17
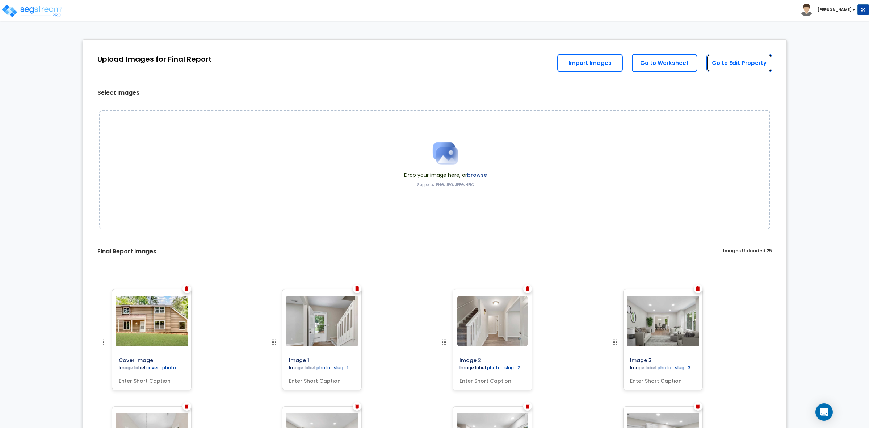
click at [734, 67] on link "Go to Edit Property" at bounding box center [740, 63] width 66 height 18
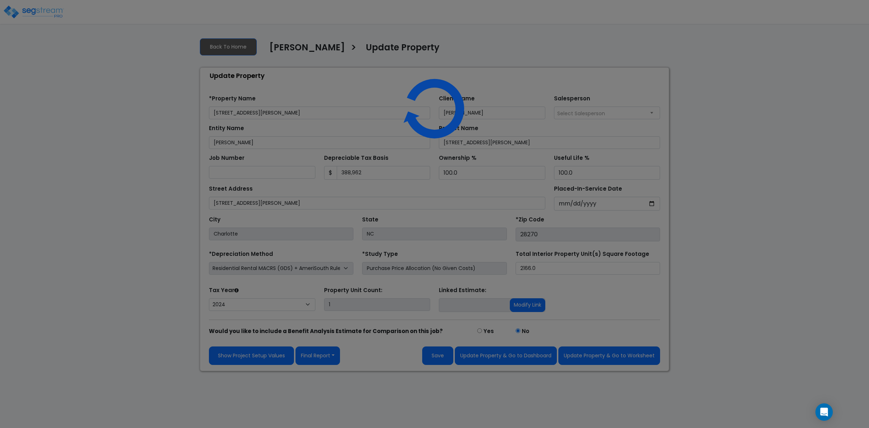
select select "2024"
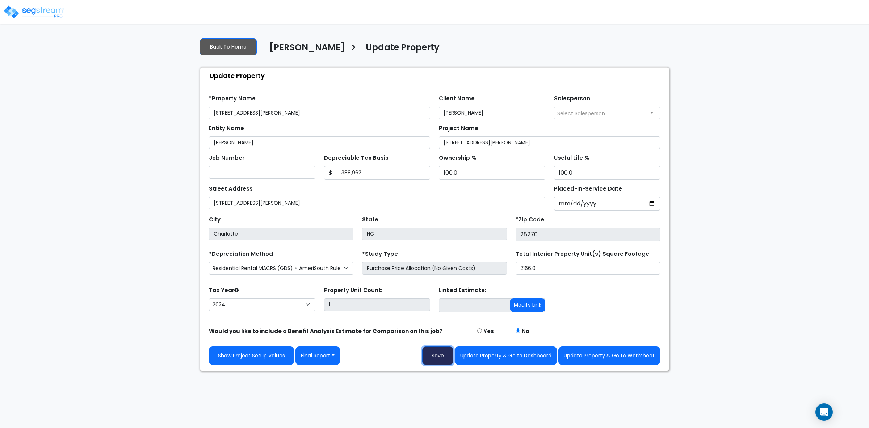
click at [433, 357] on button "Save" at bounding box center [437, 355] width 31 height 18
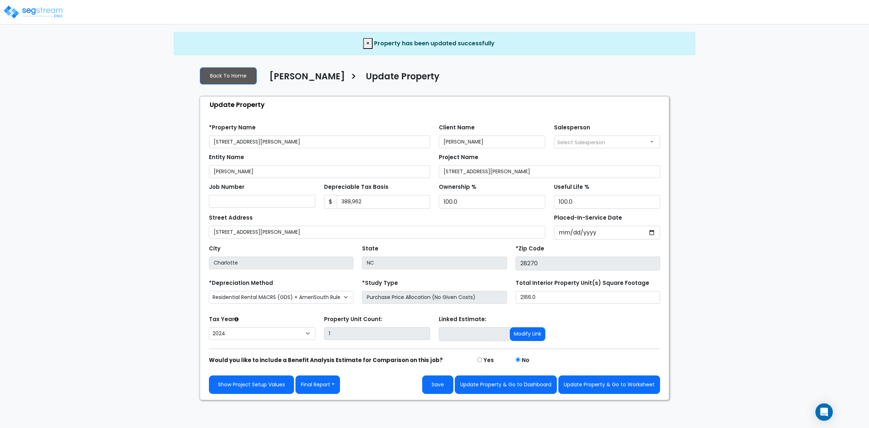
select select "2024"
click at [616, 386] on button "Update Property & Go to Worksheet" at bounding box center [609, 384] width 102 height 18
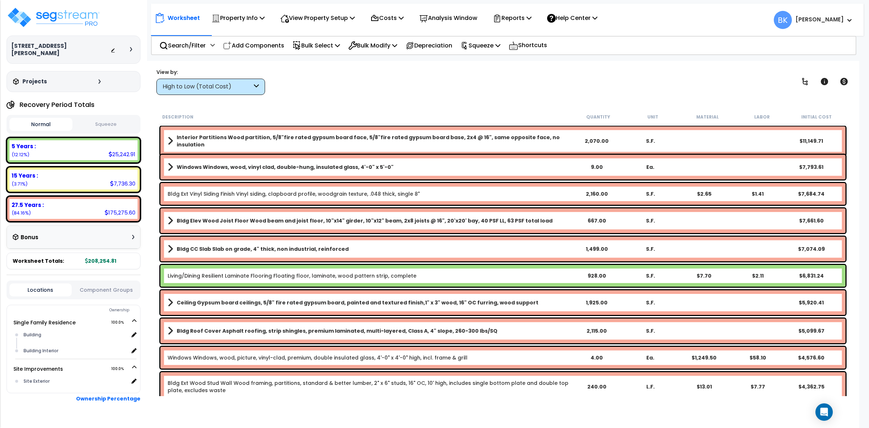
click at [245, 87] on div "High to Low (Total Cost)" at bounding box center [207, 87] width 89 height 8
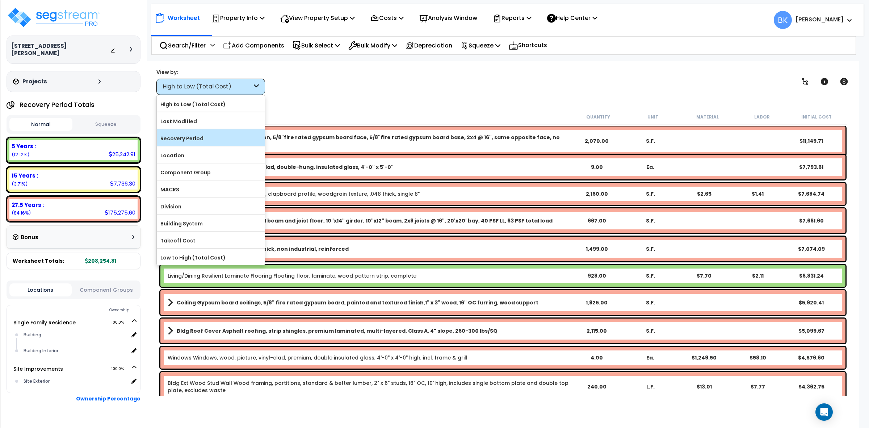
click at [208, 138] on label "Recovery Period" at bounding box center [211, 138] width 108 height 11
click at [0, 0] on input "Recovery Period" at bounding box center [0, 0] width 0 height 0
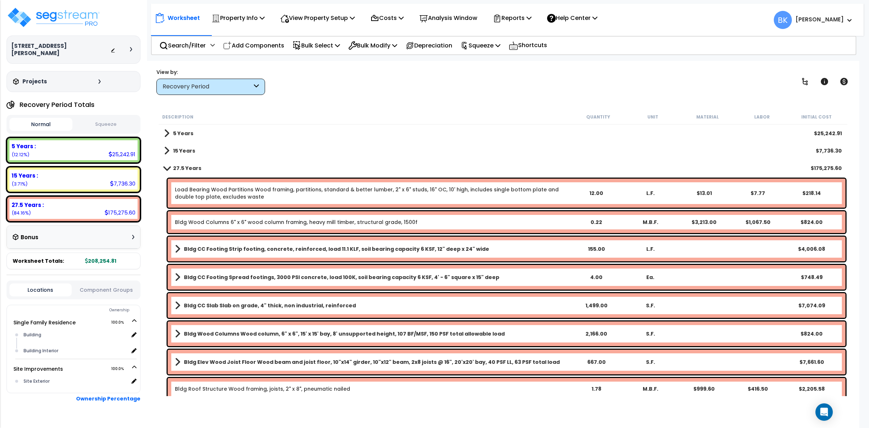
click at [288, 250] on b "Bldg CC Footing Strip footing, concrete, reinforced, load 11.1 KLF, soil bearin…" at bounding box center [336, 248] width 305 height 7
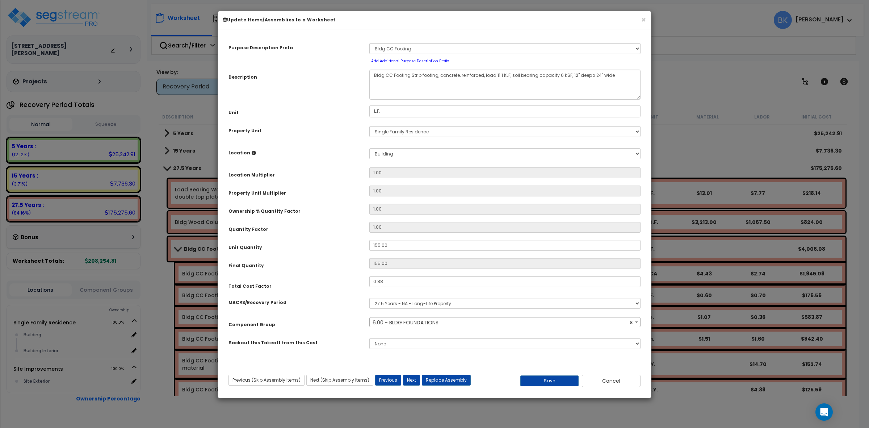
select select "39135"
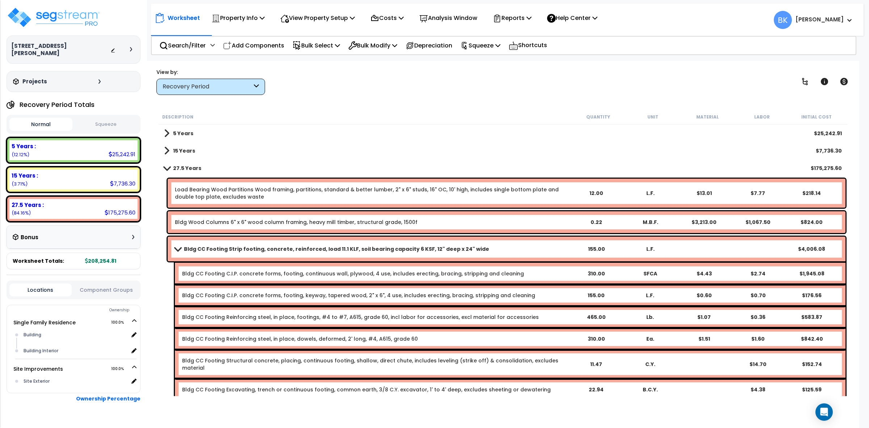
click at [166, 151] on span at bounding box center [166, 151] width 5 height 10
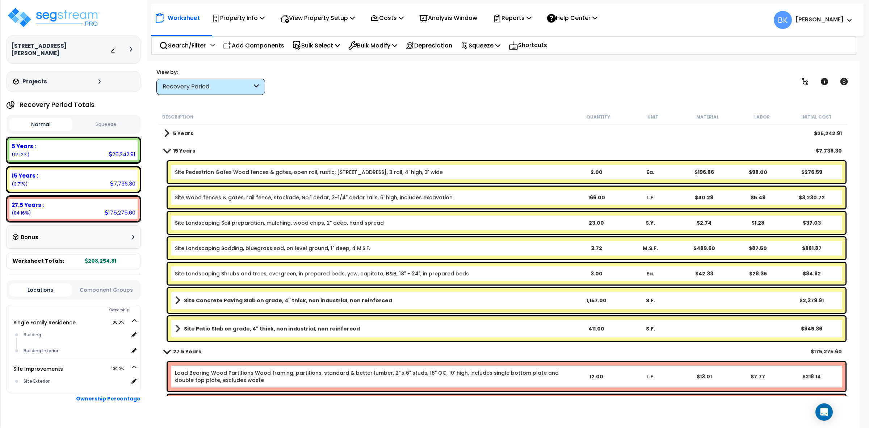
click at [223, 171] on link "Site Pedestrian Gates Wood fences & gates, open rail, rustic, No. 1 cedar, gate…" at bounding box center [309, 171] width 268 height 7
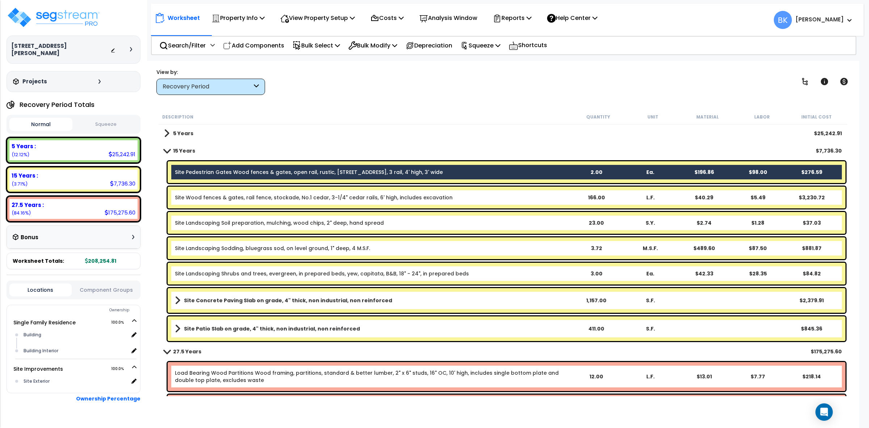
click at [223, 171] on link "Site Pedestrian Gates Wood fences & gates, open rail, rustic, No. 1 cedar, gate…" at bounding box center [309, 171] width 268 height 7
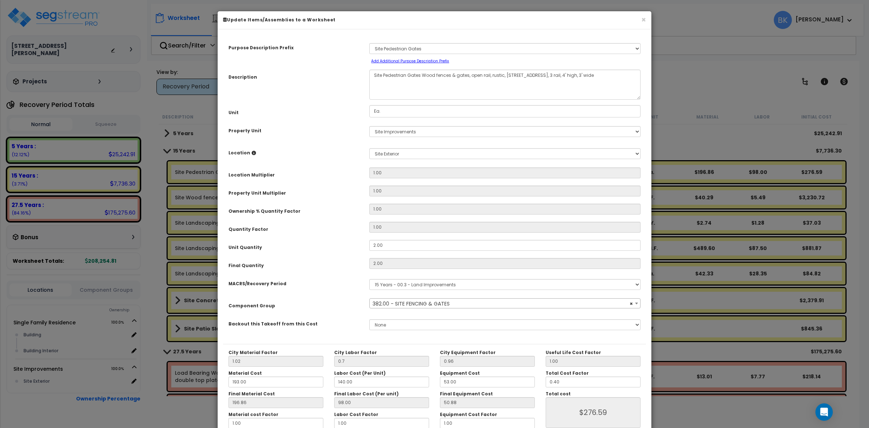
select select "39465"
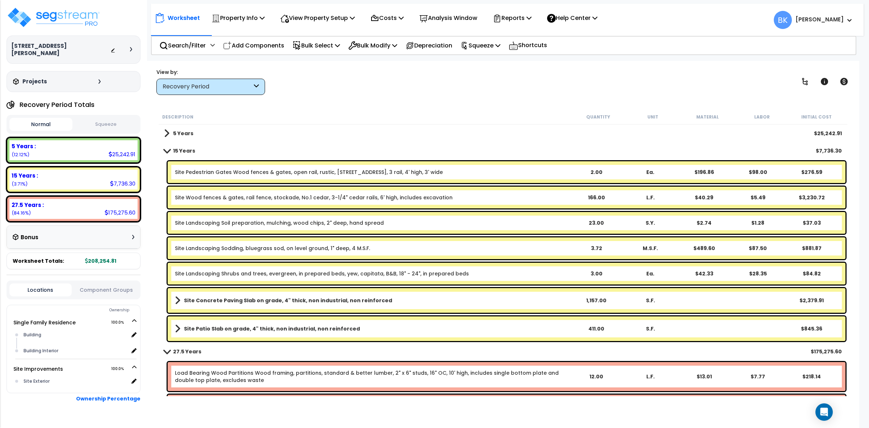
click at [169, 131] on link "5 Years" at bounding box center [178, 133] width 29 height 10
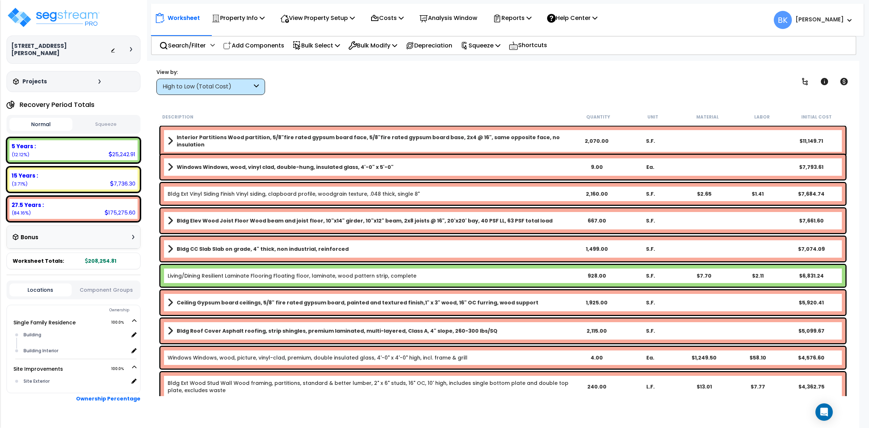
click at [238, 81] on div "High to Low (Total Cost)" at bounding box center [210, 87] width 109 height 16
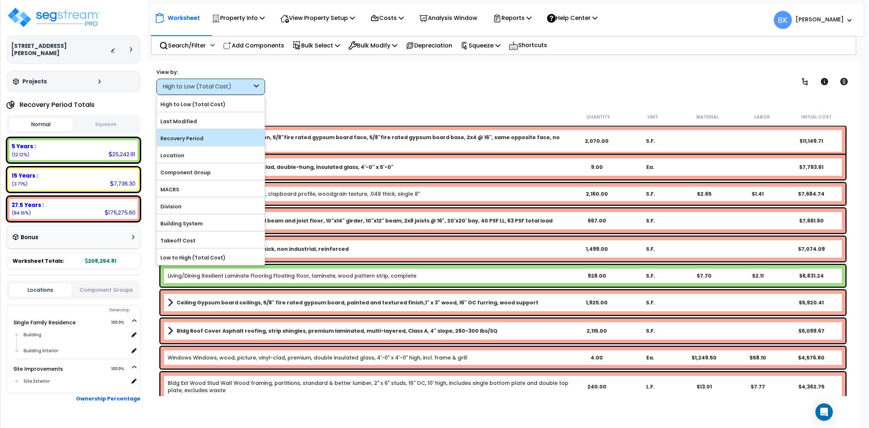
click at [212, 133] on div "Recovery Period" at bounding box center [211, 137] width 108 height 16
click at [202, 140] on label "Recovery Period" at bounding box center [211, 138] width 108 height 11
click at [0, 0] on input "Recovery Period" at bounding box center [0, 0] width 0 height 0
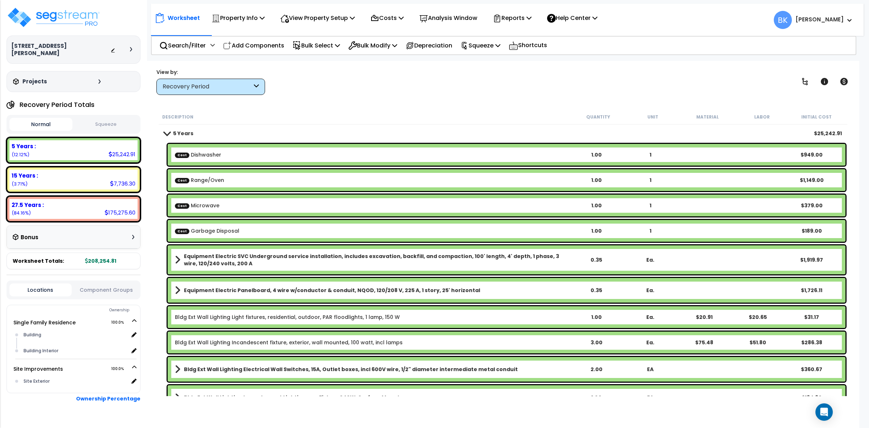
click at [363, 347] on div "Bldg Ext Wall Lighting Incandescent fixture, exterior, wall mounted, 100 watt, …" at bounding box center [507, 342] width 678 height 22
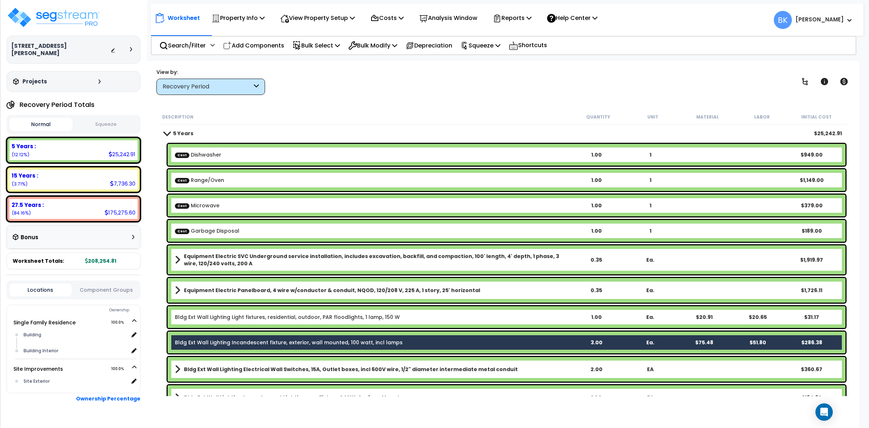
click at [363, 347] on div "Bldg Ext Wall Lighting Incandescent fixture, exterior, wall mounted, 100 watt, …" at bounding box center [507, 342] width 678 height 22
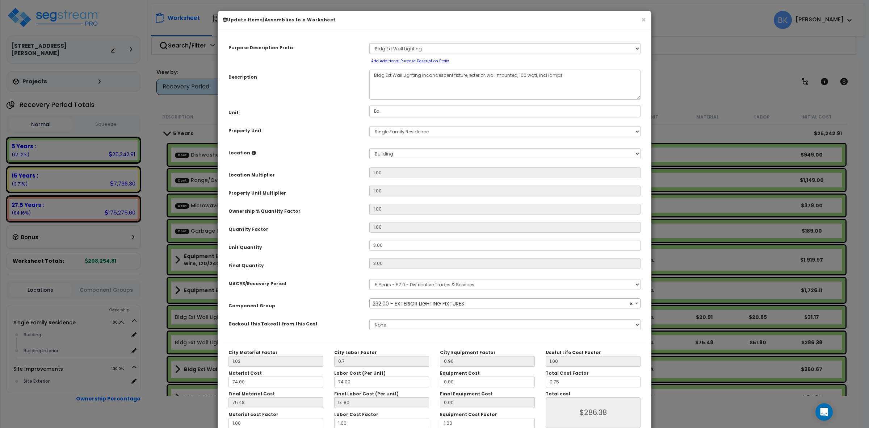
select select "39332"
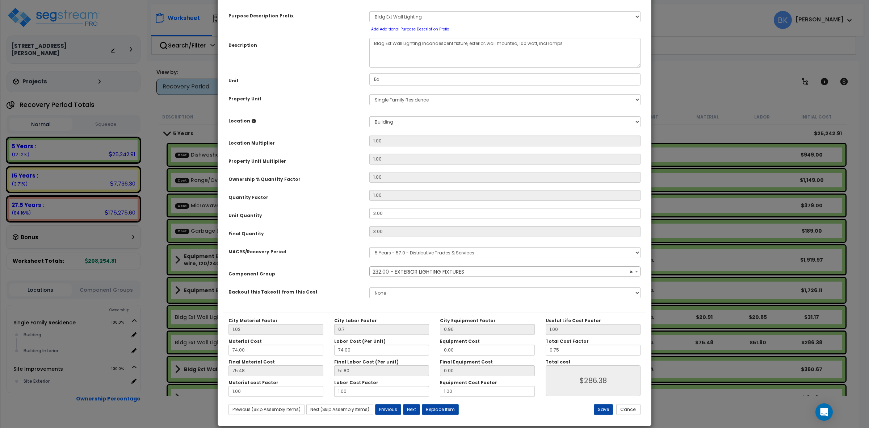
scroll to position [41, 0]
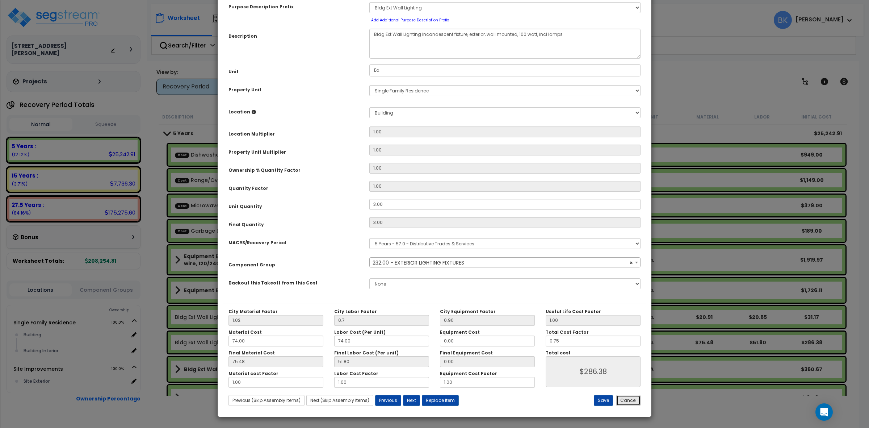
click at [633, 403] on button "Cancel" at bounding box center [628, 400] width 24 height 11
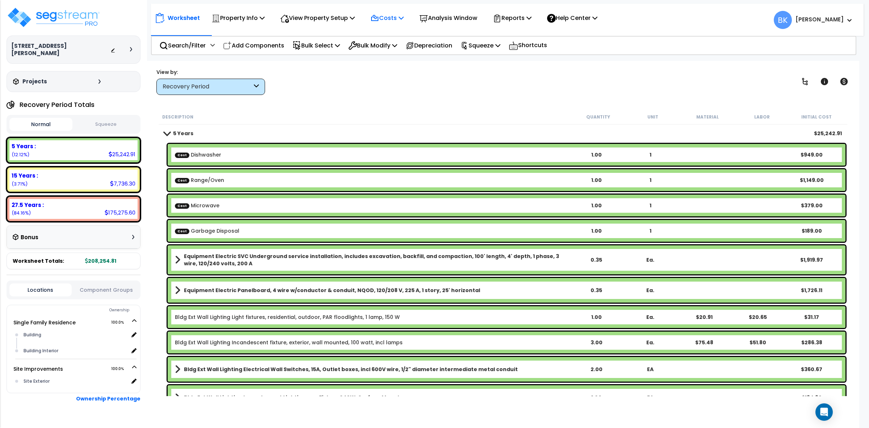
click at [389, 13] on p "Costs" at bounding box center [387, 18] width 33 height 10
click at [395, 48] on link "Direct Costs" at bounding box center [403, 49] width 72 height 14
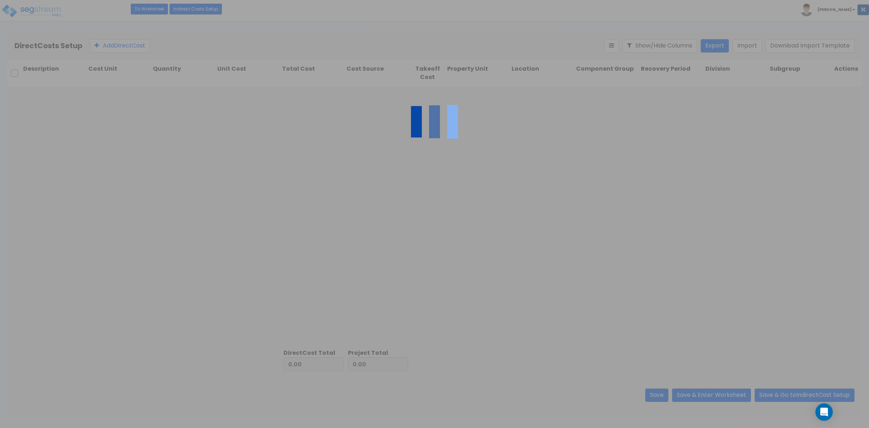
type input "3,005.00"
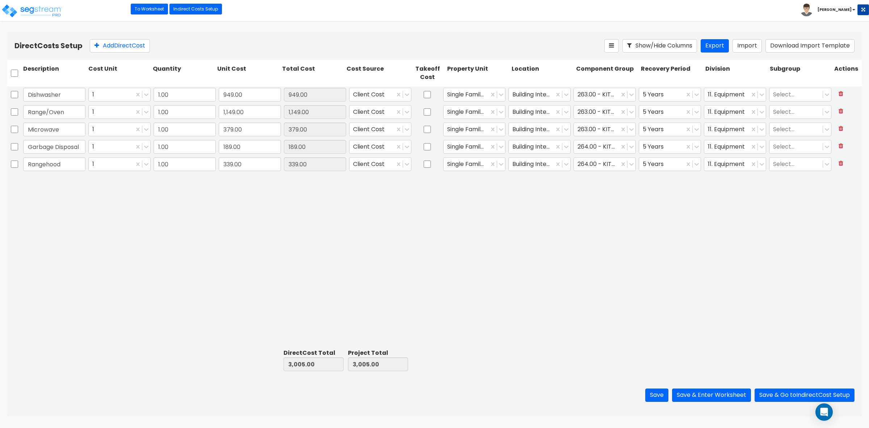
type input "1.00"
type input "949.00"
type input "1.00"
type input "1,149.00"
type input "1.00"
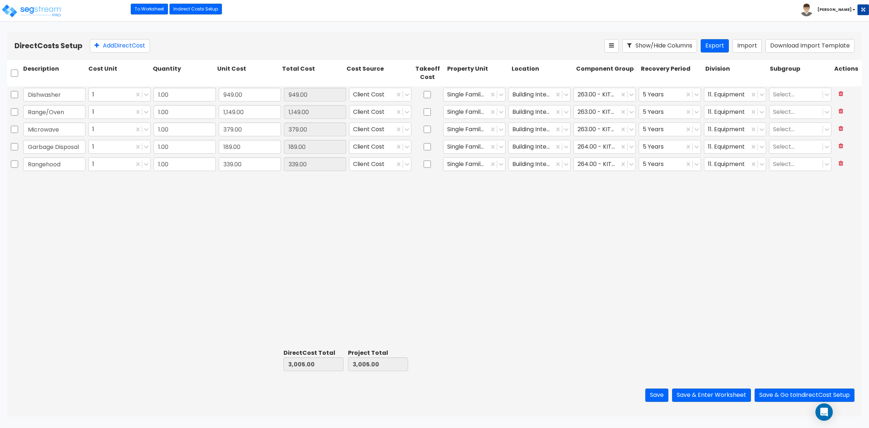
type input "379.00"
type input "1.00"
type input "189.00"
type input "1.00"
type input "339.00"
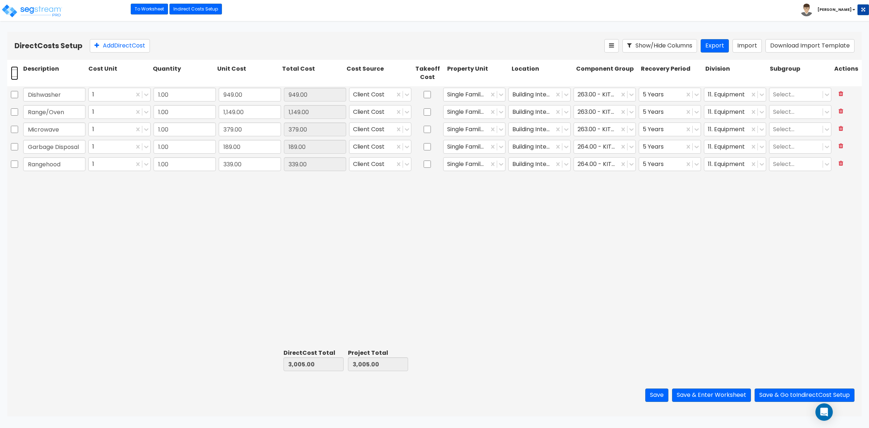
click at [13, 75] on input "checkbox" at bounding box center [14, 73] width 7 height 14
checkbox input "true"
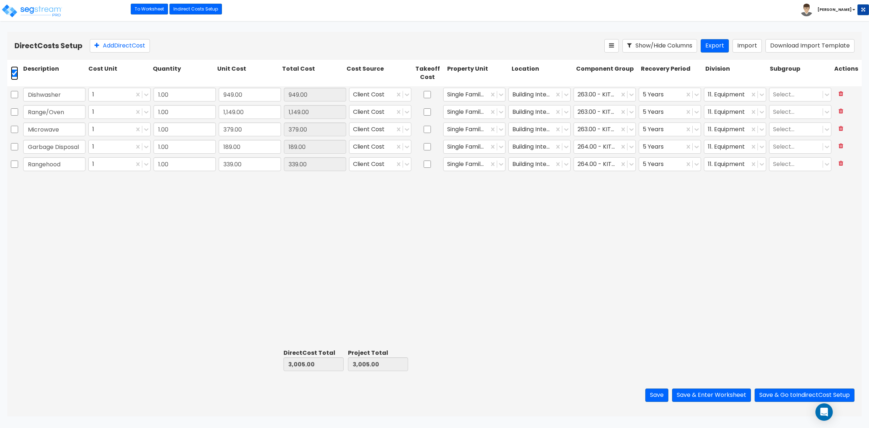
checkbox input "true"
click at [160, 44] on icon at bounding box center [157, 45] width 7 height 7
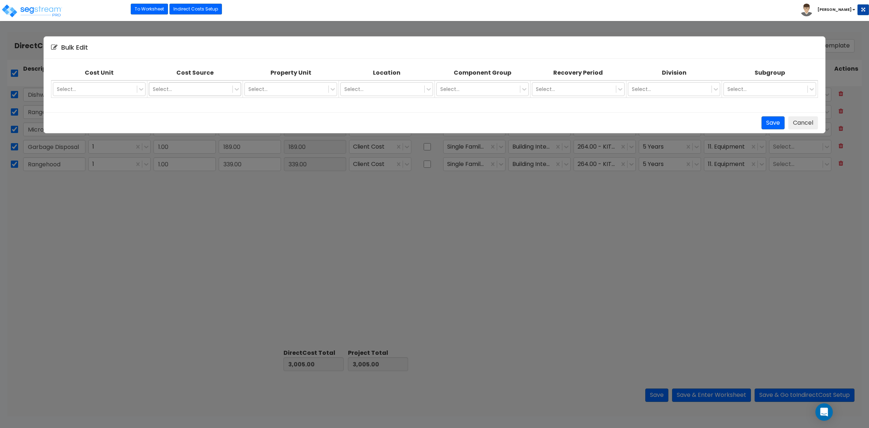
click at [189, 91] on div at bounding box center [191, 89] width 76 height 9
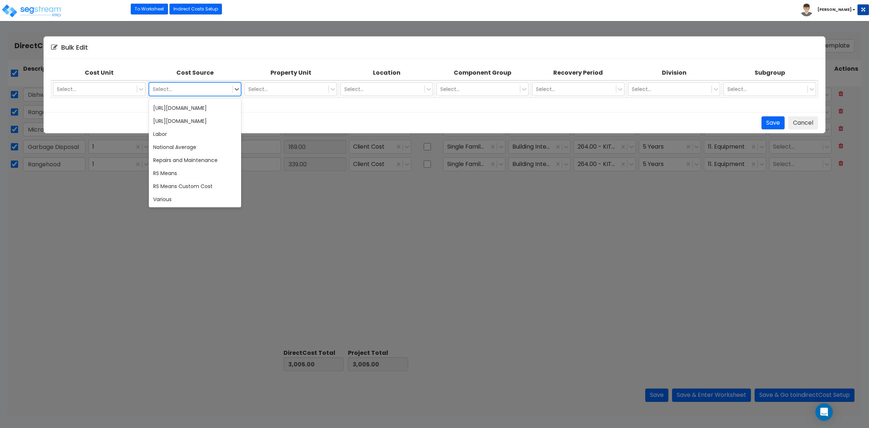
scroll to position [7015, 0]
click at [208, 193] on div "Various" at bounding box center [195, 199] width 92 height 13
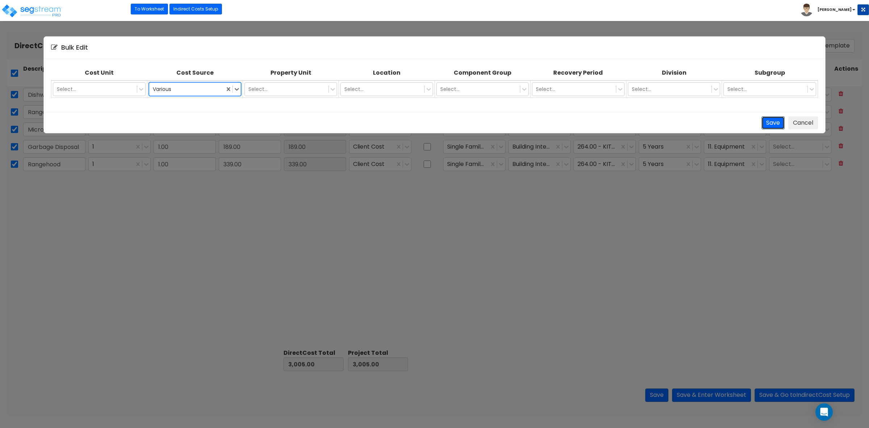
click at [774, 124] on button "Save" at bounding box center [773, 122] width 23 height 13
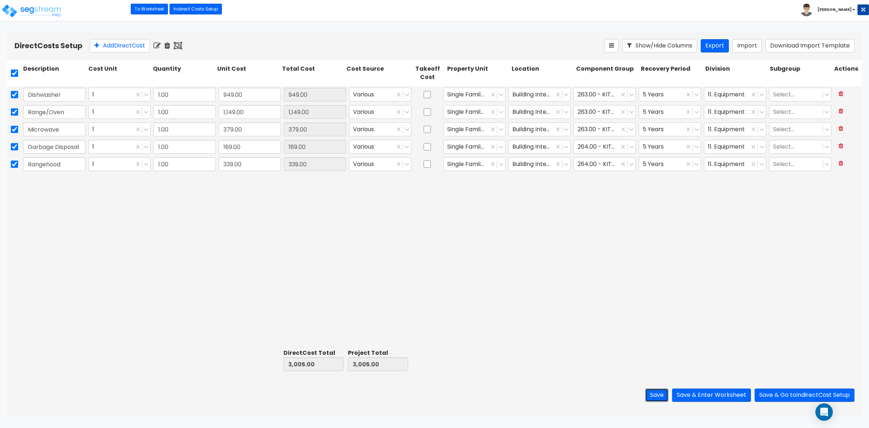
click at [656, 396] on button "Save" at bounding box center [656, 394] width 23 height 13
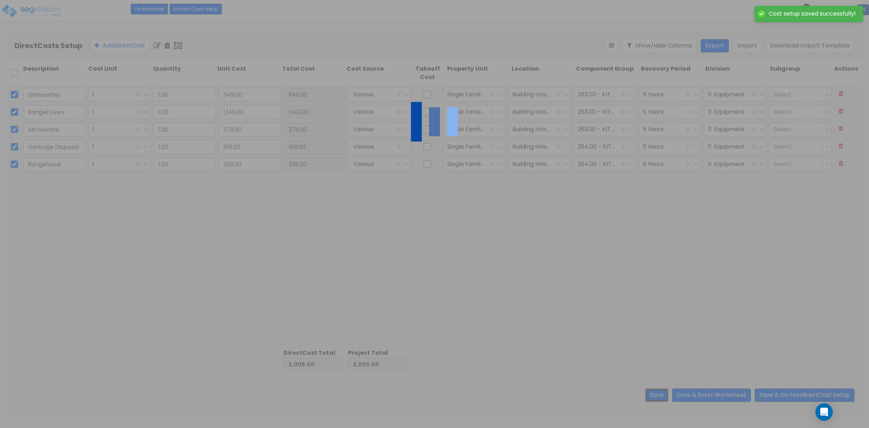
checkbox input "false"
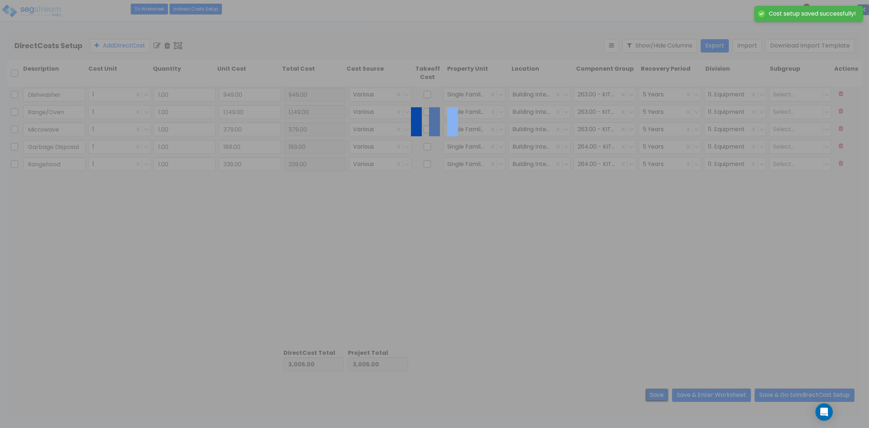
checkbox input "false"
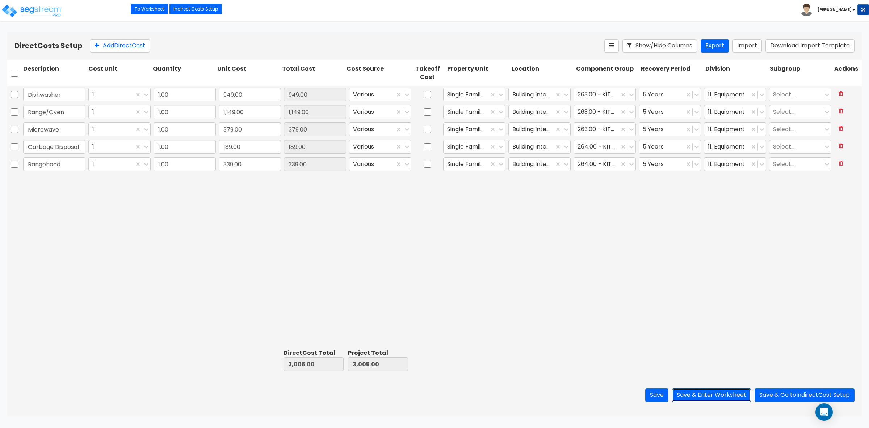
click at [707, 394] on button "Save & Enter Worksheet" at bounding box center [711, 394] width 79 height 13
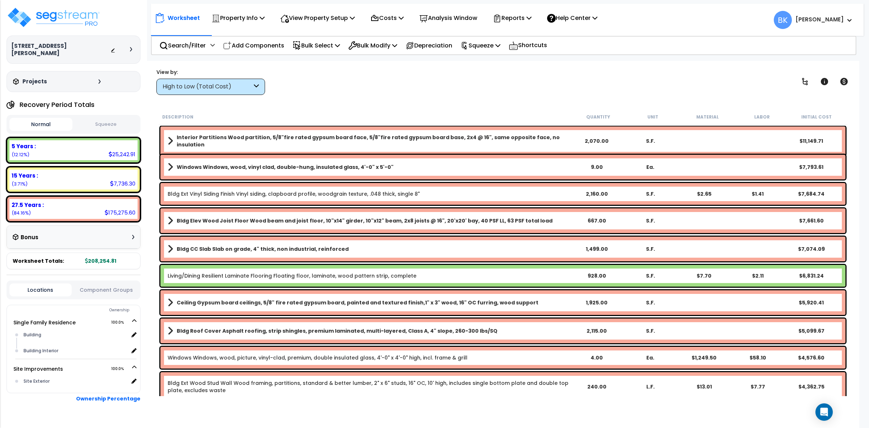
click at [239, 93] on div "High to Low (Total Cost)" at bounding box center [210, 87] width 109 height 16
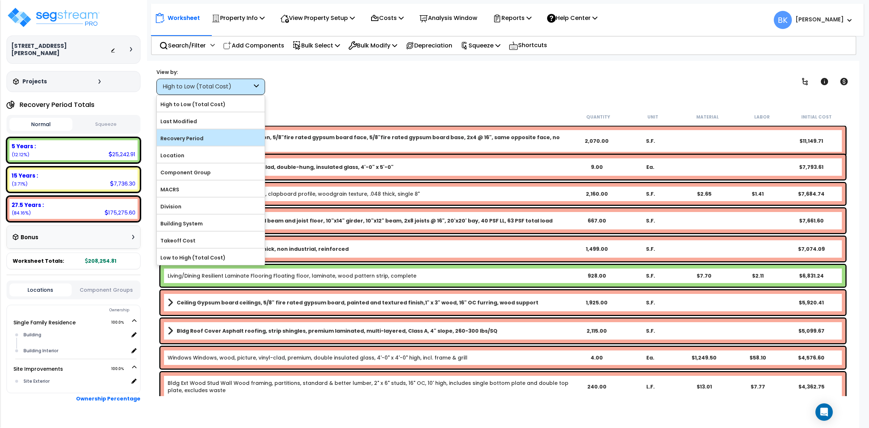
click at [209, 138] on label "Recovery Period" at bounding box center [211, 138] width 108 height 11
click at [0, 0] on input "Recovery Period" at bounding box center [0, 0] width 0 height 0
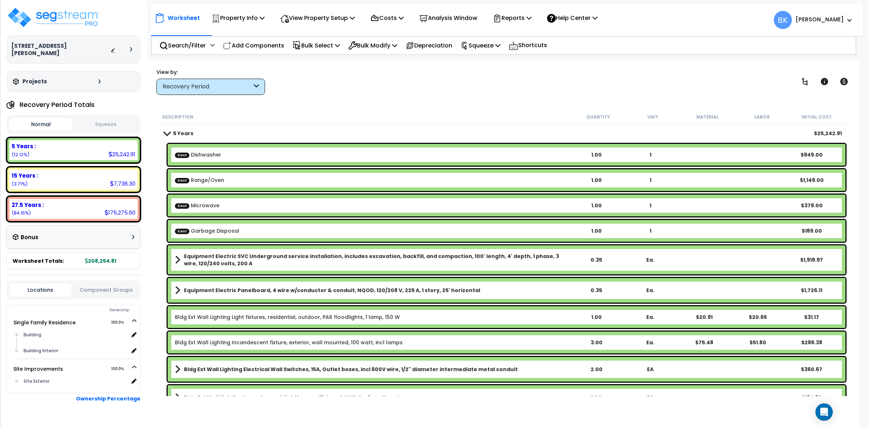
click at [165, 132] on span at bounding box center [167, 132] width 10 height 5
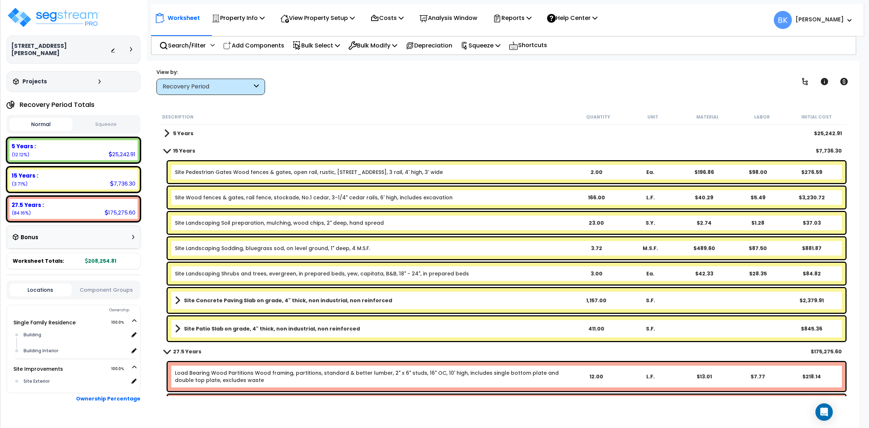
click at [166, 132] on span at bounding box center [166, 133] width 5 height 10
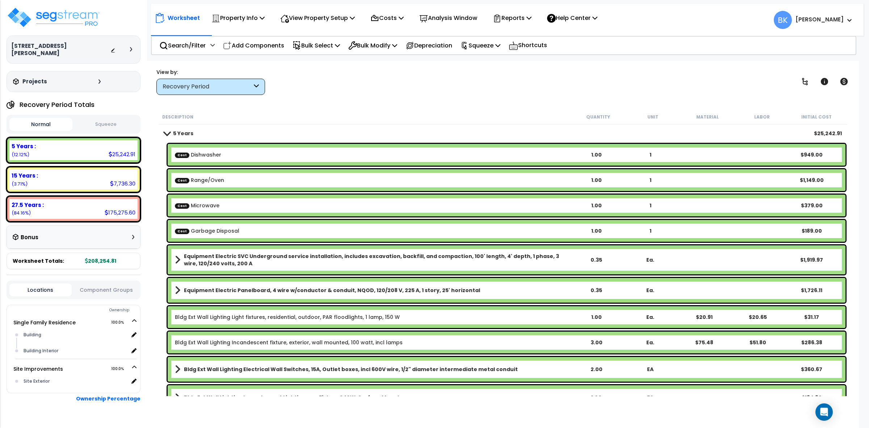
click at [212, 87] on div "Recovery Period" at bounding box center [207, 87] width 89 height 8
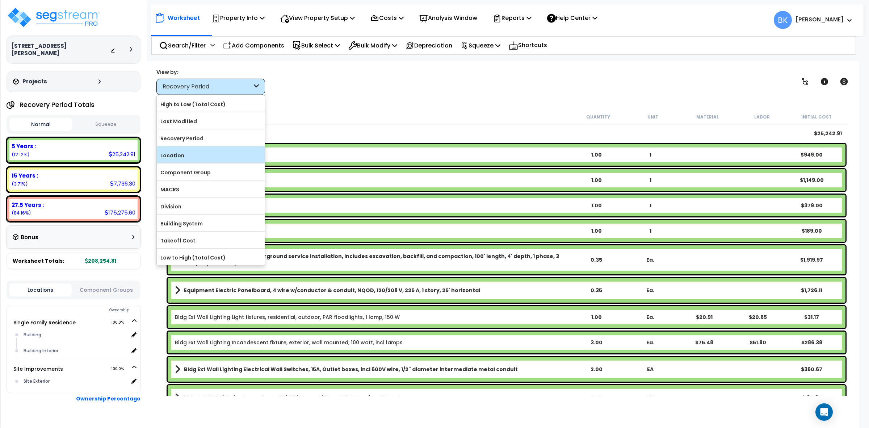
click at [188, 154] on label "Location" at bounding box center [211, 155] width 108 height 11
click at [0, 0] on input "Location" at bounding box center [0, 0] width 0 height 0
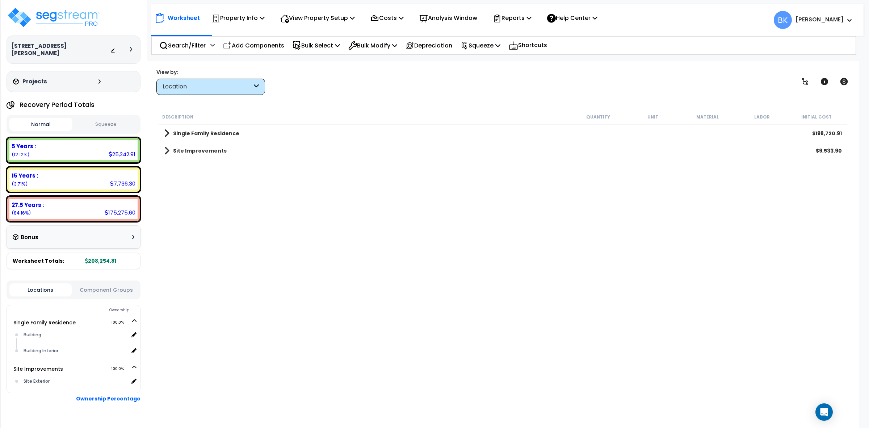
click at [168, 150] on span at bounding box center [166, 151] width 5 height 10
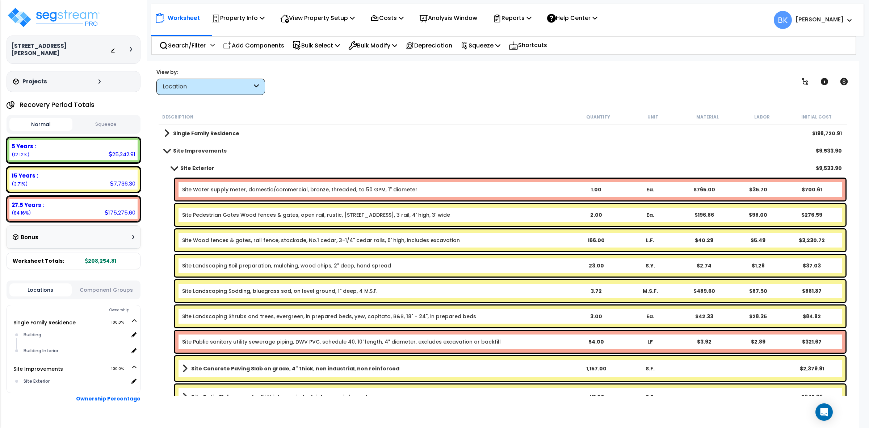
click at [233, 182] on div "Site Water supply meter, domestic/commercial, bronze, threaded, to 50 GPM, 1" d…" at bounding box center [510, 190] width 671 height 22
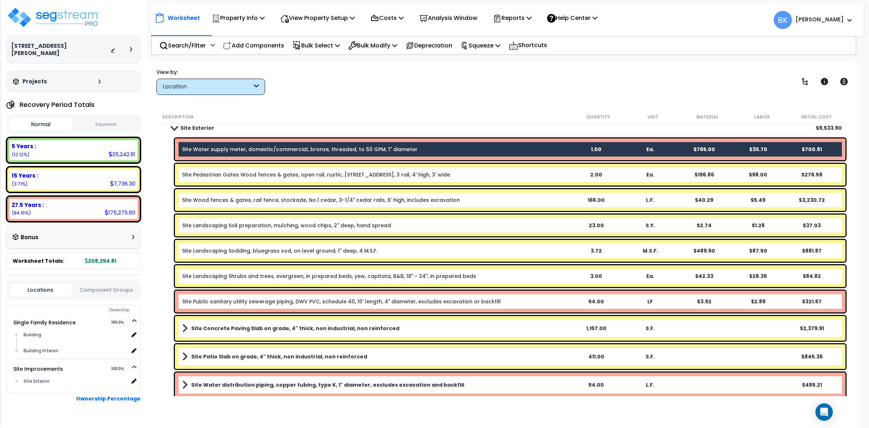
scroll to position [71, 0]
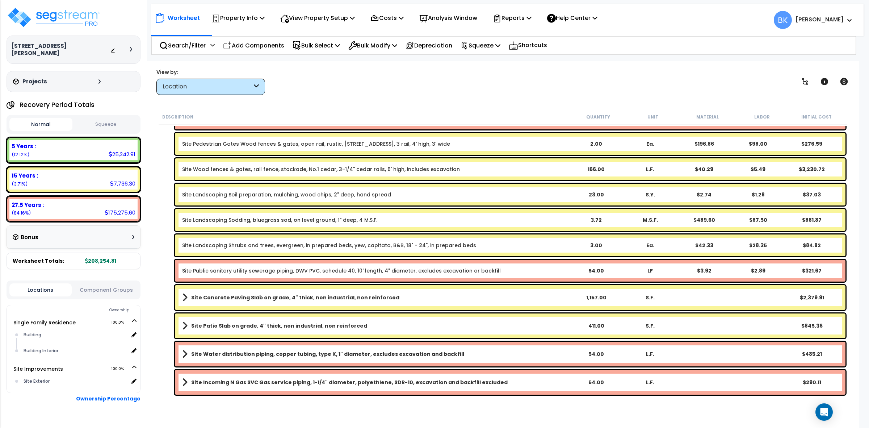
click at [224, 271] on link "Site Public sanitary utility sewerage piping, DWV PVC, schedule 40, 10' length,…" at bounding box center [341, 270] width 319 height 7
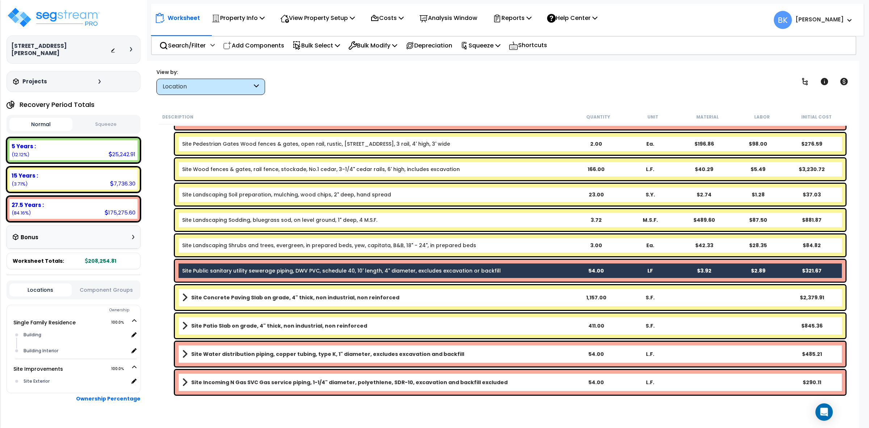
scroll to position [32, 0]
click at [244, 354] on b "Site Water distribution piping, copper tubing, type K, 1" diameter, excludes ex…" at bounding box center [327, 353] width 273 height 7
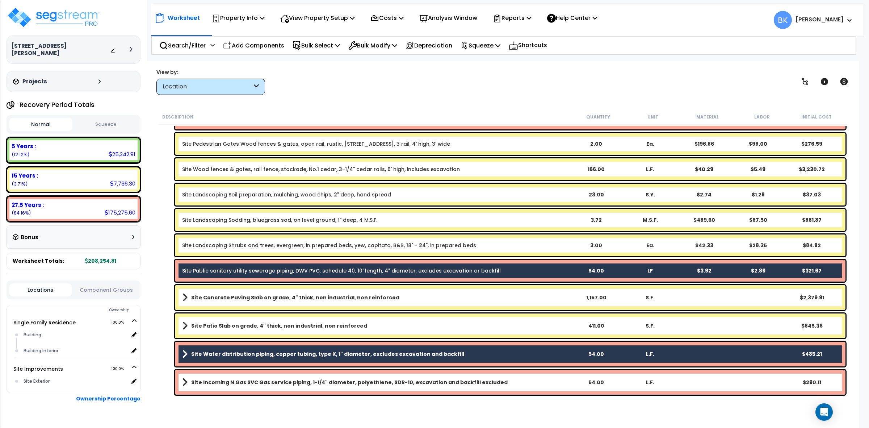
click at [247, 384] on b "Site Incoming N Gas SVC Gas service piping, 1-1/4" diameter, polyethlene, SDR-1…" at bounding box center [349, 381] width 317 height 7
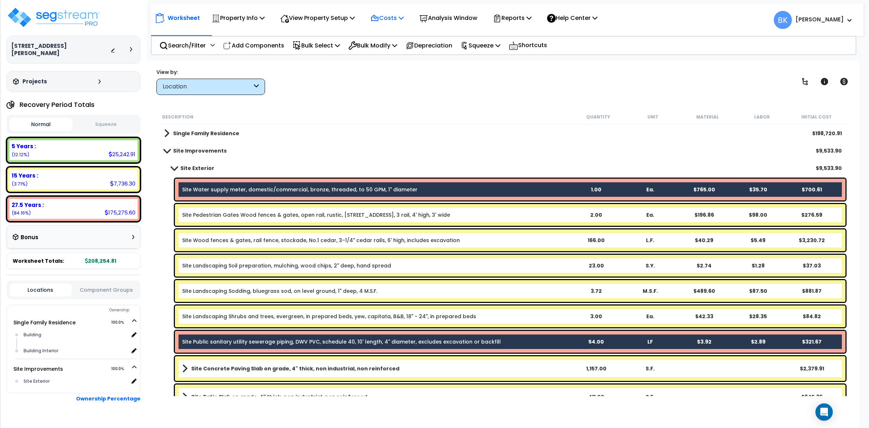
scroll to position [0, 0]
click at [377, 42] on p "Bulk Modify" at bounding box center [372, 46] width 49 height 10
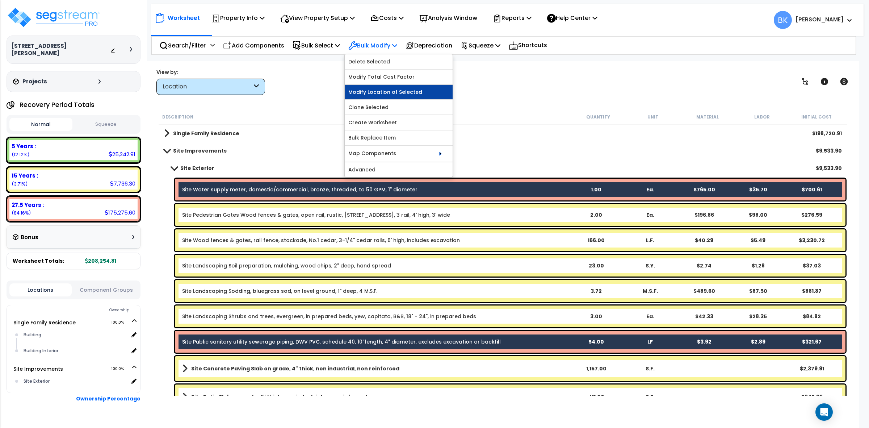
click at [393, 95] on link "Modify Location of Selected" at bounding box center [399, 92] width 108 height 14
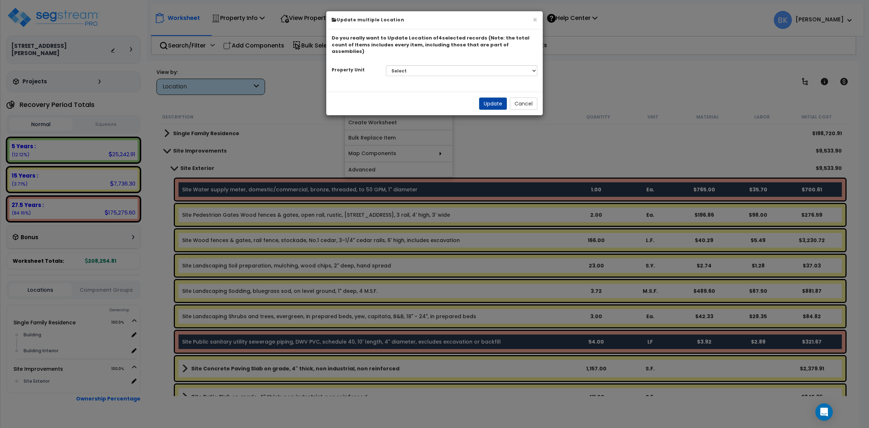
click at [412, 62] on div "Select Single Family Residence Site Improvements Please select a building" at bounding box center [462, 70] width 163 height 17
click at [410, 65] on select "Select Single Family Residence Site Improvements" at bounding box center [462, 70] width 152 height 11
click at [386, 65] on select "Select Single Family Residence Site Improvements" at bounding box center [462, 70] width 152 height 11
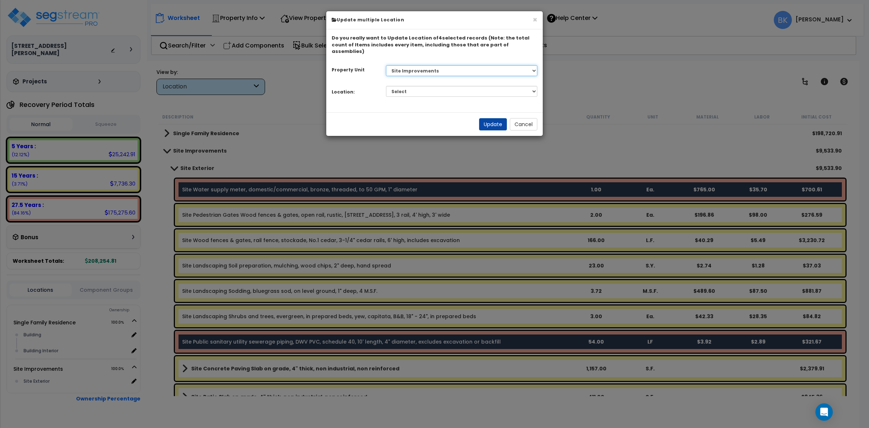
drag, startPoint x: 430, startPoint y: 62, endPoint x: 427, endPoint y: 67, distance: 6.2
click at [430, 65] on select "Select Single Family Residence Site Improvements" at bounding box center [462, 70] width 152 height 11
select select "168678"
click at [386, 65] on select "Select Single Family Residence Site Improvements" at bounding box center [462, 70] width 152 height 11
click at [410, 86] on select "Select Building Building Interior Add Additional Location" at bounding box center [462, 91] width 152 height 11
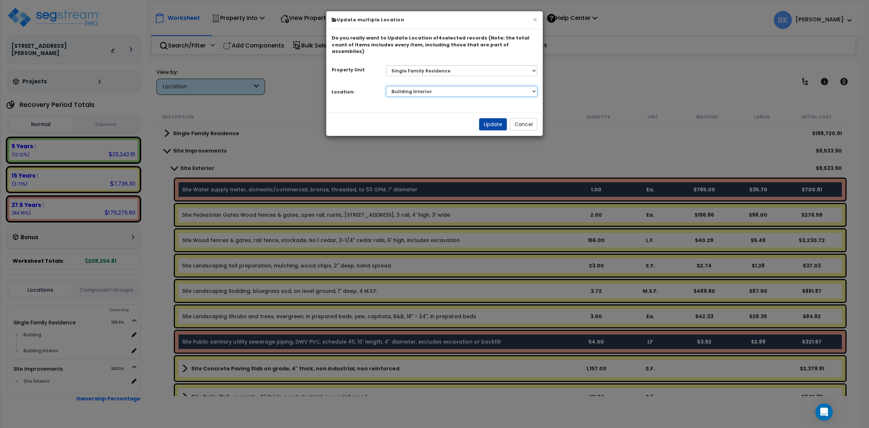
click at [386, 86] on select "Select Building Building Interior Add Additional Location" at bounding box center [462, 91] width 152 height 11
click at [449, 86] on select "Select Building Building Interior Add Additional Location" at bounding box center [462, 91] width 152 height 11
select select "6"
click at [386, 86] on select "Select Building Building Interior Add Additional Location" at bounding box center [462, 91] width 152 height 11
click at [494, 118] on button "Update" at bounding box center [493, 124] width 28 height 12
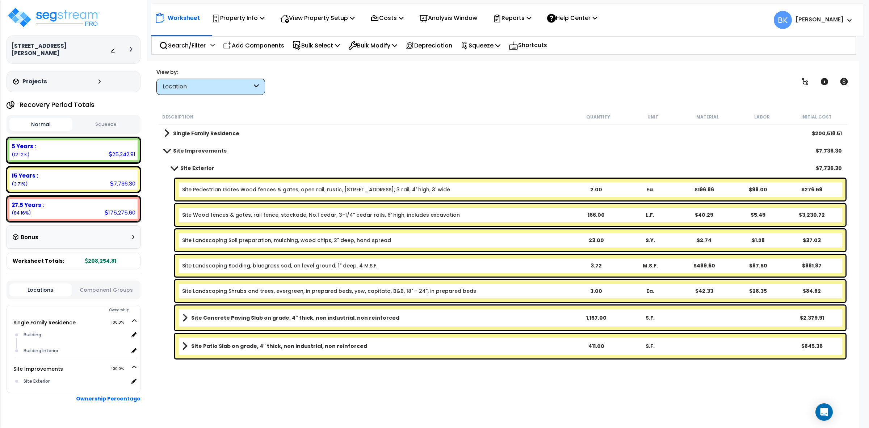
click at [246, 79] on div "Location" at bounding box center [210, 87] width 109 height 16
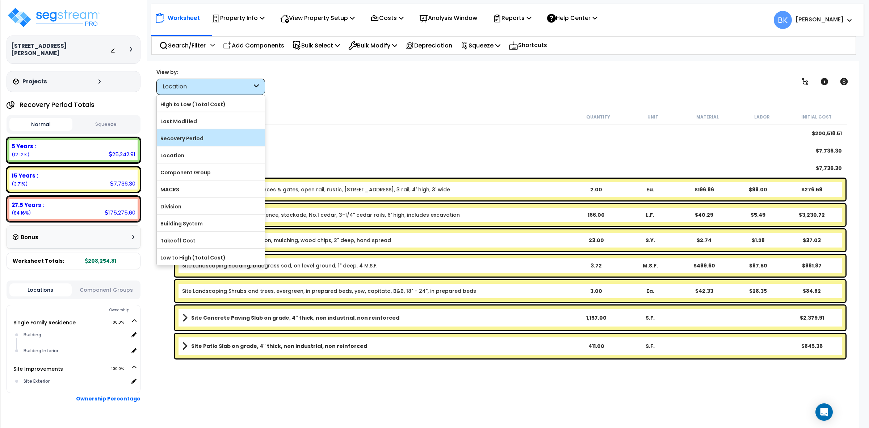
click at [205, 141] on label "Recovery Period" at bounding box center [211, 138] width 108 height 11
click at [0, 0] on input "Recovery Period" at bounding box center [0, 0] width 0 height 0
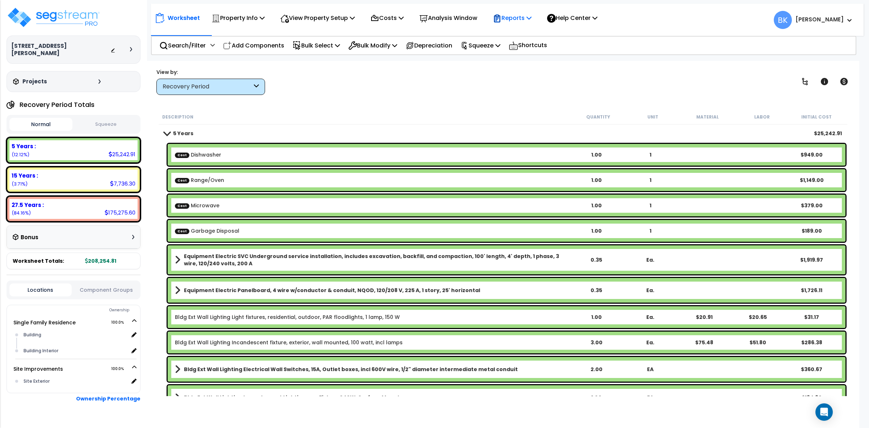
click at [509, 24] on div "Reports" at bounding box center [512, 17] width 39 height 17
click at [523, 36] on link "Get Report" at bounding box center [525, 34] width 72 height 14
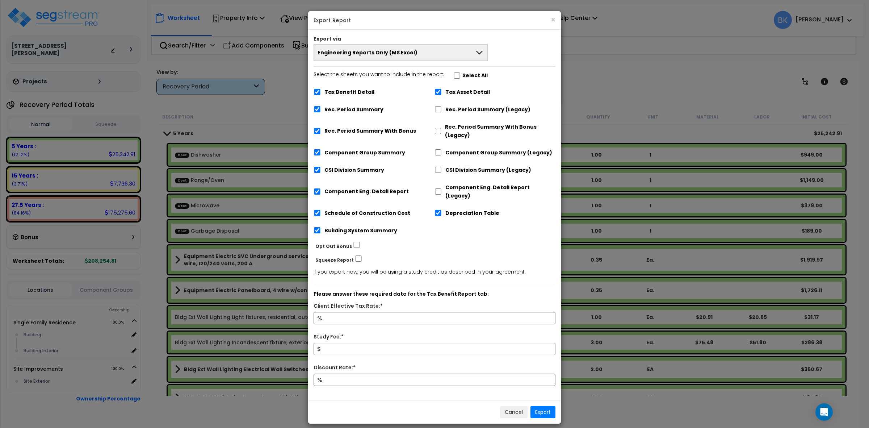
drag, startPoint x: 359, startPoint y: 93, endPoint x: 363, endPoint y: 93, distance: 4.7
click at [359, 93] on label "Tax Benefit Detail" at bounding box center [350, 92] width 50 height 8
click at [315, 91] on input "Tax Benefit Detail" at bounding box center [317, 92] width 7 height 6
checkbox input "false"
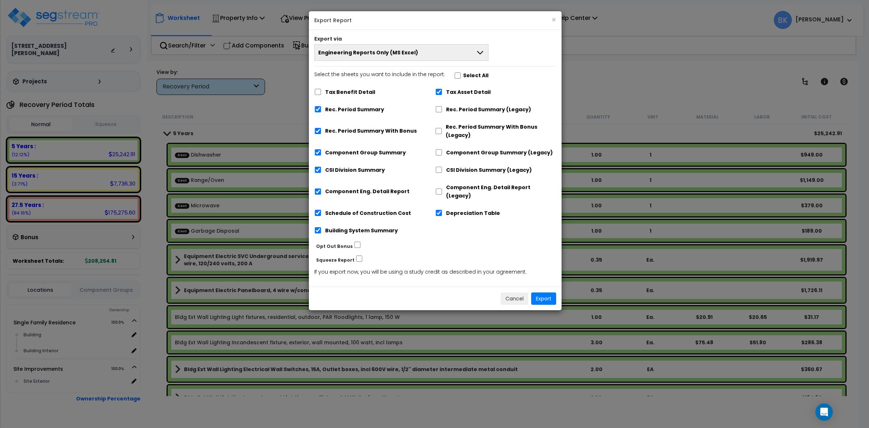
click at [448, 89] on label "Tax Asset Detail" at bounding box center [468, 92] width 45 height 8
click at [443, 89] on input "Tax Asset Detail" at bounding box center [438, 92] width 7 height 6
checkbox input "false"
click at [453, 209] on label "Depreciation Table" at bounding box center [473, 213] width 54 height 8
click at [443, 210] on input "Depreciation Table" at bounding box center [438, 213] width 7 height 6
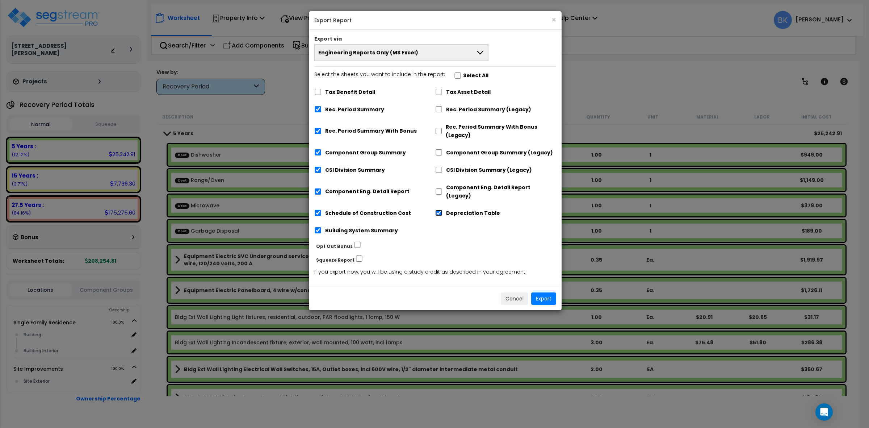
checkbox input "false"
click at [379, 128] on label "Rec. Period Summary With Bonus" at bounding box center [371, 131] width 92 height 8
click at [322, 128] on input "Rec. Period Summary With Bonus" at bounding box center [317, 131] width 7 height 6
checkbox input "false"
click at [541, 295] on button "Export" at bounding box center [543, 298] width 25 height 12
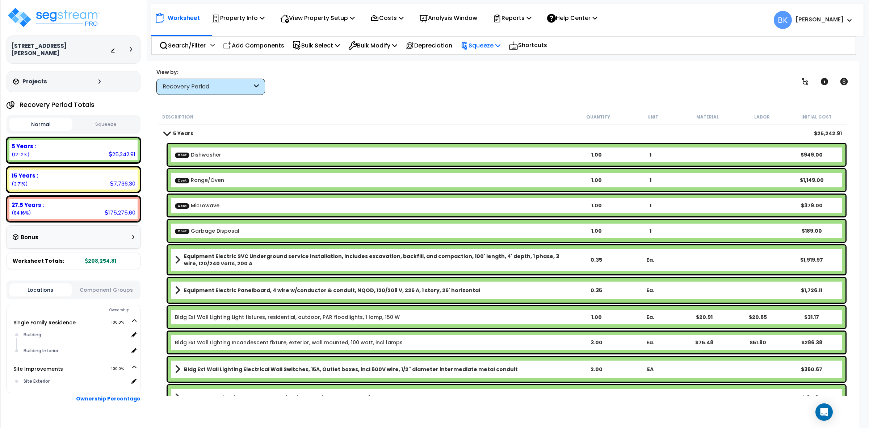
click at [494, 42] on p "Squeeze" at bounding box center [481, 46] width 40 height 10
drag, startPoint x: 484, startPoint y: 59, endPoint x: 484, endPoint y: 65, distance: 6.5
click at [484, 59] on link "Squeeze" at bounding box center [493, 61] width 72 height 14
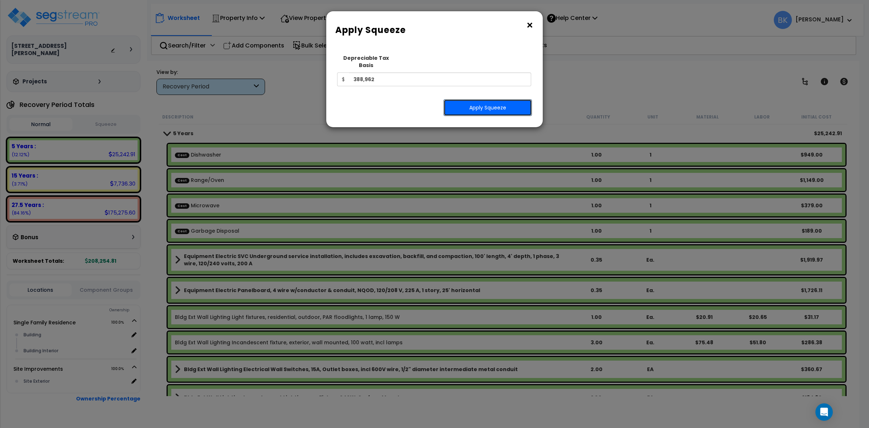
click at [480, 99] on button "Apply Squeeze" at bounding box center [488, 107] width 88 height 17
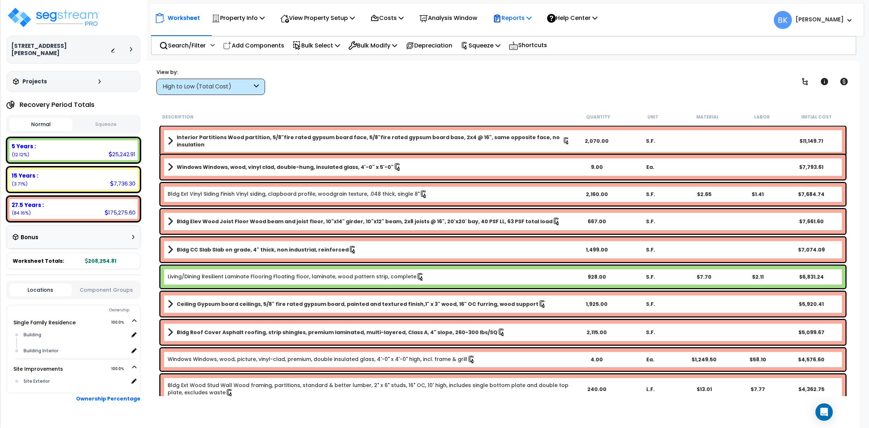
click at [514, 16] on p "Reports" at bounding box center [512, 18] width 39 height 10
click at [517, 39] on link "Get Report" at bounding box center [525, 34] width 72 height 14
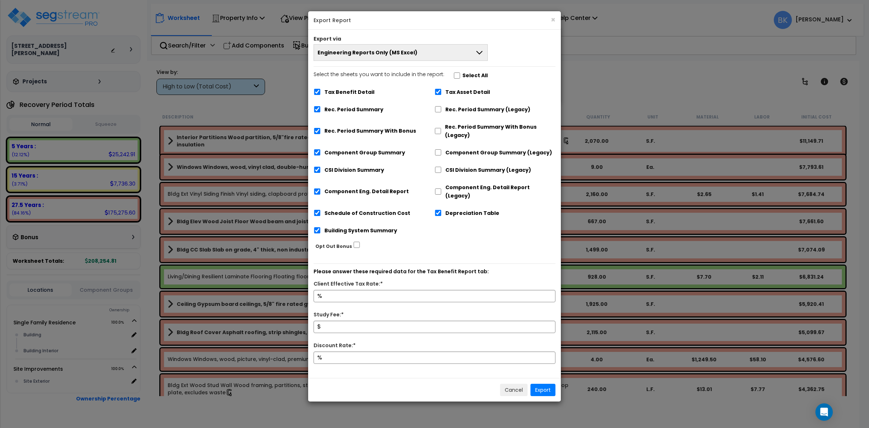
click at [345, 90] on label "Tax Benefit Detail" at bounding box center [350, 92] width 50 height 8
click at [321, 90] on input "Tax Benefit Detail" at bounding box center [317, 92] width 7 height 6
checkbox input "false"
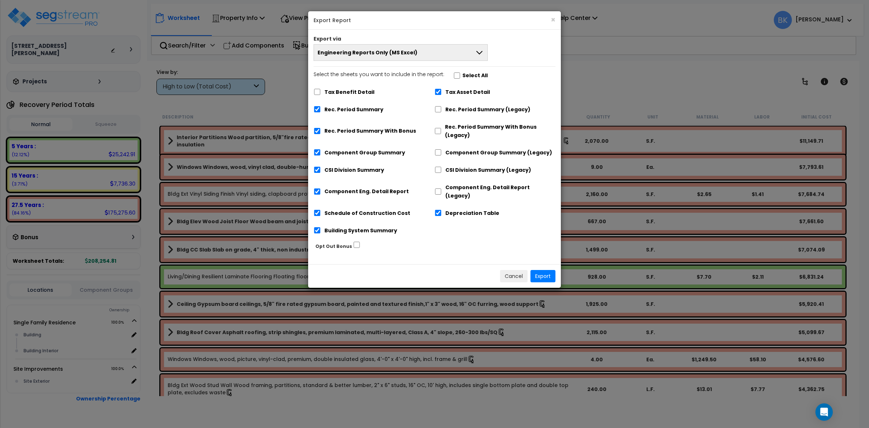
click at [444, 87] on div "Tax Asset Detail" at bounding box center [495, 91] width 121 height 14
click at [442, 89] on div "Tax Asset Detail" at bounding box center [495, 91] width 121 height 14
click at [441, 92] on input "Tax Asset Detail" at bounding box center [438, 92] width 7 height 6
checkbox input "false"
click at [456, 209] on label "Depreciation Table" at bounding box center [472, 213] width 54 height 8
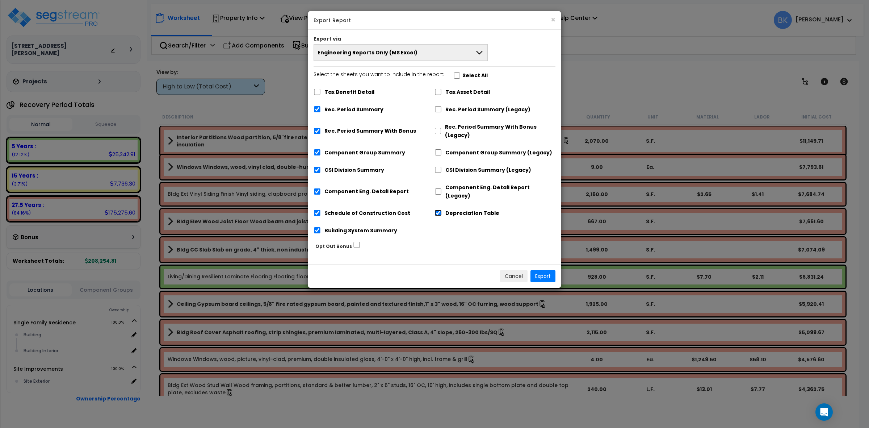
click at [442, 210] on input "Depreciation Table" at bounding box center [438, 213] width 7 height 6
checkbox input "false"
click at [343, 129] on label "Rec. Period Summary With Bonus" at bounding box center [371, 131] width 92 height 8
click at [353, 129] on label "Rec. Period Summary With Bonus" at bounding box center [371, 131] width 92 height 8
click at [321, 129] on input "Rec. Period Summary With Bonus" at bounding box center [317, 131] width 7 height 6
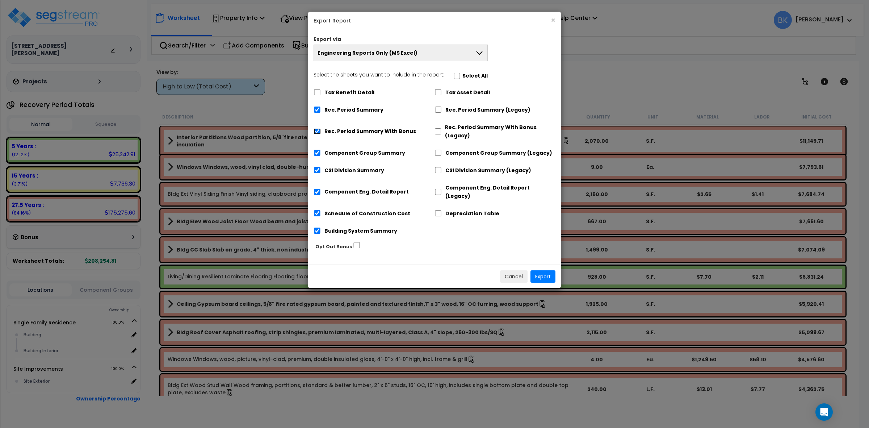
checkbox input "false"
click at [540, 271] on button "Export" at bounding box center [543, 276] width 25 height 12
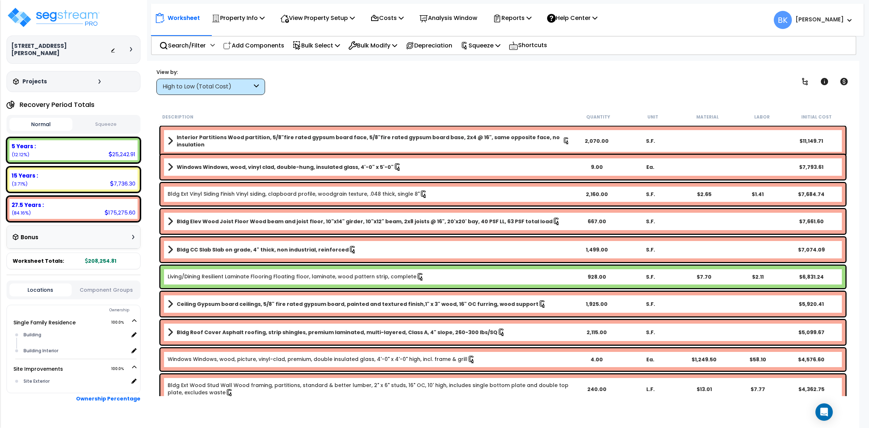
click at [523, 8] on div "Worksheet Property Info Property Setup Add Property Unit Template property Clon…" at bounding box center [507, 16] width 713 height 25
click at [523, 16] on p "Reports" at bounding box center [512, 18] width 39 height 10
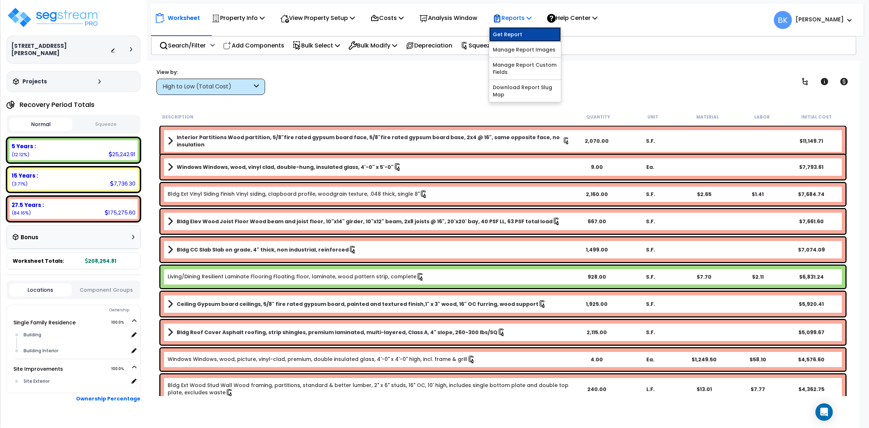
click at [522, 37] on link "Get Report" at bounding box center [525, 34] width 72 height 14
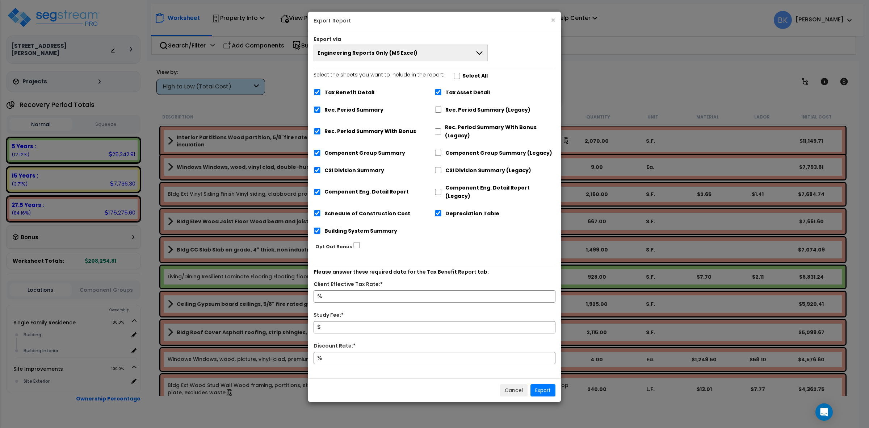
click at [439, 48] on button "Engineering Reports Only (MS Excel)" at bounding box center [401, 53] width 174 height 17
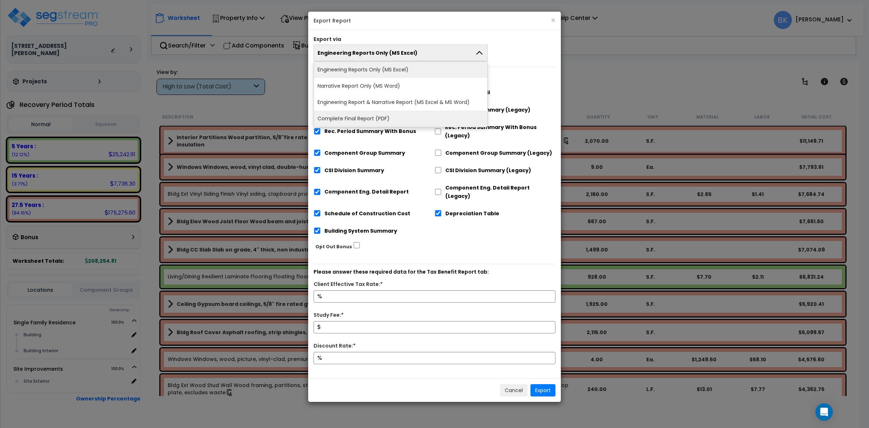
click at [372, 111] on li "Complete Final Report (PDF)" at bounding box center [400, 118] width 173 height 16
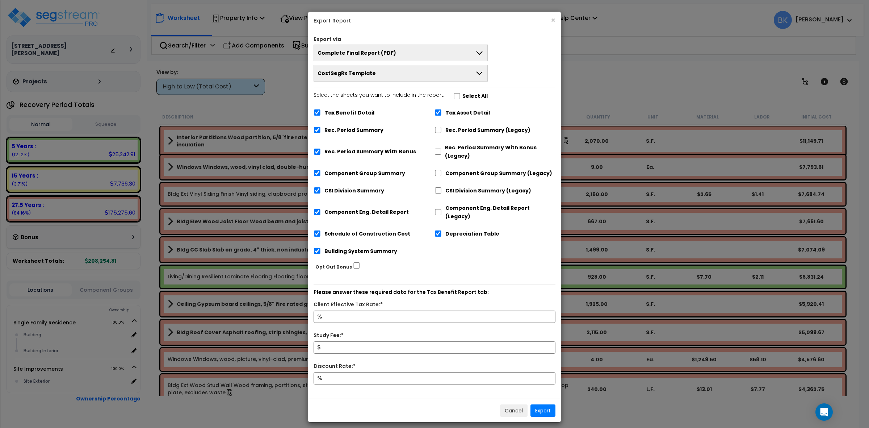
click at [345, 110] on label "Tax Benefit Detail" at bounding box center [350, 113] width 50 height 8
click at [321, 110] on input "Tax Benefit Detail" at bounding box center [317, 112] width 7 height 6
checkbox input "false"
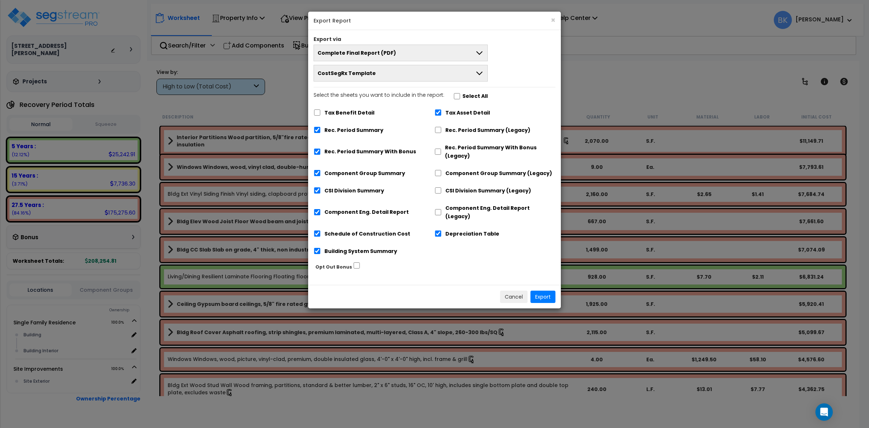
click at [462, 112] on label "Tax Asset Detail" at bounding box center [467, 113] width 45 height 8
click at [442, 112] on input "Tax Asset Detail" at bounding box center [438, 112] width 7 height 6
checkbox input "false"
click at [470, 230] on div "Depreciation Table" at bounding box center [495, 233] width 121 height 14
click at [470, 230] on label "Depreciation Table" at bounding box center [472, 234] width 54 height 8
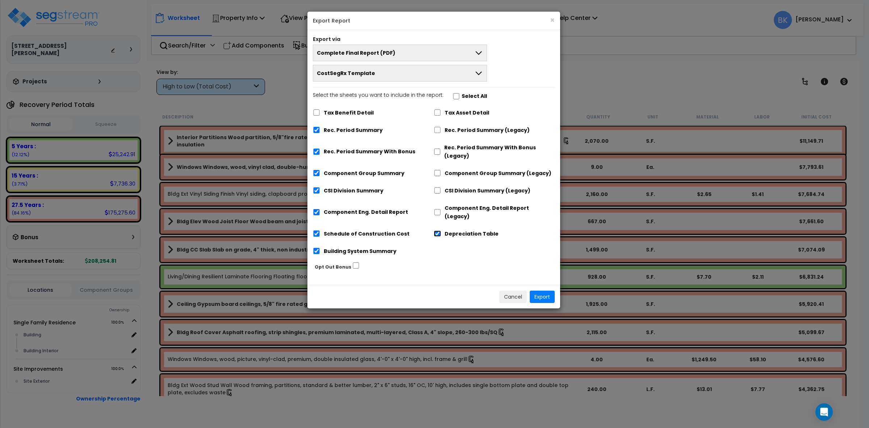
click at [441, 230] on input "Depreciation Table" at bounding box center [437, 233] width 7 height 6
checkbox input "false"
click at [327, 154] on label "Rec. Period Summary With Bonus" at bounding box center [370, 151] width 92 height 8
click at [320, 154] on input "Rec. Period Summary With Bonus" at bounding box center [316, 151] width 7 height 6
checkbox input "false"
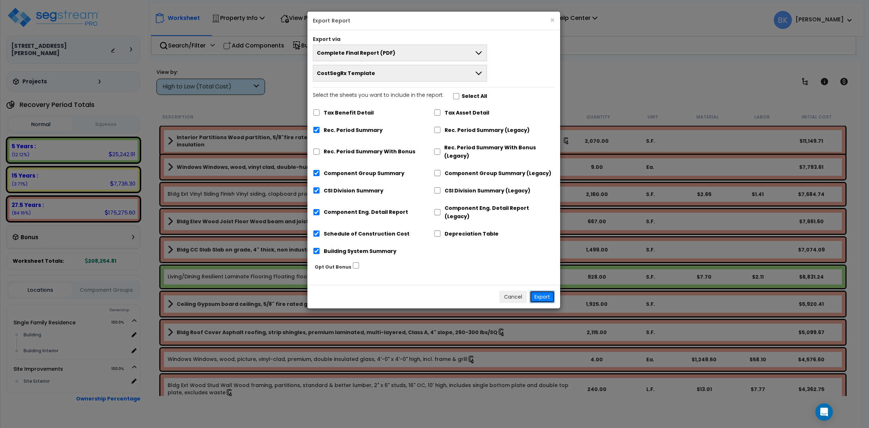
click at [540, 290] on button "Export" at bounding box center [542, 296] width 25 height 12
